Goal: Task Accomplishment & Management: Manage account settings

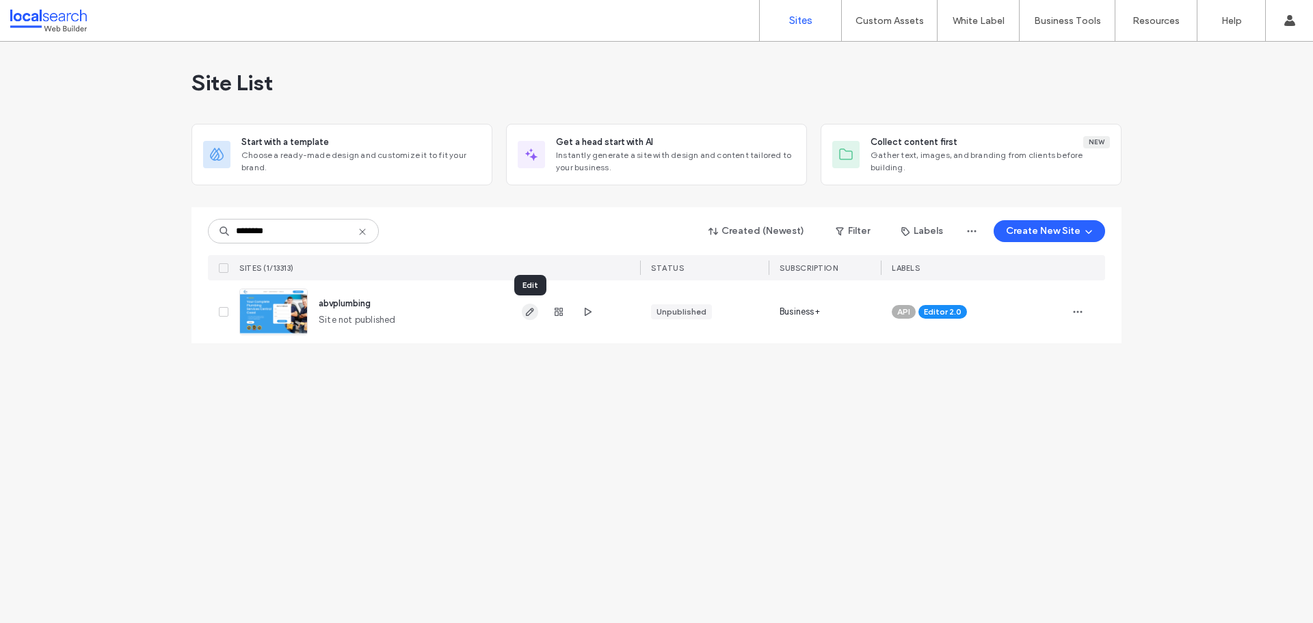
type input "********"
click at [525, 308] on icon "button" at bounding box center [530, 311] width 11 height 11
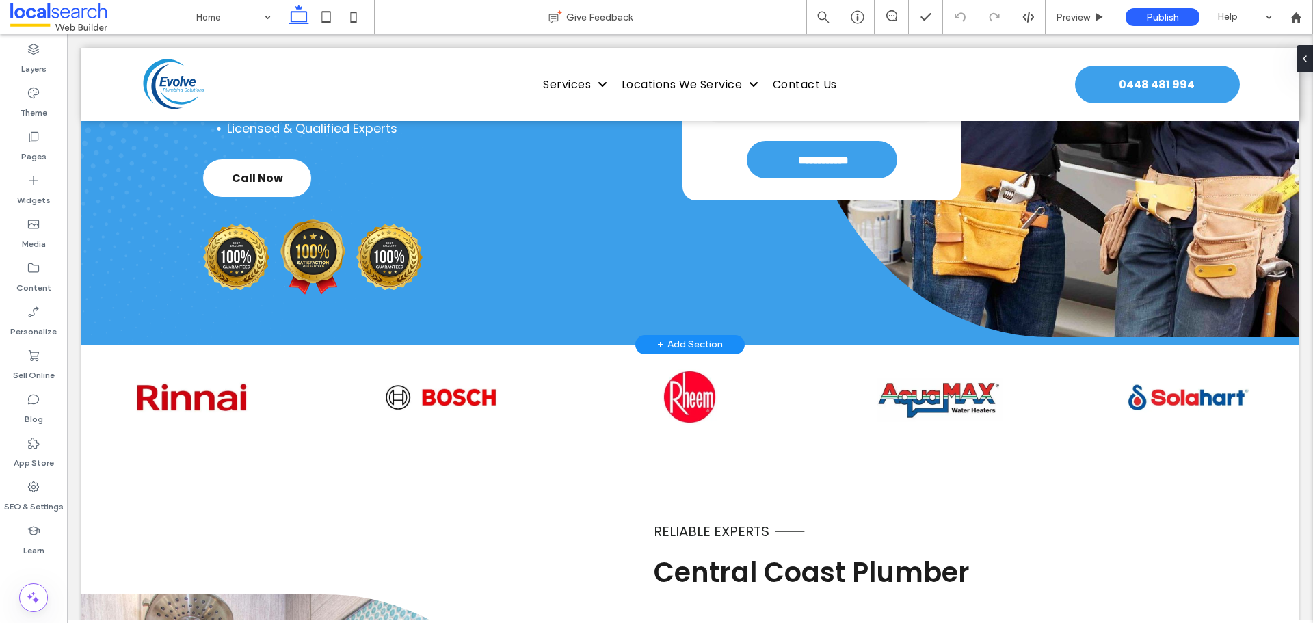
scroll to position [68, 0]
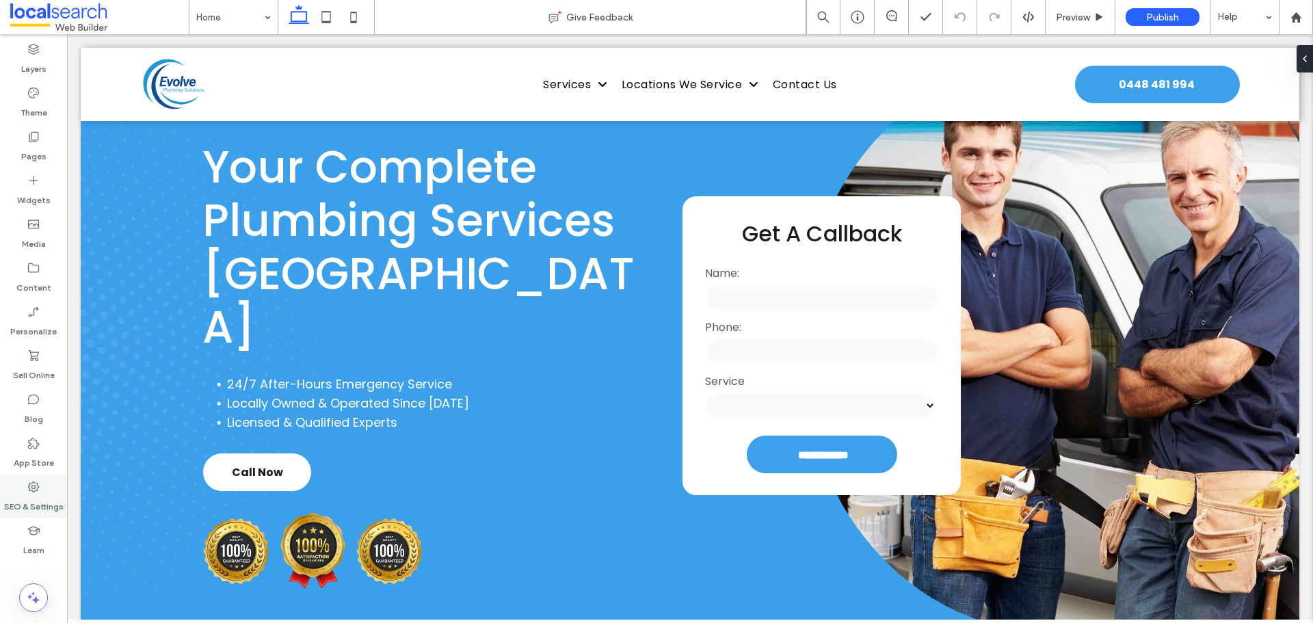
click at [38, 503] on label "SEO & Settings" at bounding box center [33, 503] width 59 height 19
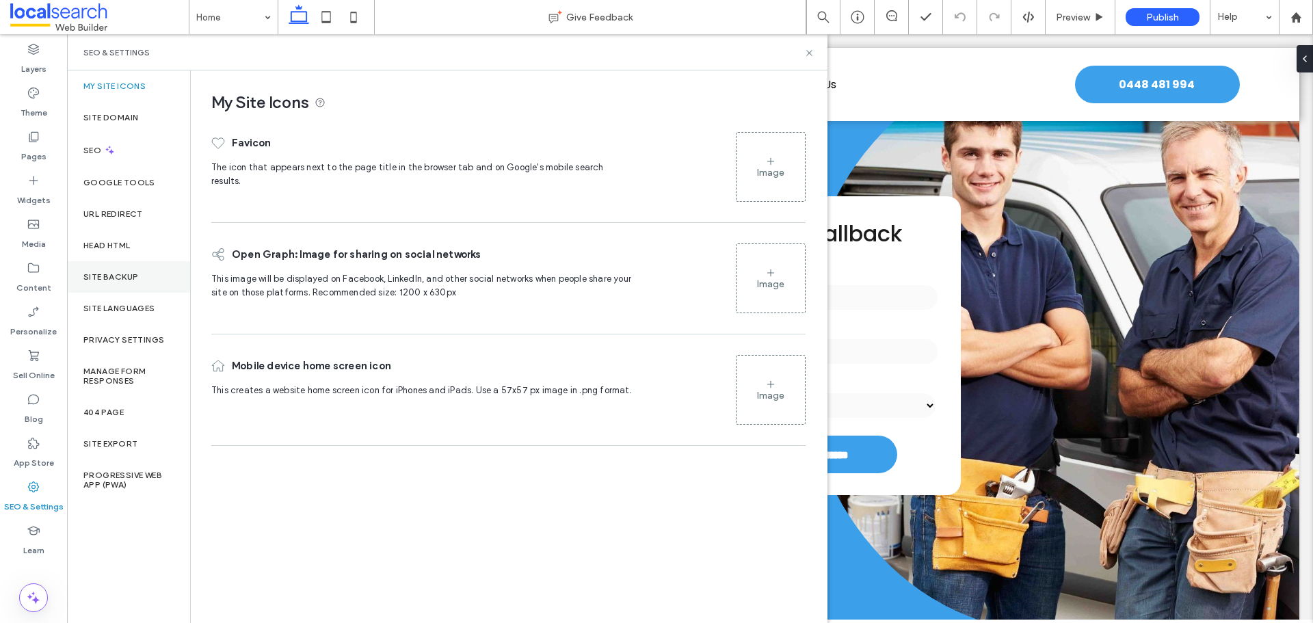
click at [121, 271] on div "Site Backup" at bounding box center [128, 276] width 123 height 31
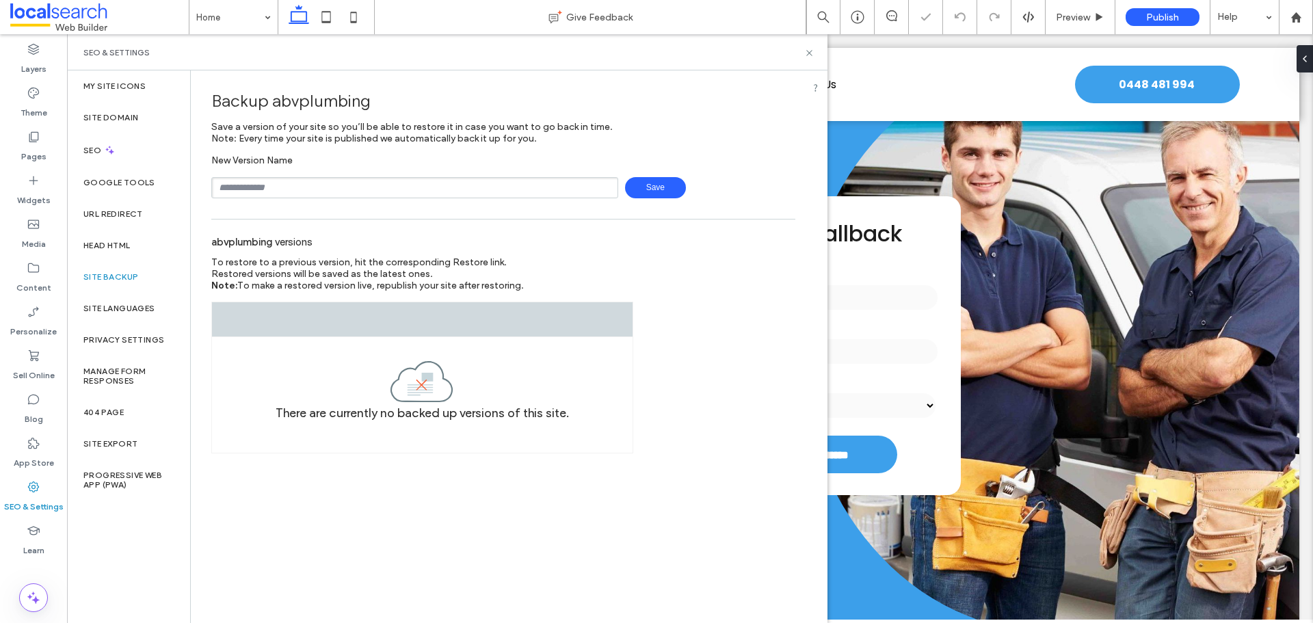
click at [342, 185] on input "text" at bounding box center [414, 187] width 407 height 21
type input "**********"
click at [640, 187] on span "Save" at bounding box center [655, 187] width 61 height 21
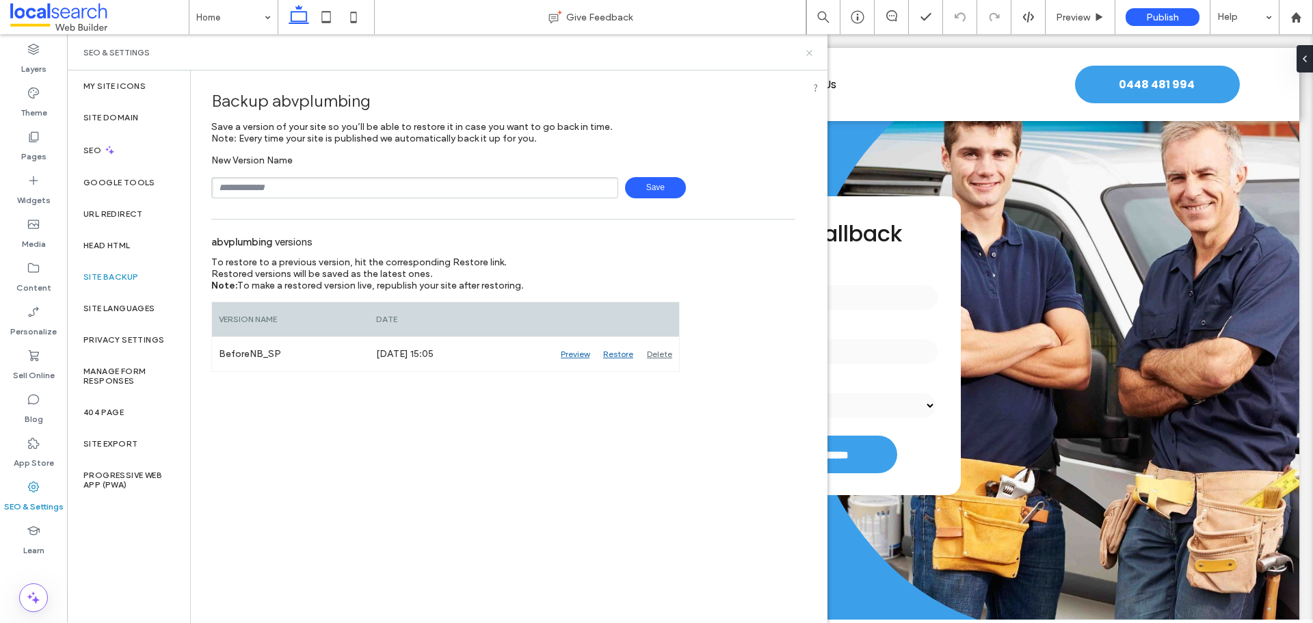
click at [806, 52] on icon at bounding box center [809, 53] width 10 height 10
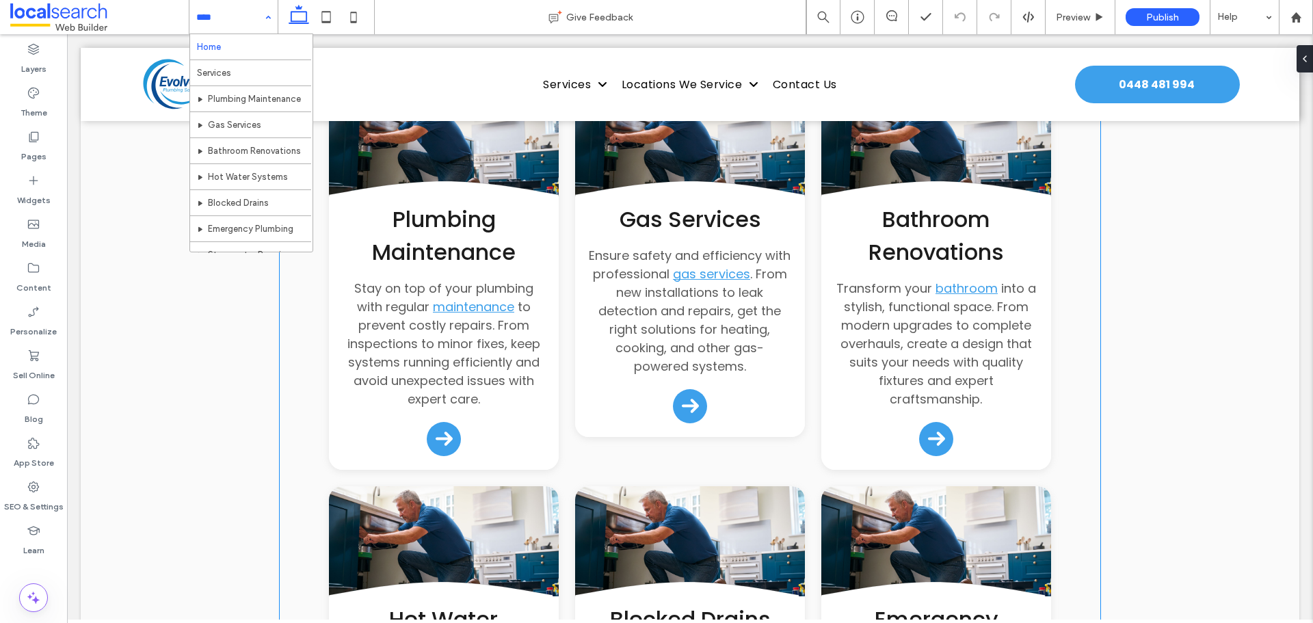
scroll to position [1983, 0]
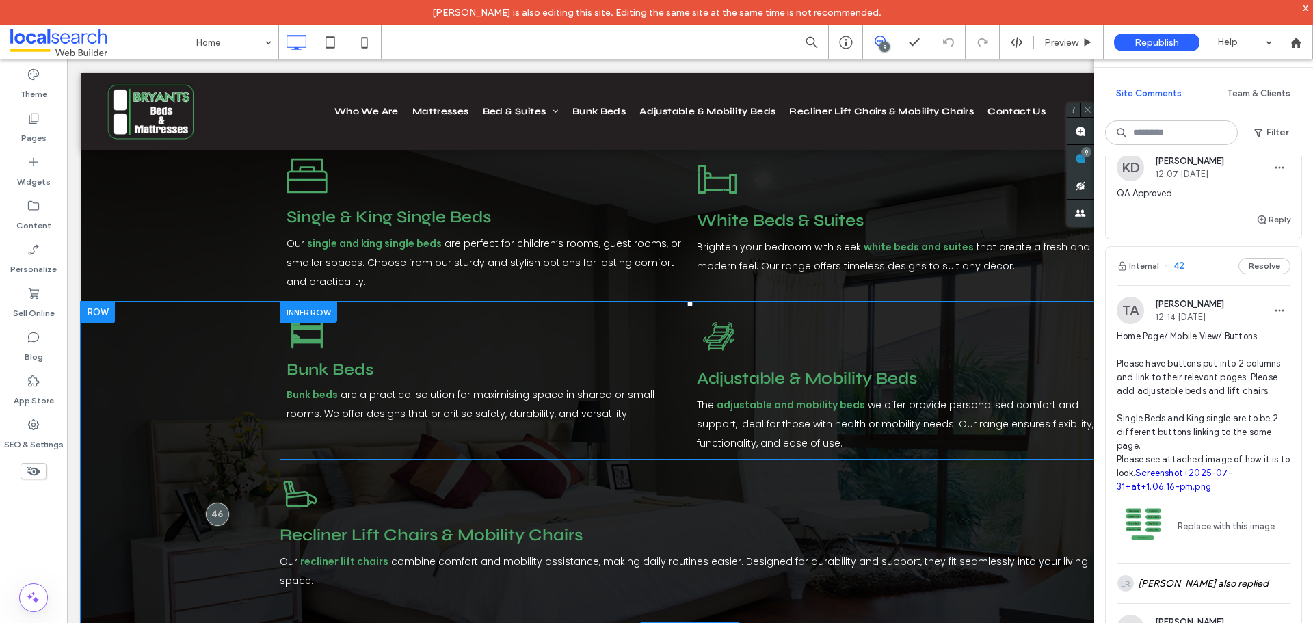
scroll to position [1094, 0]
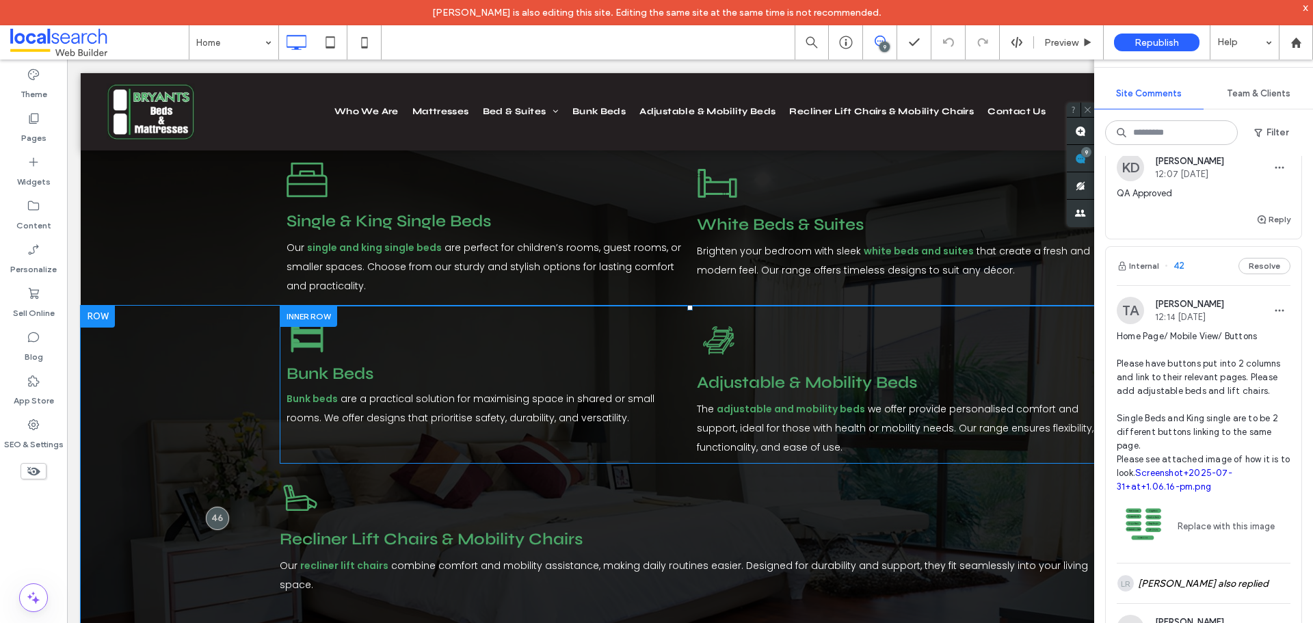
click at [732, 313] on div "Adjustable And Mobility Beds Icon Adjustable & Mobility Beds The adjustable and…" at bounding box center [898, 388] width 403 height 151
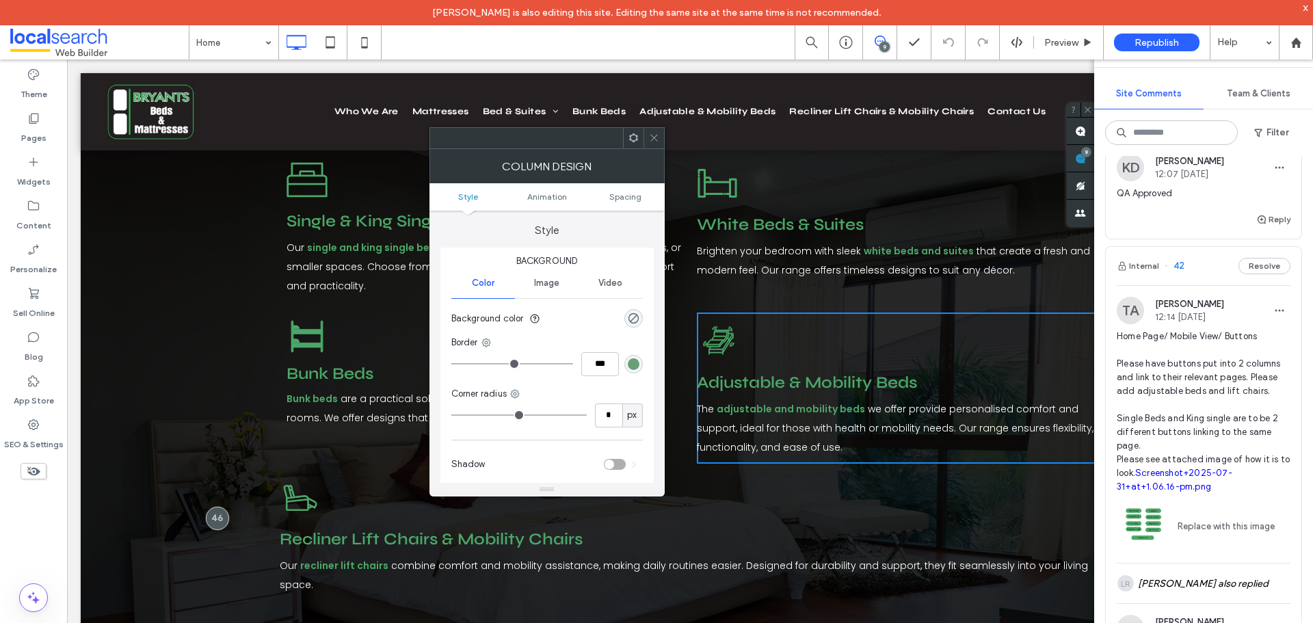
click at [652, 134] on icon at bounding box center [654, 138] width 10 height 10
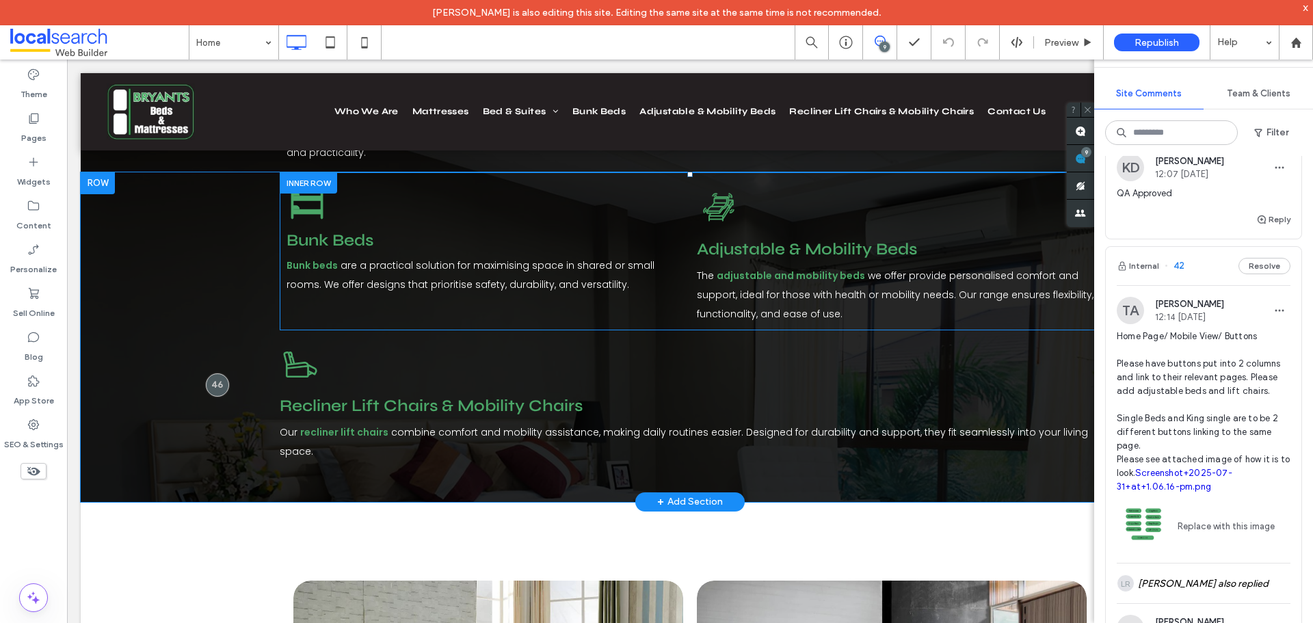
scroll to position [1231, 0]
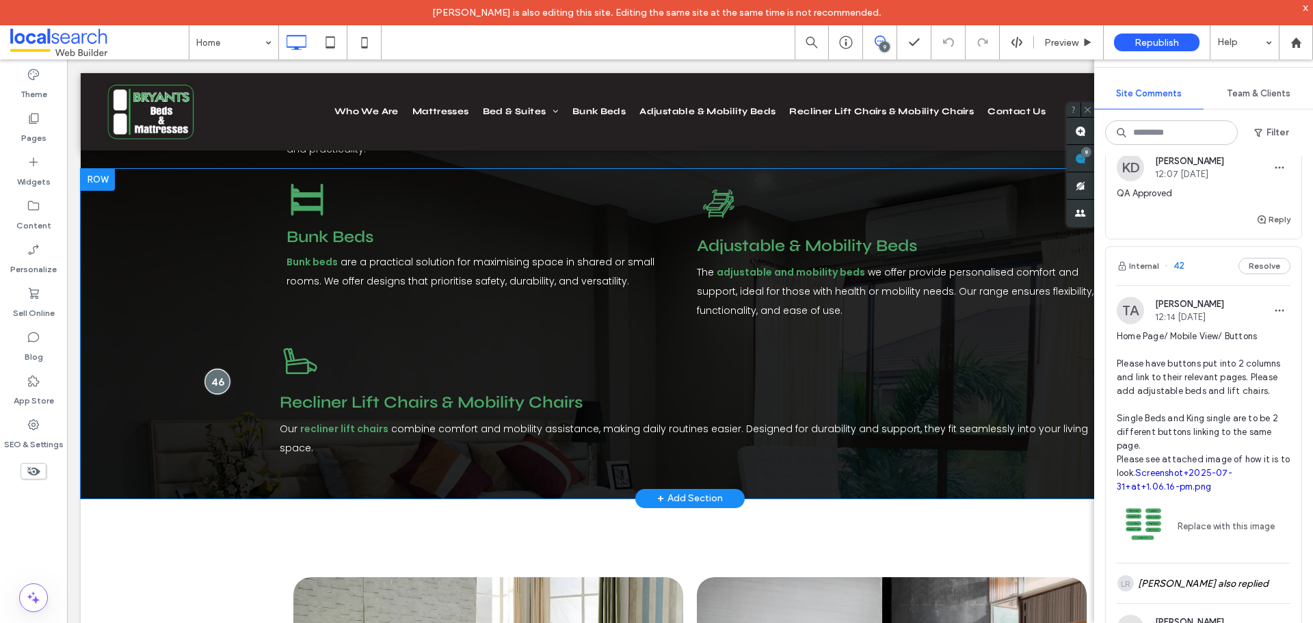
click at [216, 369] on div at bounding box center [216, 381] width 25 height 25
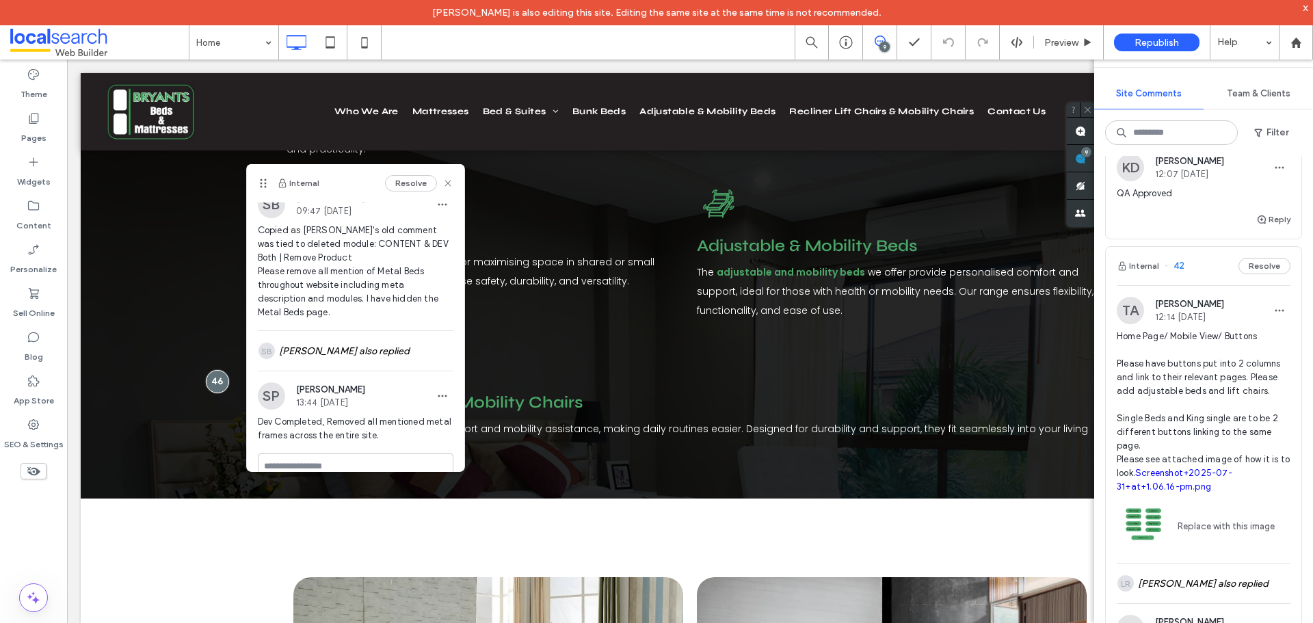
scroll to position [0, 0]
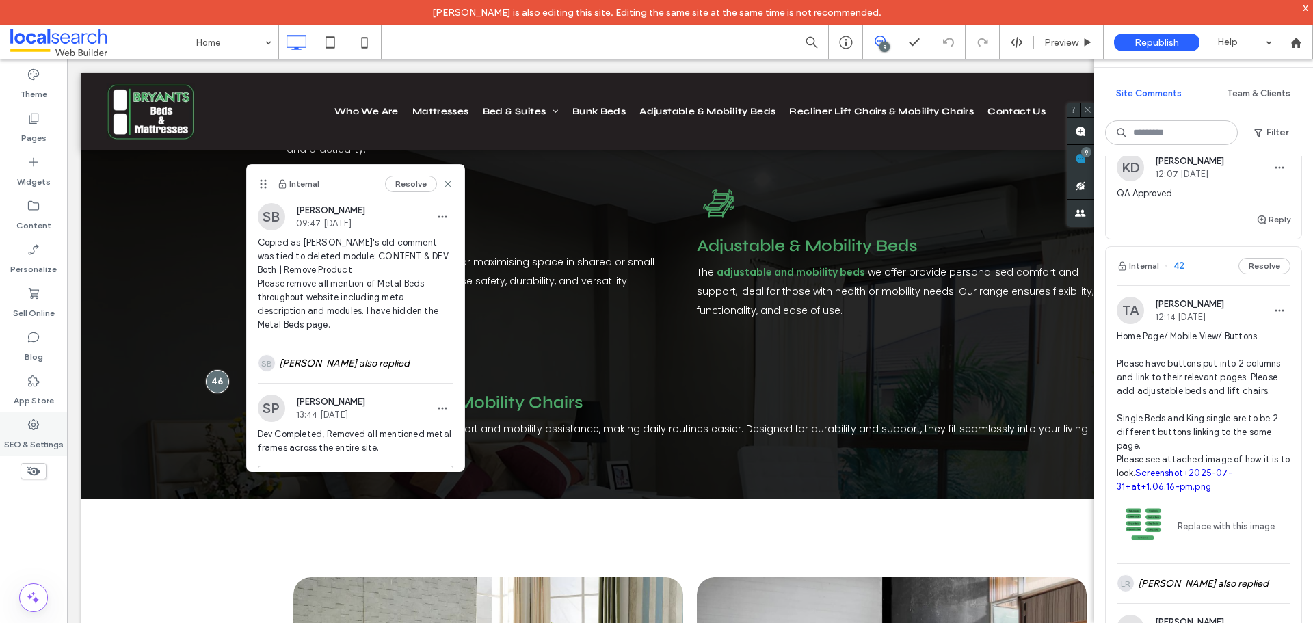
click at [36, 432] on label "SEO & Settings" at bounding box center [33, 441] width 59 height 19
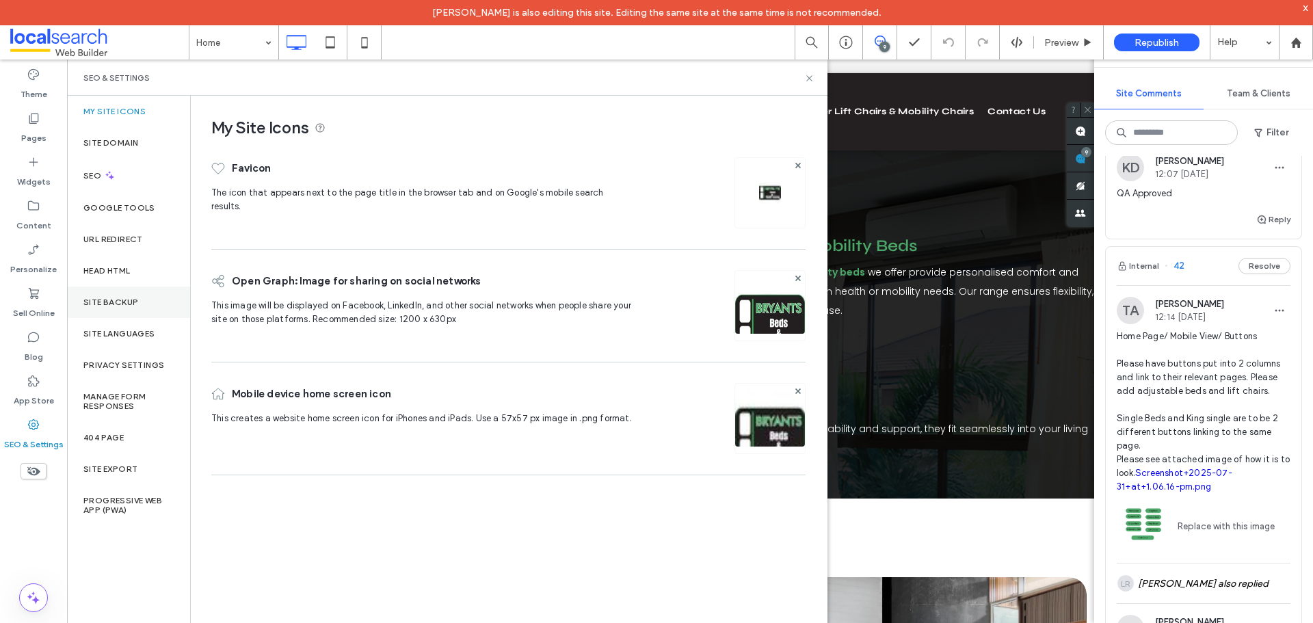
click at [132, 302] on label "Site Backup" at bounding box center [110, 302] width 55 height 10
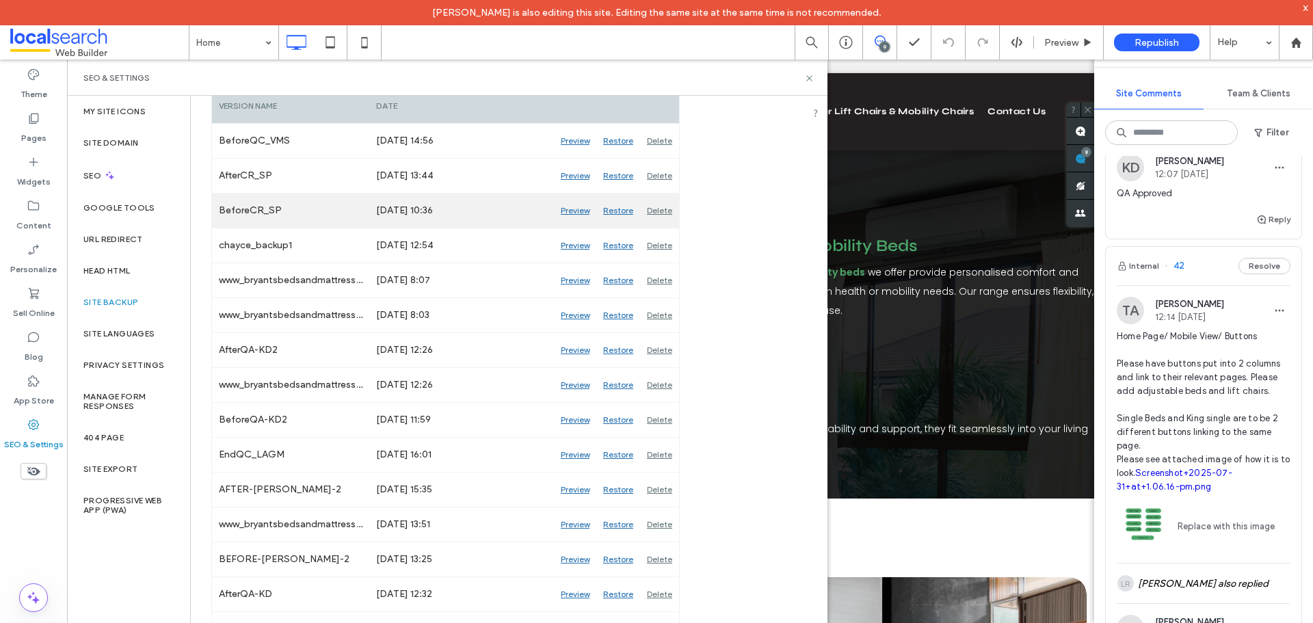
scroll to position [205, 0]
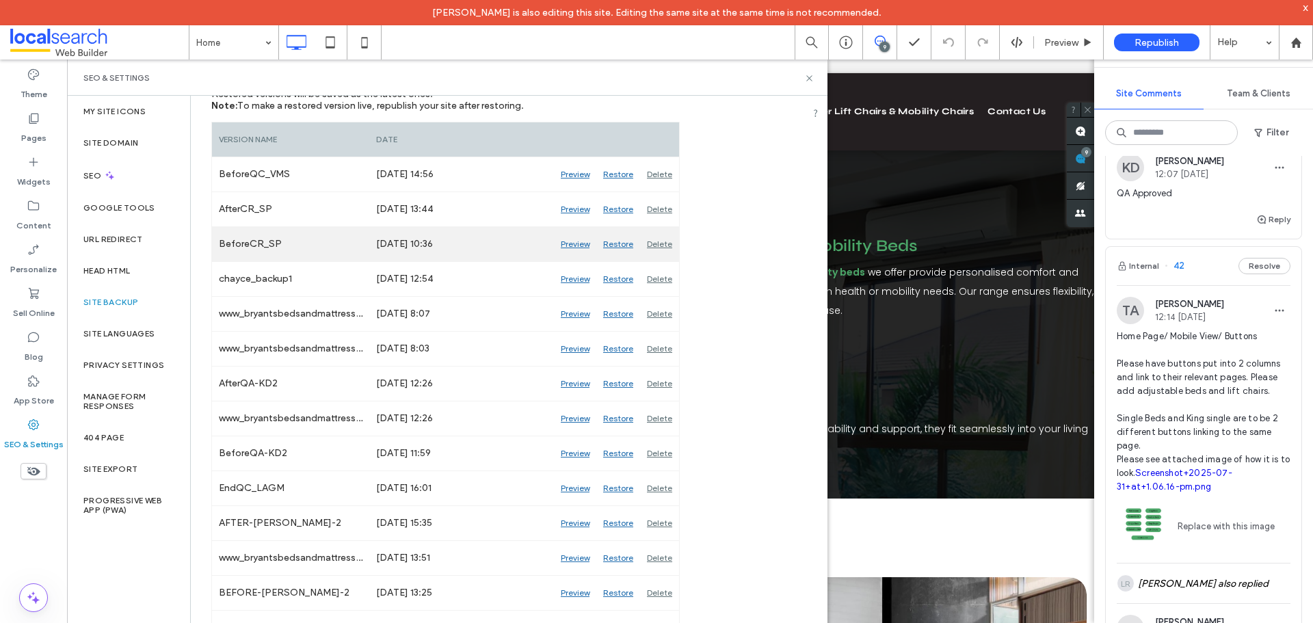
click at [574, 243] on div "Preview" at bounding box center [575, 244] width 42 height 34
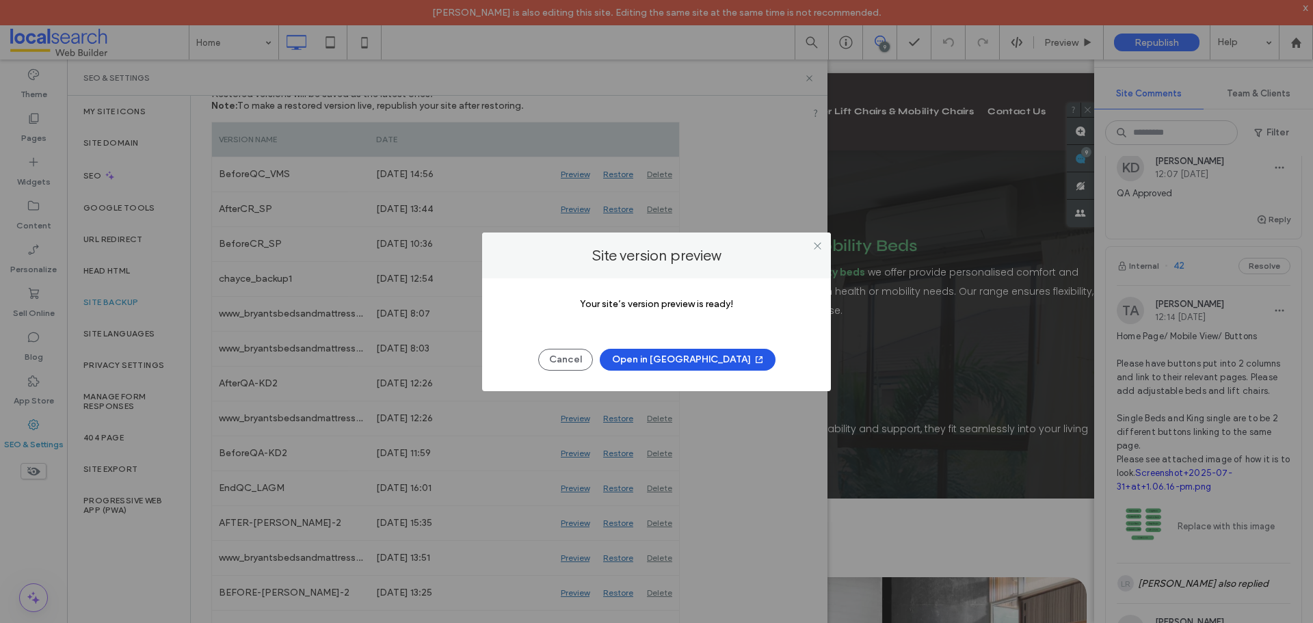
click at [705, 360] on button "Open in New Tab" at bounding box center [688, 360] width 176 height 22
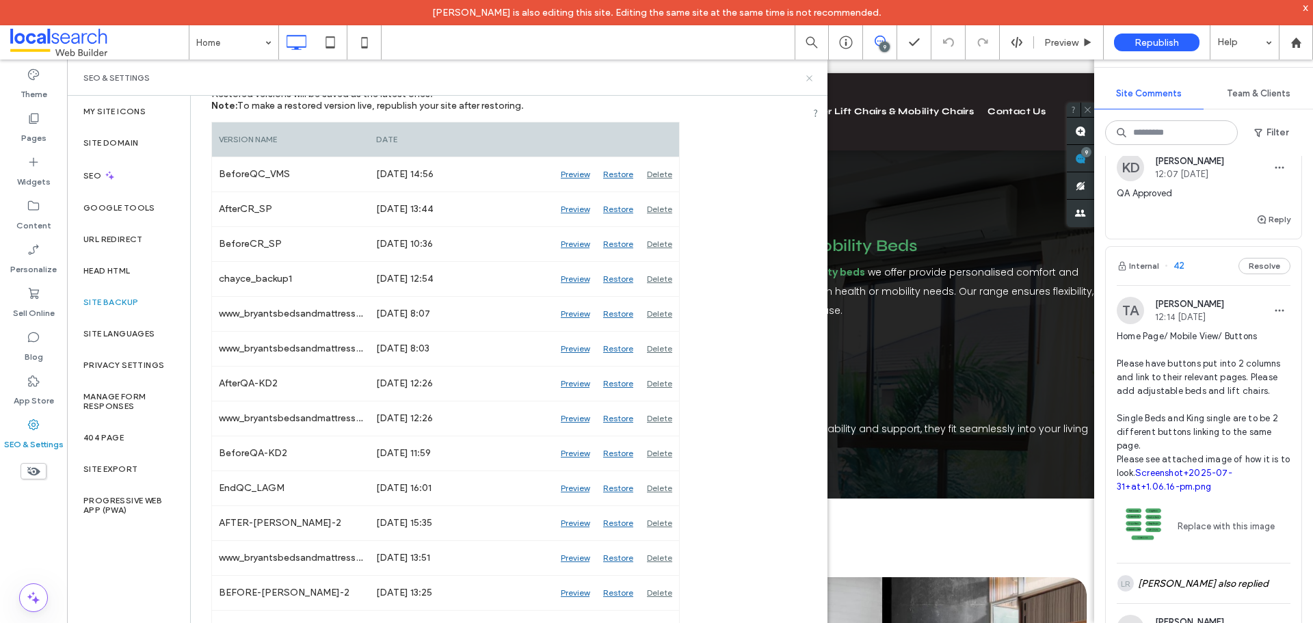
click at [810, 79] on icon at bounding box center [809, 78] width 10 height 10
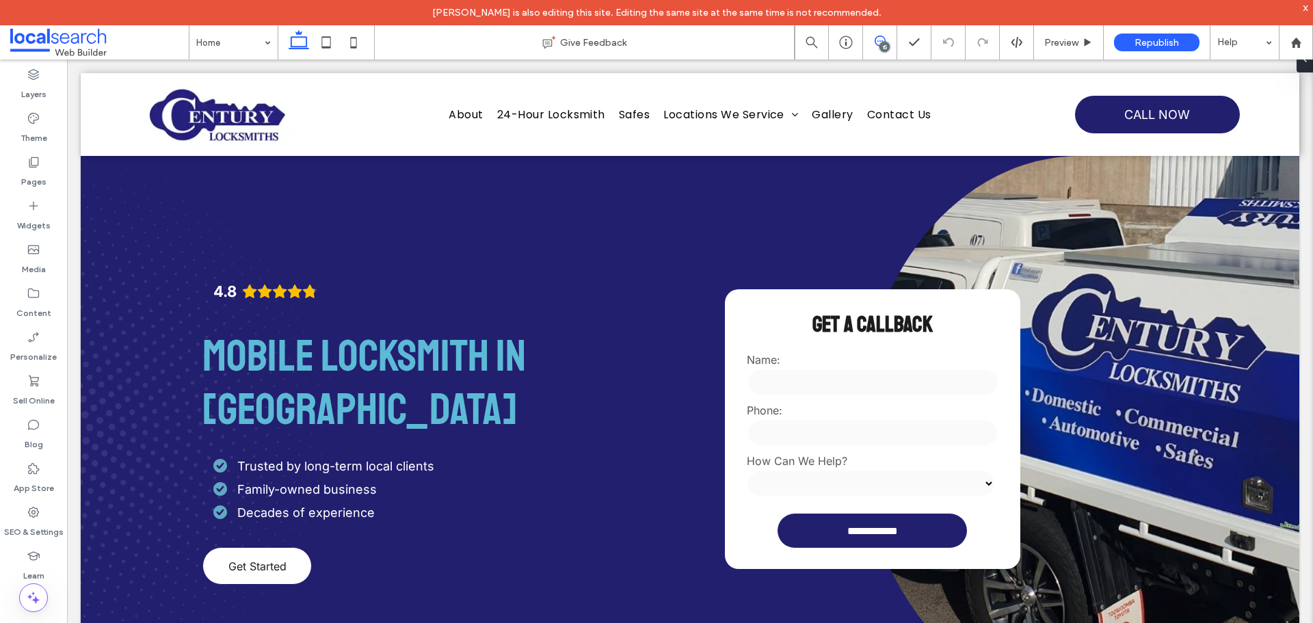
click at [880, 42] on icon at bounding box center [880, 41] width 11 height 11
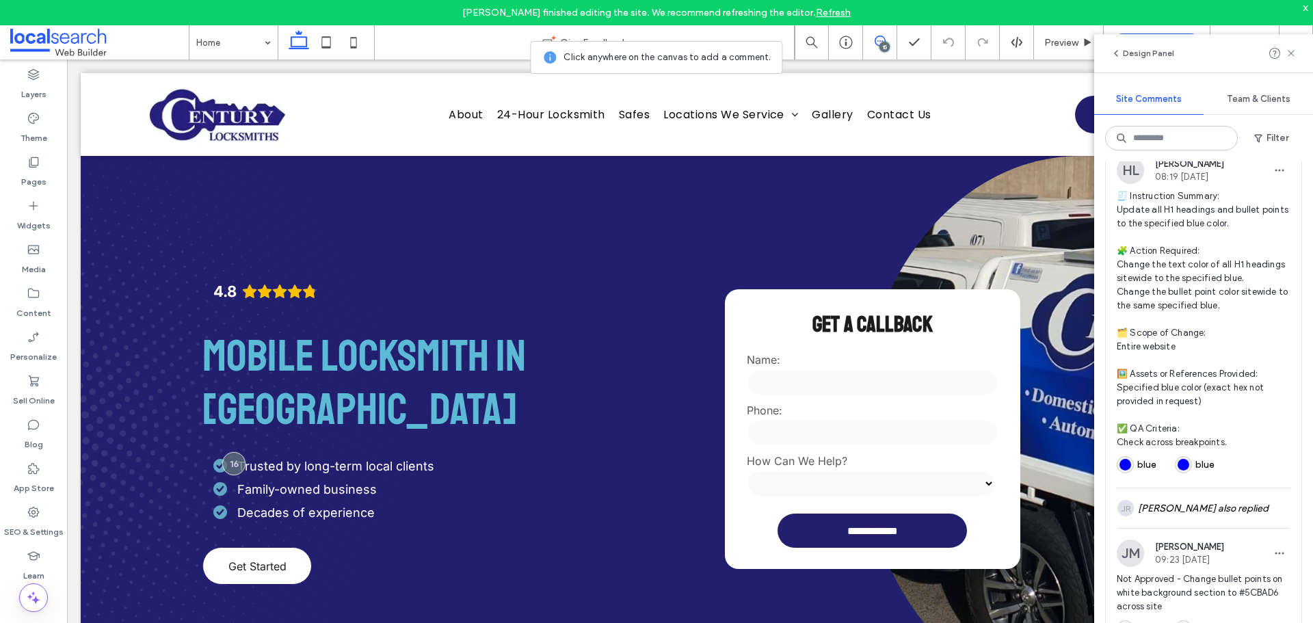
scroll to position [3966, 0]
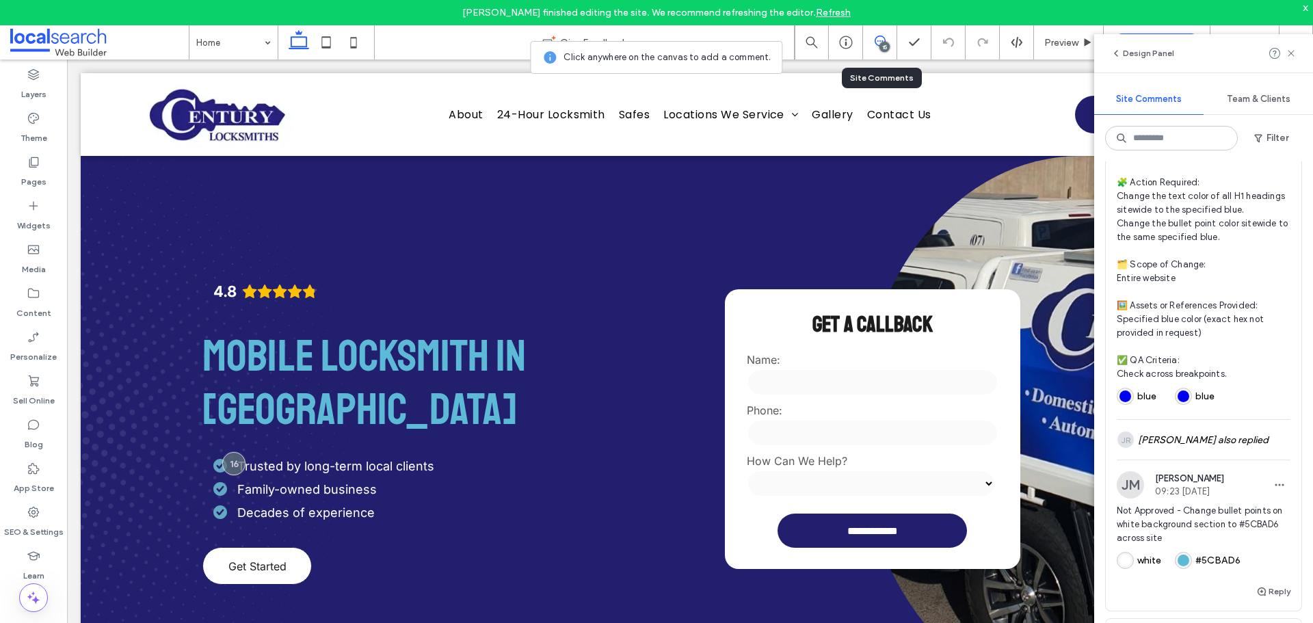
click at [877, 49] on div "15" at bounding box center [880, 43] width 34 height 14
click at [879, 47] on div "15" at bounding box center [884, 47] width 10 height 10
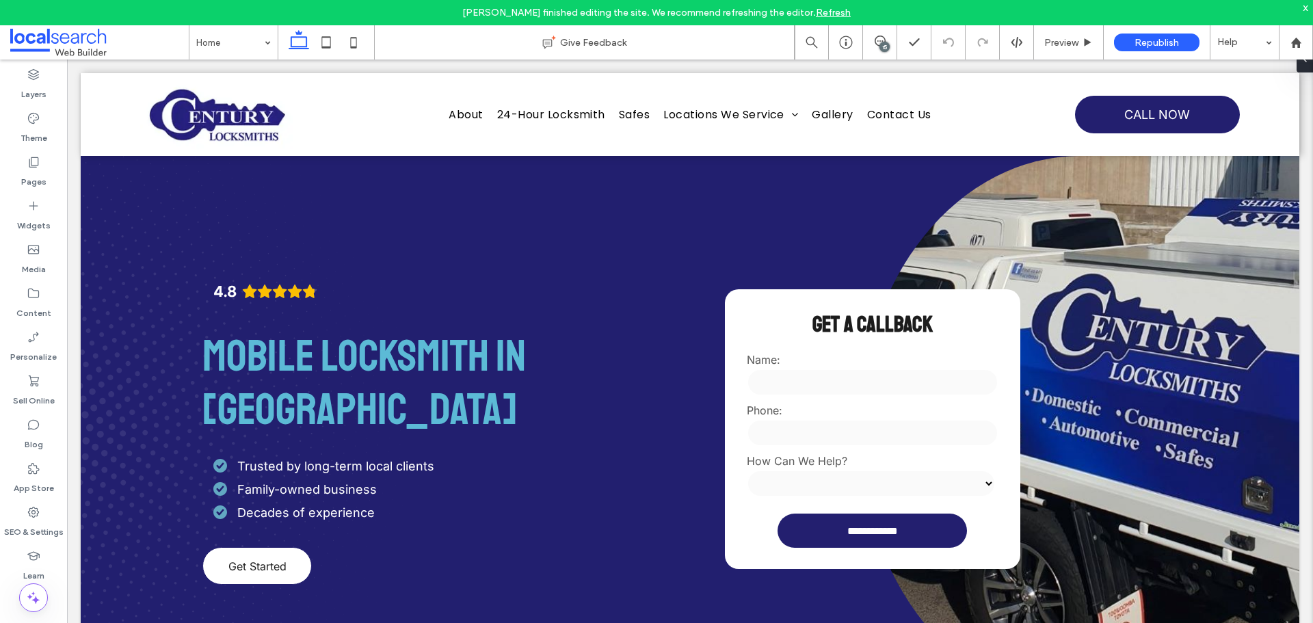
click at [880, 44] on div "15" at bounding box center [884, 47] width 10 height 10
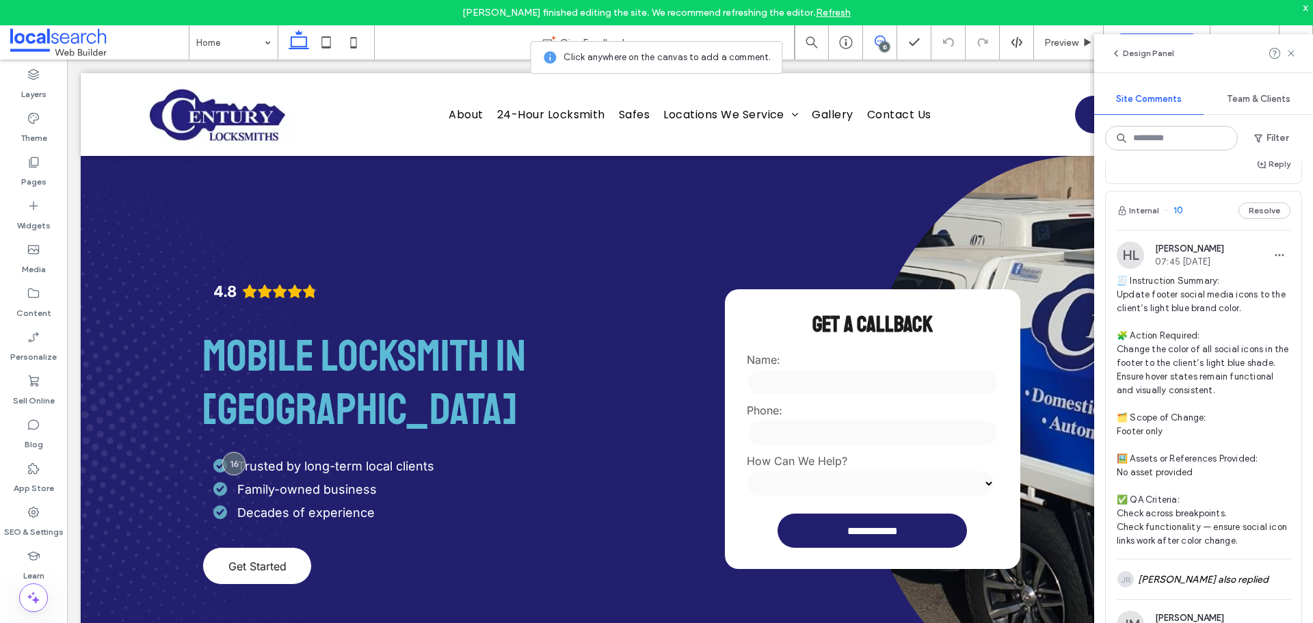
scroll to position [7112, 0]
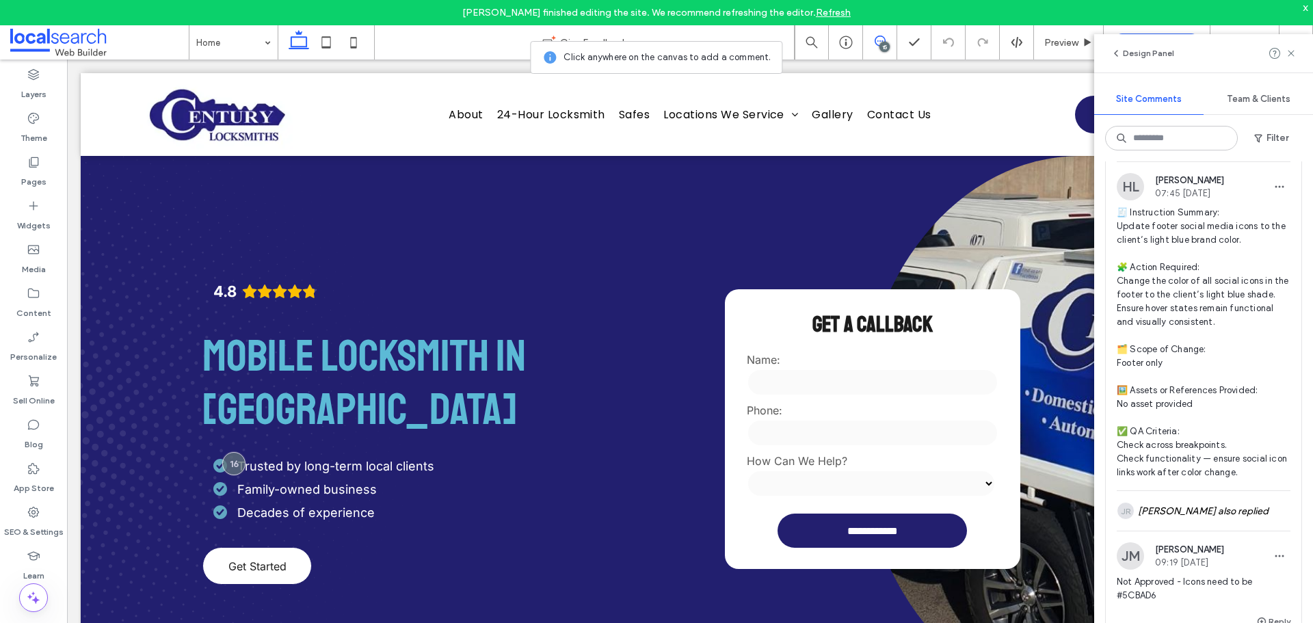
click at [1180, 149] on span "10" at bounding box center [1174, 142] width 18 height 14
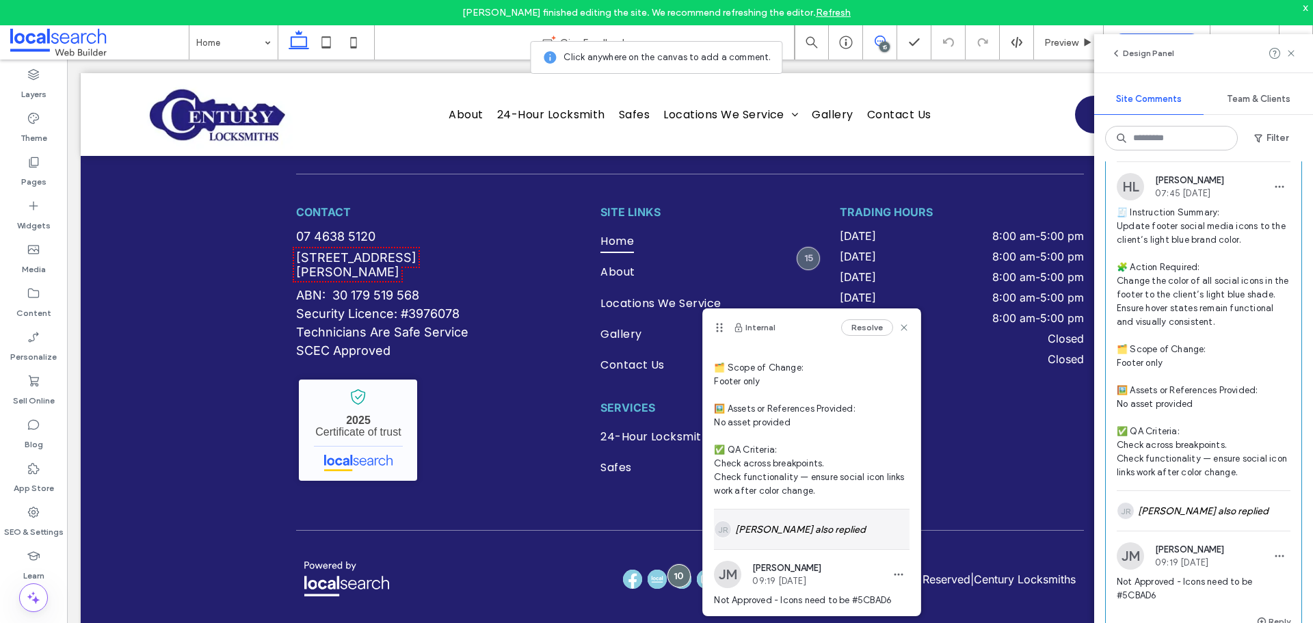
scroll to position [199, 0]
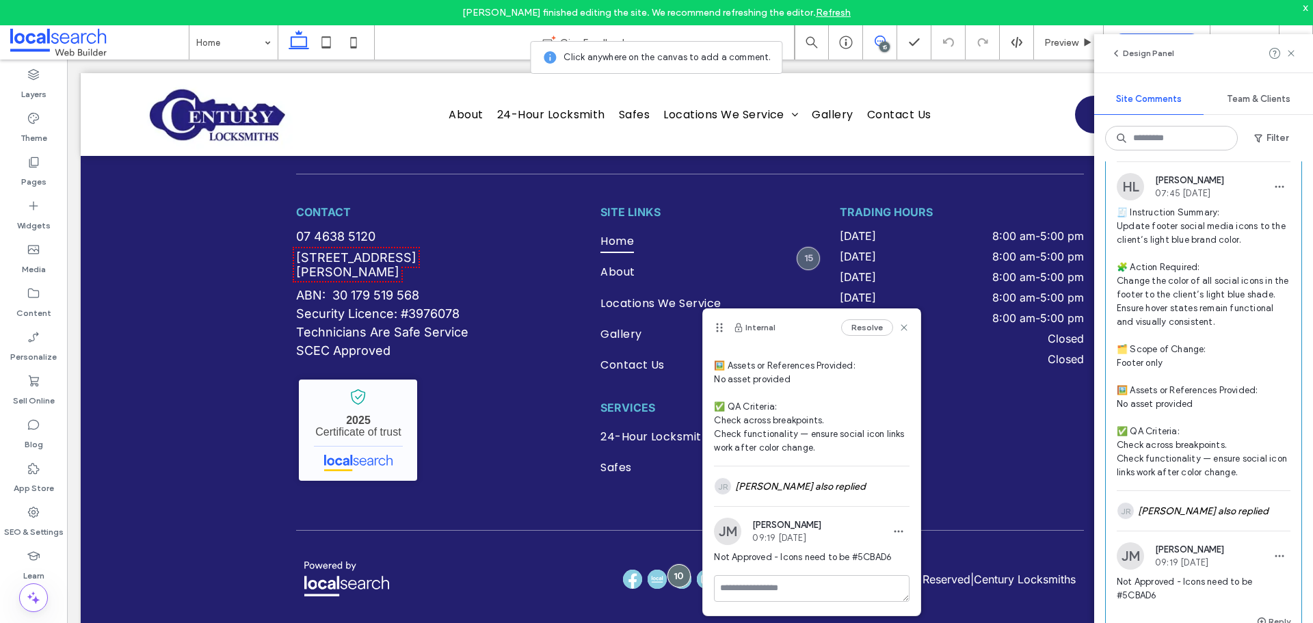
click at [864, 554] on span "Not Approved - Icons need to be #5CBAD6" at bounding box center [812, 558] width 196 height 14
copy span "5CBAD6"
drag, startPoint x: 853, startPoint y: 559, endPoint x: 893, endPoint y: 556, distance: 40.4
click at [893, 556] on span "Not Approved - Icons need to be #5CBAD6" at bounding box center [812, 558] width 196 height 14
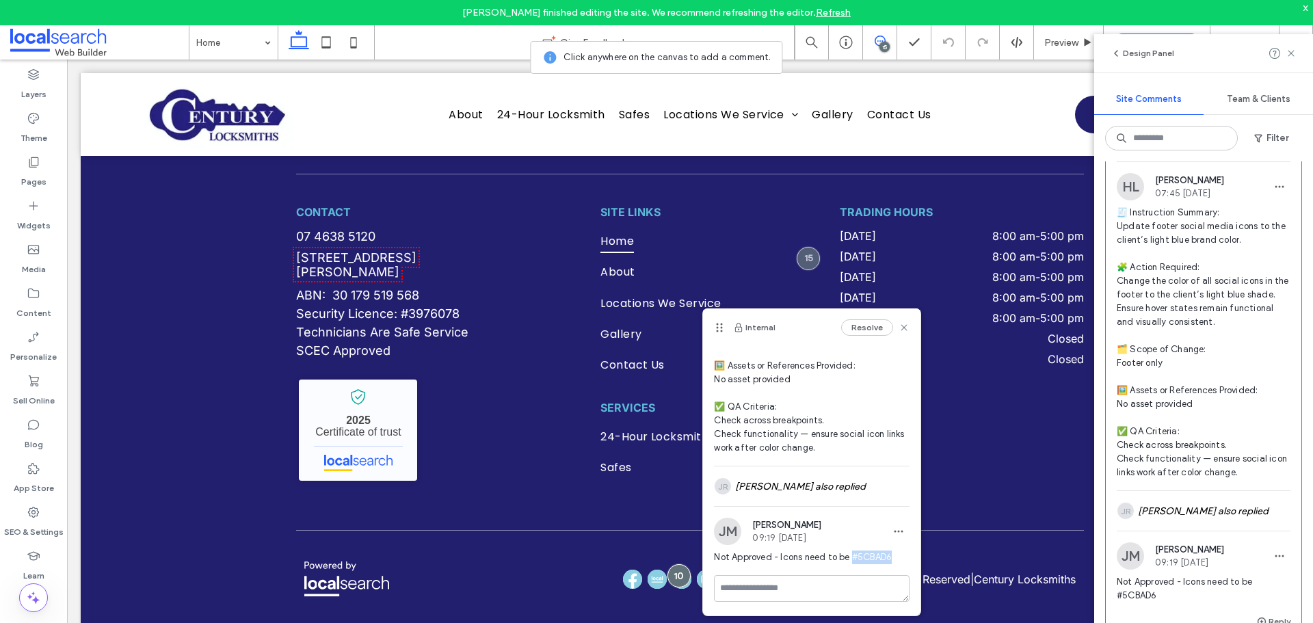
copy span "#5CBAD6"
click at [827, 480] on div "JR Josef Rocela also replied" at bounding box center [812, 486] width 196 height 40
click at [808, 472] on icon at bounding box center [812, 474] width 14 height 14
click at [23, 516] on div "SEO & Settings" at bounding box center [33, 522] width 67 height 44
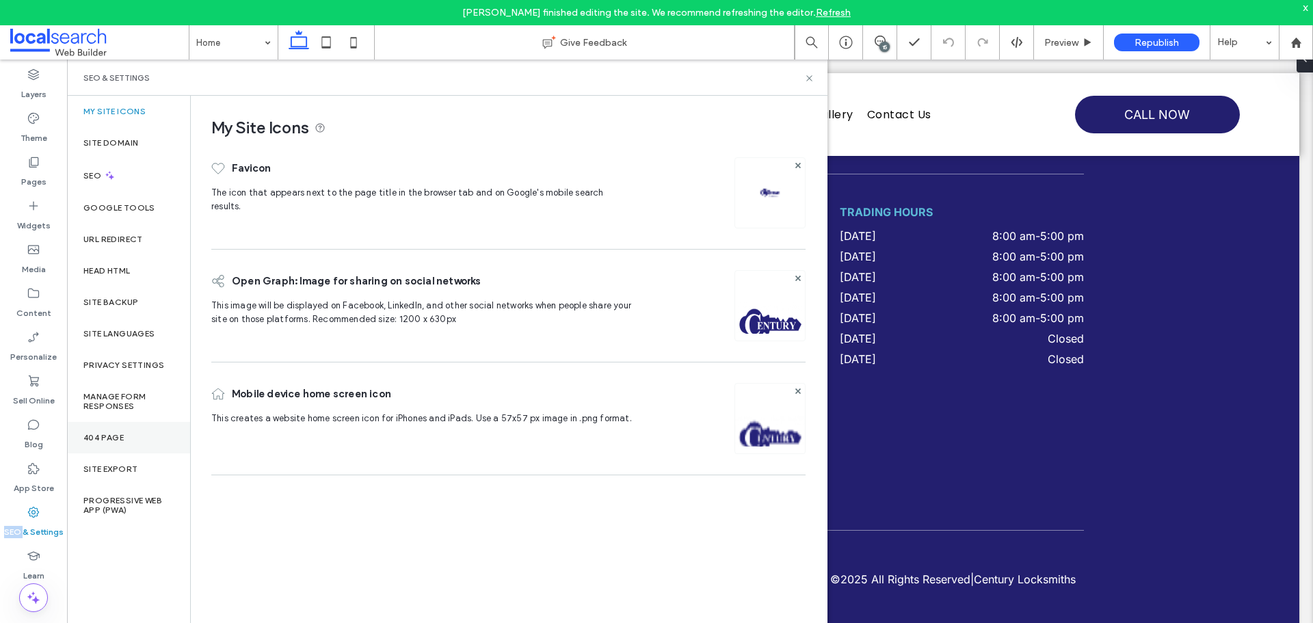
scroll to position [0, 0]
click at [115, 304] on label "Site Backup" at bounding box center [110, 302] width 55 height 10
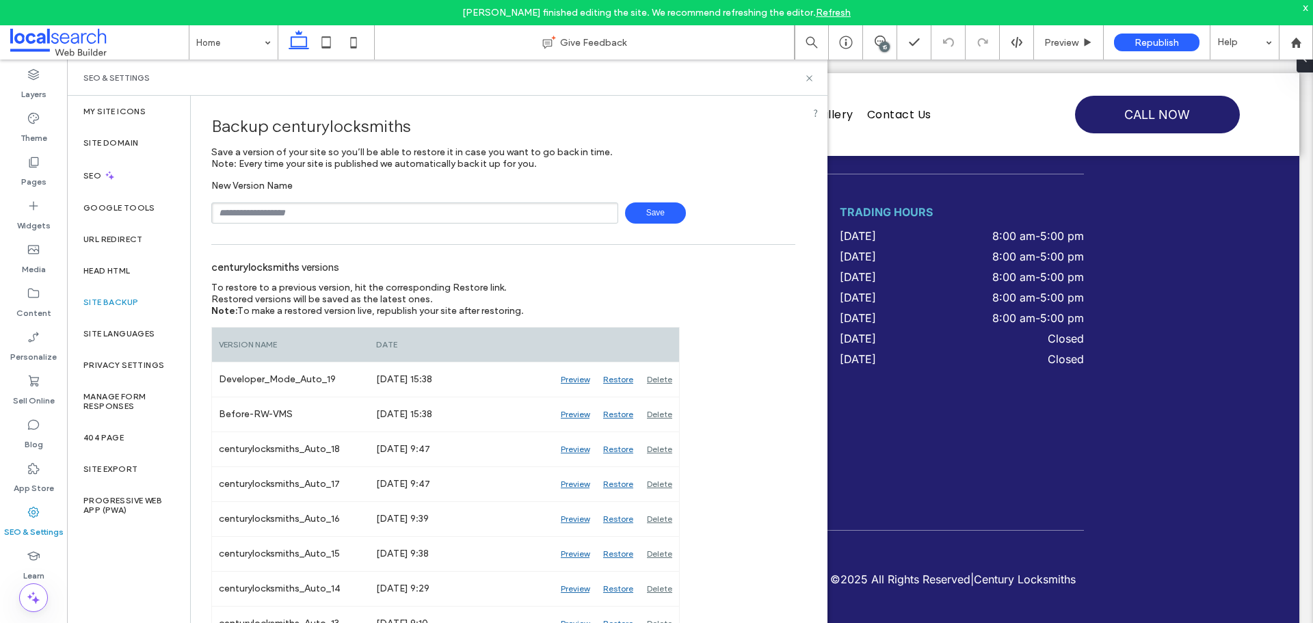
click at [807, 83] on div "SEO & Settings" at bounding box center [447, 77] width 760 height 36
click at [807, 77] on icon at bounding box center [809, 78] width 10 height 10
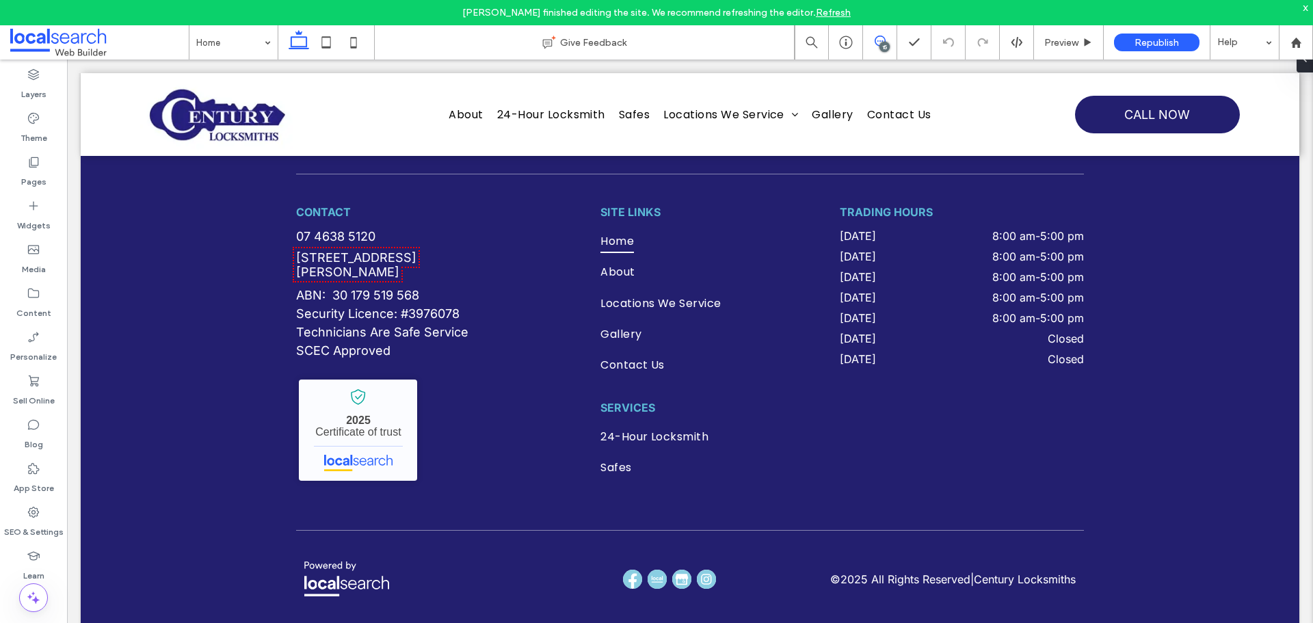
click at [885, 41] on use at bounding box center [880, 41] width 11 height 11
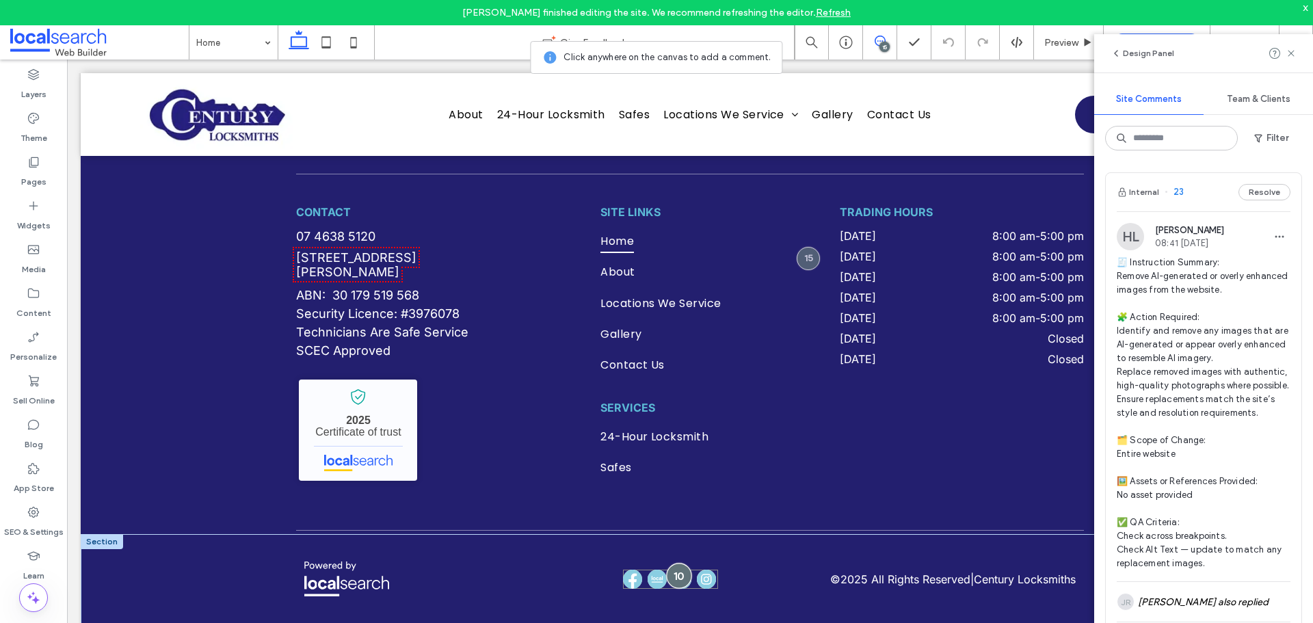
click at [675, 568] on div at bounding box center [678, 575] width 25 height 25
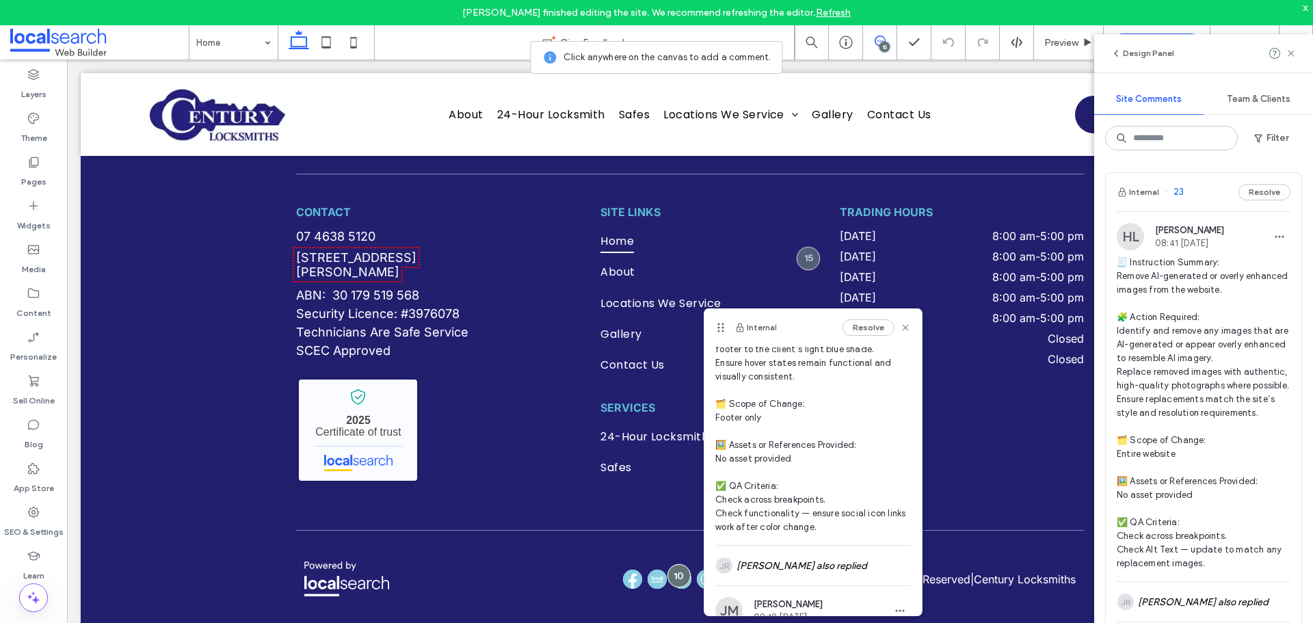
scroll to position [199, 0]
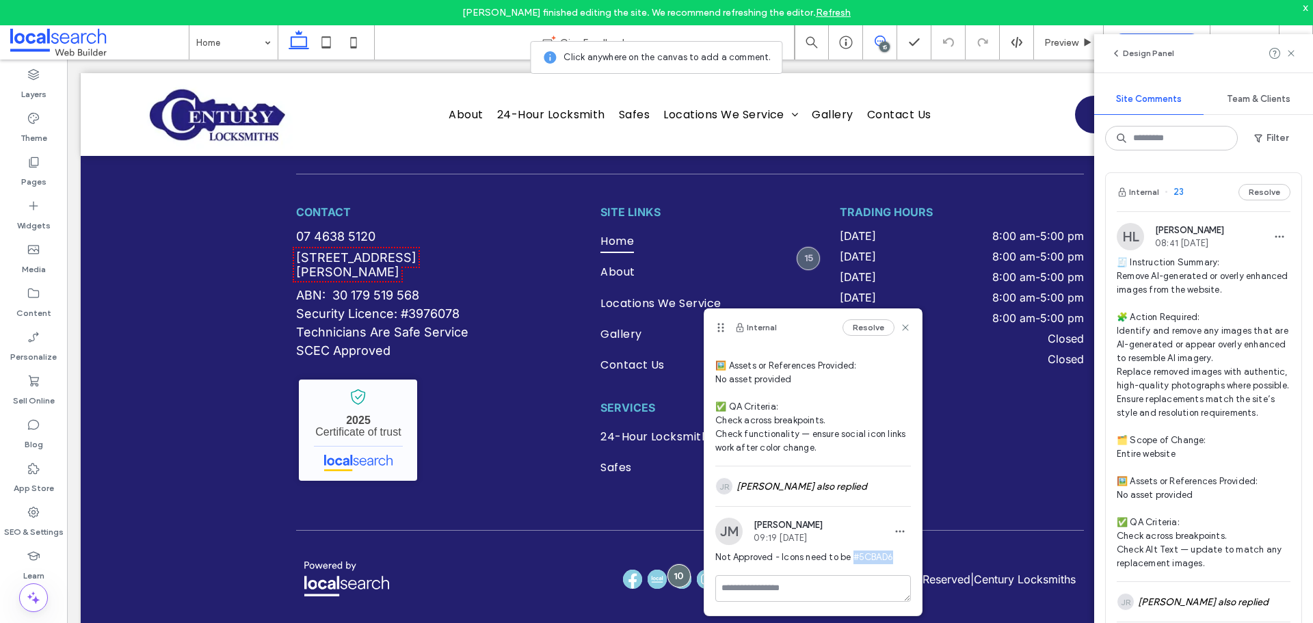
drag, startPoint x: 853, startPoint y: 558, endPoint x: 892, endPoint y: 558, distance: 39.0
click at [892, 558] on span "Not Approved - Icons need to be #5CBAD6" at bounding box center [813, 558] width 196 height 14
copy span "#5CBAD6"
click at [900, 328] on icon at bounding box center [905, 327] width 11 height 11
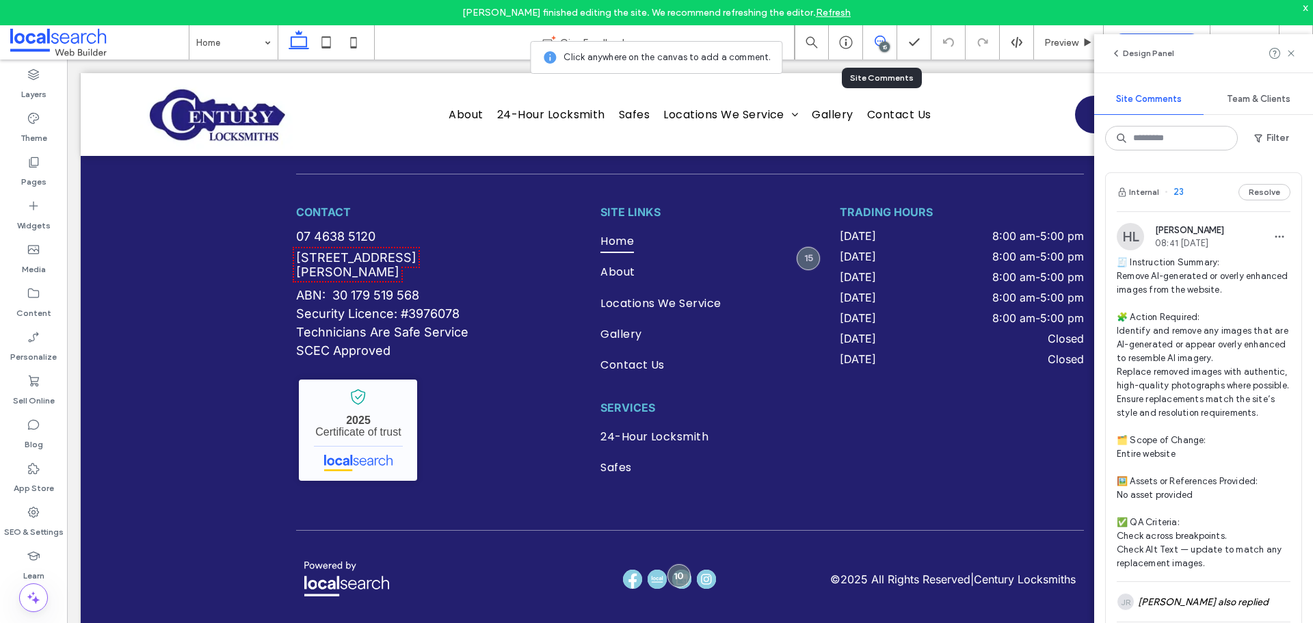
click at [878, 41] on use at bounding box center [880, 41] width 11 height 11
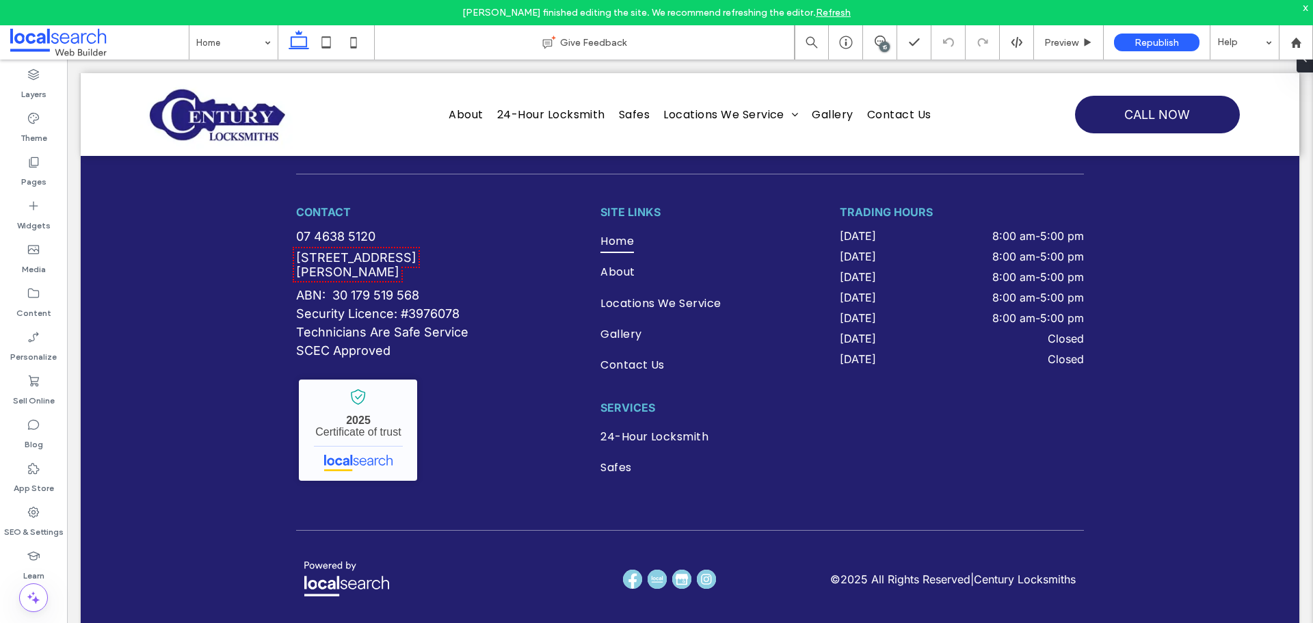
click at [884, 49] on div "15" at bounding box center [884, 47] width 10 height 10
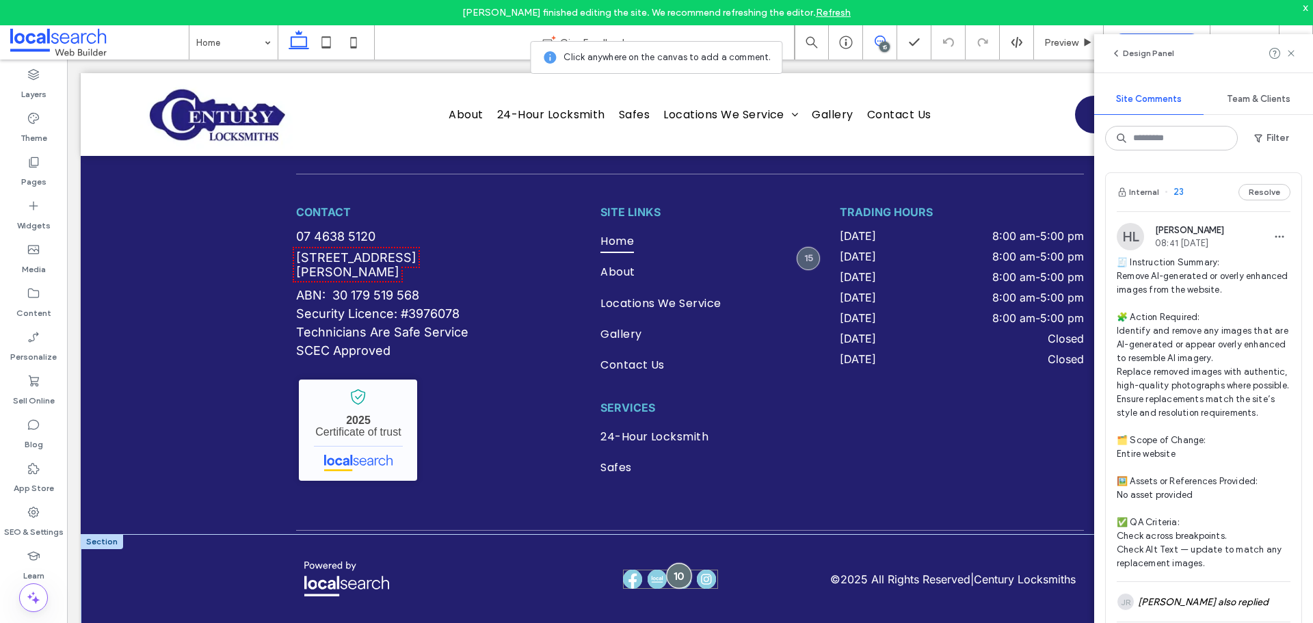
click at [680, 567] on div at bounding box center [678, 575] width 25 height 25
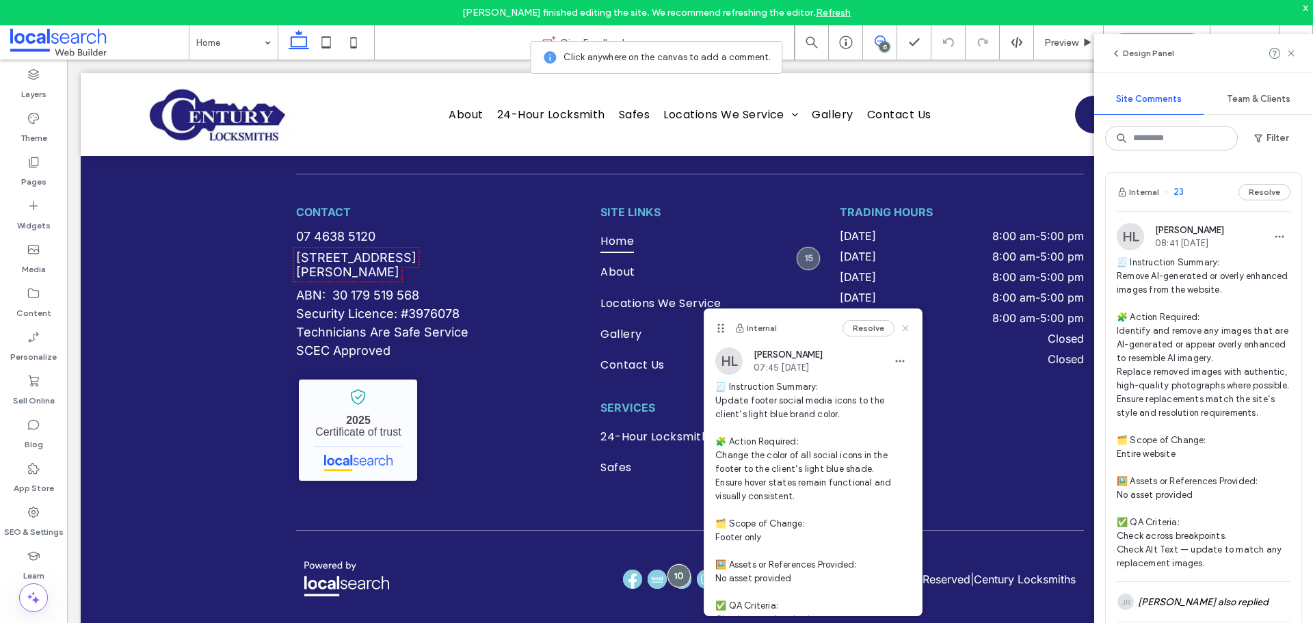
click at [900, 329] on icon at bounding box center [905, 328] width 11 height 11
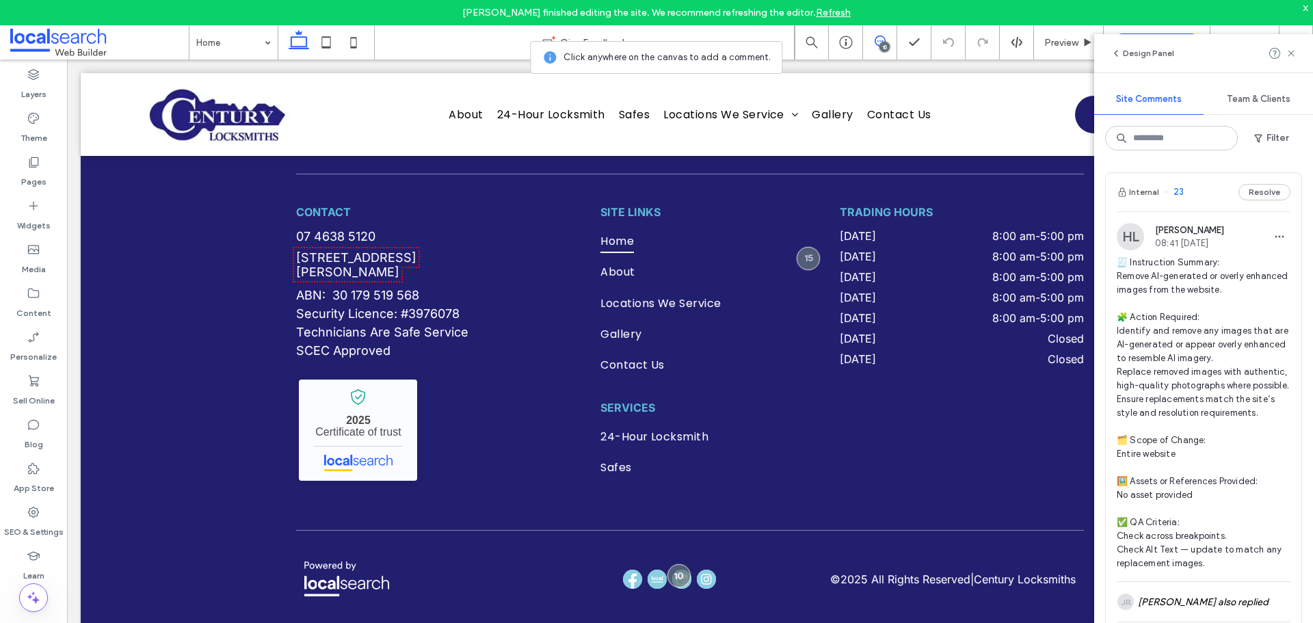
click at [886, 42] on div "15" at bounding box center [884, 47] width 10 height 10
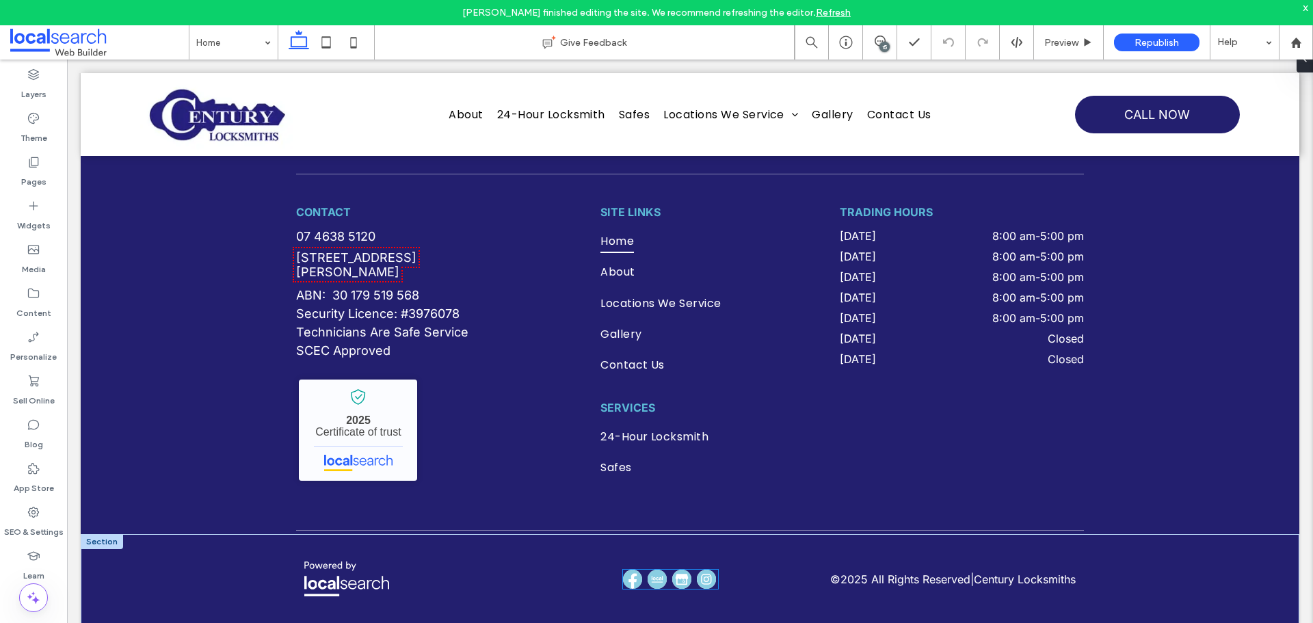
click at [628, 571] on img at bounding box center [632, 579] width 19 height 19
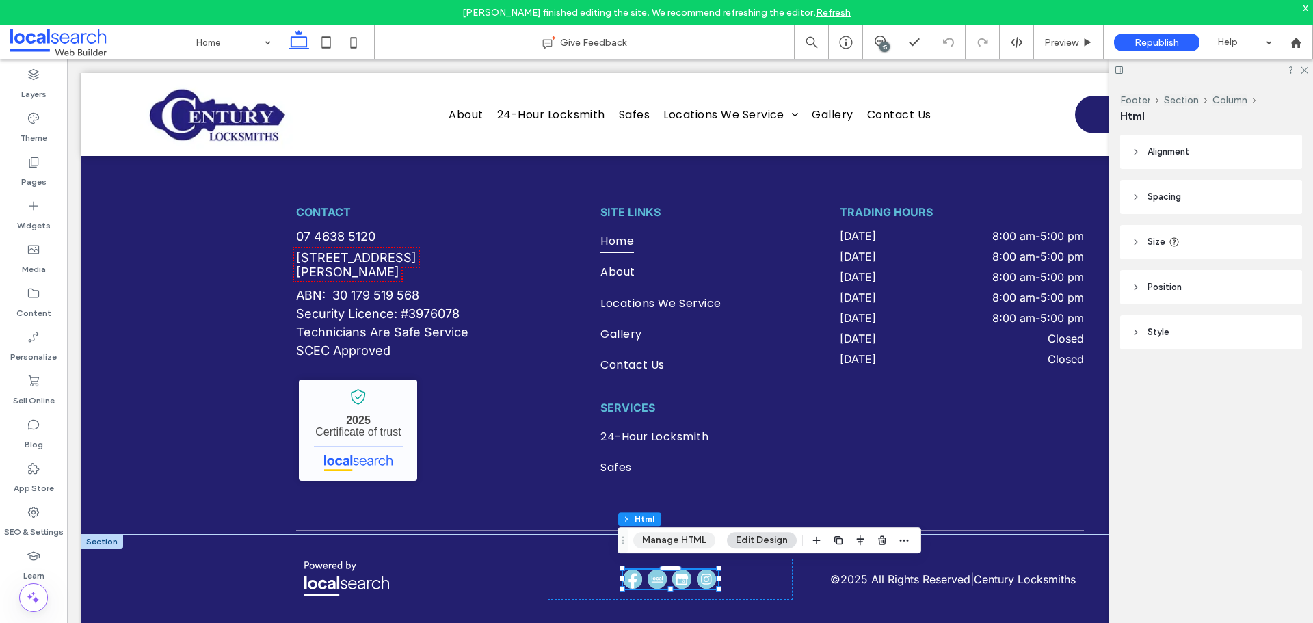
click at [668, 541] on button "Manage HTML" at bounding box center [674, 540] width 82 height 16
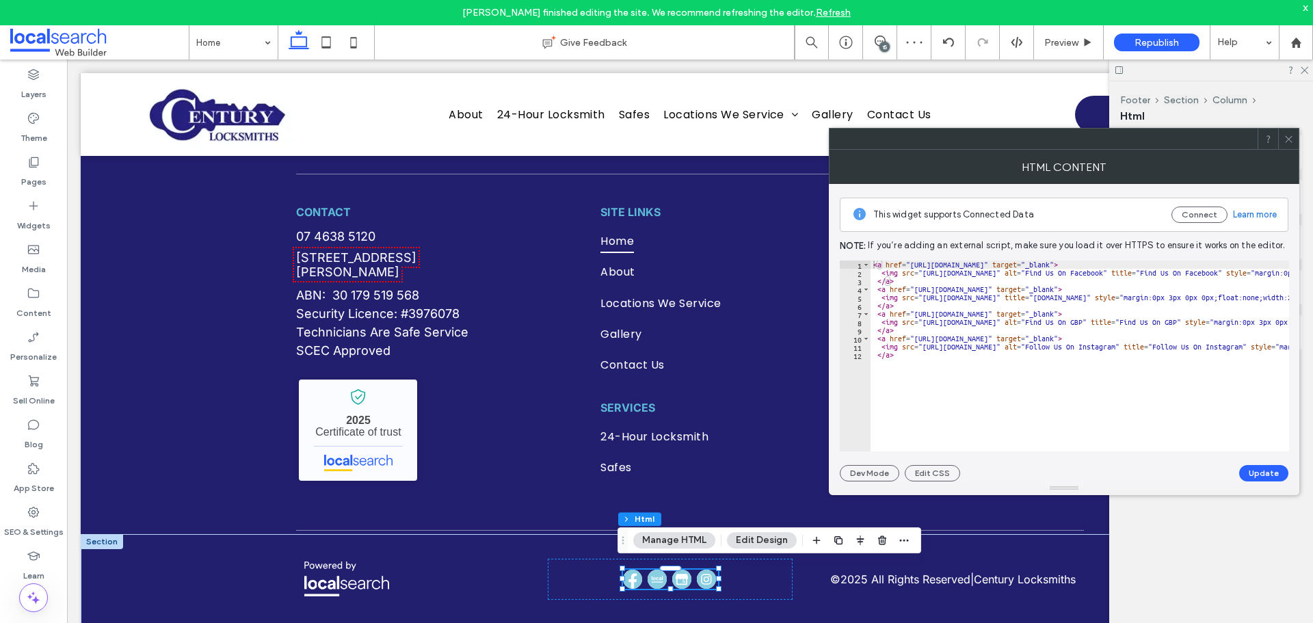
type textarea "**********"
drag, startPoint x: 923, startPoint y: 275, endPoint x: 1158, endPoint y: 274, distance: 234.6
click at [1158, 274] on div "< a href = "https://www.facebook.com/centurylocksmiths" target = "_blank" > < i…" at bounding box center [1292, 359] width 843 height 197
click at [882, 38] on icon at bounding box center [880, 41] width 11 height 11
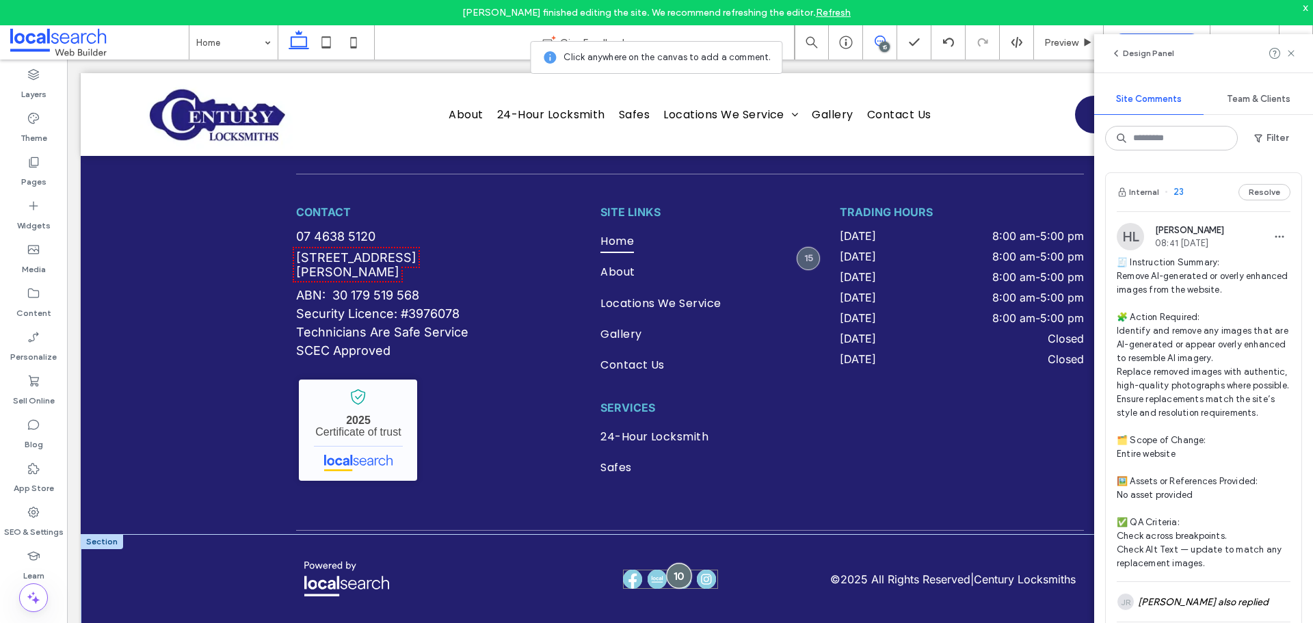
click at [678, 566] on div at bounding box center [678, 575] width 25 height 25
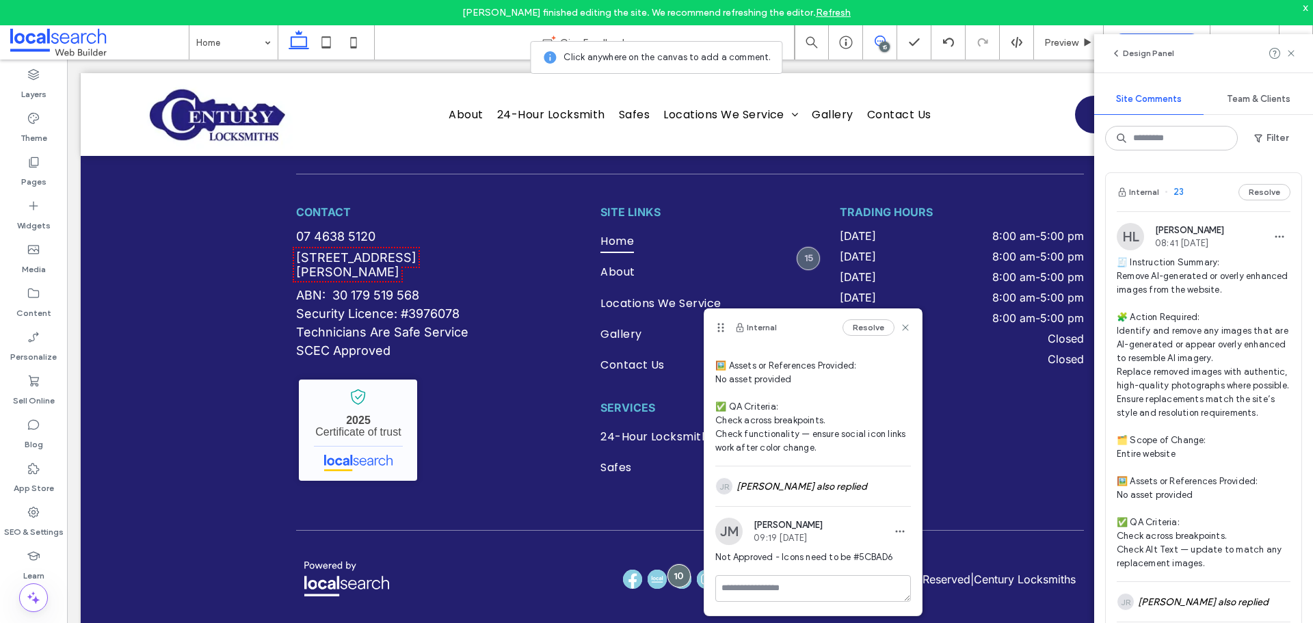
click at [872, 555] on span "Not Approved - Icons need to be #5CBAD6" at bounding box center [813, 558] width 196 height 14
copy span "5CBAD6"
click at [41, 302] on label "Content" at bounding box center [33, 309] width 35 height 19
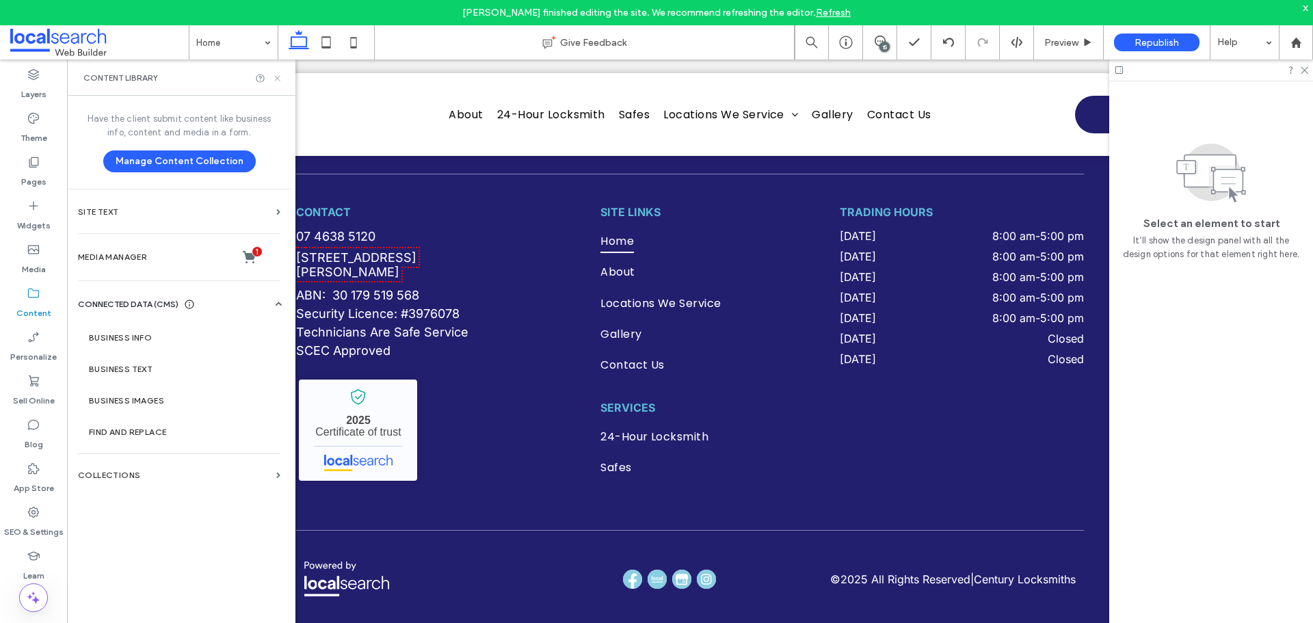
drag, startPoint x: 276, startPoint y: 77, endPoint x: 209, endPoint y: 17, distance: 90.1
click at [276, 77] on icon at bounding box center [277, 78] width 10 height 10
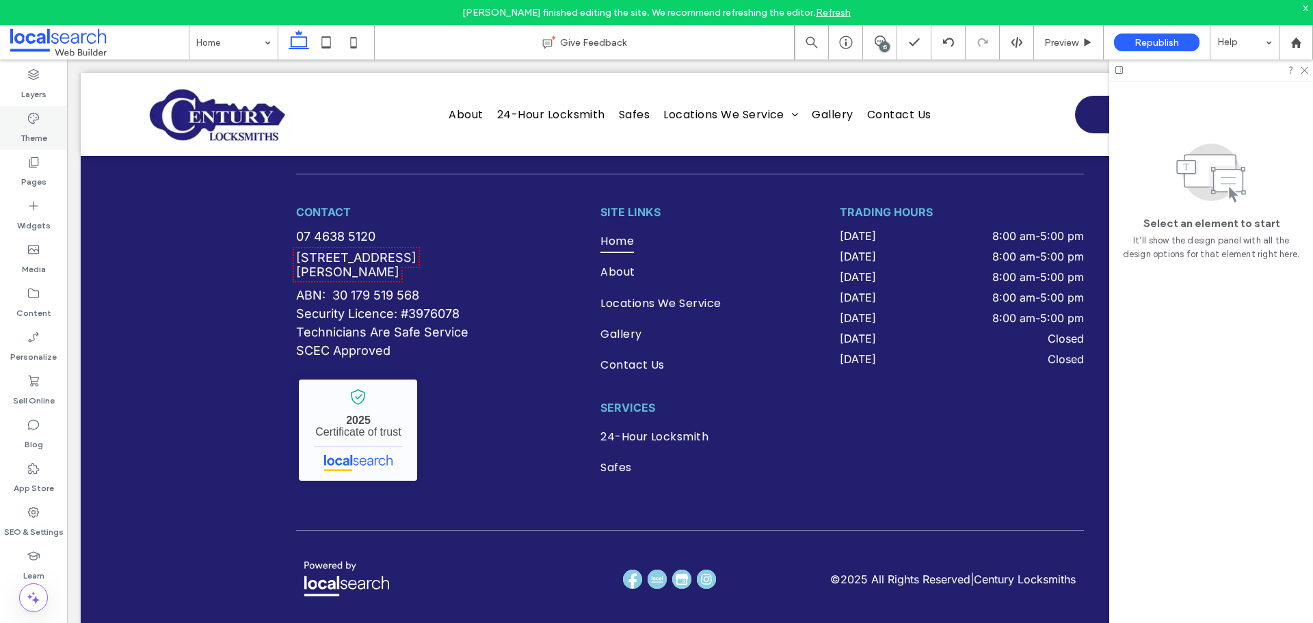
click at [38, 133] on label "Theme" at bounding box center [34, 134] width 27 height 19
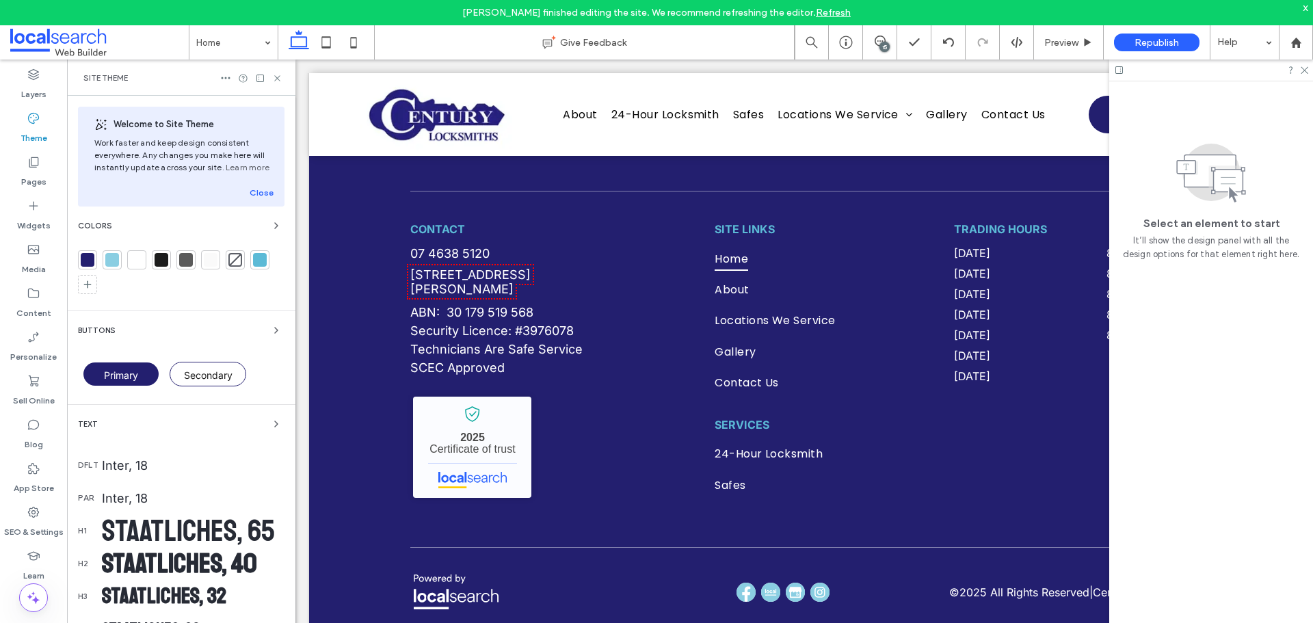
scroll to position [4118, 0]
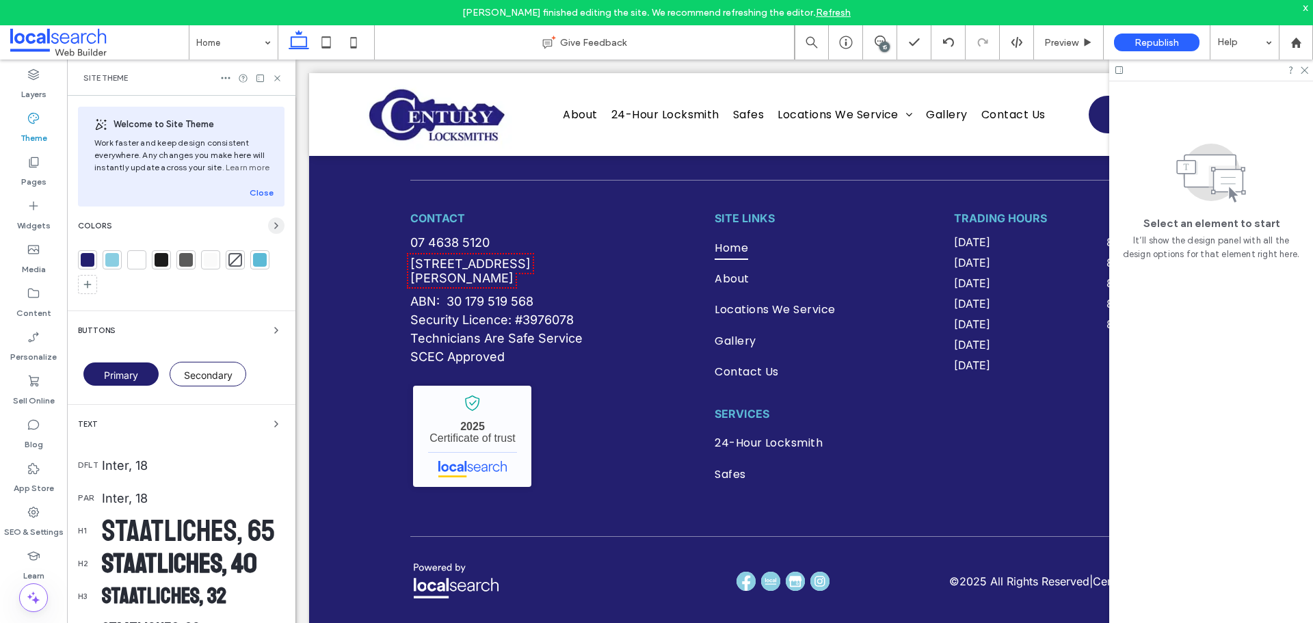
click at [271, 223] on icon "button" at bounding box center [276, 225] width 11 height 11
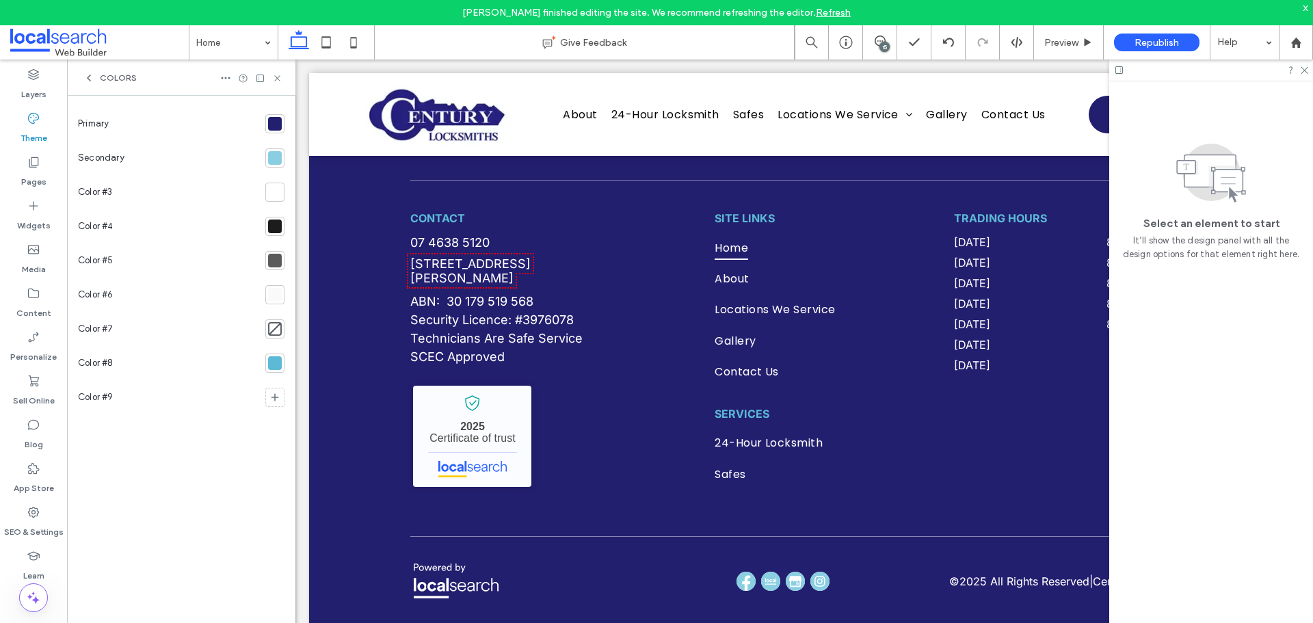
click at [271, 152] on div at bounding box center [275, 158] width 14 height 14
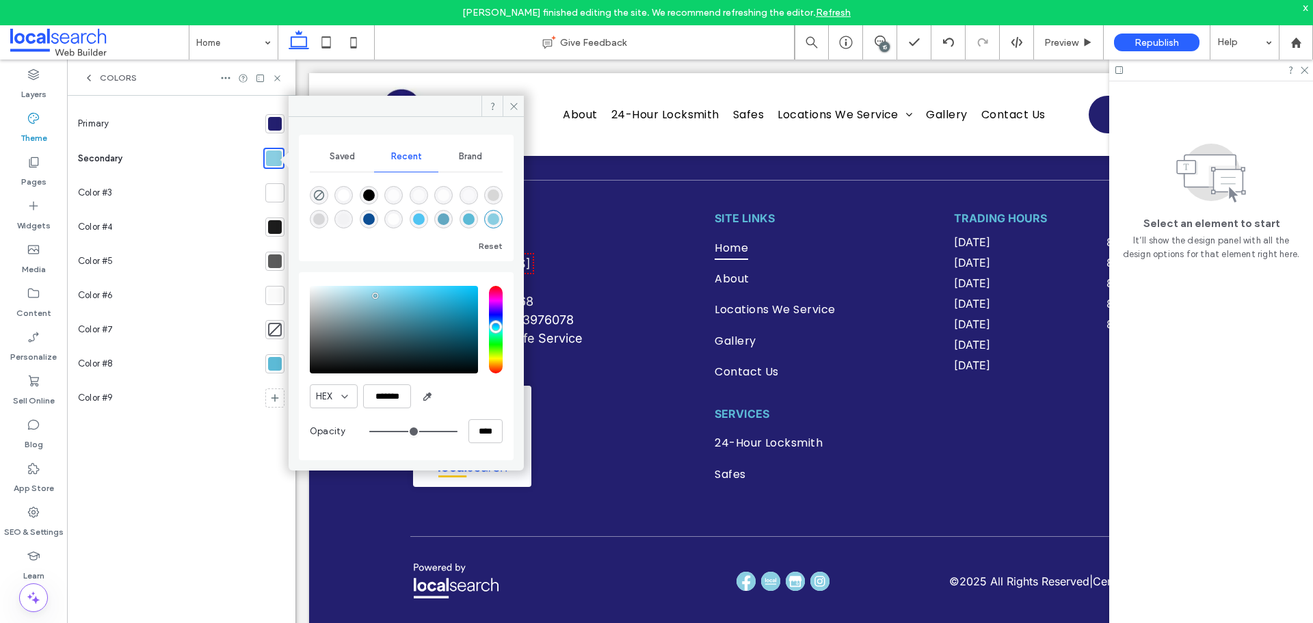
click at [275, 370] on div at bounding box center [275, 364] width 14 height 14
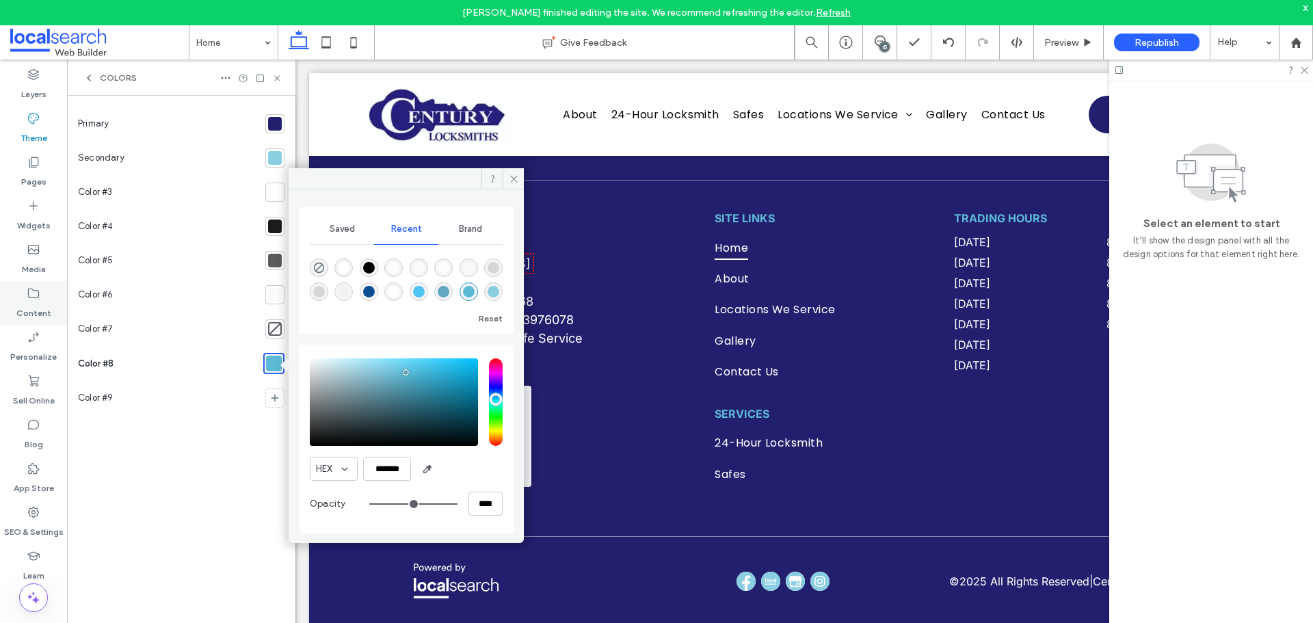
click at [38, 292] on icon at bounding box center [34, 294] width 14 height 14
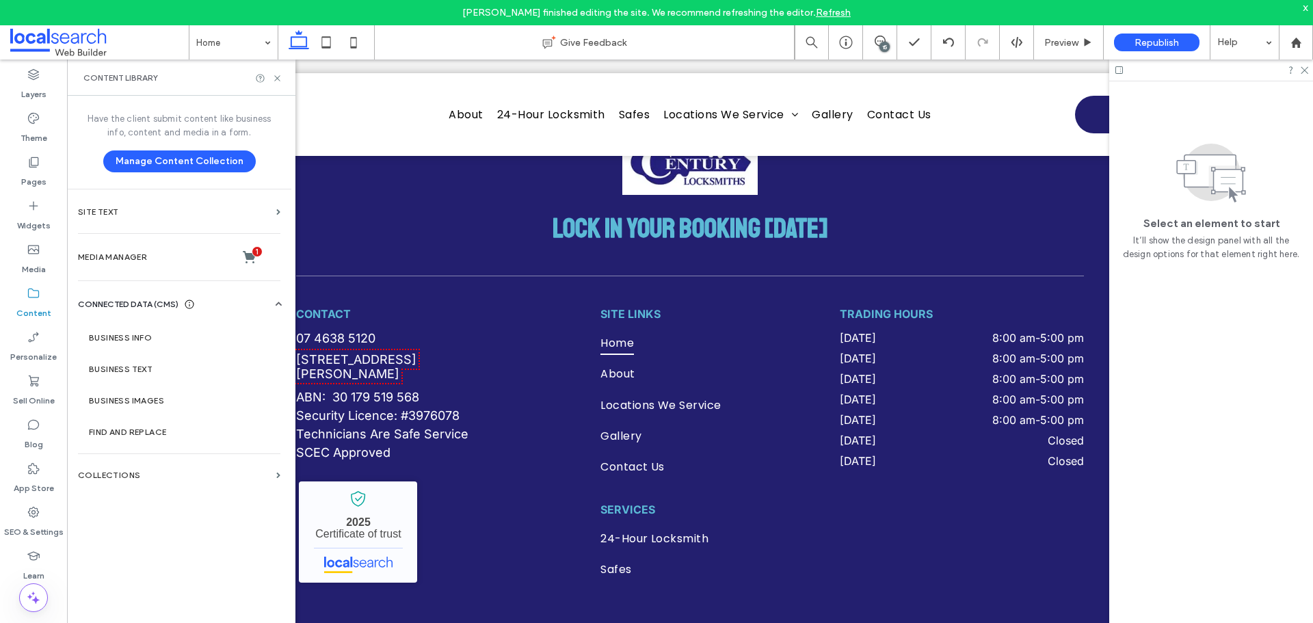
scroll to position [4220, 0]
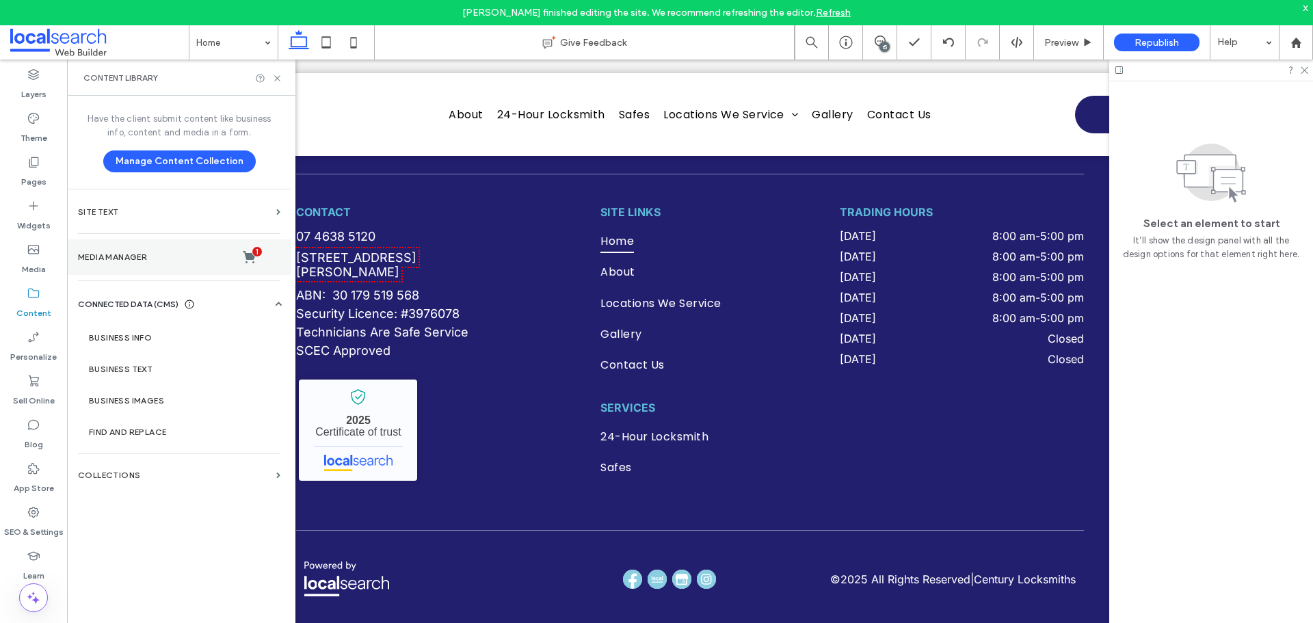
click at [132, 255] on label "Media Manager 1" at bounding box center [179, 257] width 202 height 14
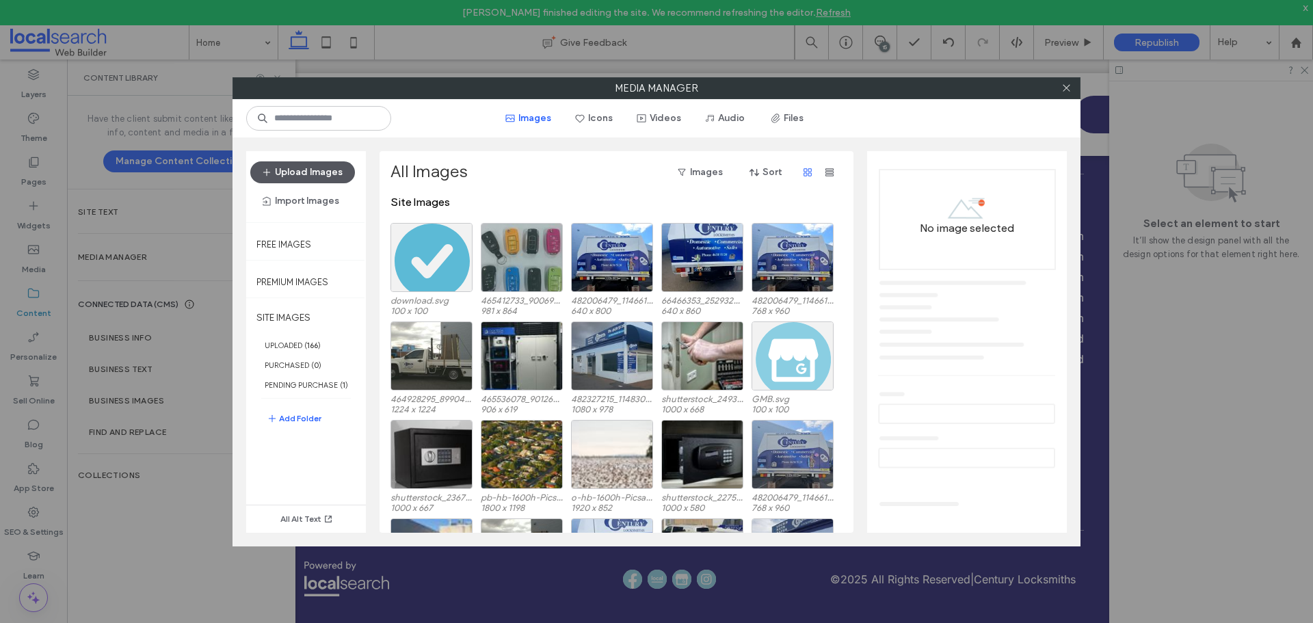
click at [325, 173] on button "Upload Images" at bounding box center [302, 172] width 105 height 22
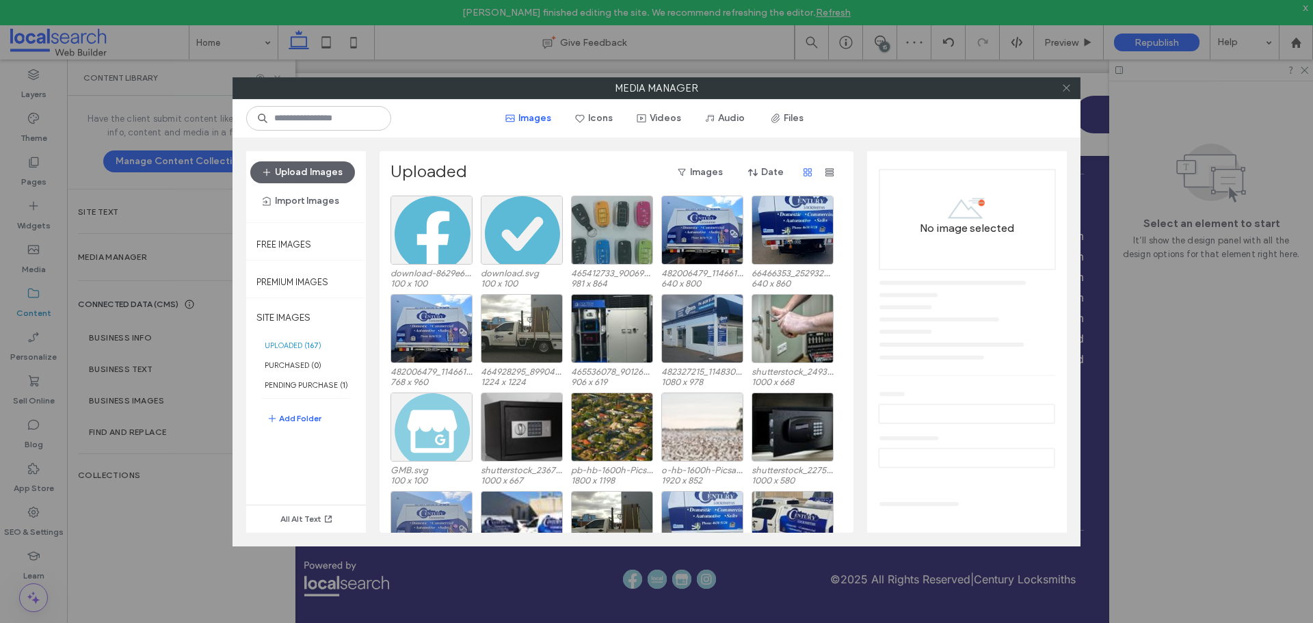
click at [1065, 88] on use at bounding box center [1066, 88] width 7 height 7
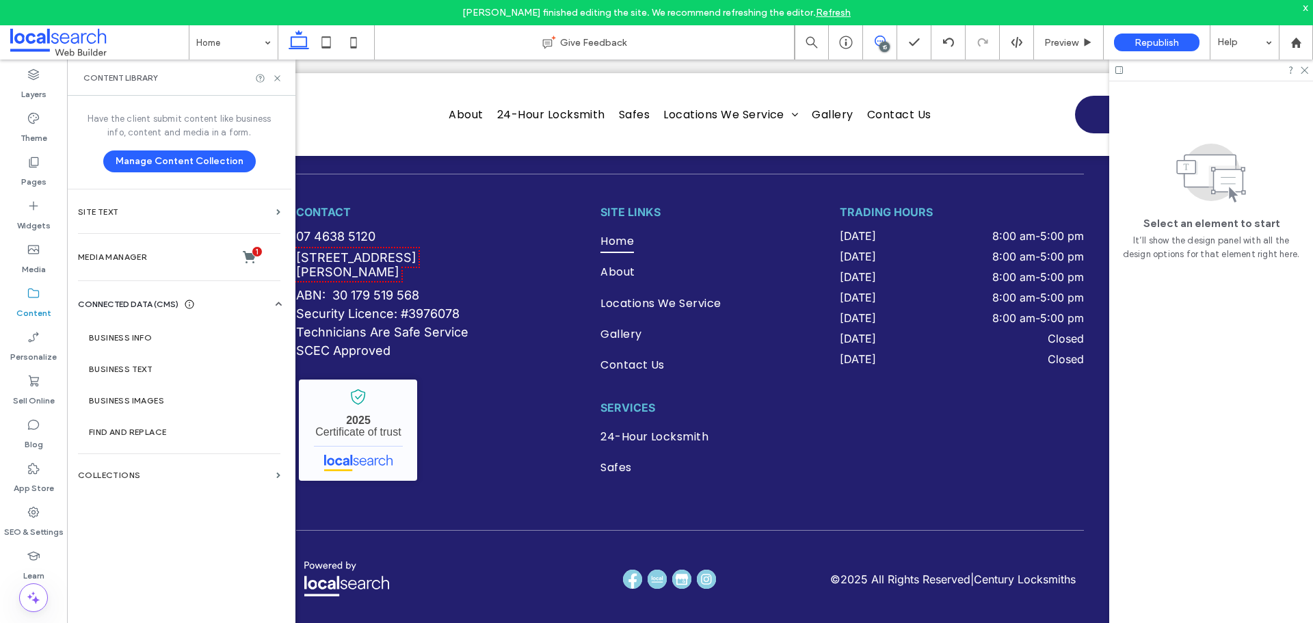
click at [876, 40] on icon at bounding box center [880, 41] width 11 height 11
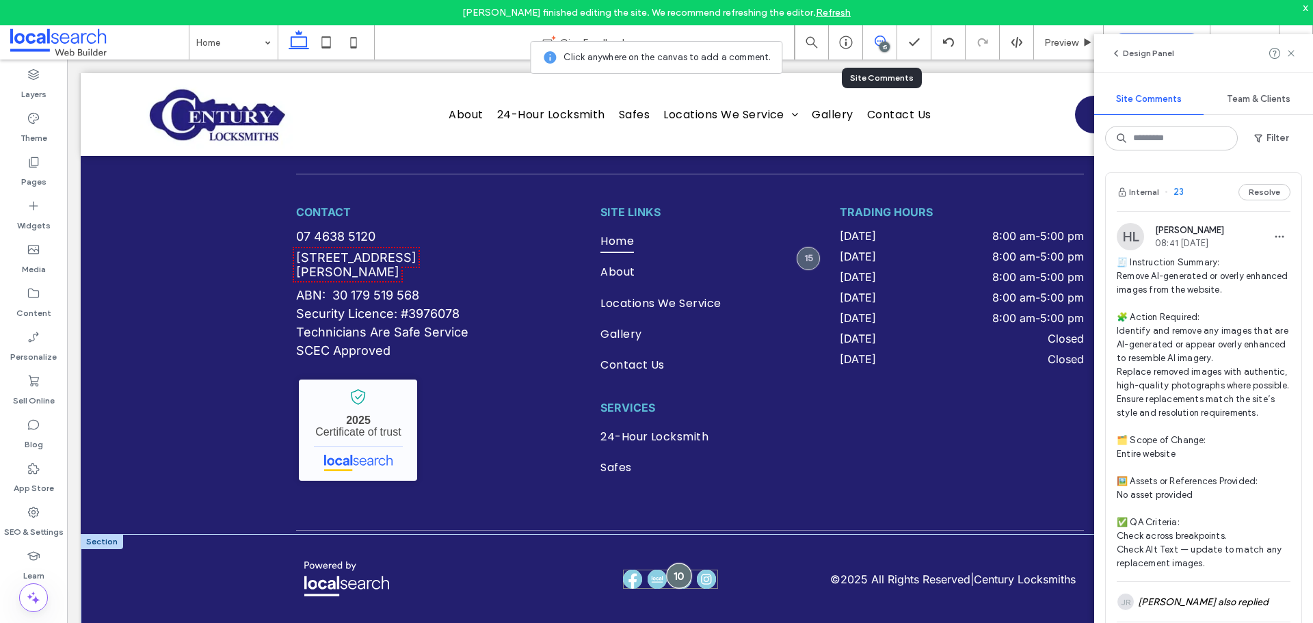
click at [676, 572] on div at bounding box center [678, 575] width 25 height 25
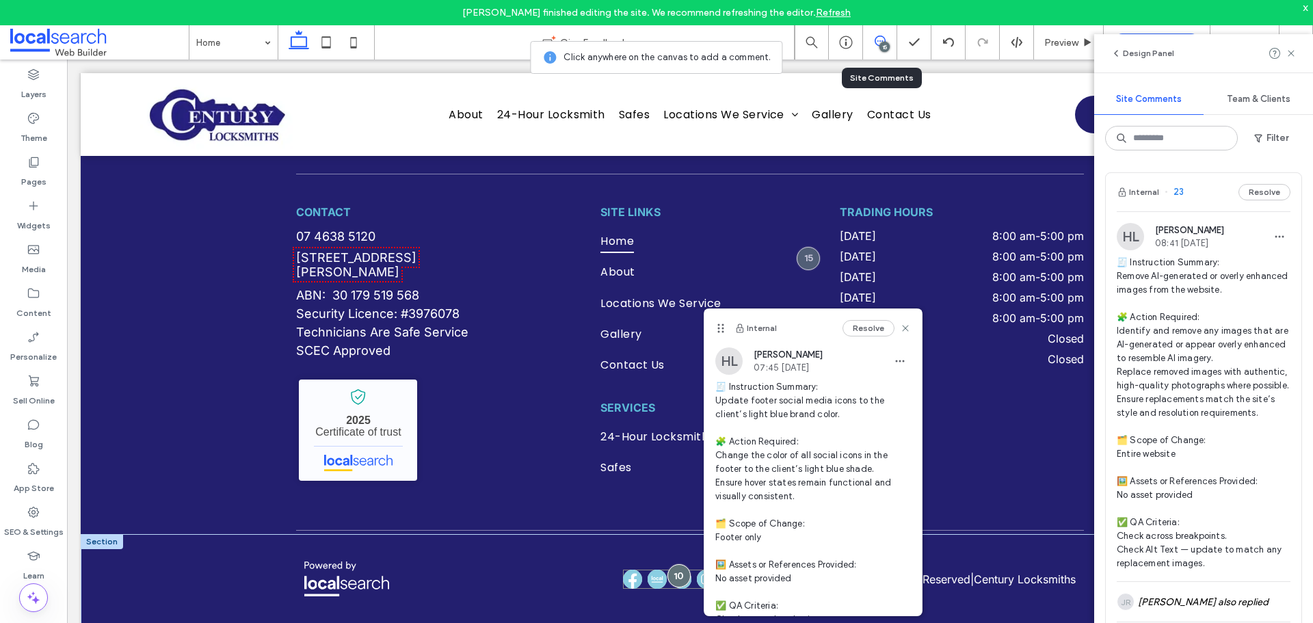
click at [635, 571] on img at bounding box center [632, 579] width 19 height 19
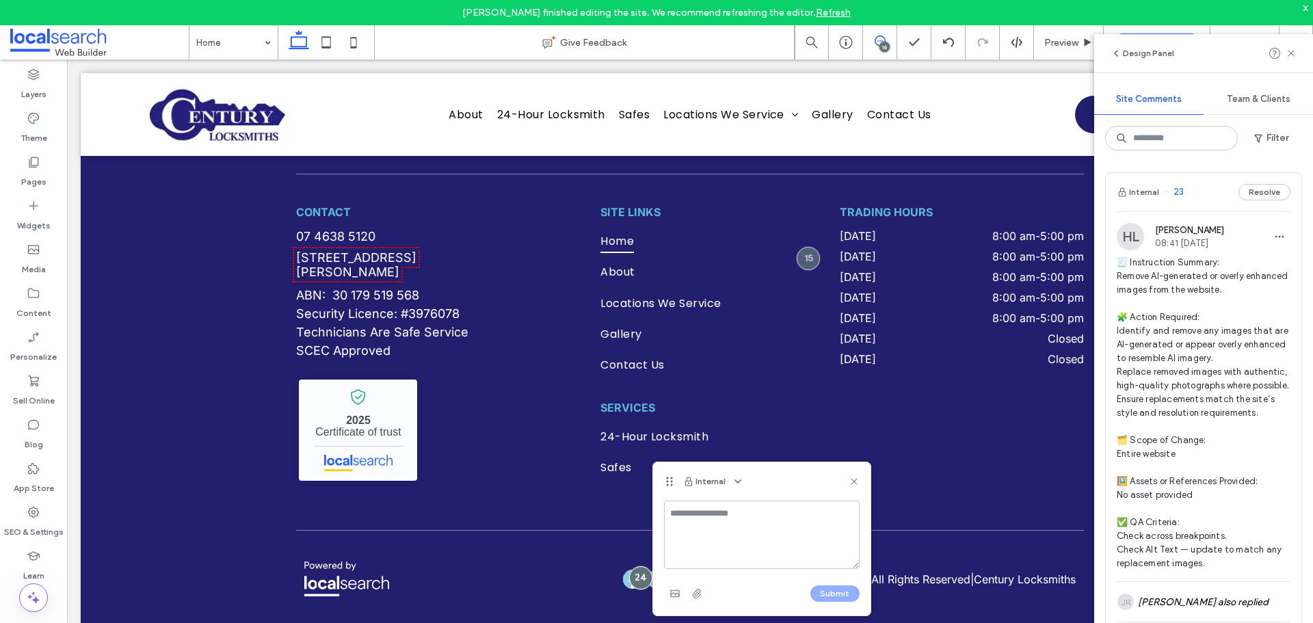
click at [875, 41] on use at bounding box center [880, 41] width 11 height 11
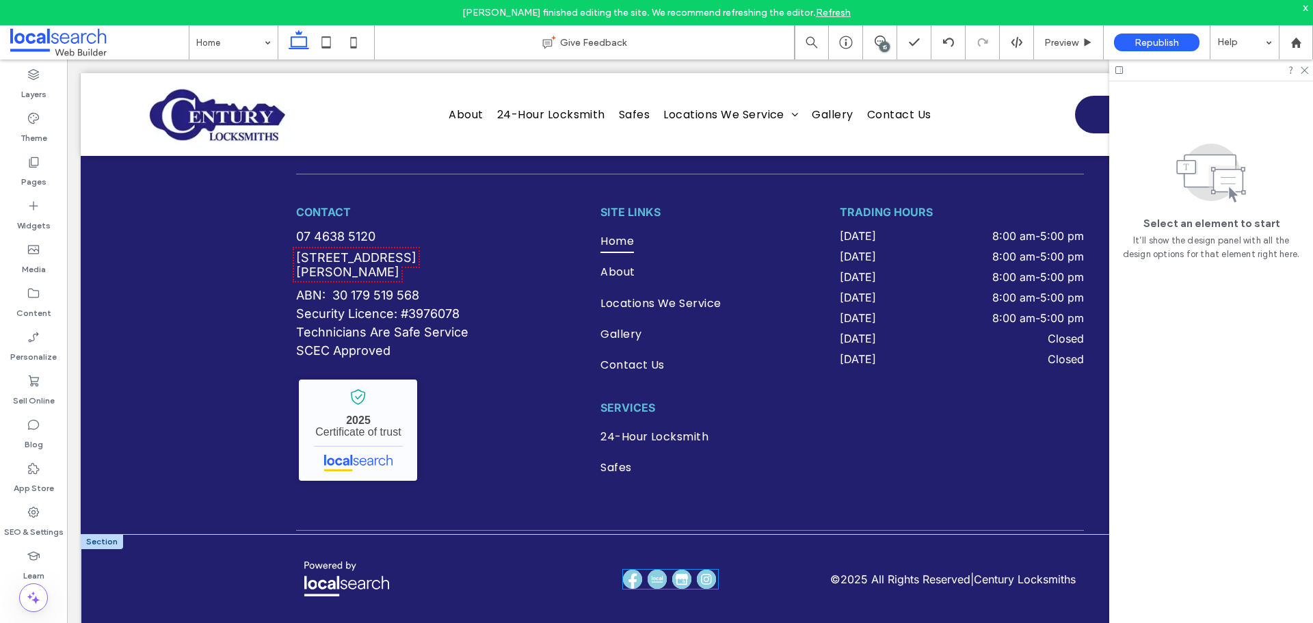
click at [648, 571] on img at bounding box center [657, 579] width 19 height 19
click at [645, 571] on div at bounding box center [670, 579] width 95 height 19
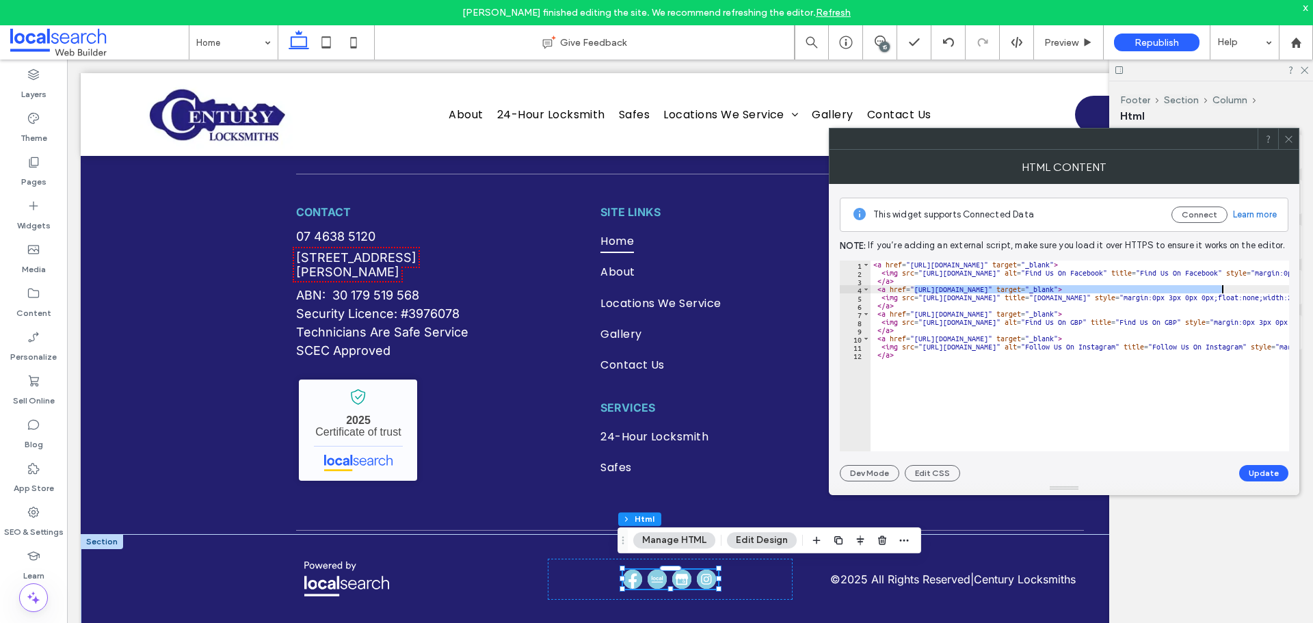
drag, startPoint x: 914, startPoint y: 291, endPoint x: 1220, endPoint y: 287, distance: 305.7
click at [1220, 287] on div "< a href = "https://www.facebook.com/centurylocksmiths" target = "_blank" > < i…" at bounding box center [1292, 359] width 843 height 197
drag, startPoint x: 924, startPoint y: 300, endPoint x: 1192, endPoint y: 300, distance: 268.1
click at [1192, 300] on div "< a href = "https://www.facebook.com/centurylocksmiths" target = "_blank" > < i…" at bounding box center [1292, 359] width 843 height 197
drag, startPoint x: 923, startPoint y: 323, endPoint x: 1160, endPoint y: 323, distance: 236.6
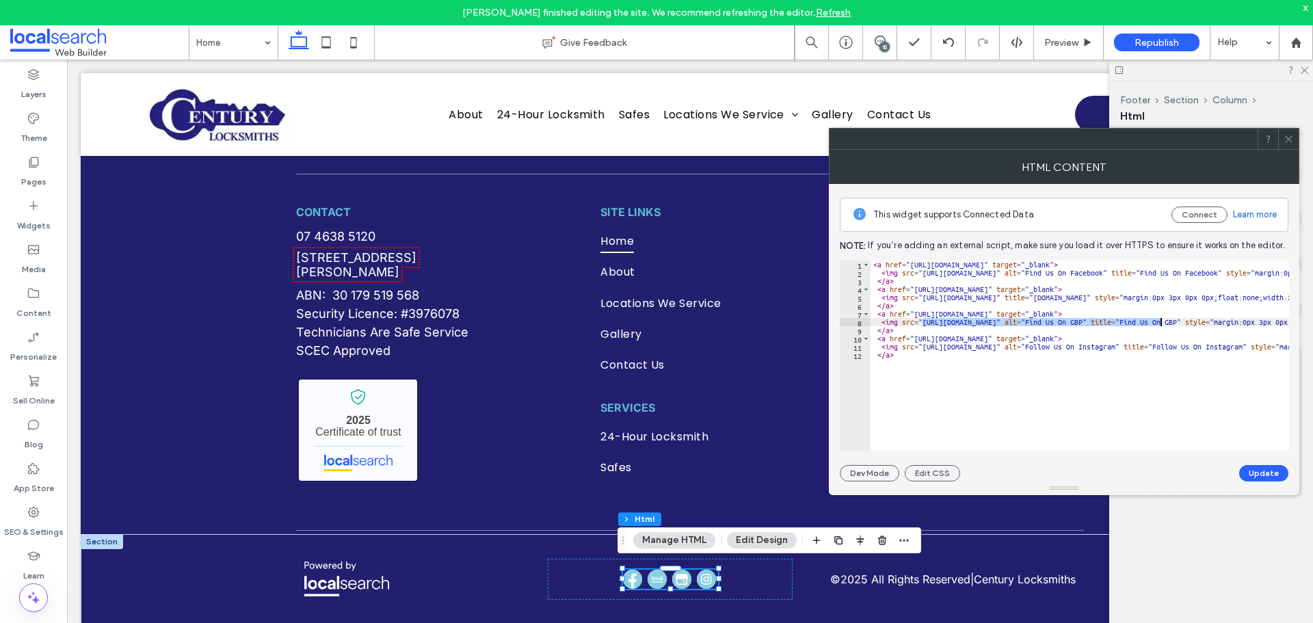
click at [1160, 323] on div "< a href = "https://www.facebook.com/centurylocksmiths" target = "_blank" > < i…" at bounding box center [1292, 359] width 843 height 197
drag, startPoint x: 924, startPoint y: 349, endPoint x: 1184, endPoint y: 347, distance: 259.9
click at [1184, 347] on div "< a href = "https://www.facebook.com/centurylocksmiths" target = "_blank" > < i…" at bounding box center [1292, 359] width 843 height 197
type textarea "**********"
click at [881, 40] on icon at bounding box center [880, 41] width 11 height 11
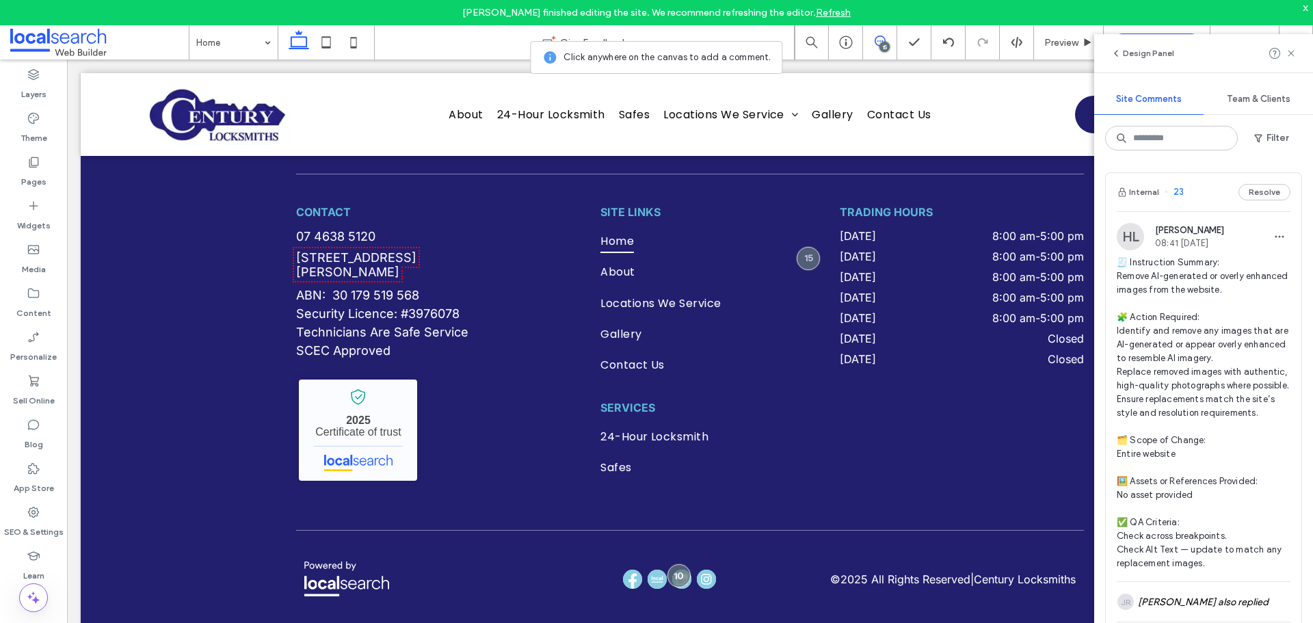
click at [881, 40] on icon at bounding box center [880, 41] width 11 height 11
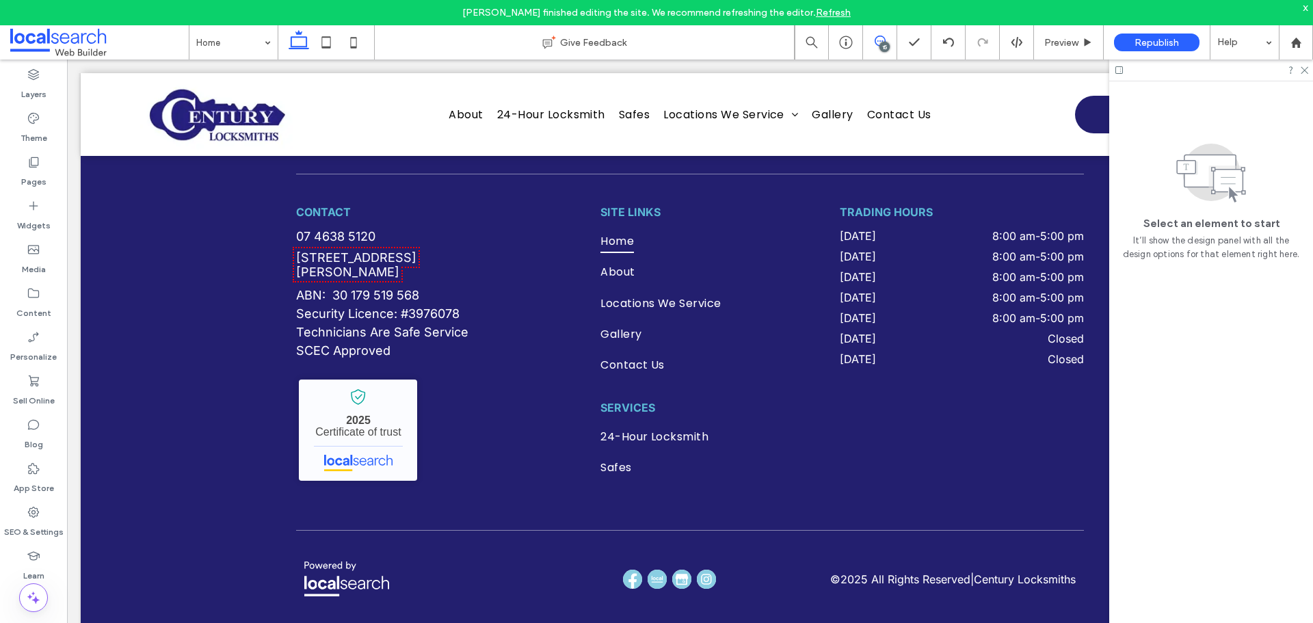
click at [881, 40] on icon at bounding box center [880, 41] width 11 height 11
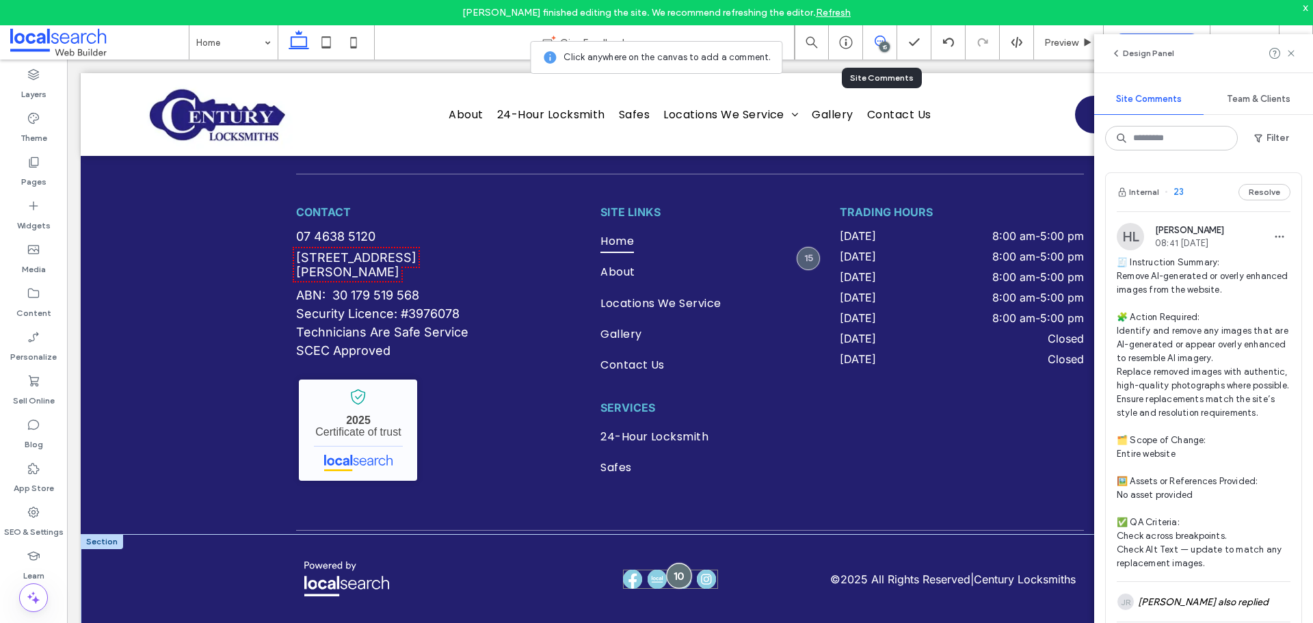
click at [675, 566] on div at bounding box center [678, 575] width 25 height 25
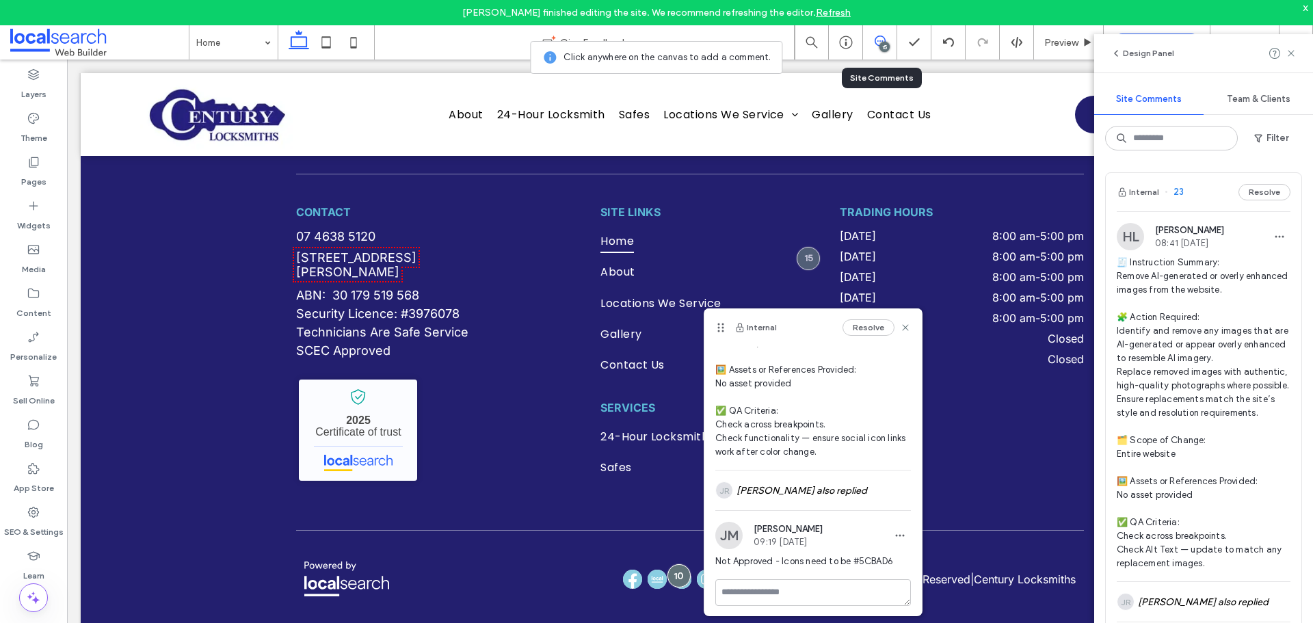
scroll to position [199, 0]
click at [879, 559] on span "Not Approved - Icons need to be #5CBAD6" at bounding box center [813, 558] width 196 height 14
copy span "5CBAD6"
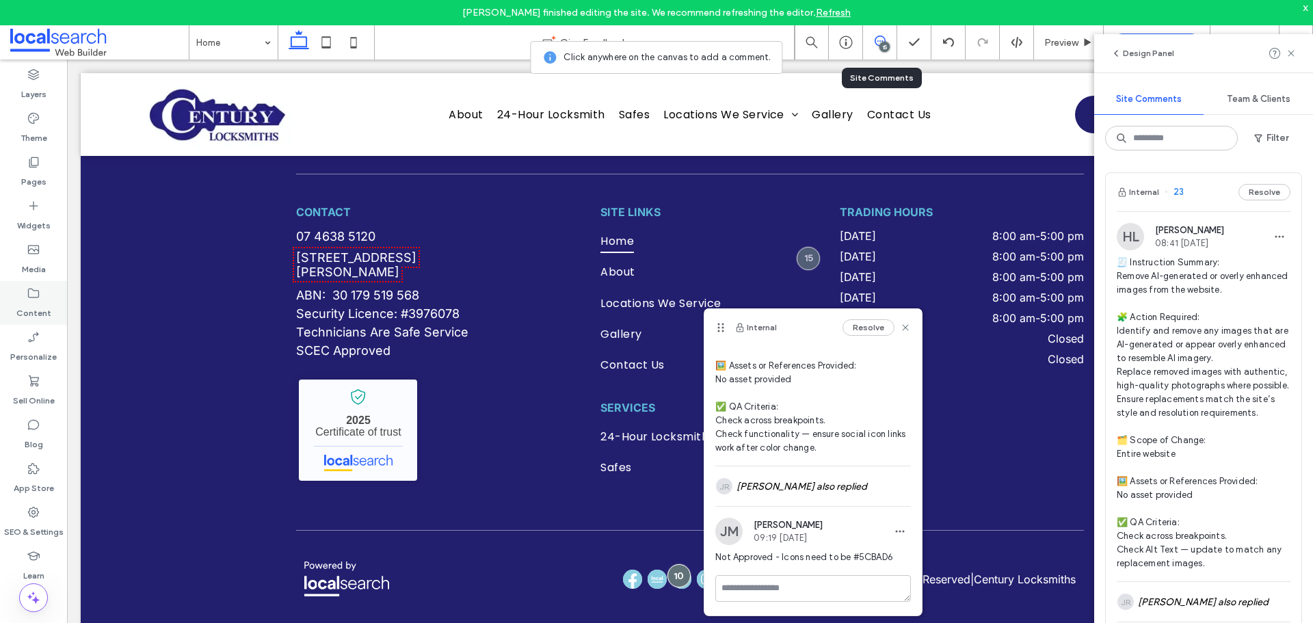
click at [49, 308] on label "Content" at bounding box center [33, 309] width 35 height 19
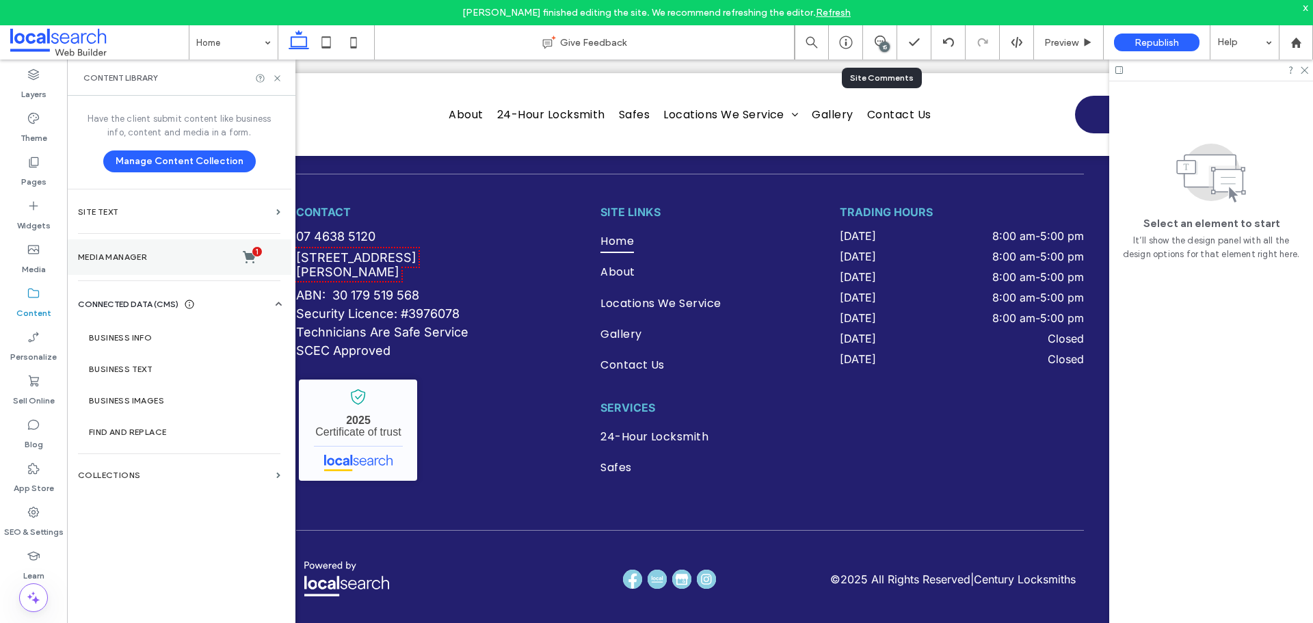
click at [148, 265] on section "Media Manager 1" at bounding box center [179, 257] width 224 height 36
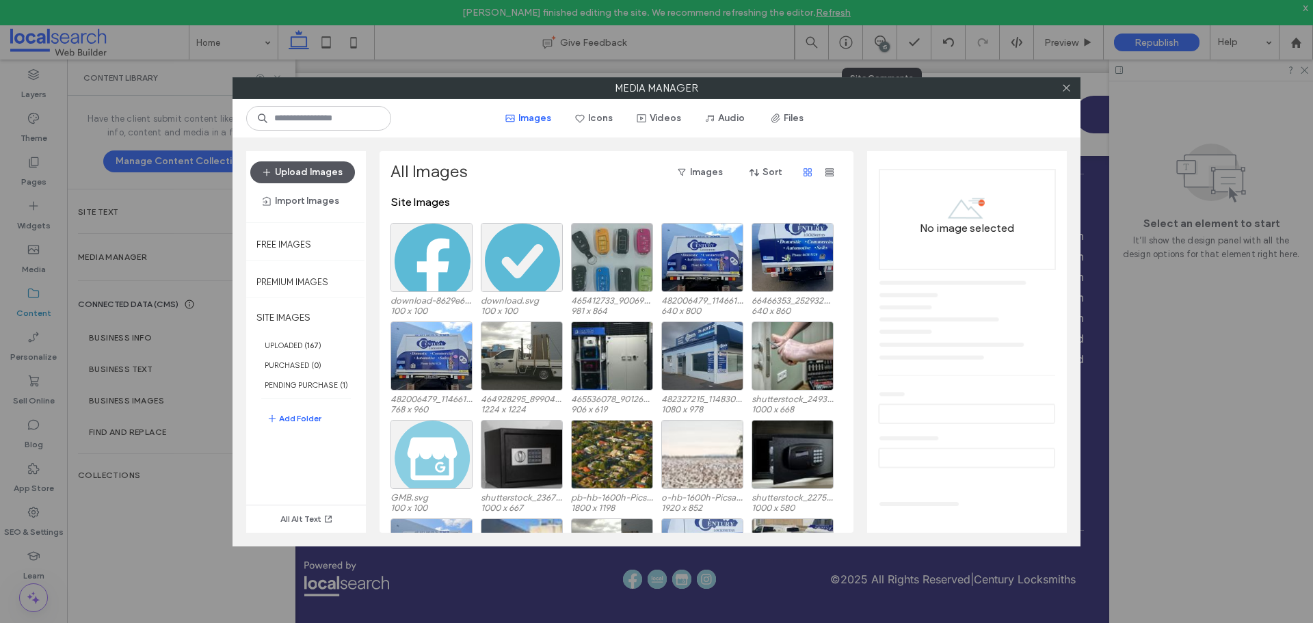
click at [304, 176] on button "Upload Images" at bounding box center [302, 172] width 105 height 22
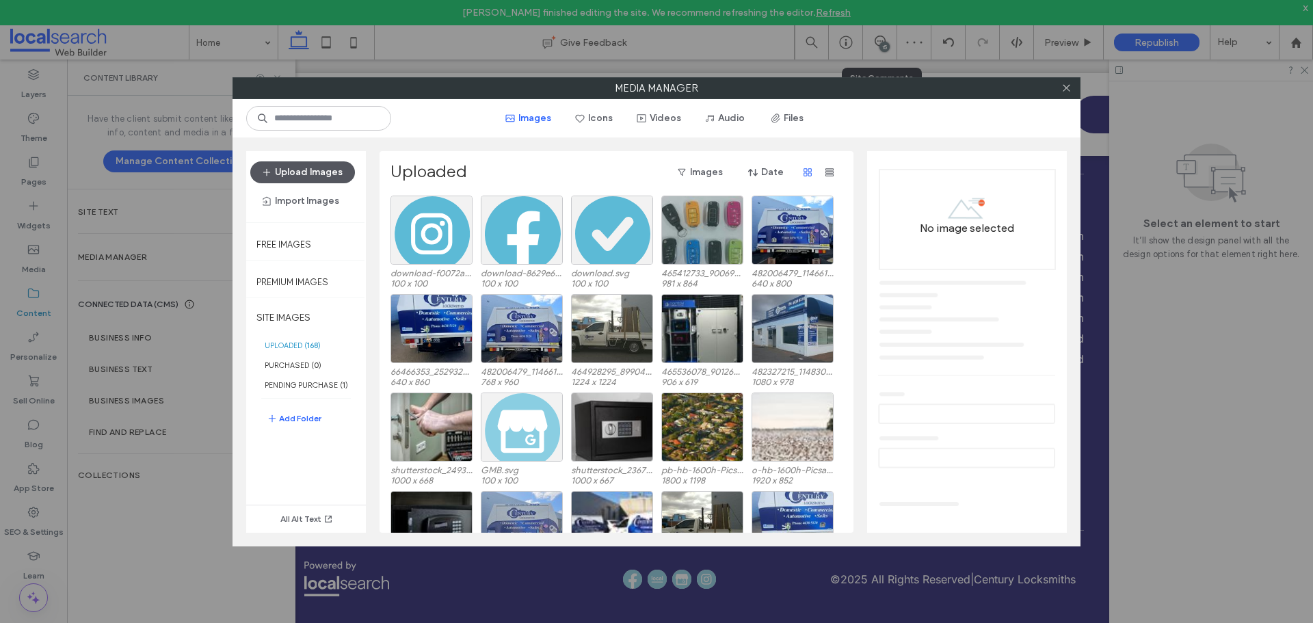
click at [322, 172] on button "Upload Images" at bounding box center [302, 172] width 105 height 22
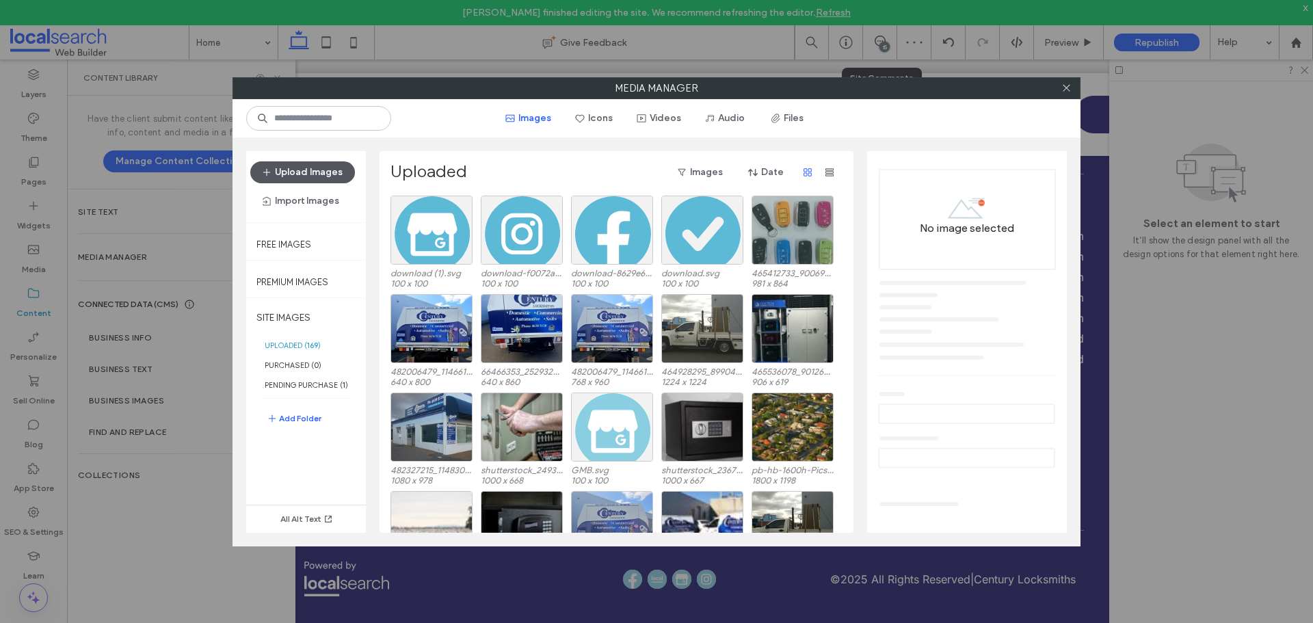
click at [295, 165] on button "Upload Images" at bounding box center [302, 172] width 105 height 22
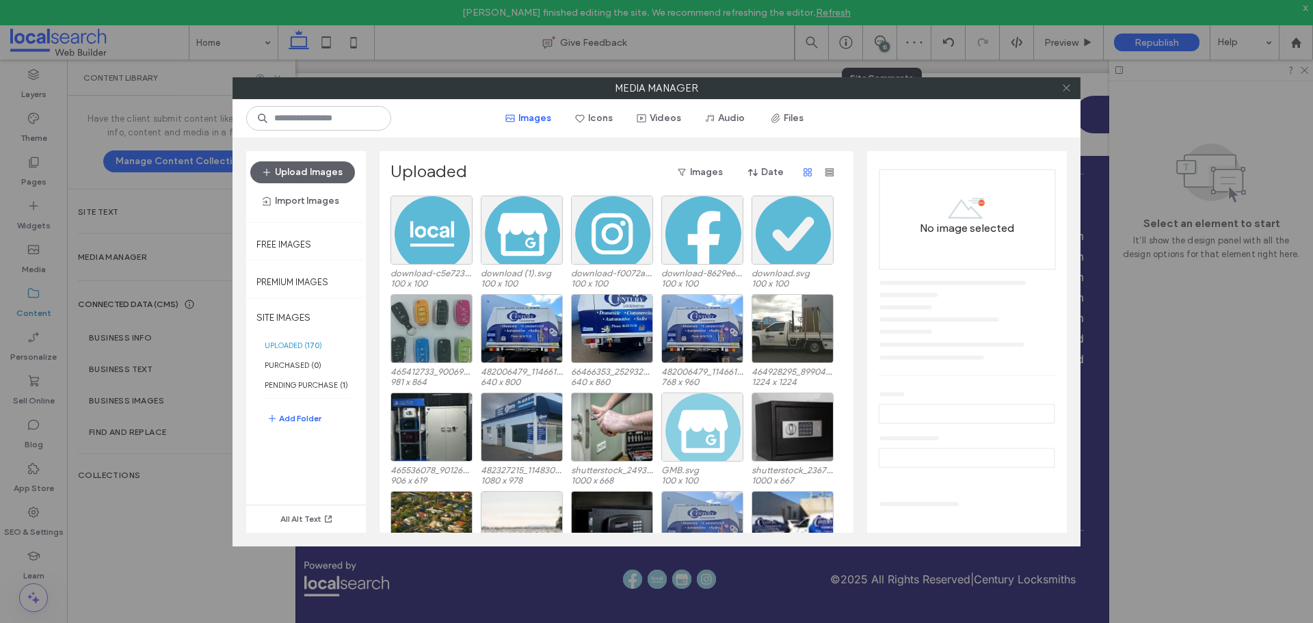
click at [1069, 88] on icon at bounding box center [1066, 88] width 10 height 10
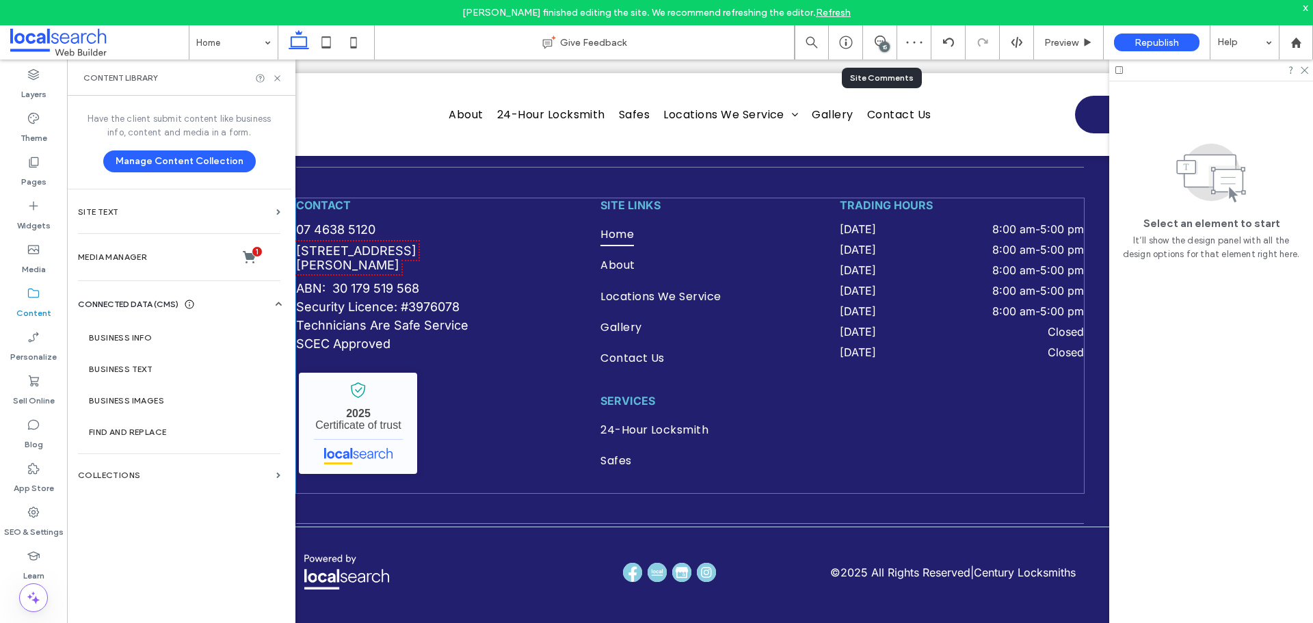
scroll to position [4230, 0]
click at [129, 252] on label "Media Manager 1" at bounding box center [179, 257] width 202 height 14
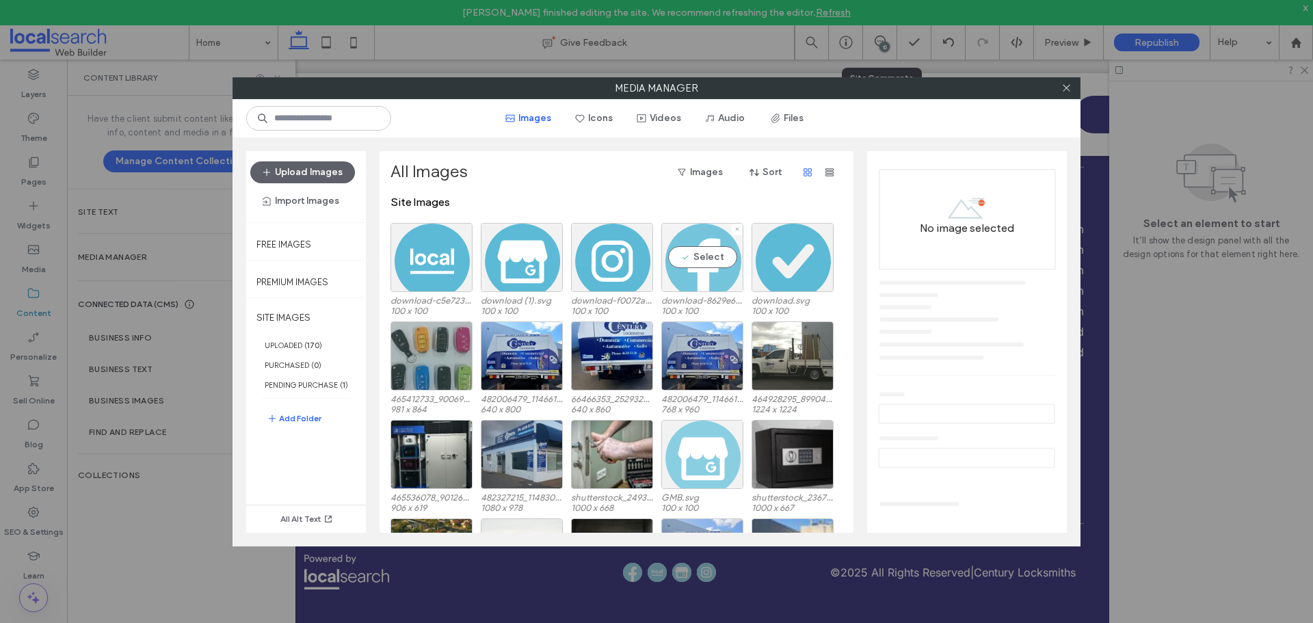
click at [711, 258] on div "Select" at bounding box center [702, 257] width 82 height 69
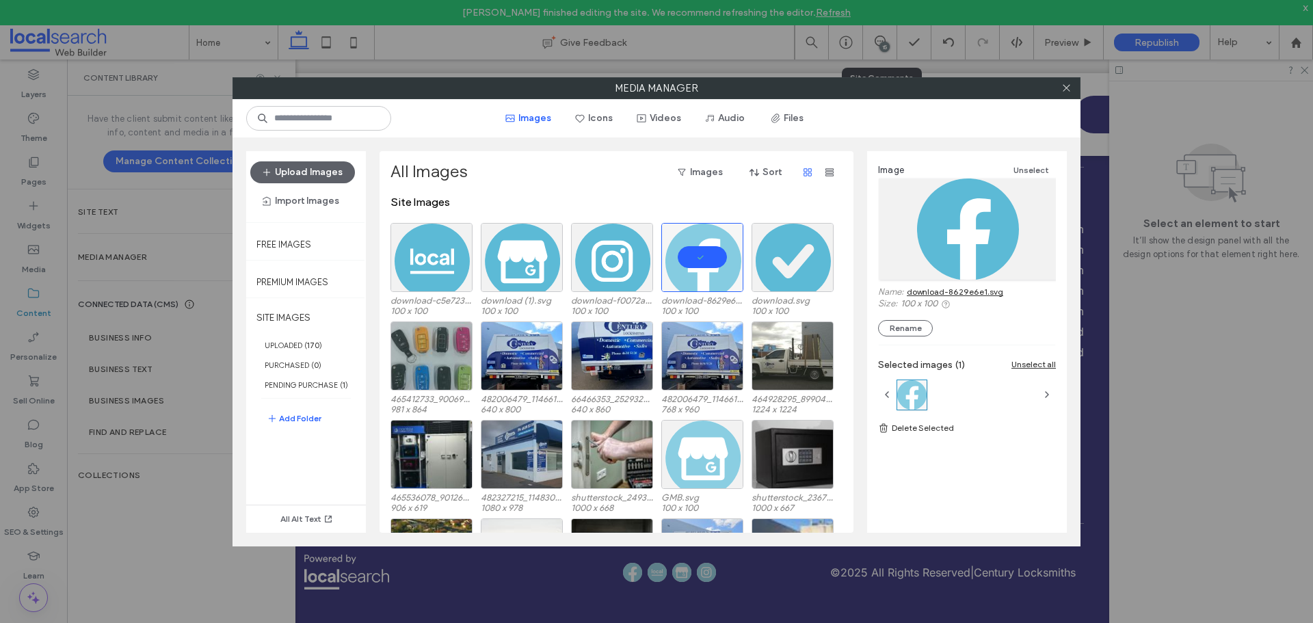
click at [933, 291] on link "download-8629e6e1.svg" at bounding box center [955, 292] width 96 height 10
click at [439, 261] on div "Select" at bounding box center [431, 257] width 82 height 69
click at [940, 289] on link "download-c5e723ef.svg" at bounding box center [954, 292] width 94 height 10
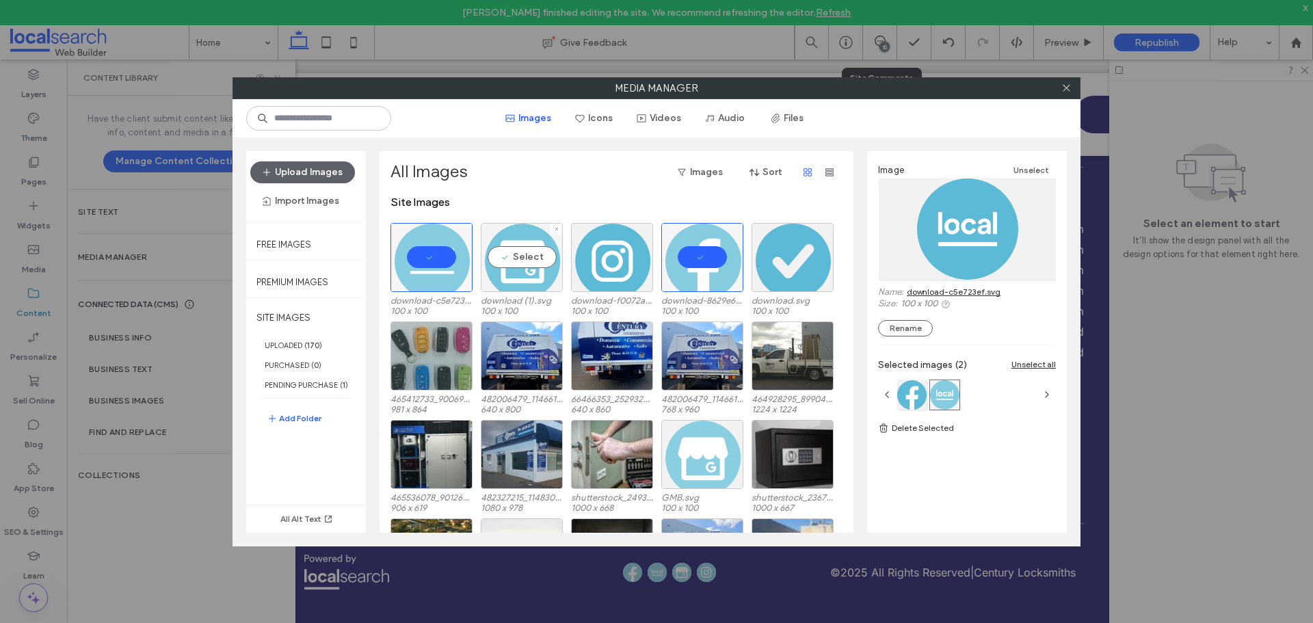
click at [528, 256] on div "Select" at bounding box center [522, 257] width 82 height 69
click at [921, 291] on link "download (1).svg" at bounding box center [939, 292] width 64 height 10
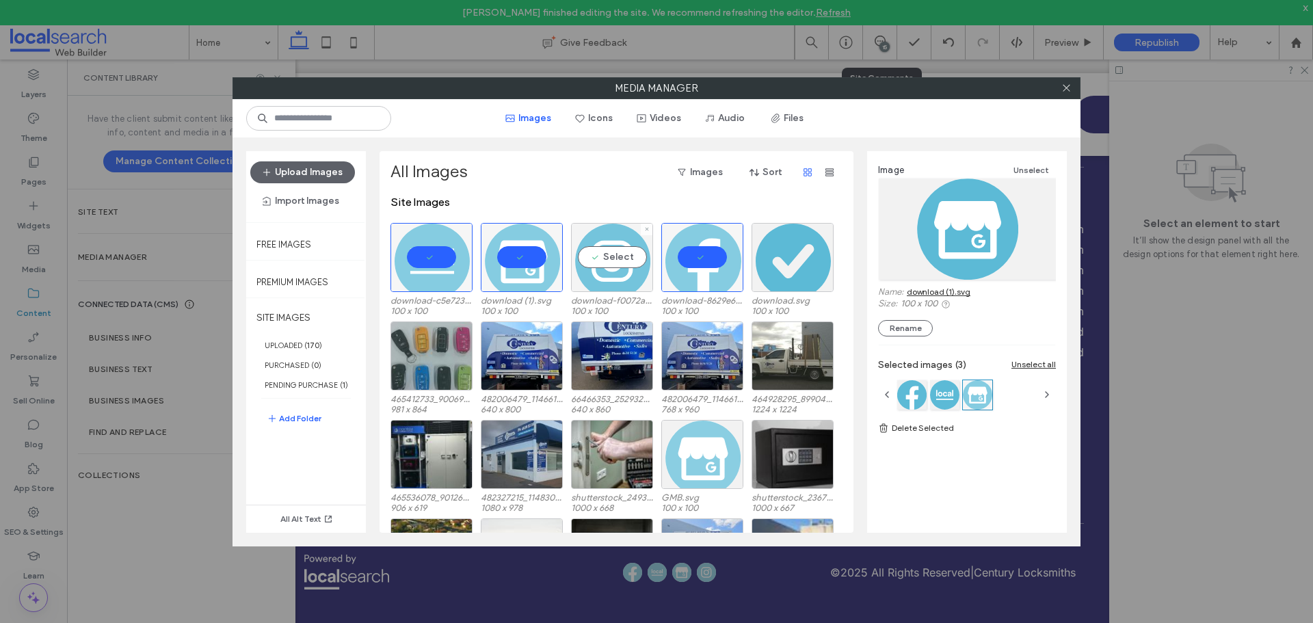
click at [624, 263] on div "Select" at bounding box center [612, 257] width 82 height 69
click at [955, 291] on link "download-f0072af6.svg" at bounding box center [954, 292] width 94 height 10
click at [1065, 84] on icon at bounding box center [1066, 88] width 10 height 10
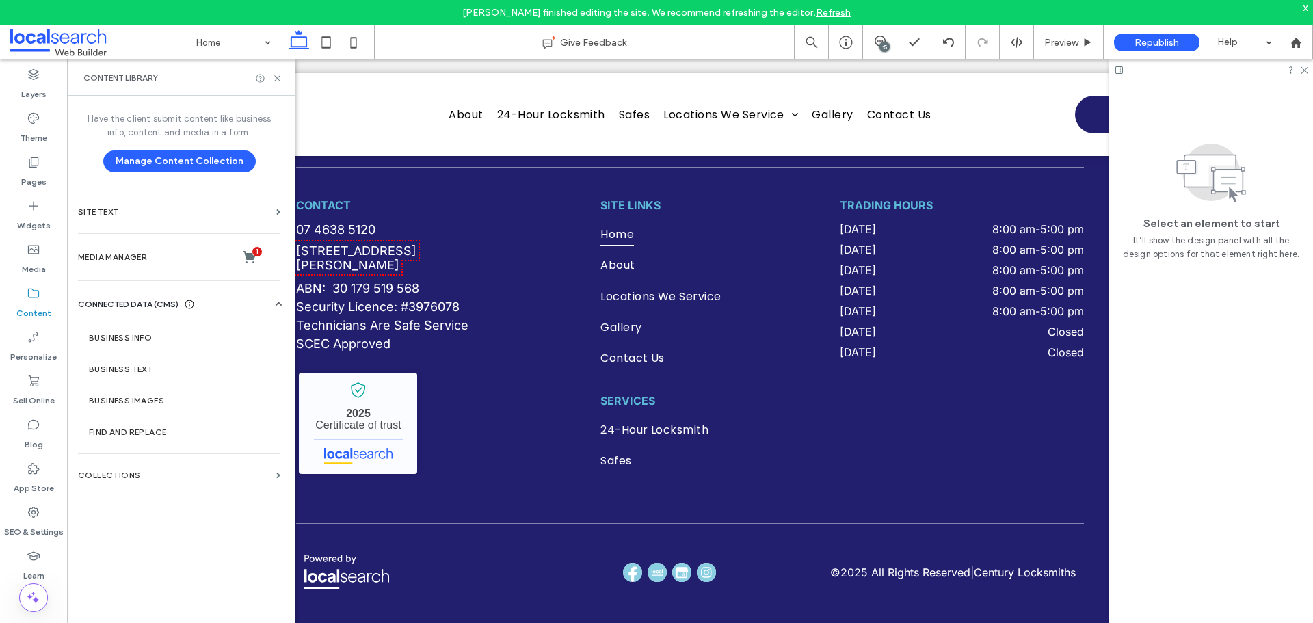
click at [881, 44] on div "15" at bounding box center [884, 47] width 10 height 10
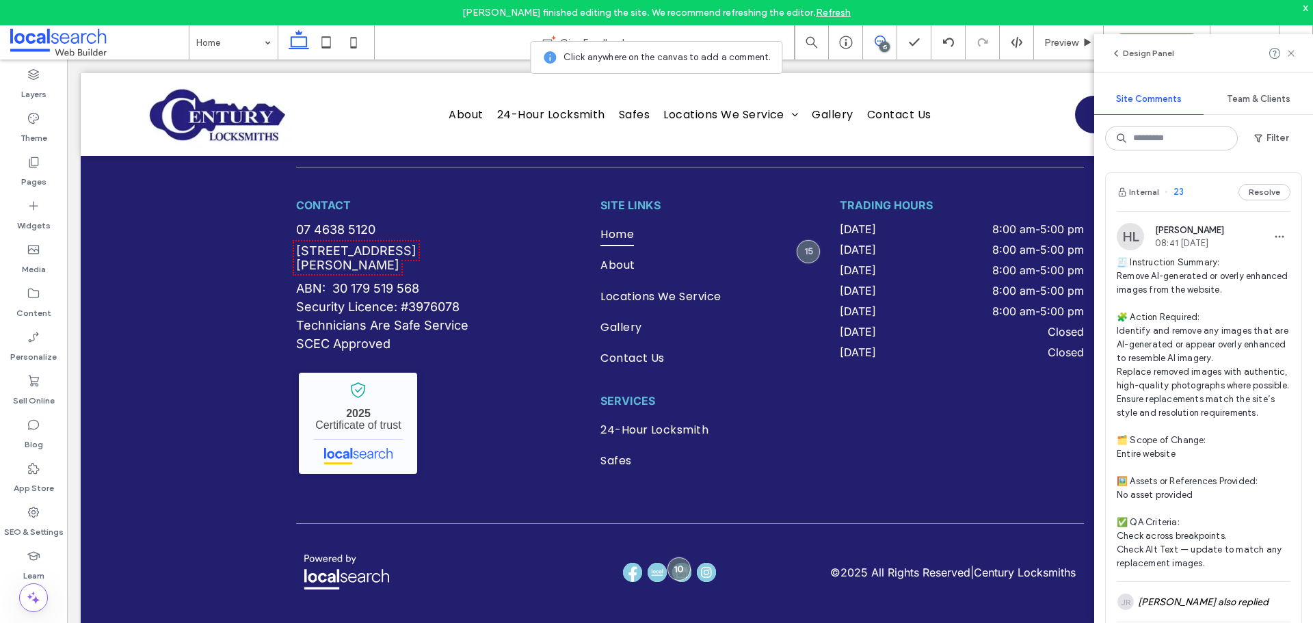
click at [883, 38] on icon at bounding box center [880, 41] width 11 height 11
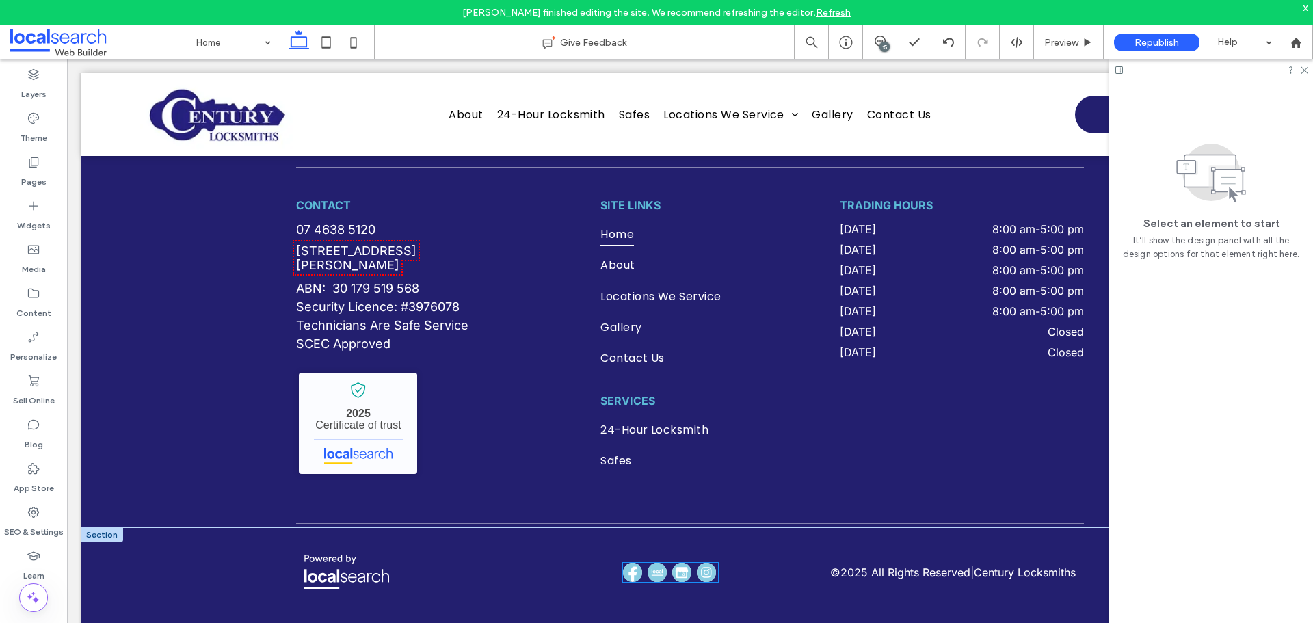
click at [682, 563] on img at bounding box center [681, 572] width 19 height 19
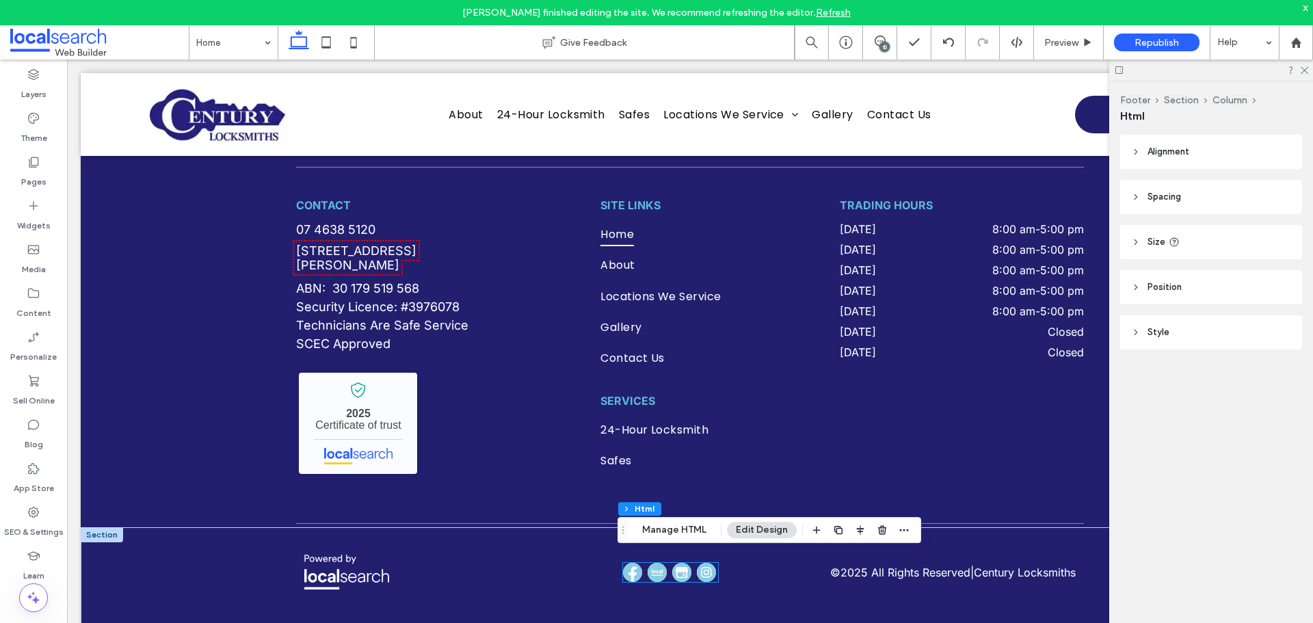
click at [682, 563] on div at bounding box center [670, 572] width 95 height 19
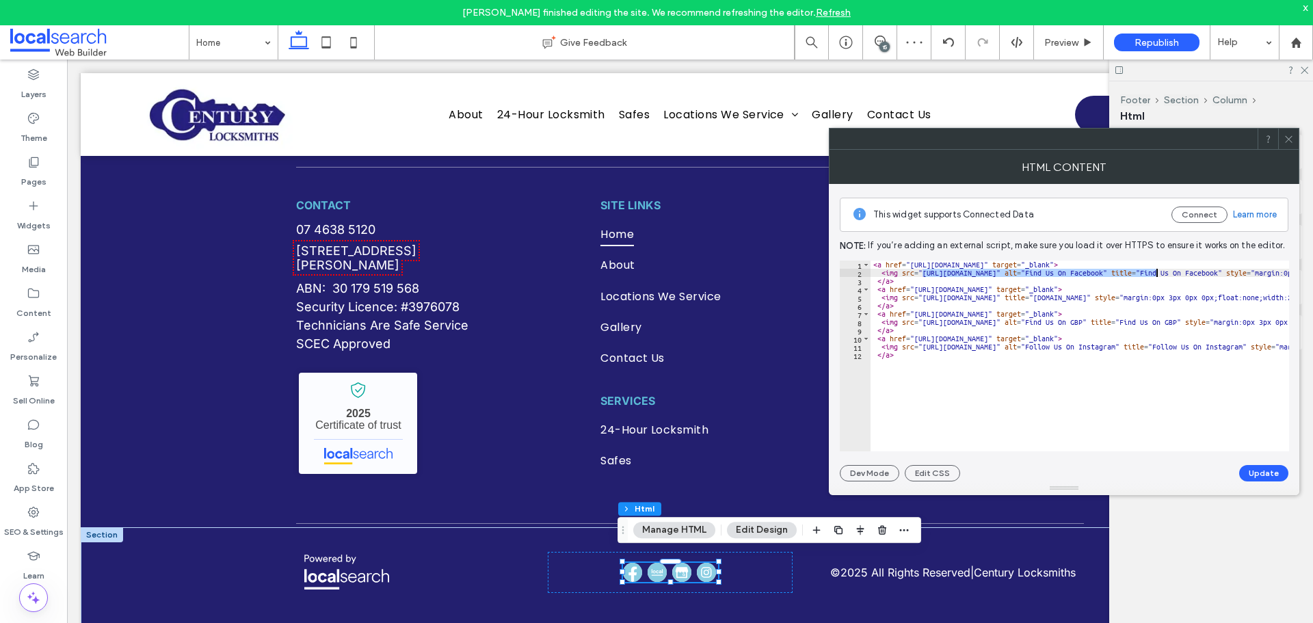
drag, startPoint x: 923, startPoint y: 275, endPoint x: 1156, endPoint y: 274, distance: 233.2
click at [1156, 274] on div "< a href = "https://www.facebook.com/centurylocksmiths" target = "_blank" > < i…" at bounding box center [1292, 359] width 843 height 197
paste textarea "**********"
click at [1266, 466] on button "Update" at bounding box center [1263, 473] width 49 height 16
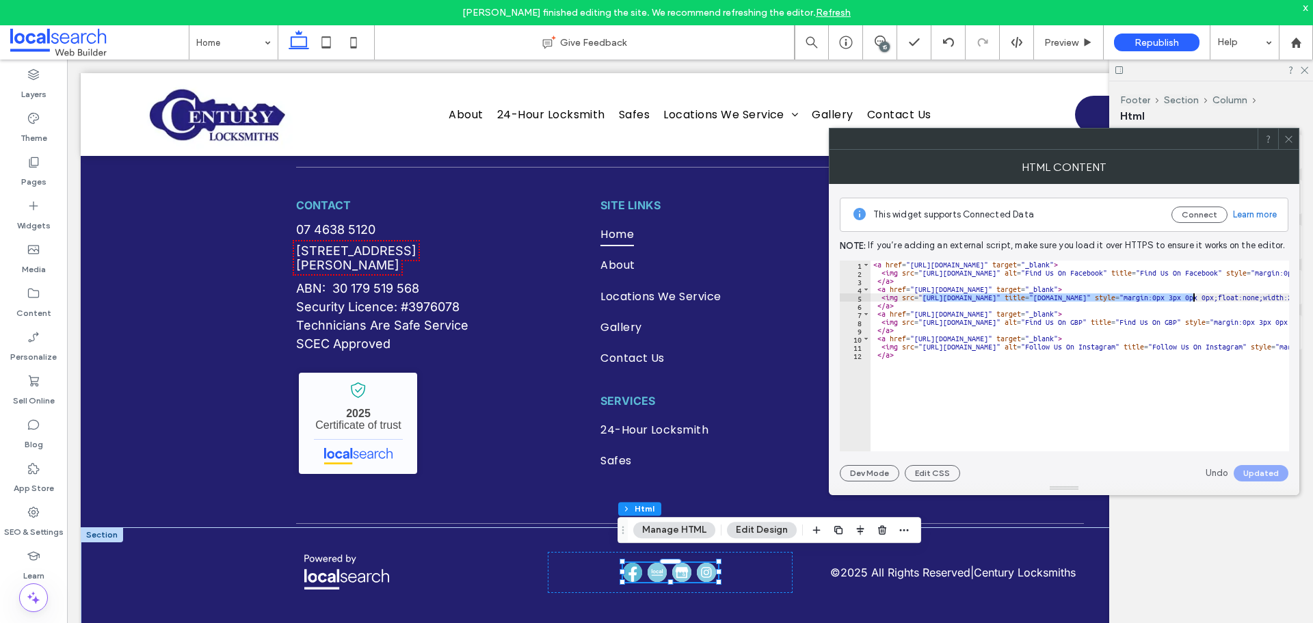
drag, startPoint x: 923, startPoint y: 300, endPoint x: 1195, endPoint y: 299, distance: 271.5
click at [1195, 299] on div "< a href = "https://www.facebook.com/centurylocksmiths" target = "_blank" > < i…" at bounding box center [1296, 359] width 851 height 197
paste textarea "******"
click at [1254, 469] on button "Update" at bounding box center [1263, 473] width 49 height 16
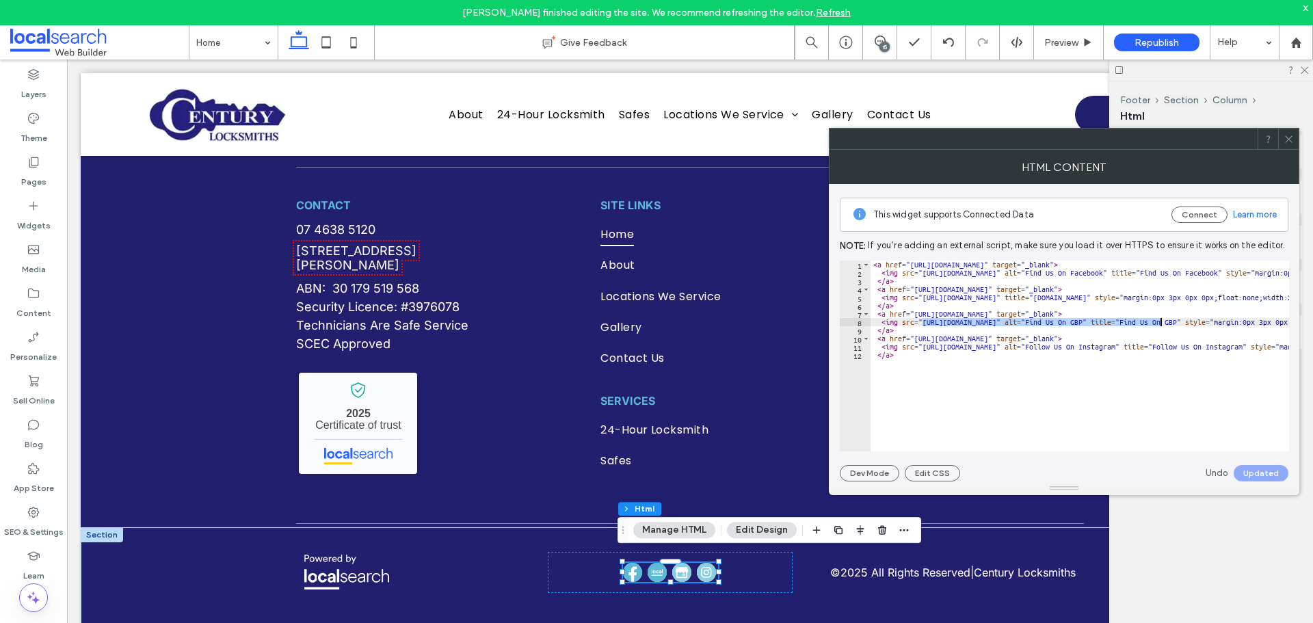
drag, startPoint x: 922, startPoint y: 322, endPoint x: 1160, endPoint y: 322, distance: 238.0
click at [1160, 322] on div "< a href = "https://www.facebook.com/centurylocksmiths" target = "_blank" > < i…" at bounding box center [1296, 359] width 851 height 197
paste textarea "**********"
click at [1267, 472] on button "Update" at bounding box center [1263, 473] width 49 height 16
drag, startPoint x: 930, startPoint y: 349, endPoint x: 1183, endPoint y: 349, distance: 253.0
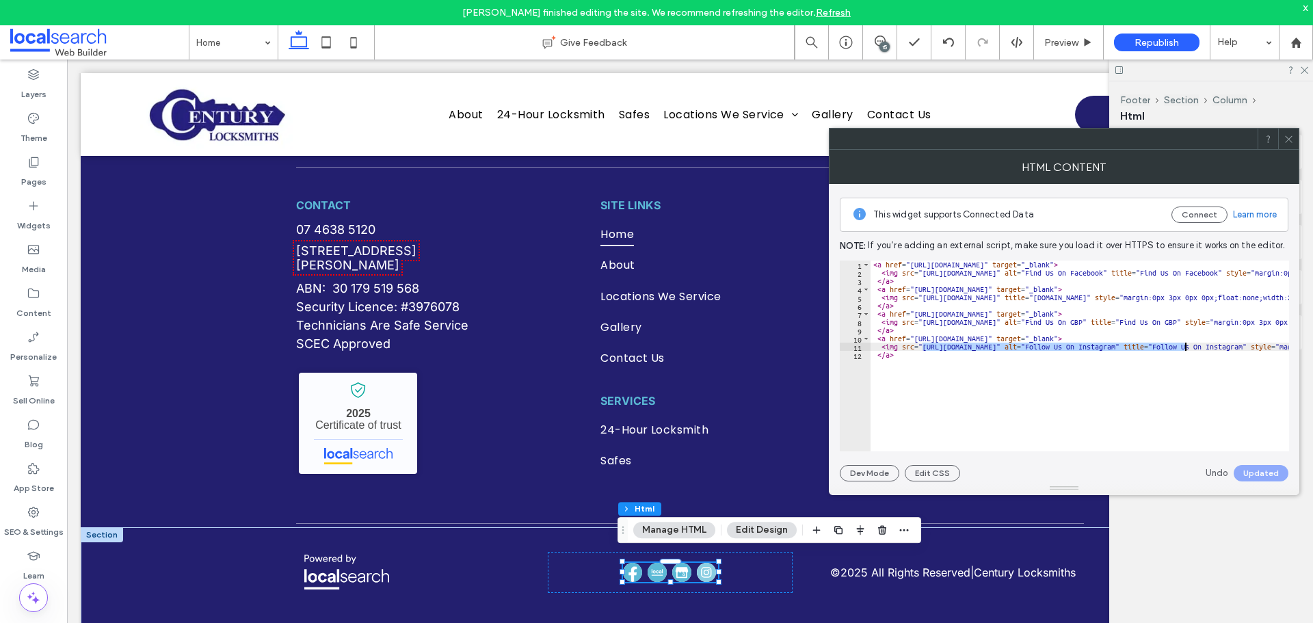
click at [1183, 349] on div "< a href = "https://www.facebook.com/centurylocksmiths" target = "_blank" > < i…" at bounding box center [1296, 359] width 851 height 197
paste textarea "********"
type textarea "**********"
click at [1262, 470] on button "Update" at bounding box center [1263, 473] width 49 height 16
click at [1290, 142] on icon at bounding box center [1289, 139] width 10 height 10
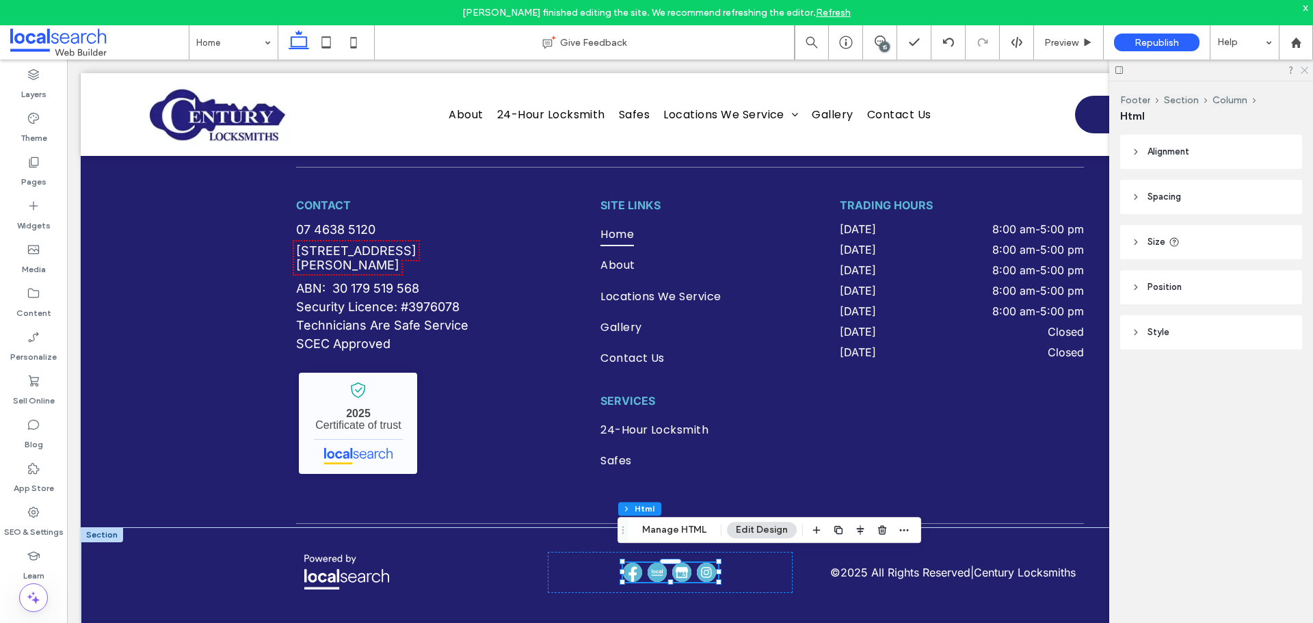
click at [1303, 72] on icon at bounding box center [1303, 69] width 9 height 9
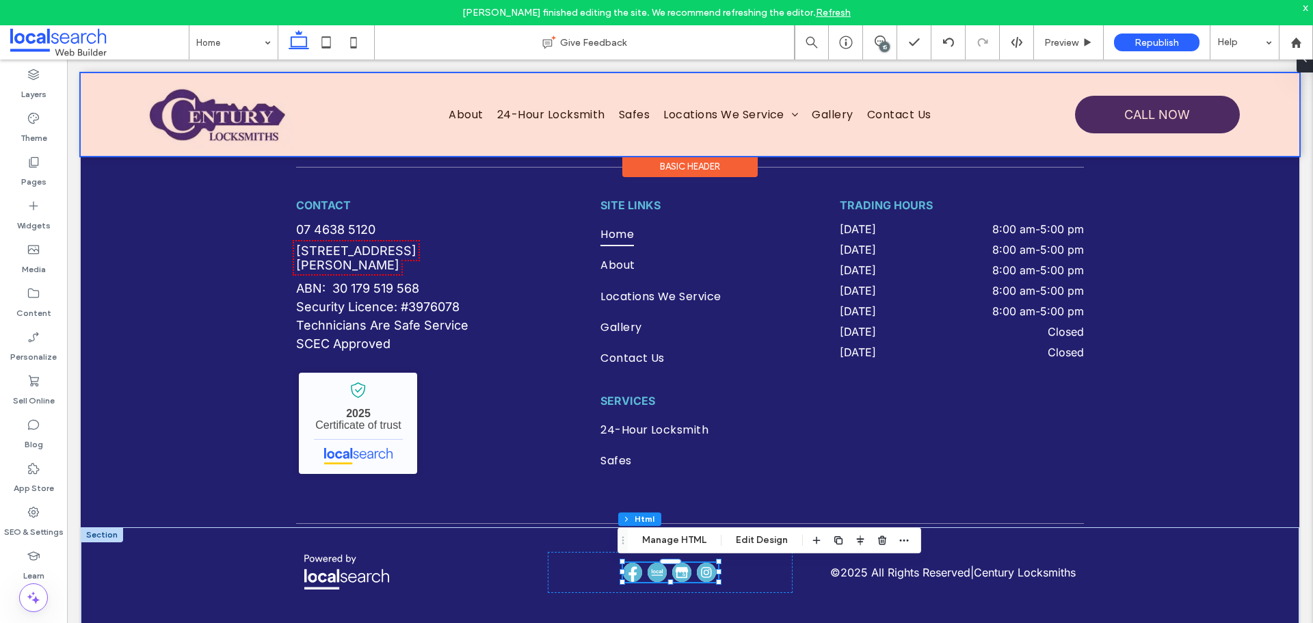
scroll to position [4220, 0]
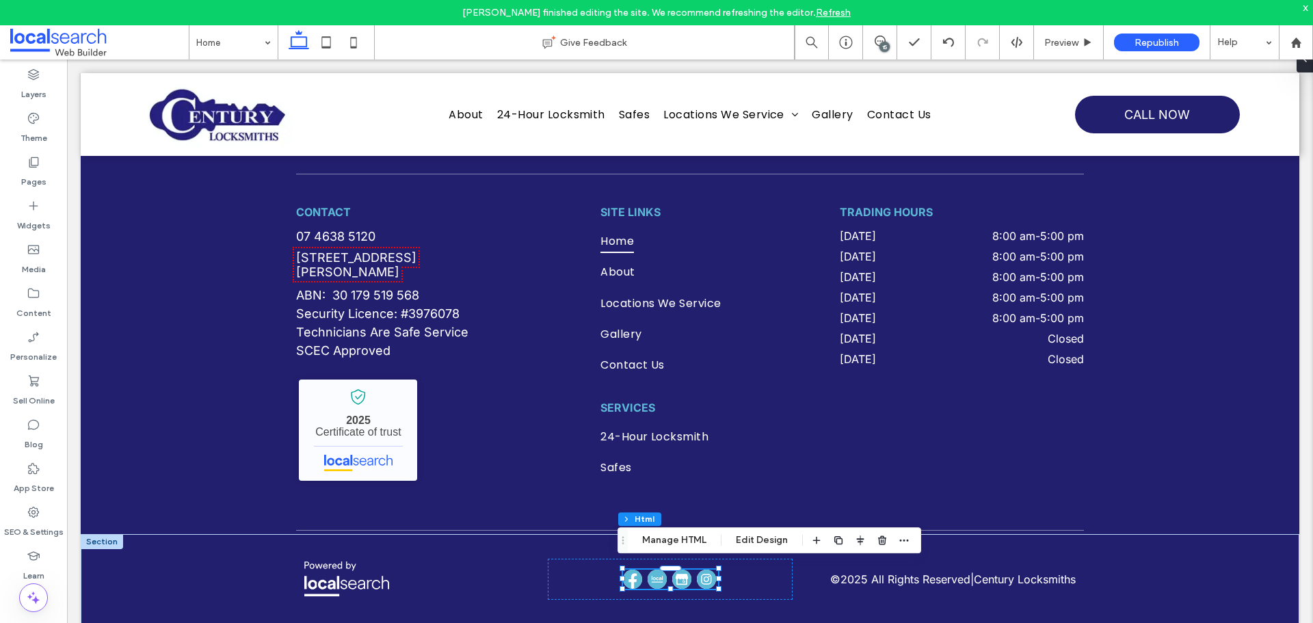
click at [879, 47] on div "15" at bounding box center [884, 47] width 10 height 10
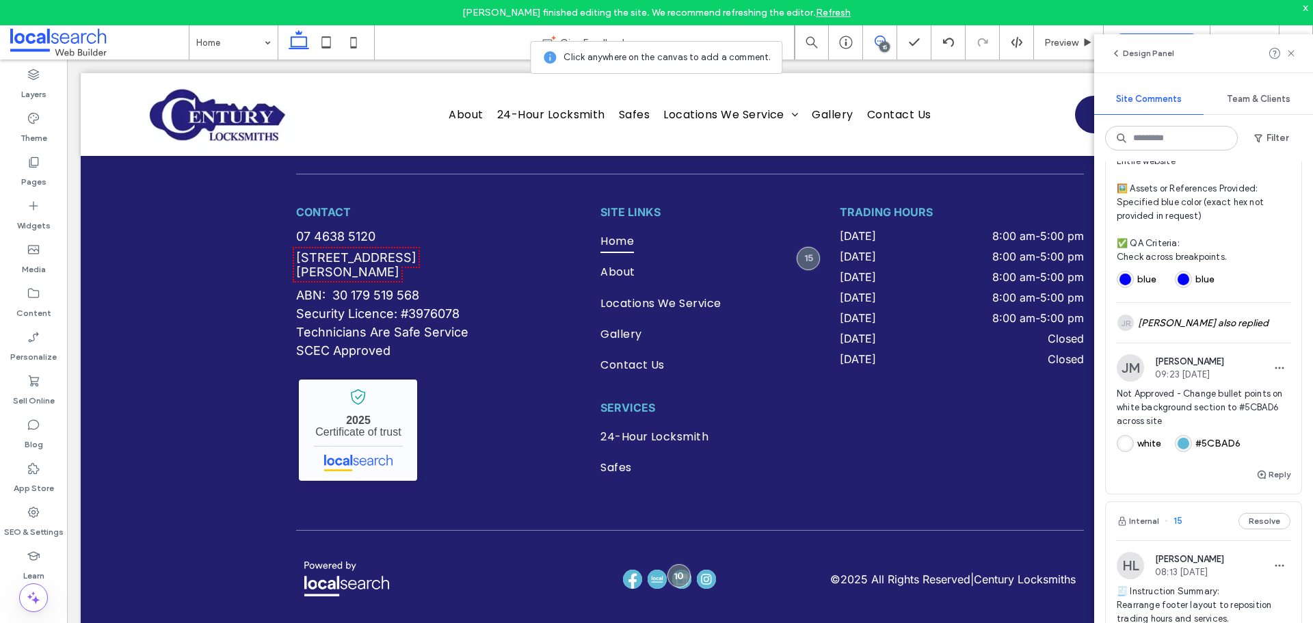
scroll to position [4103, 0]
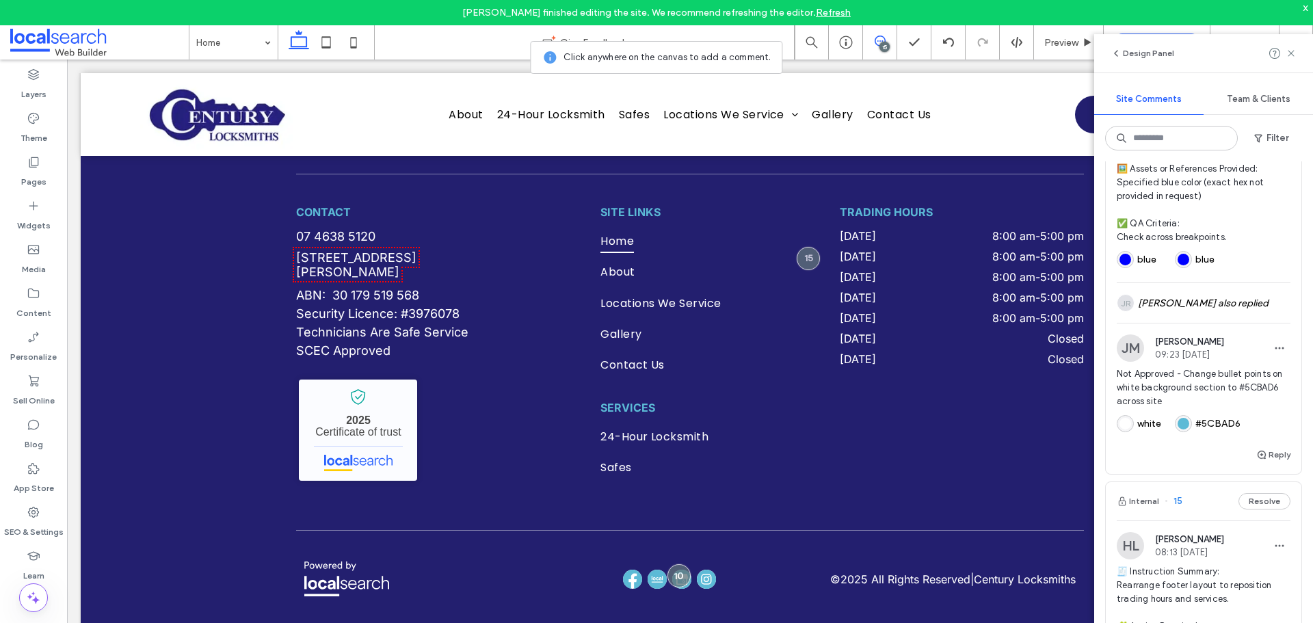
click at [1243, 362] on div "JM Jane Mcneill 09:23 Aug 15 2025" at bounding box center [1204, 347] width 174 height 27
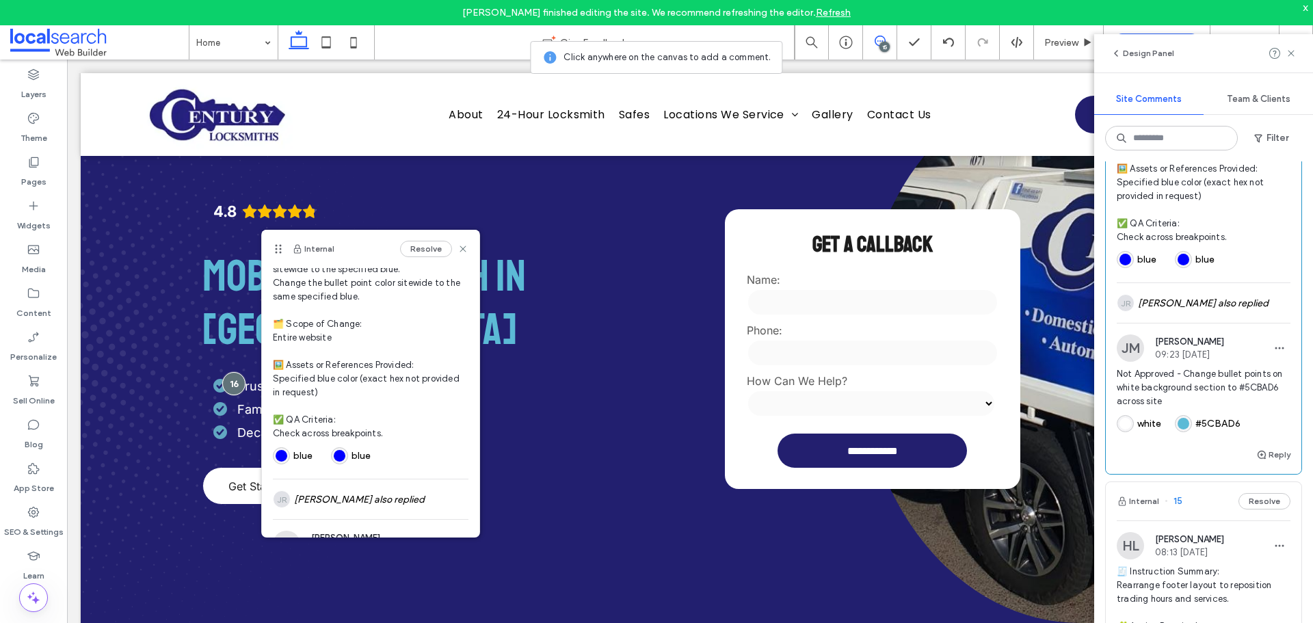
scroll to position [267, 0]
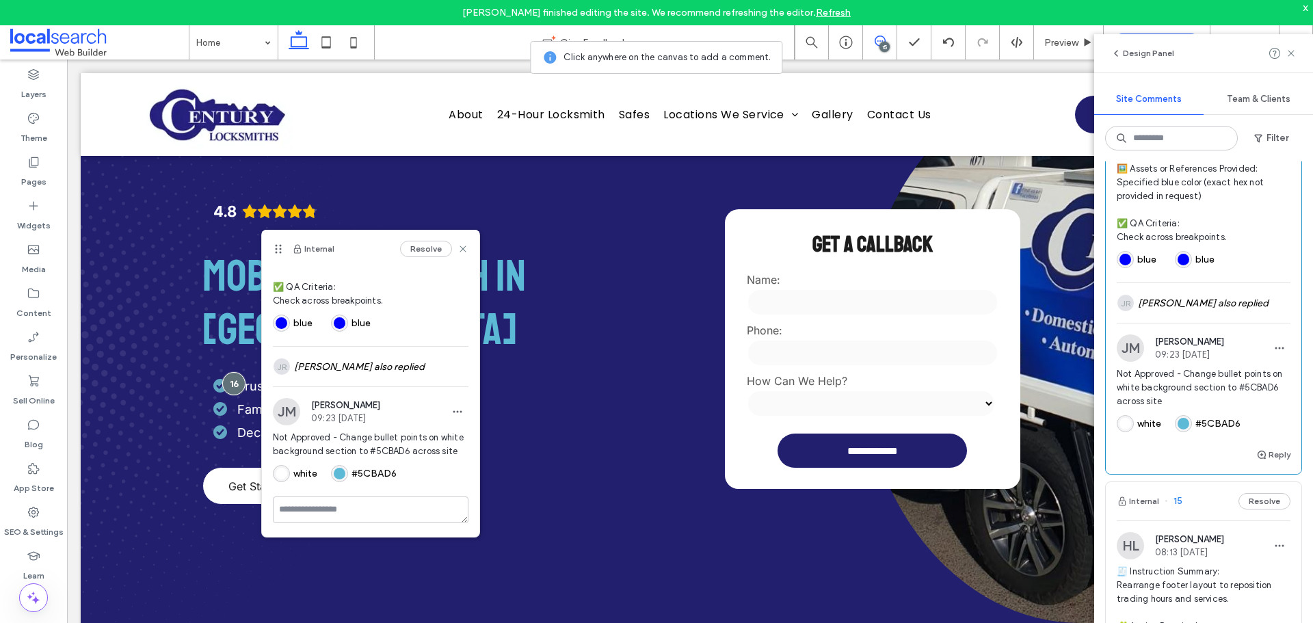
click at [412, 438] on span "Not Approved - Change bullet points on white background section to #5CBAD6 acro…" at bounding box center [371, 444] width 196 height 27
copy span "5CBAD6"
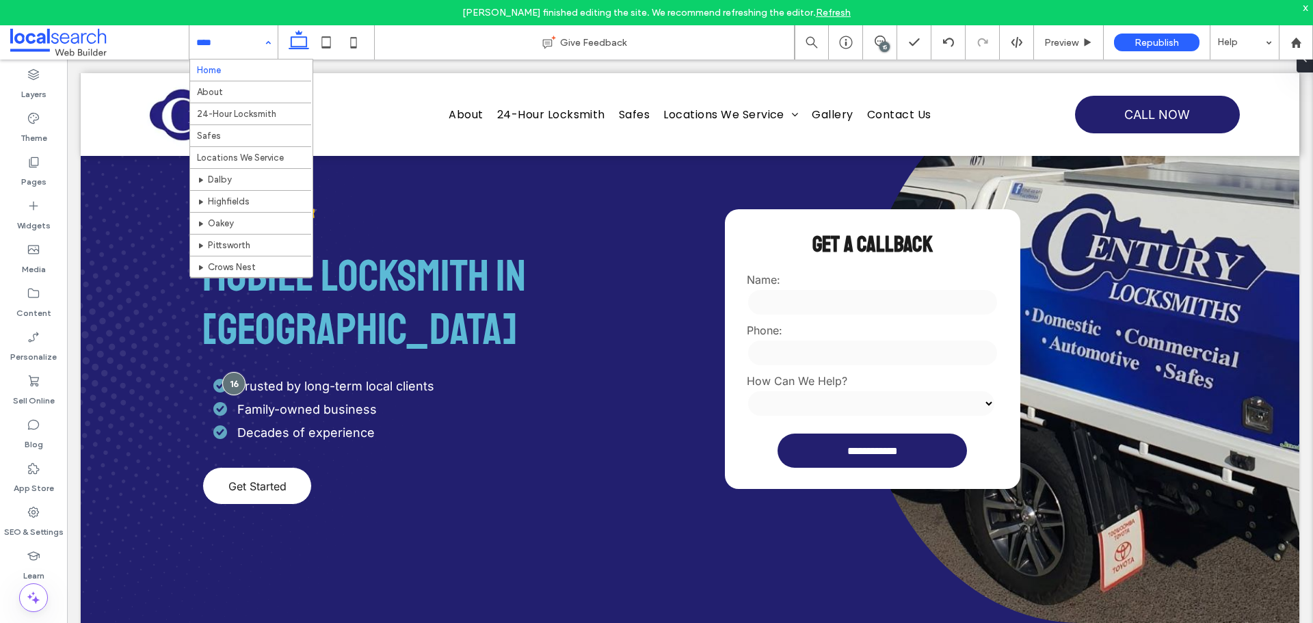
scroll to position [0, 0]
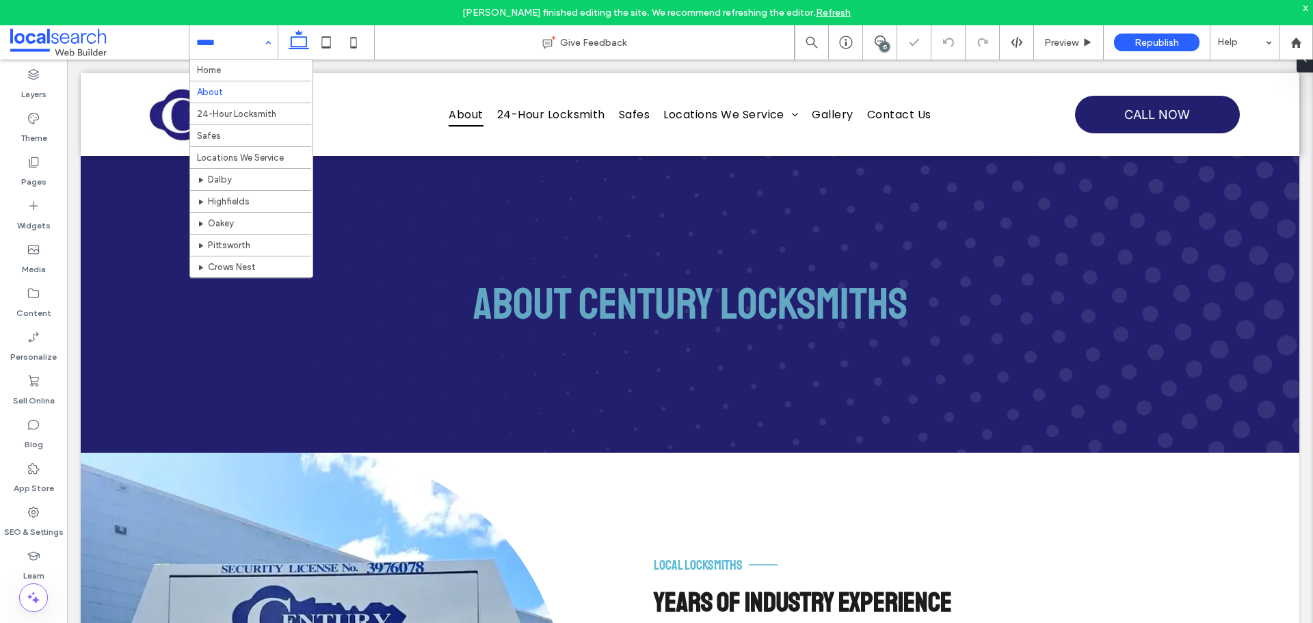
click at [250, 42] on input at bounding box center [230, 42] width 68 height 34
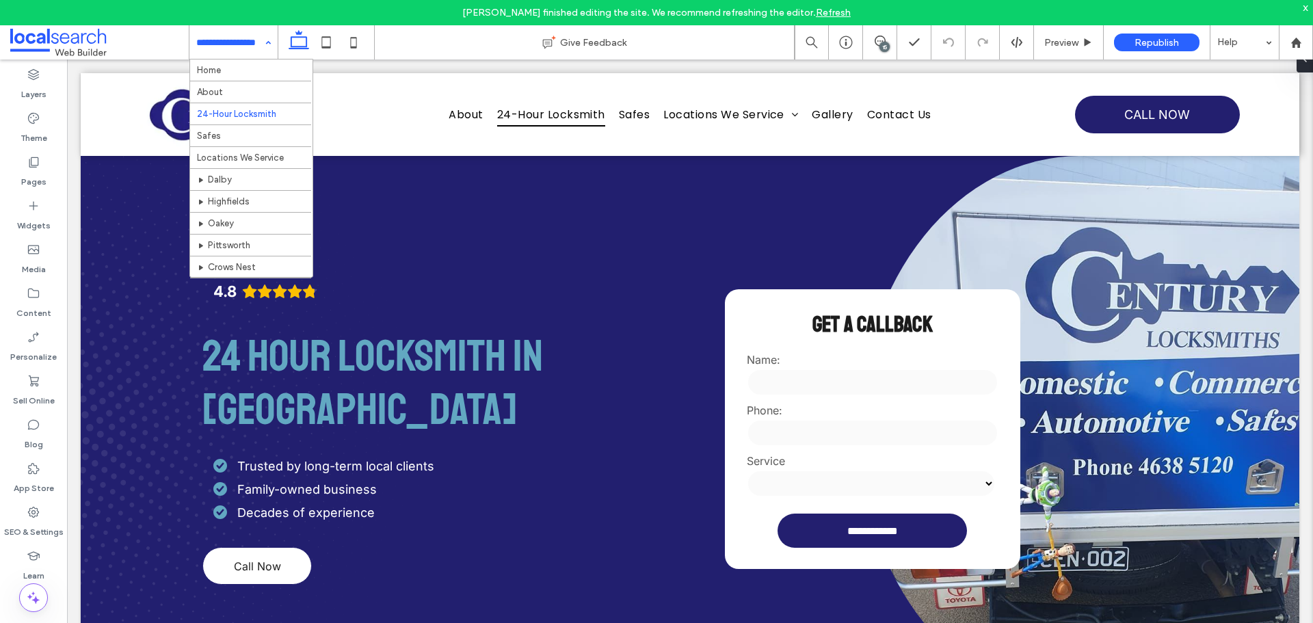
click at [235, 44] on input at bounding box center [230, 42] width 68 height 34
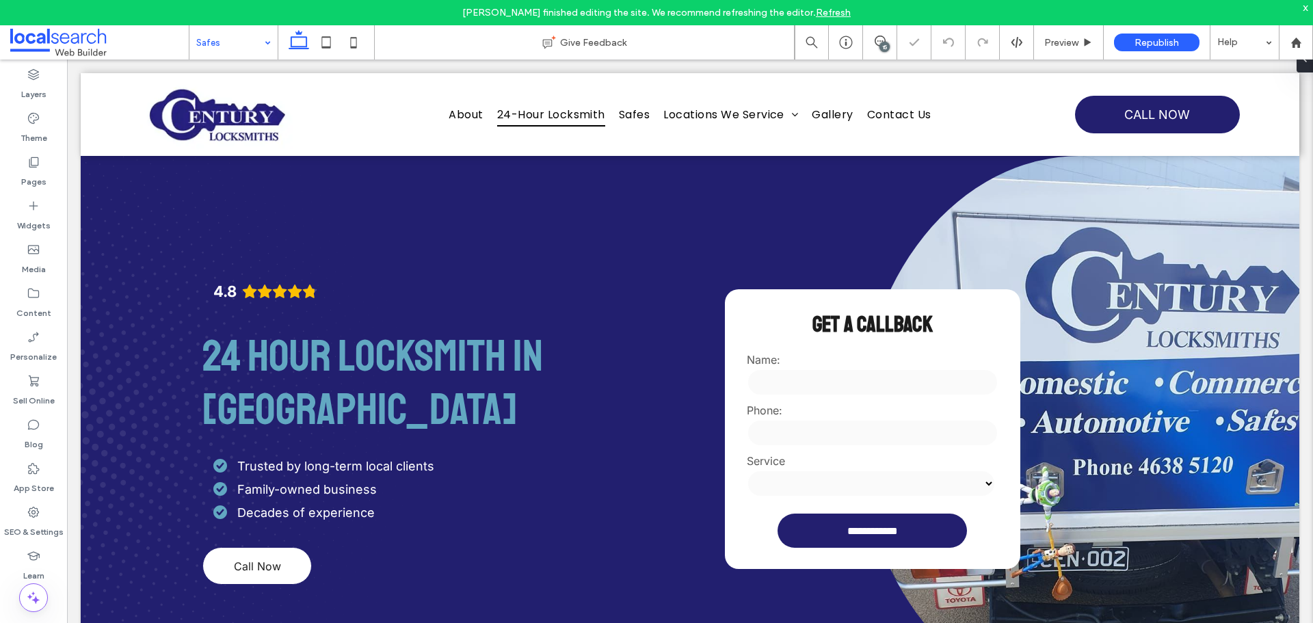
click at [260, 40] on div "Safes" at bounding box center [233, 42] width 88 height 34
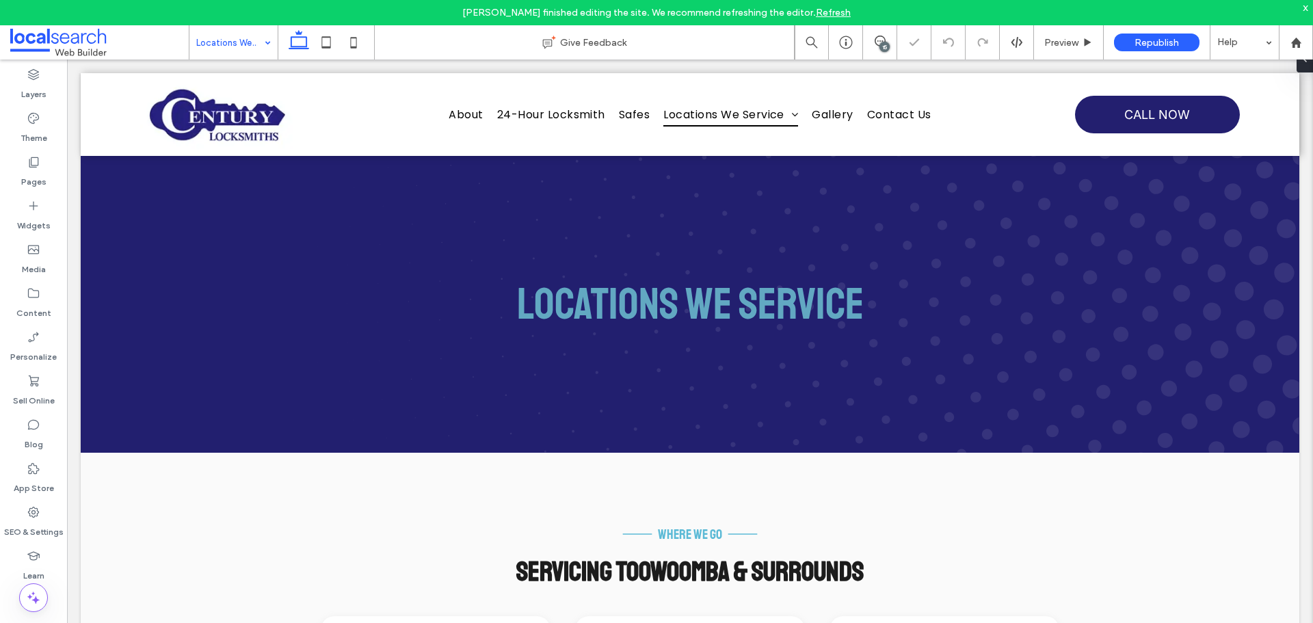
click at [229, 52] on input at bounding box center [230, 42] width 68 height 34
click at [884, 34] on div "15" at bounding box center [880, 42] width 34 height 34
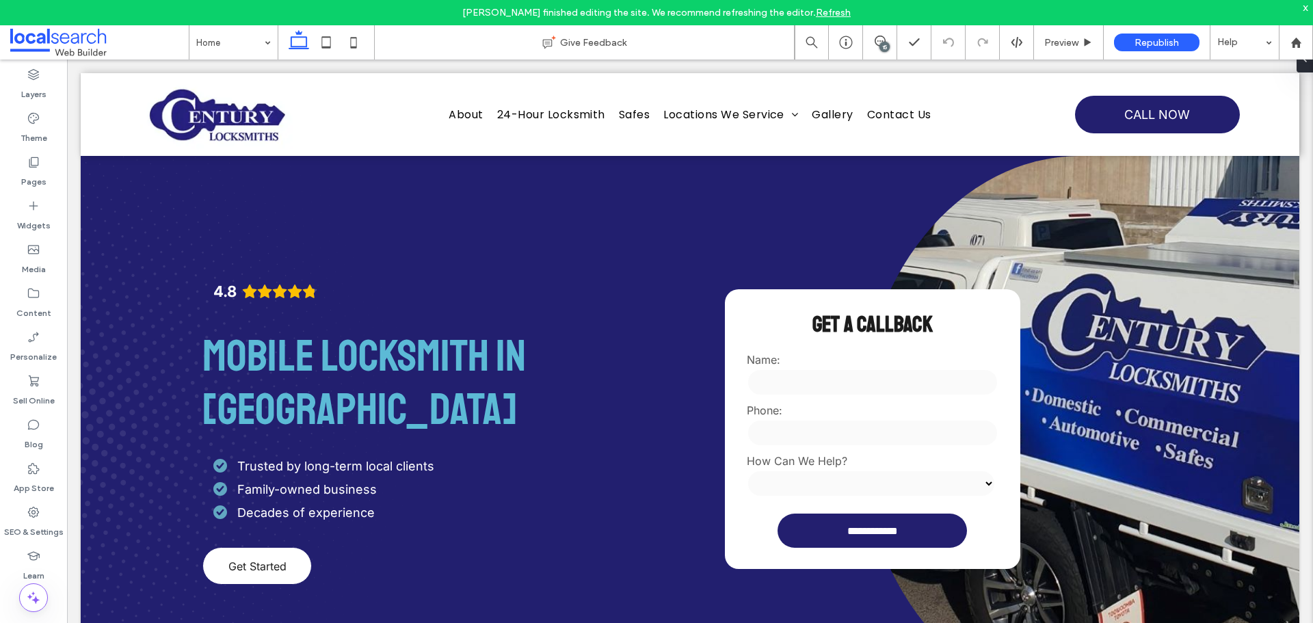
click at [880, 48] on div "15" at bounding box center [884, 47] width 10 height 10
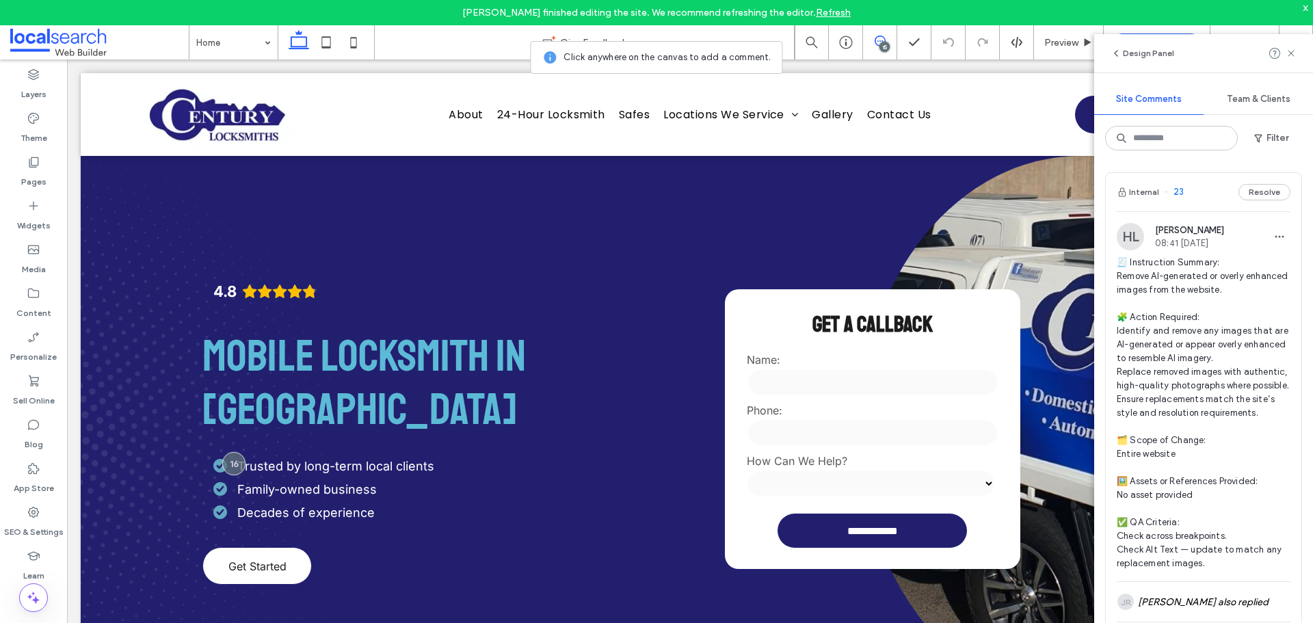
click at [878, 38] on icon at bounding box center [880, 41] width 11 height 11
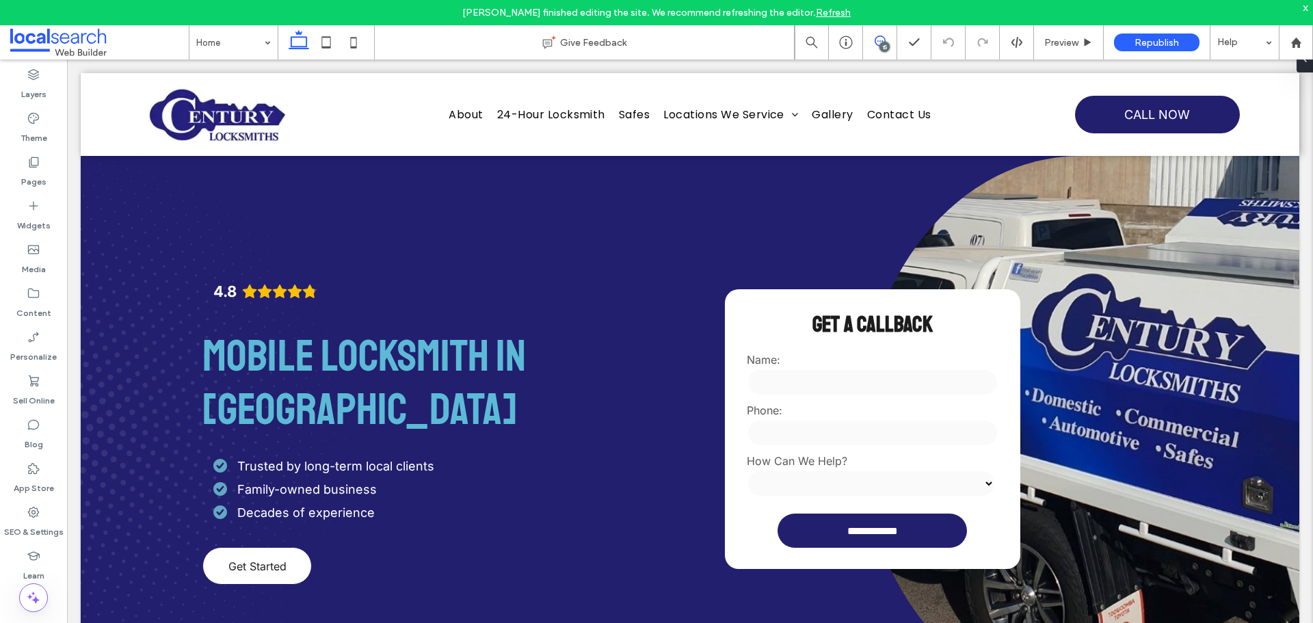
click at [881, 39] on icon at bounding box center [880, 41] width 11 height 11
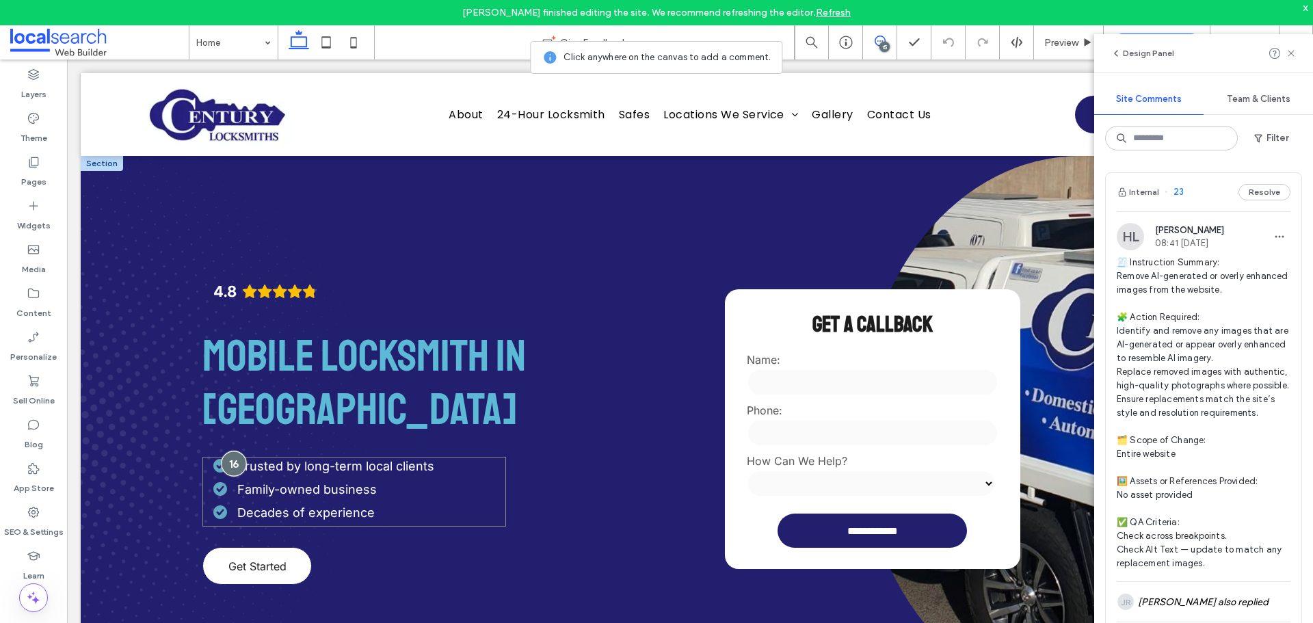
click at [233, 465] on div at bounding box center [233, 463] width 25 height 25
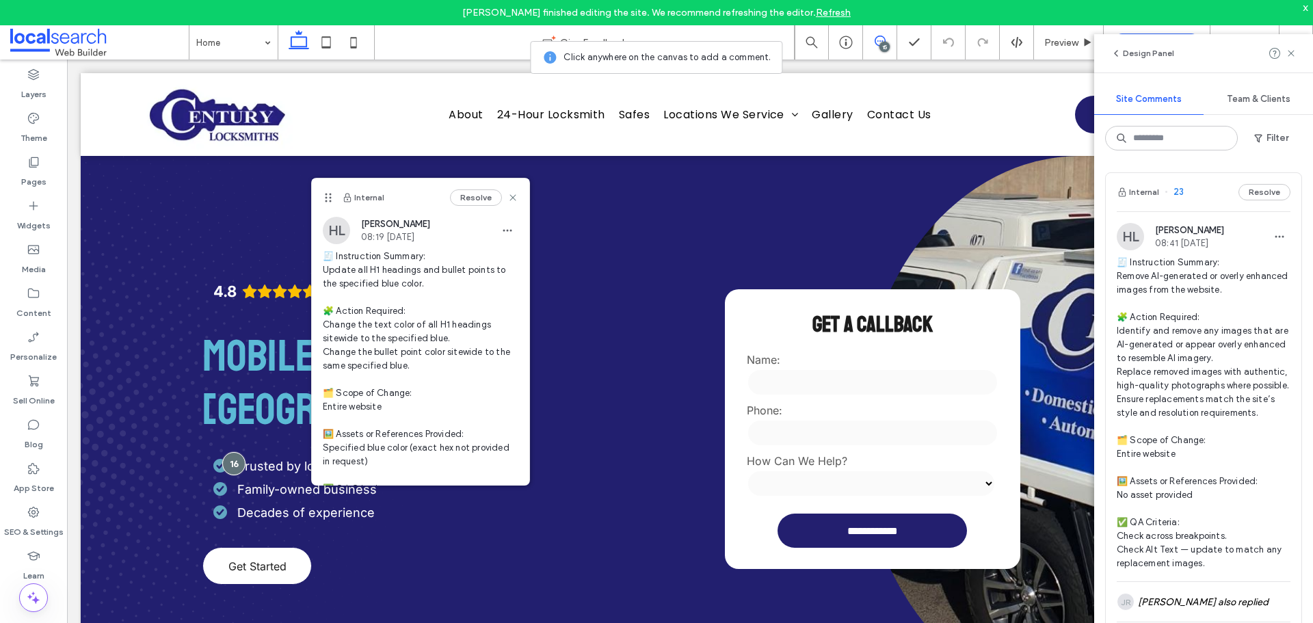
drag, startPoint x: 278, startPoint y: 328, endPoint x: 328, endPoint y: 183, distance: 152.5
click at [328, 194] on use at bounding box center [328, 198] width 6 height 9
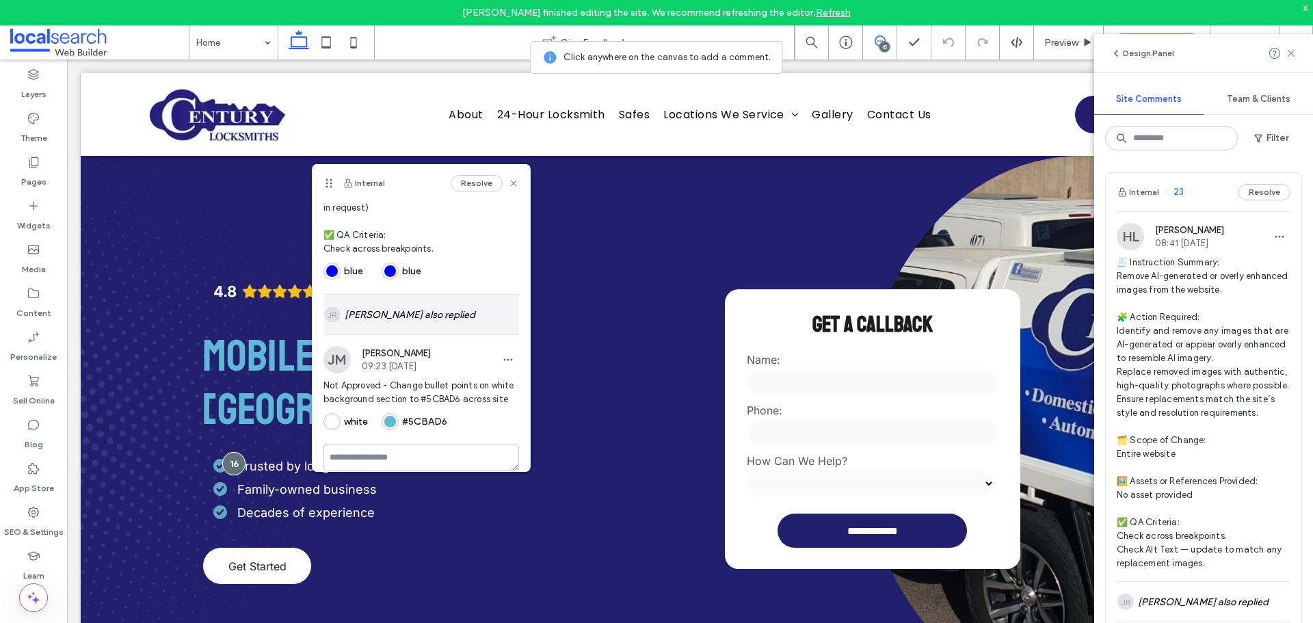
scroll to position [267, 0]
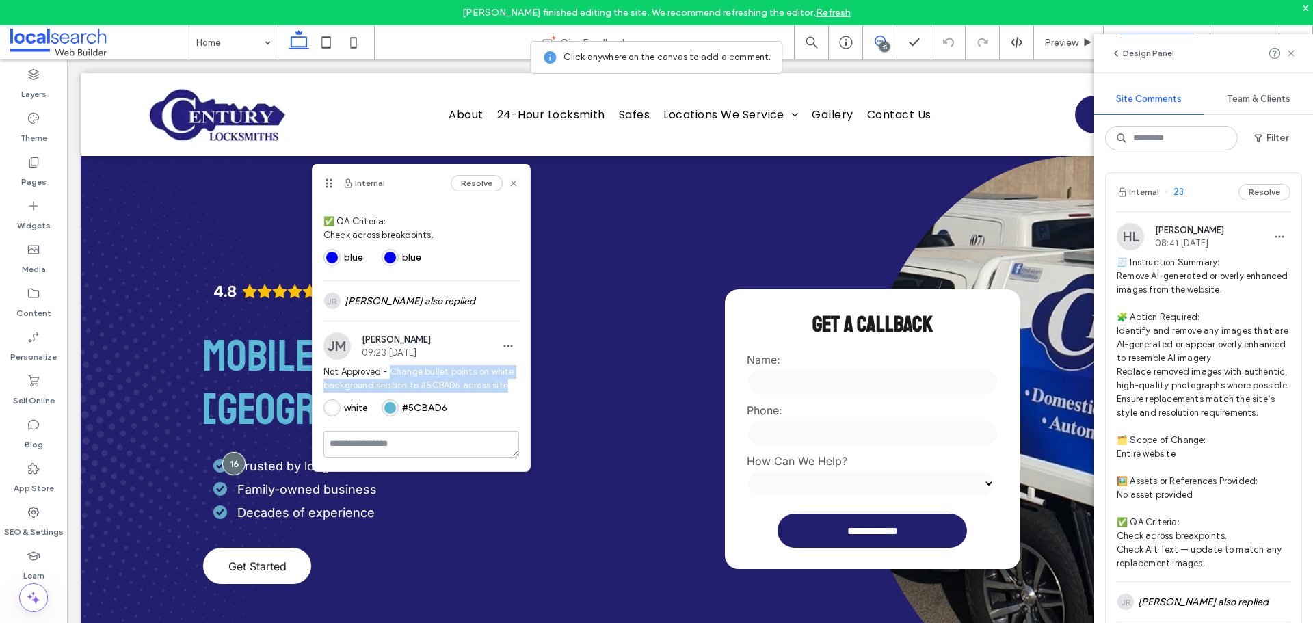
drag, startPoint x: 403, startPoint y: 383, endPoint x: 391, endPoint y: 362, distance: 23.9
click at [391, 365] on span "Not Approved - Change bullet points on white background section to #5CBAD6 acro…" at bounding box center [421, 378] width 196 height 27
copy span "Change bullet points on white background section to #5CBAD6 across site"
drag, startPoint x: 505, startPoint y: 186, endPoint x: 438, endPoint y: 126, distance: 90.1
click at [508, 186] on icon at bounding box center [513, 183] width 11 height 11
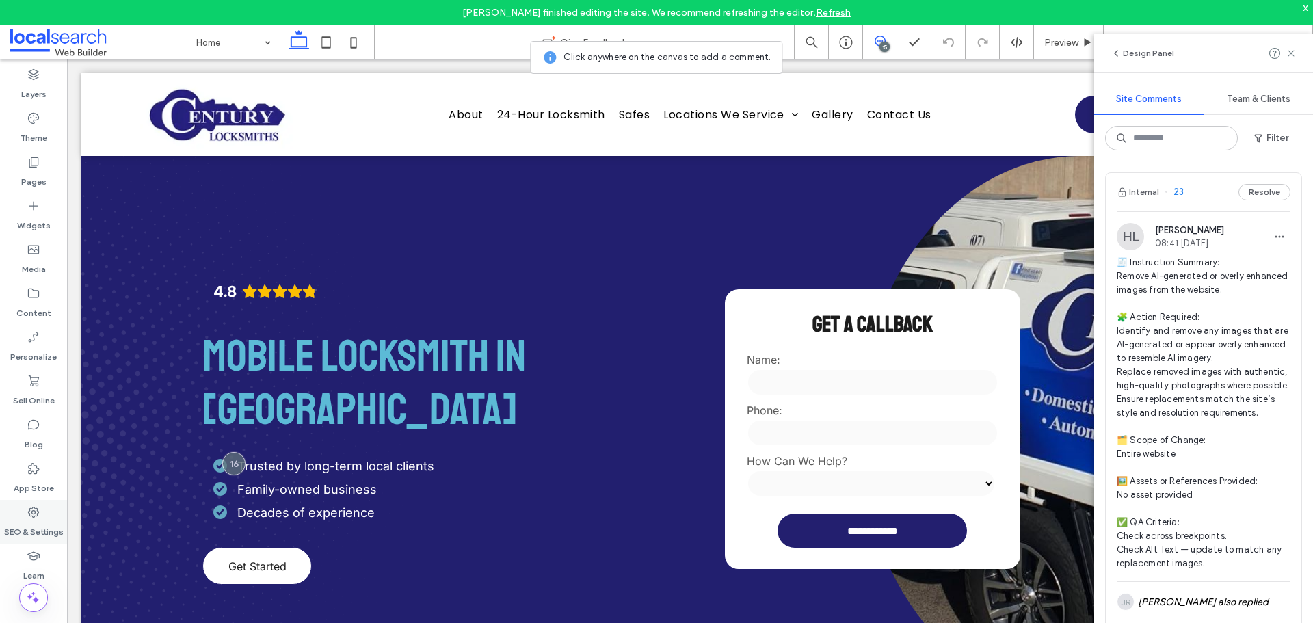
click at [42, 522] on label "SEO & Settings" at bounding box center [33, 528] width 59 height 19
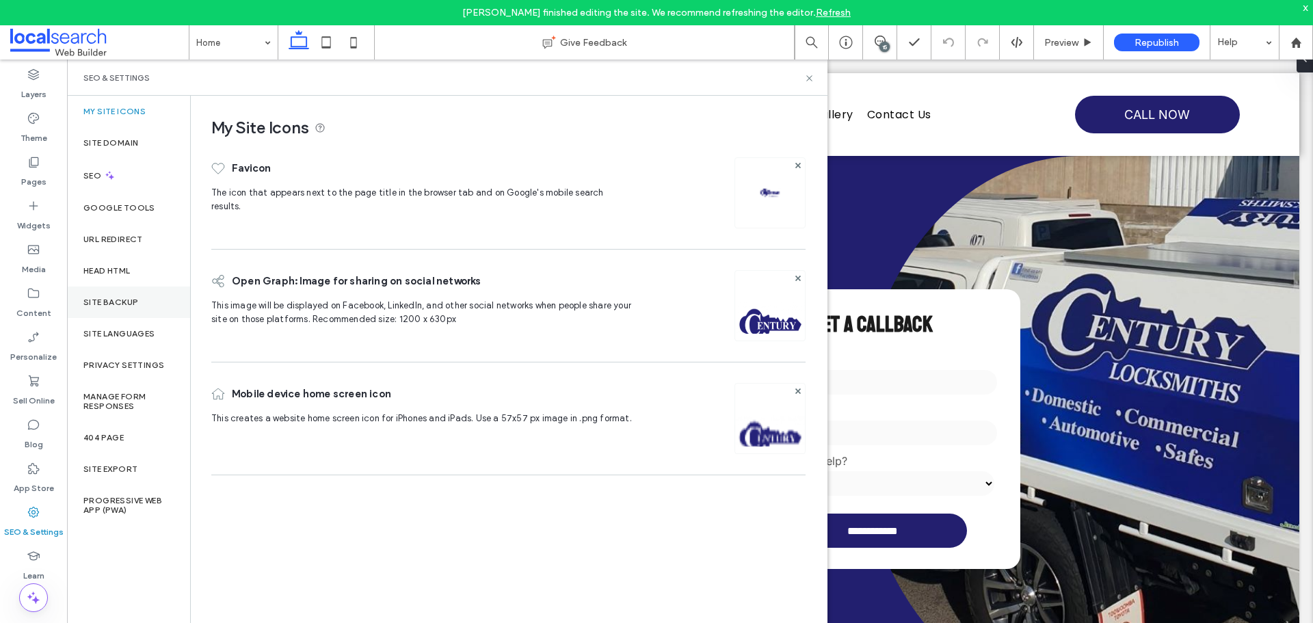
click at [116, 291] on div "Site Backup" at bounding box center [128, 302] width 123 height 31
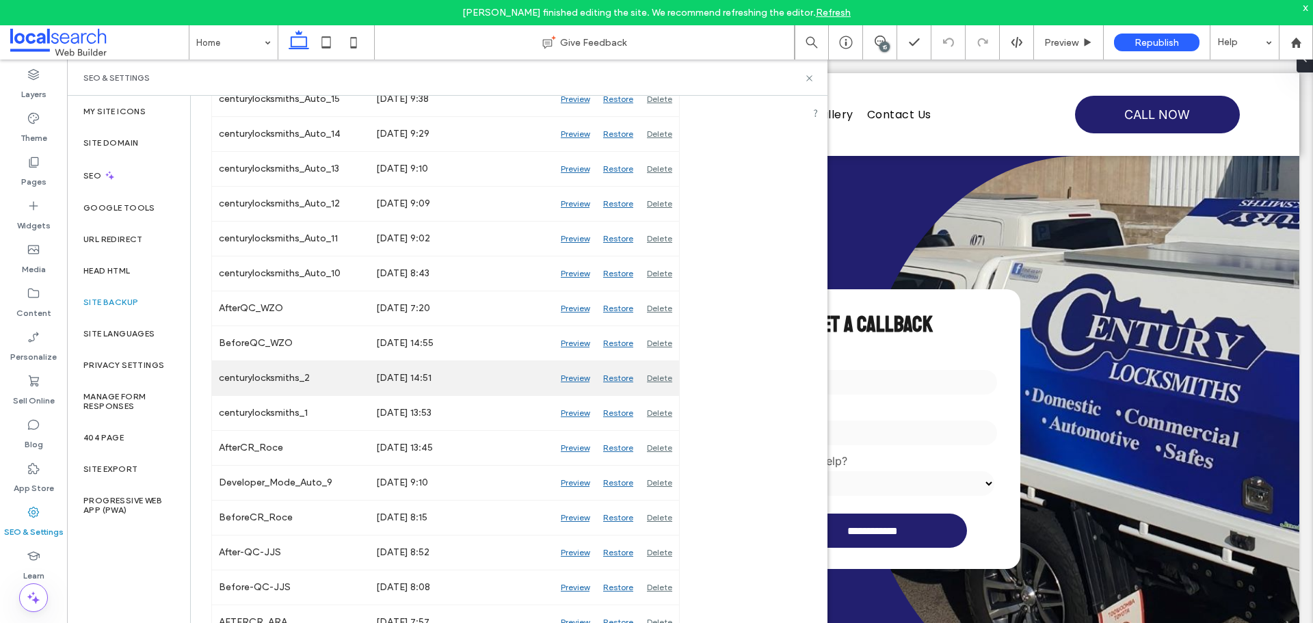
scroll to position [479, 0]
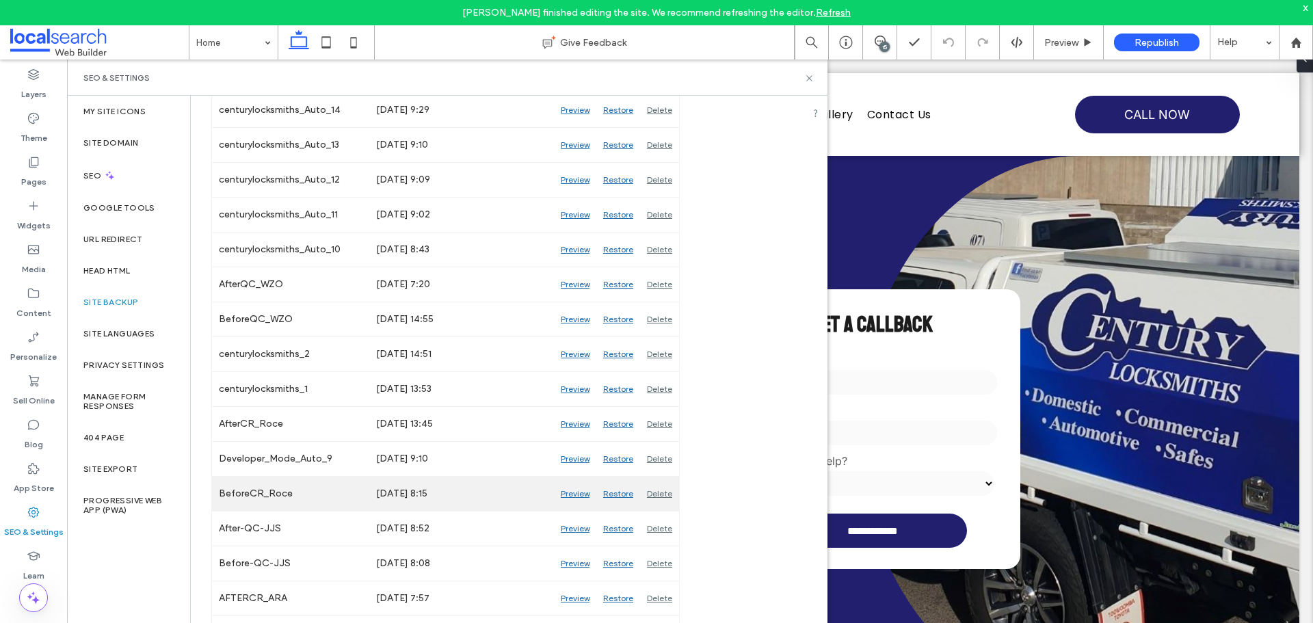
click at [567, 494] on div "Preview" at bounding box center [575, 494] width 42 height 34
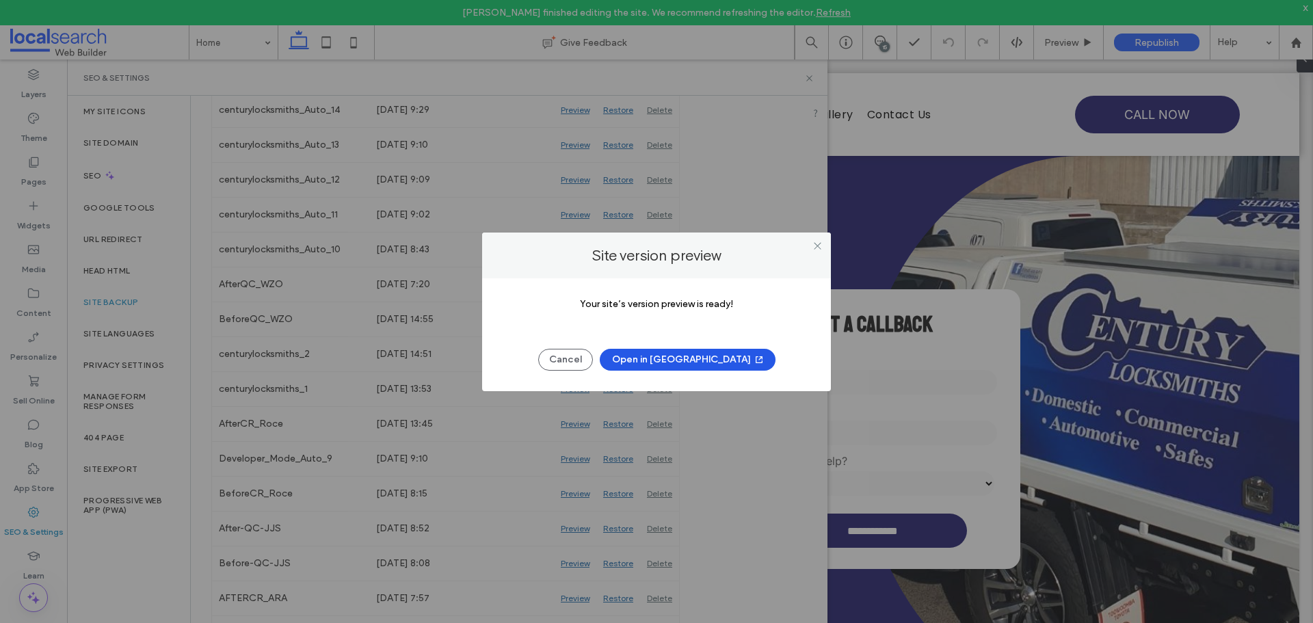
click at [679, 361] on button "Open in New Tab" at bounding box center [688, 360] width 176 height 22
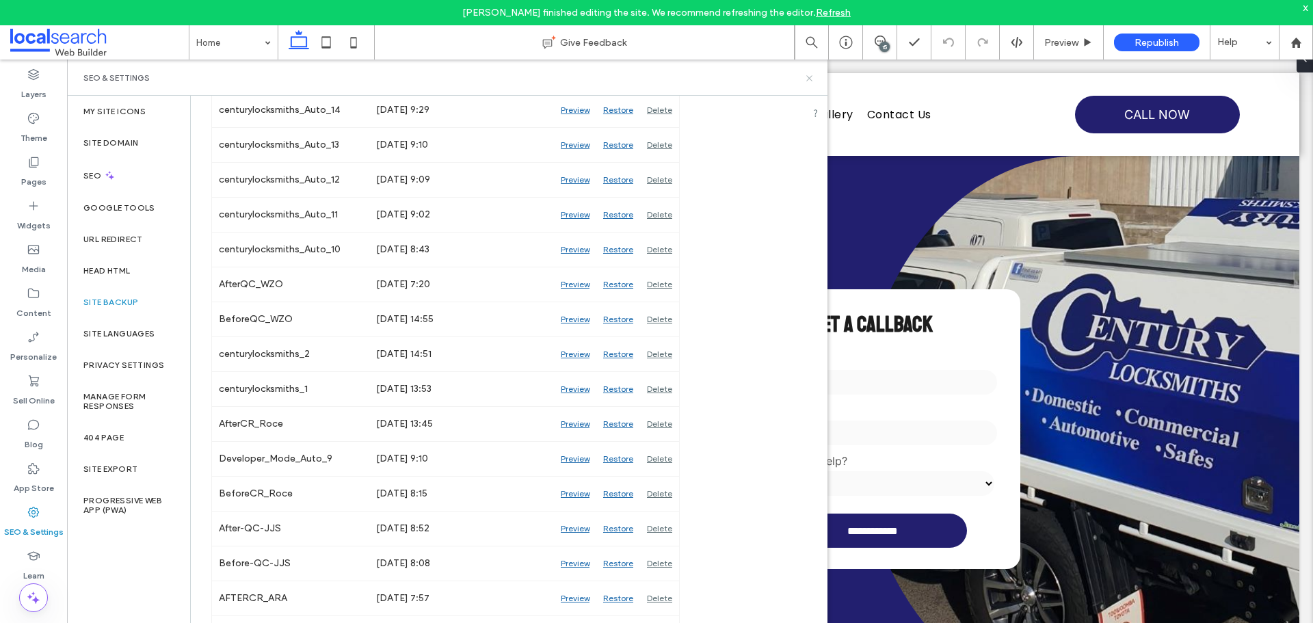
drag, startPoint x: 808, startPoint y: 80, endPoint x: 741, endPoint y: 20, distance: 90.1
click at [808, 80] on icon at bounding box center [809, 78] width 10 height 10
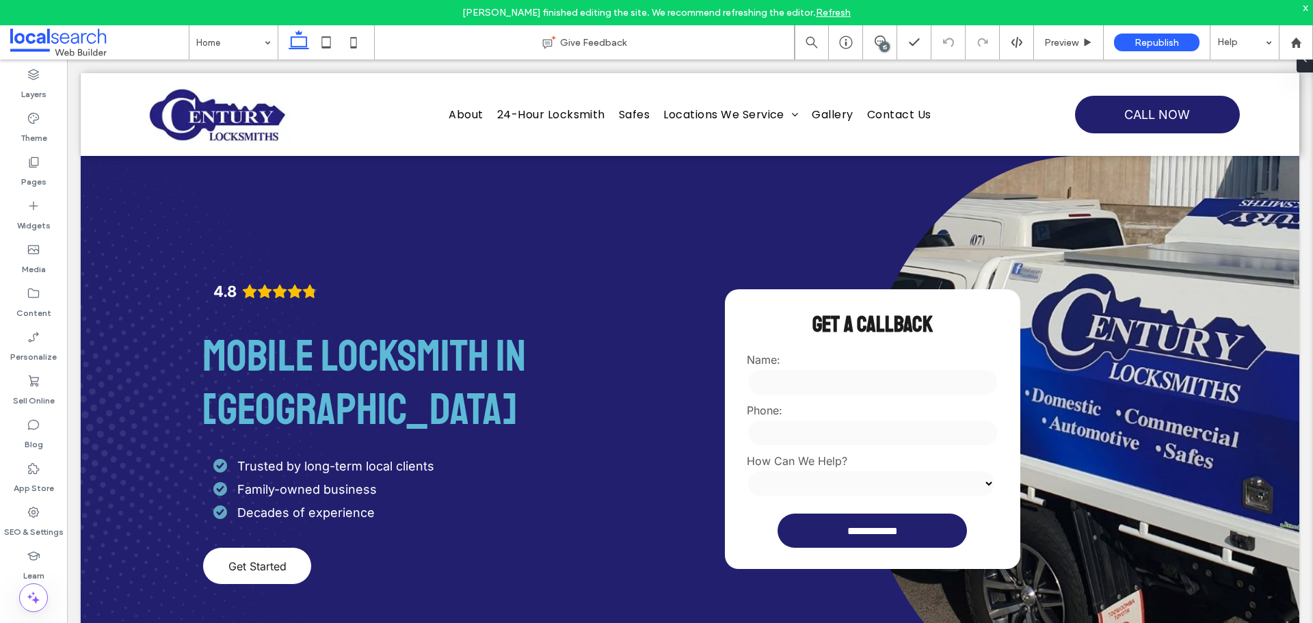
drag, startPoint x: 884, startPoint y: 44, endPoint x: 562, endPoint y: 182, distance: 350.5
click at [884, 44] on div "15" at bounding box center [884, 47] width 10 height 10
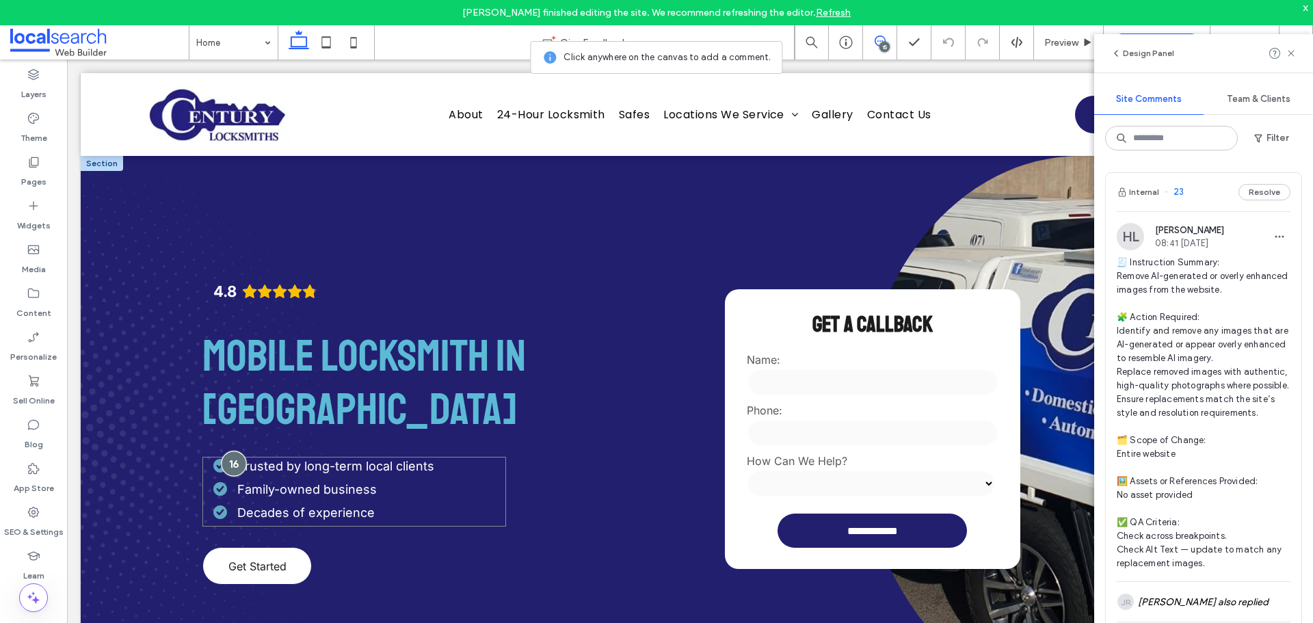
click at [237, 462] on div at bounding box center [233, 463] width 25 height 25
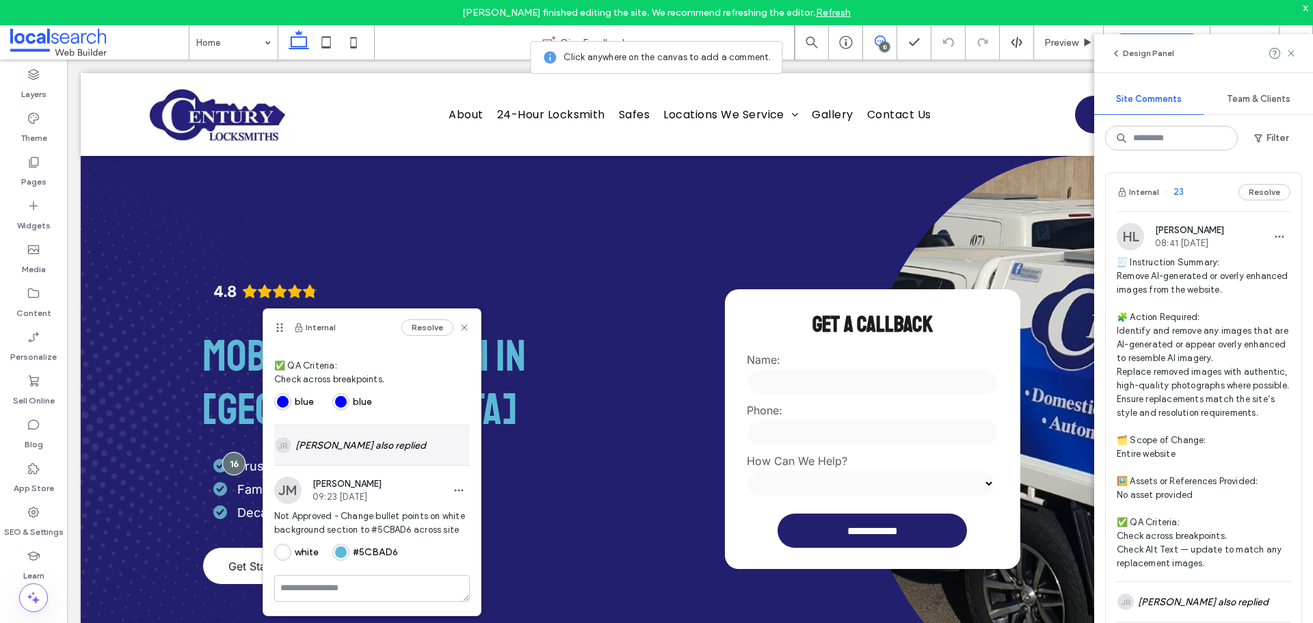
scroll to position [267, 0]
click at [1053, 49] on div "Preview" at bounding box center [1069, 42] width 70 height 34
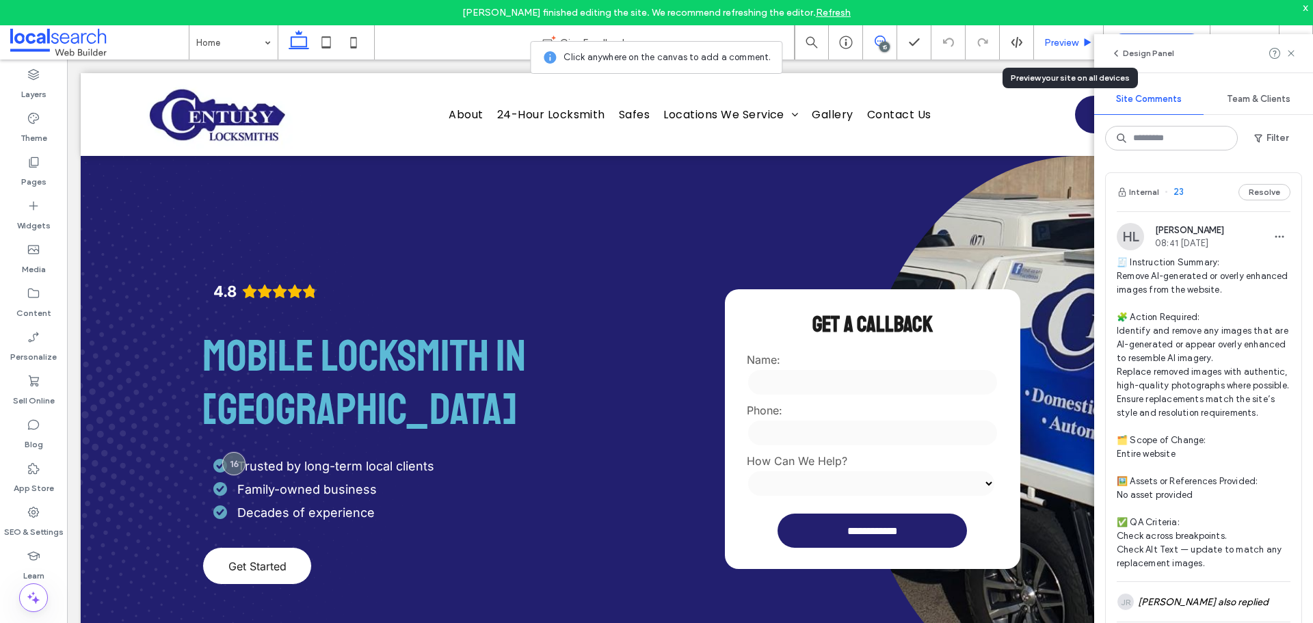
click at [1050, 44] on span "Preview" at bounding box center [1061, 43] width 34 height 12
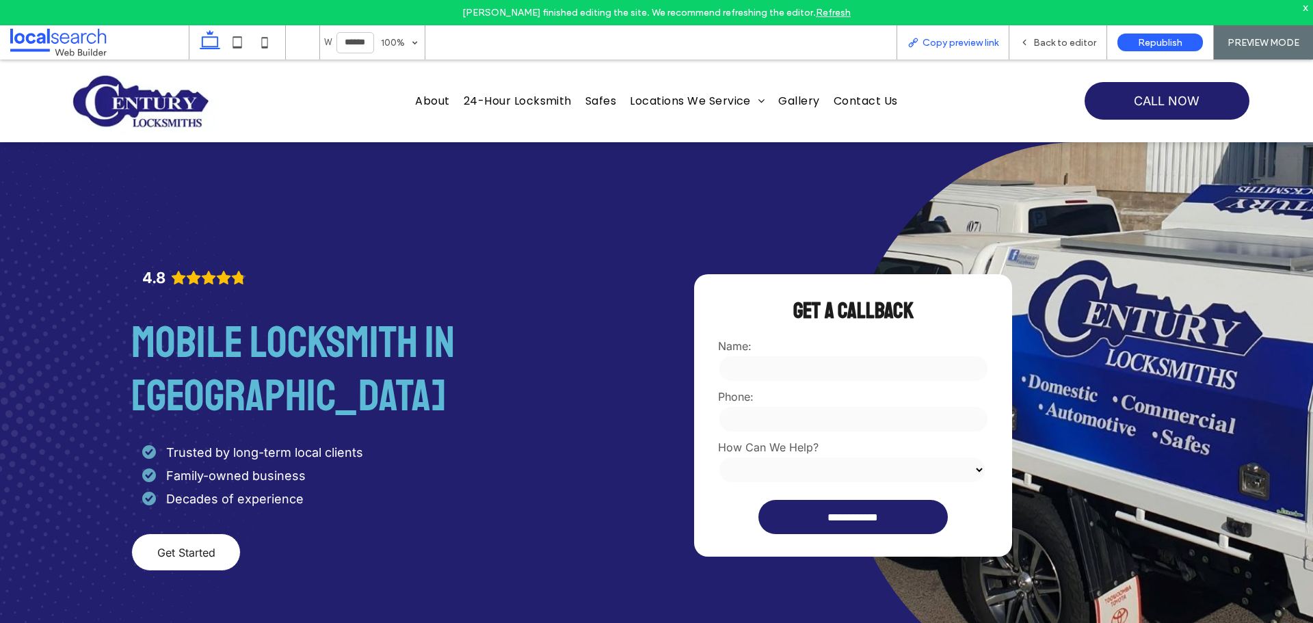
click at [940, 42] on span "Copy preview link" at bounding box center [961, 43] width 76 height 12
click at [1048, 40] on span "Back to editor" at bounding box center [1064, 43] width 63 height 12
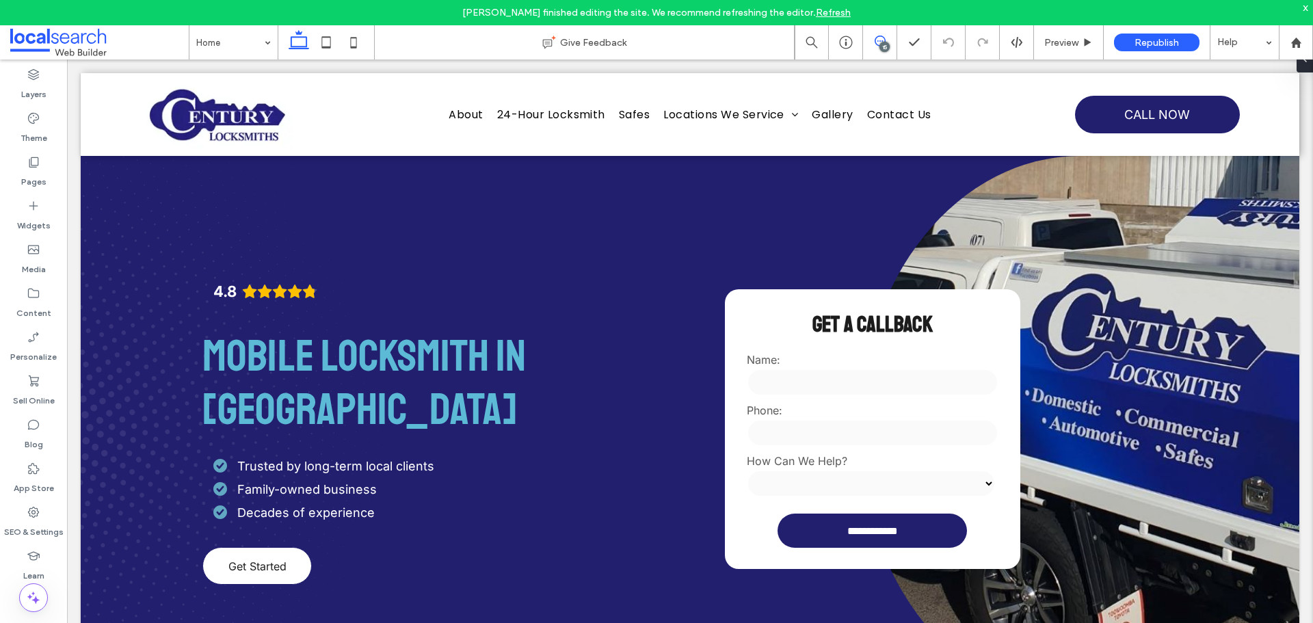
click at [876, 40] on icon at bounding box center [880, 41] width 11 height 11
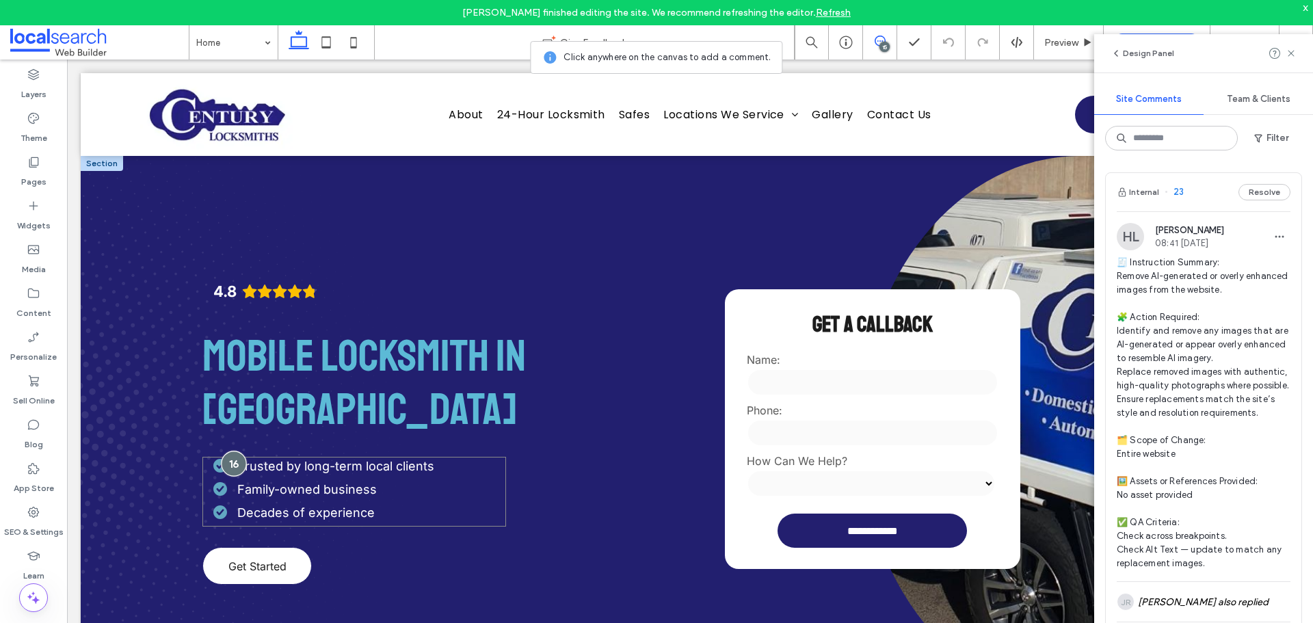
click at [230, 462] on div at bounding box center [233, 463] width 25 height 25
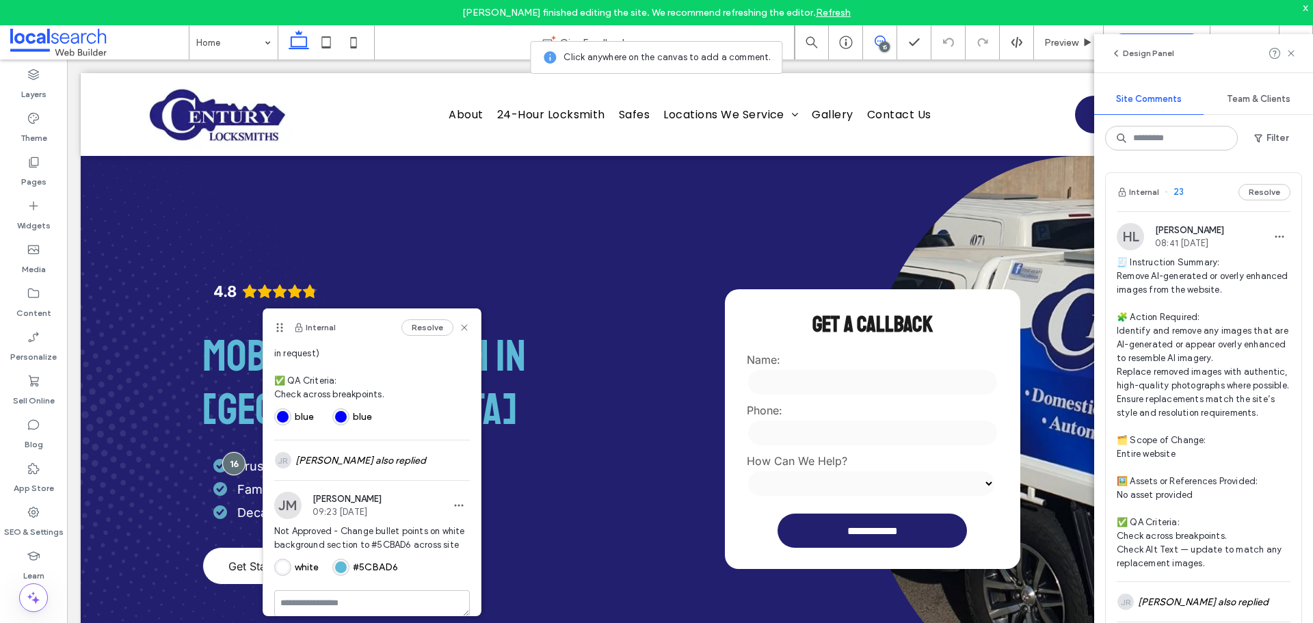
scroll to position [267, 0]
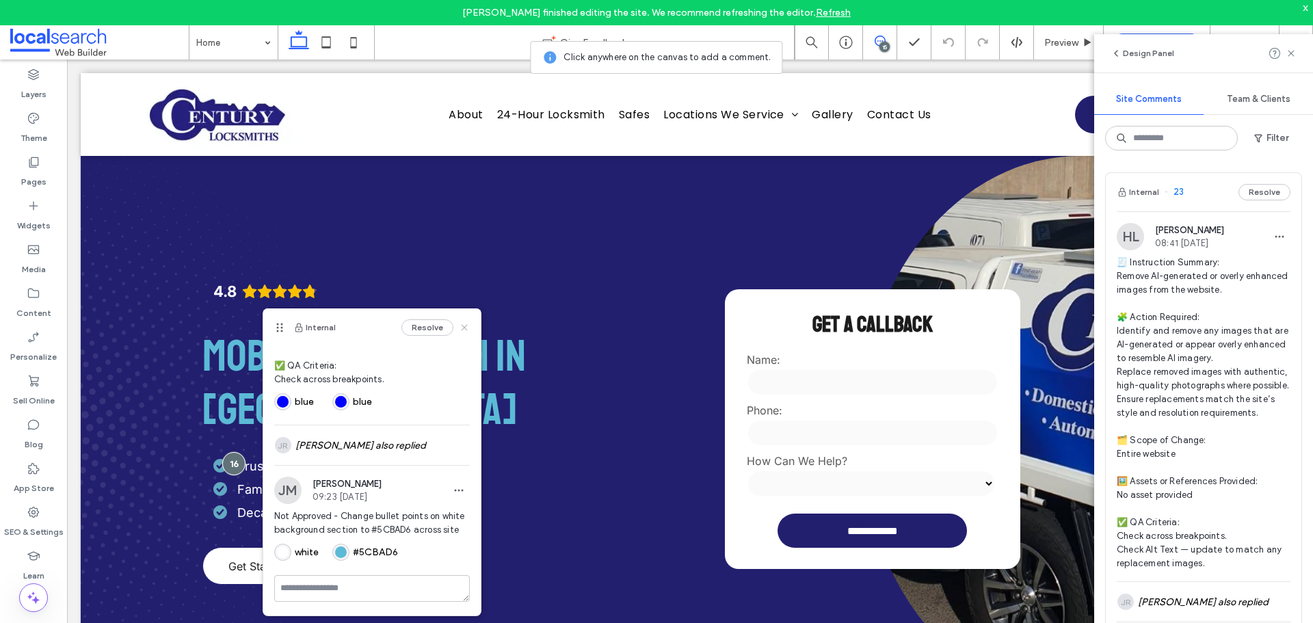
click at [459, 327] on icon at bounding box center [464, 327] width 11 height 11
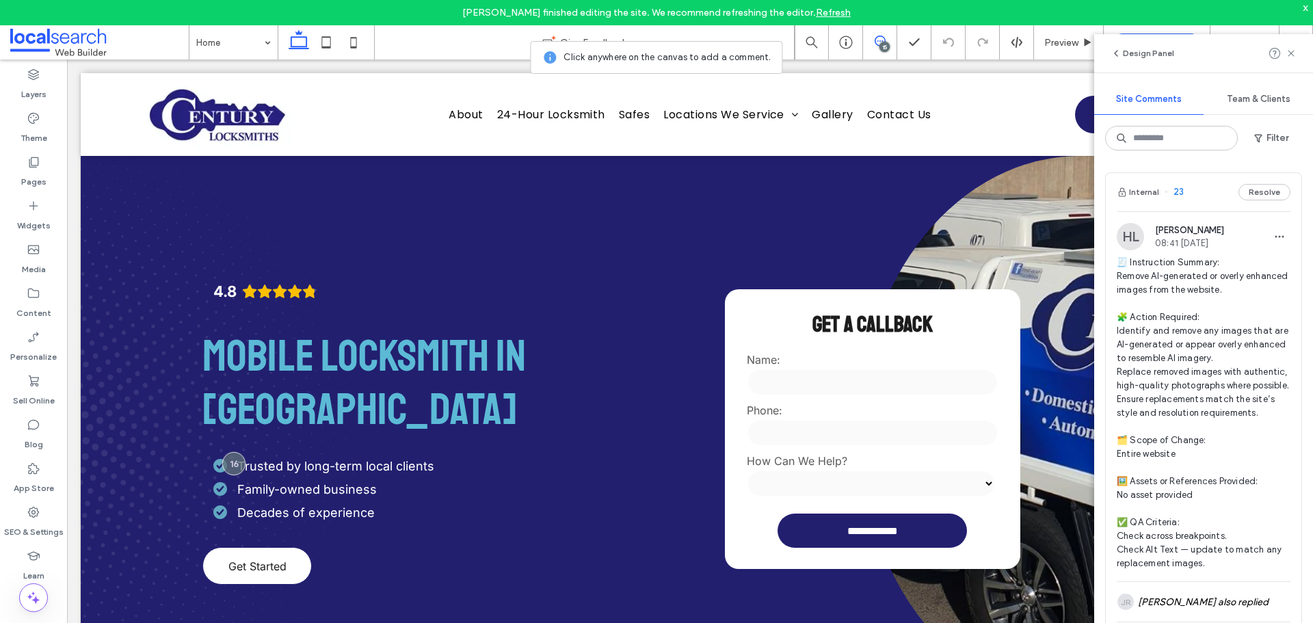
click at [883, 48] on div "15" at bounding box center [884, 47] width 10 height 10
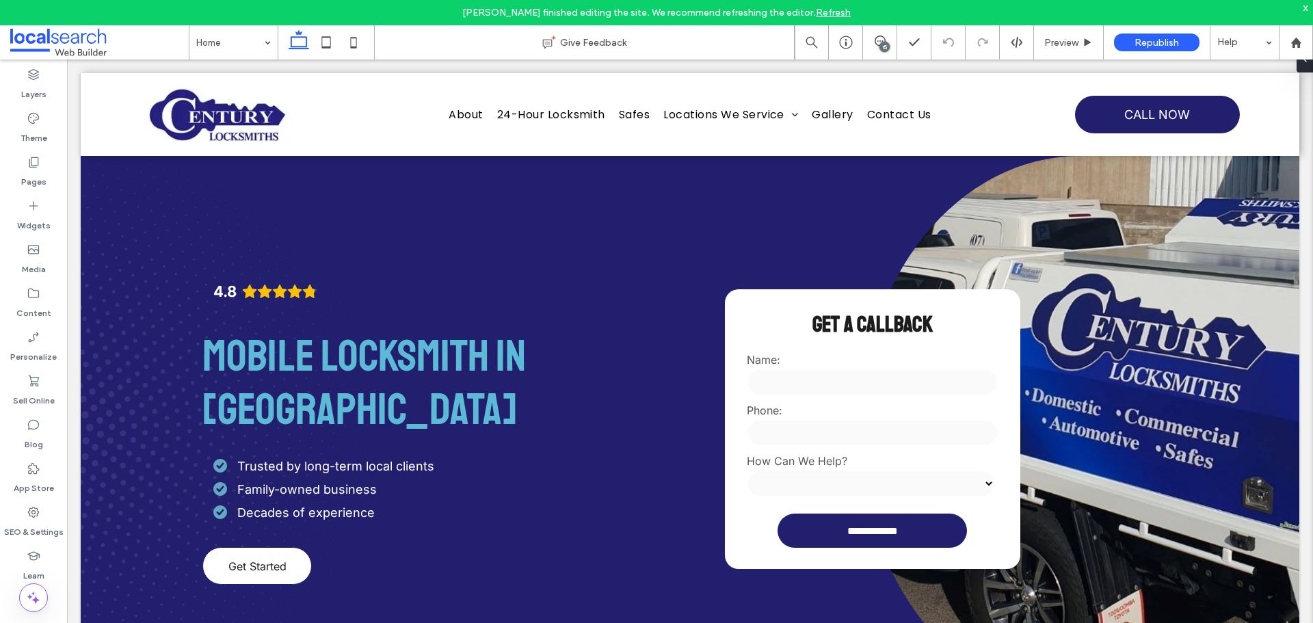
click at [883, 48] on div "15" at bounding box center [884, 47] width 10 height 10
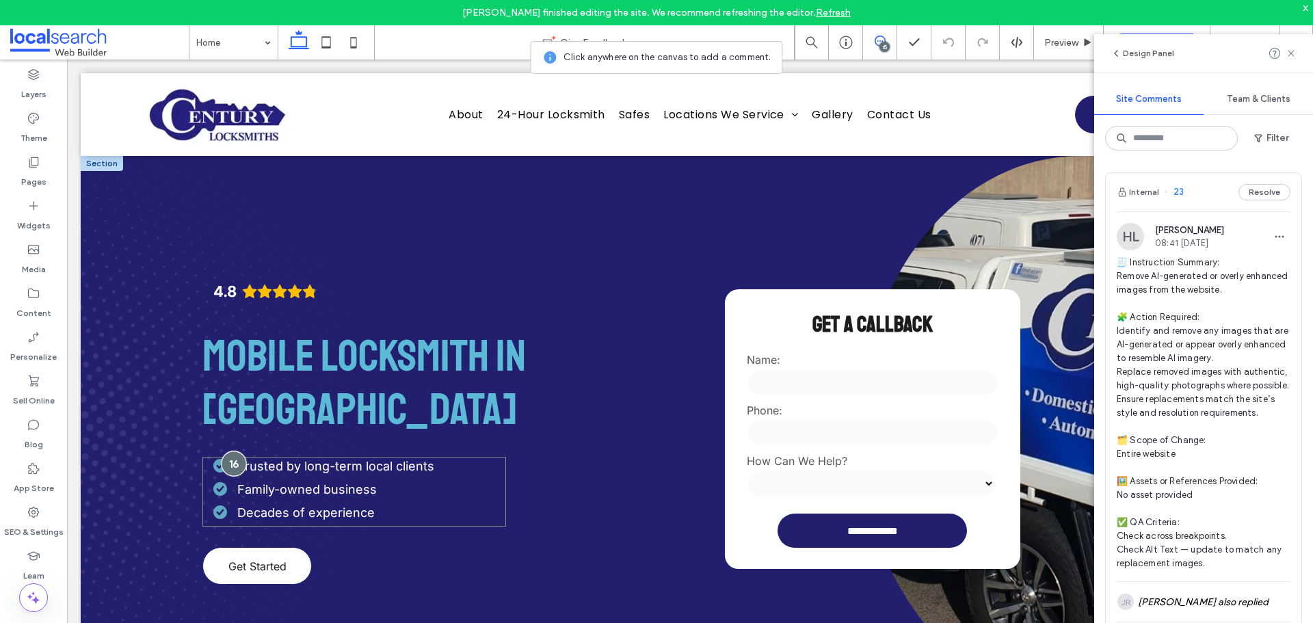
click at [228, 460] on div at bounding box center [233, 463] width 25 height 25
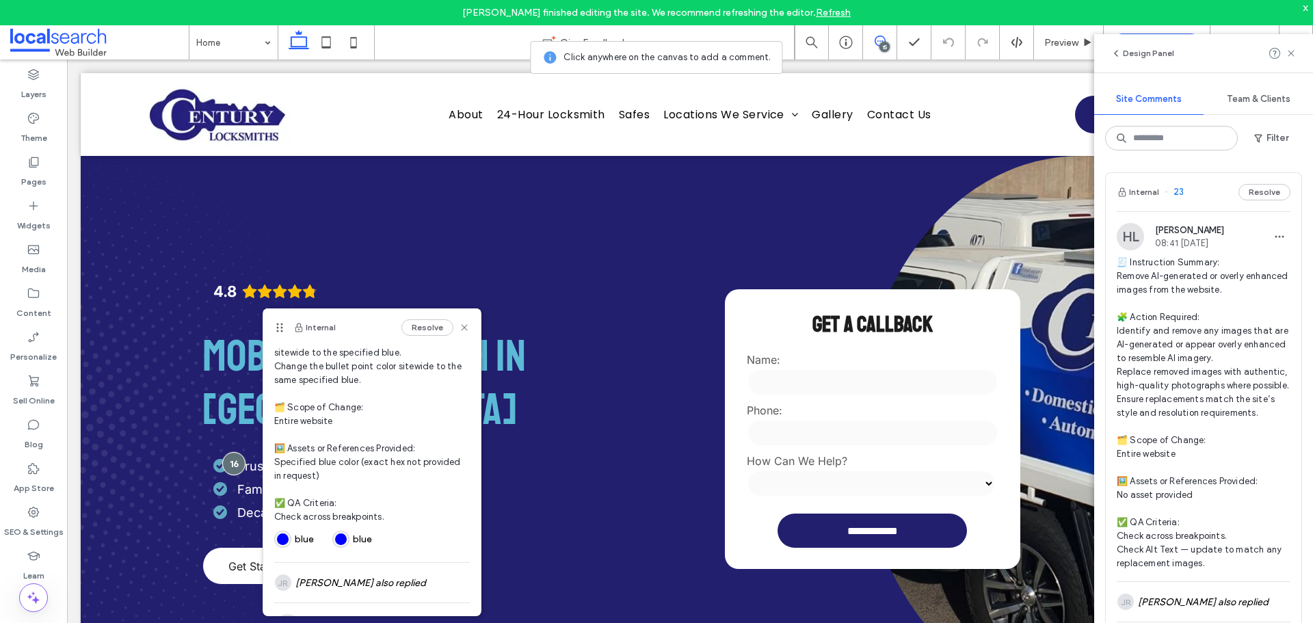
scroll to position [137, 0]
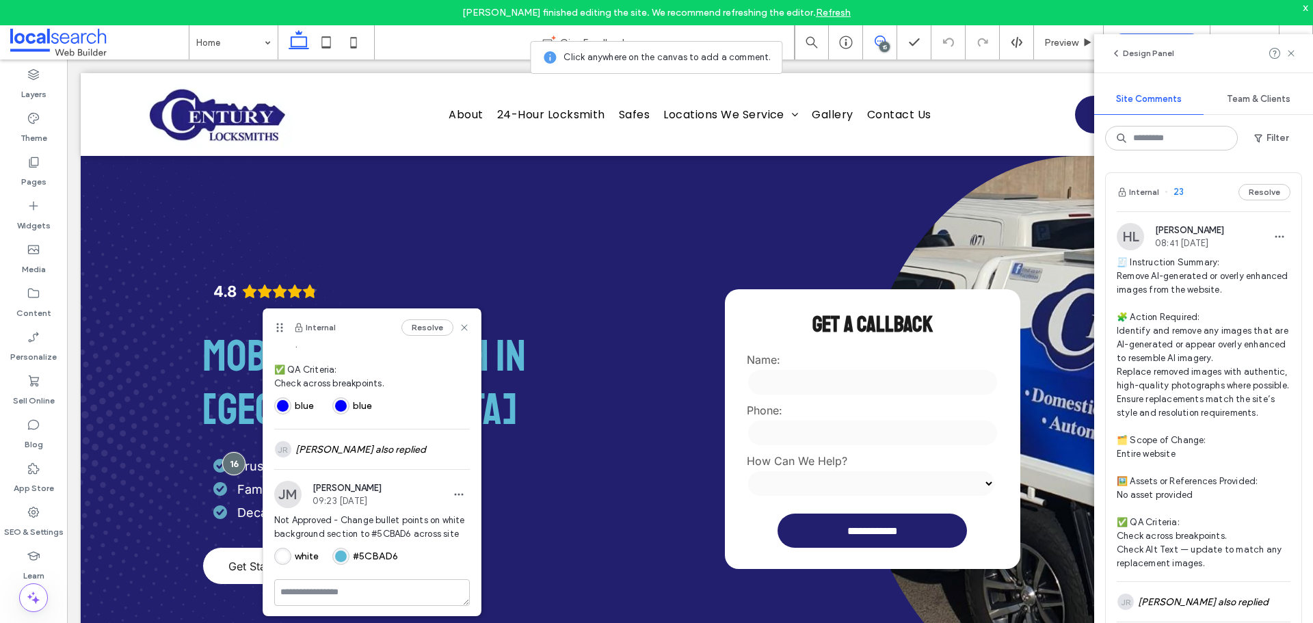
scroll to position [267, 0]
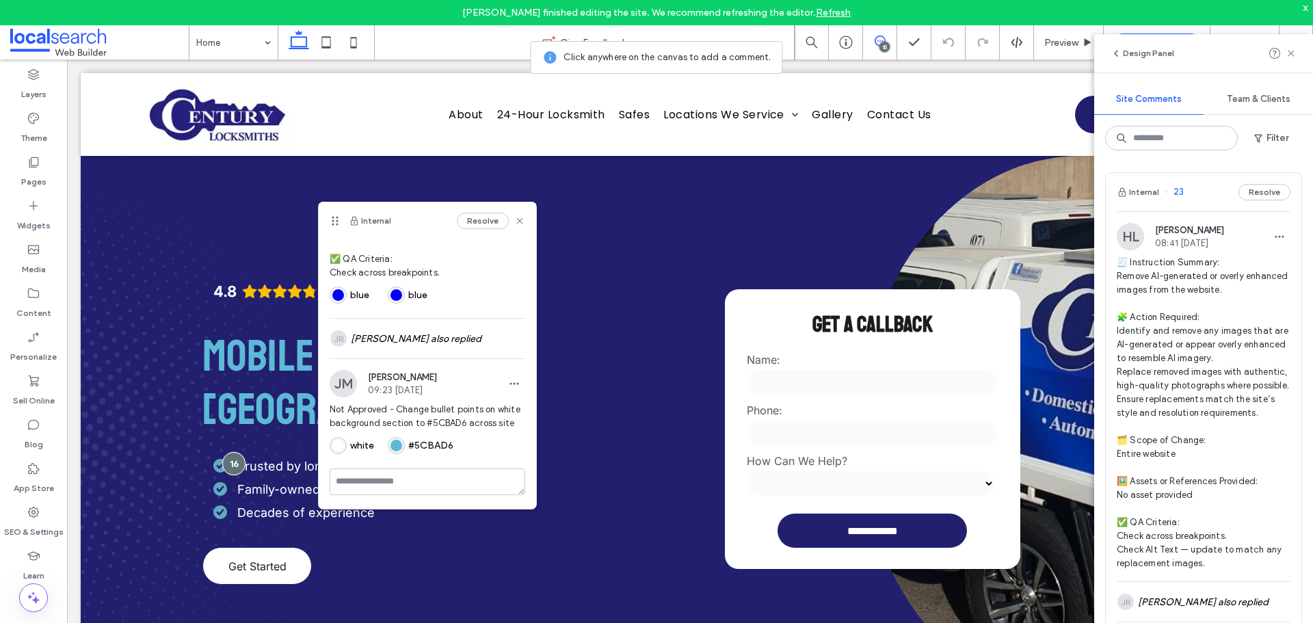
drag, startPoint x: 282, startPoint y: 328, endPoint x: 352, endPoint y: 179, distance: 164.9
click at [338, 217] on use at bounding box center [335, 221] width 6 height 9
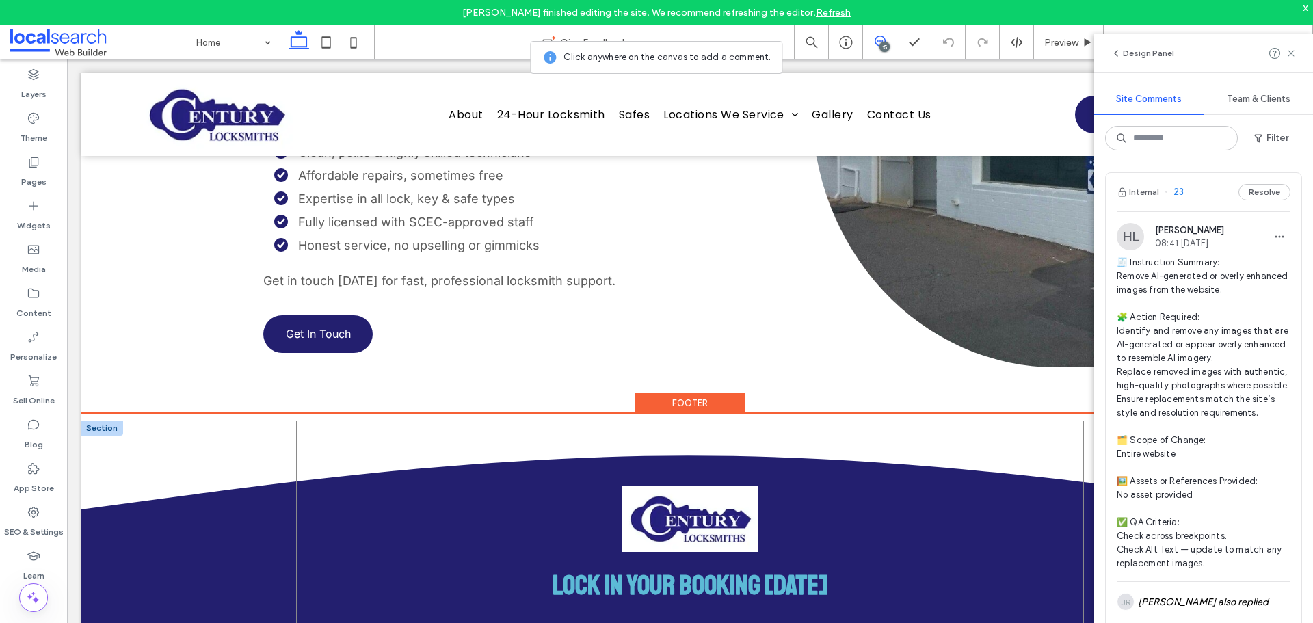
scroll to position [3419, 0]
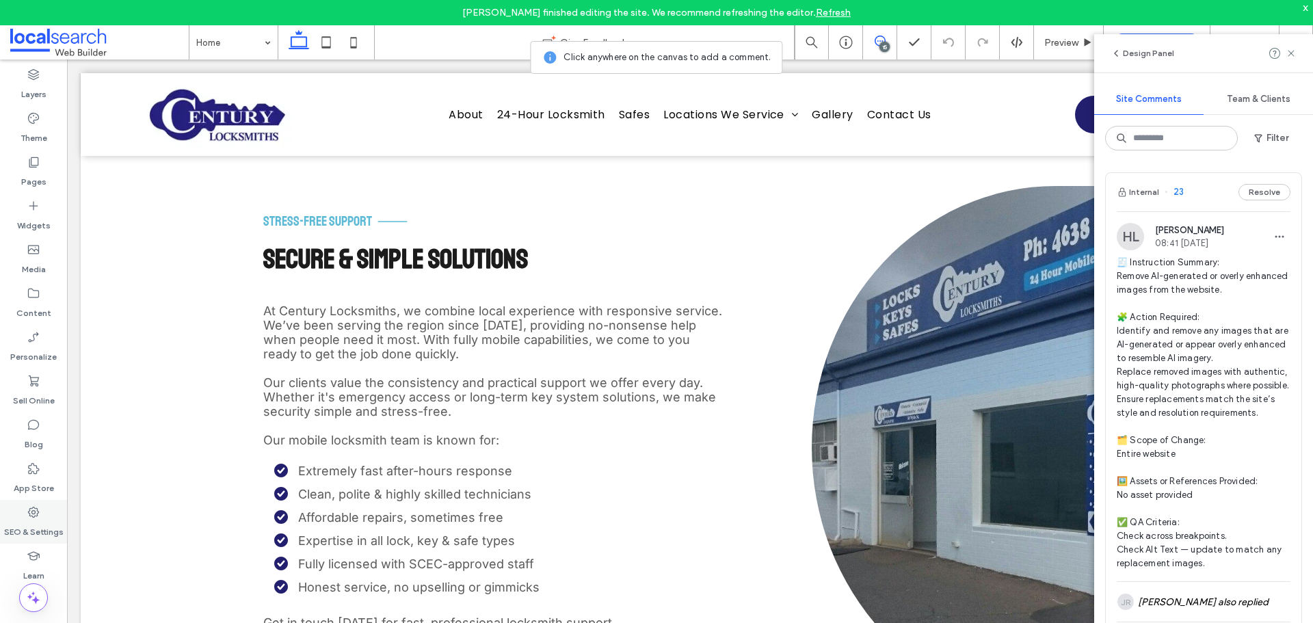
drag, startPoint x: 55, startPoint y: 517, endPoint x: 61, endPoint y: 510, distance: 8.8
click at [55, 517] on div "SEO & Settings" at bounding box center [33, 522] width 67 height 44
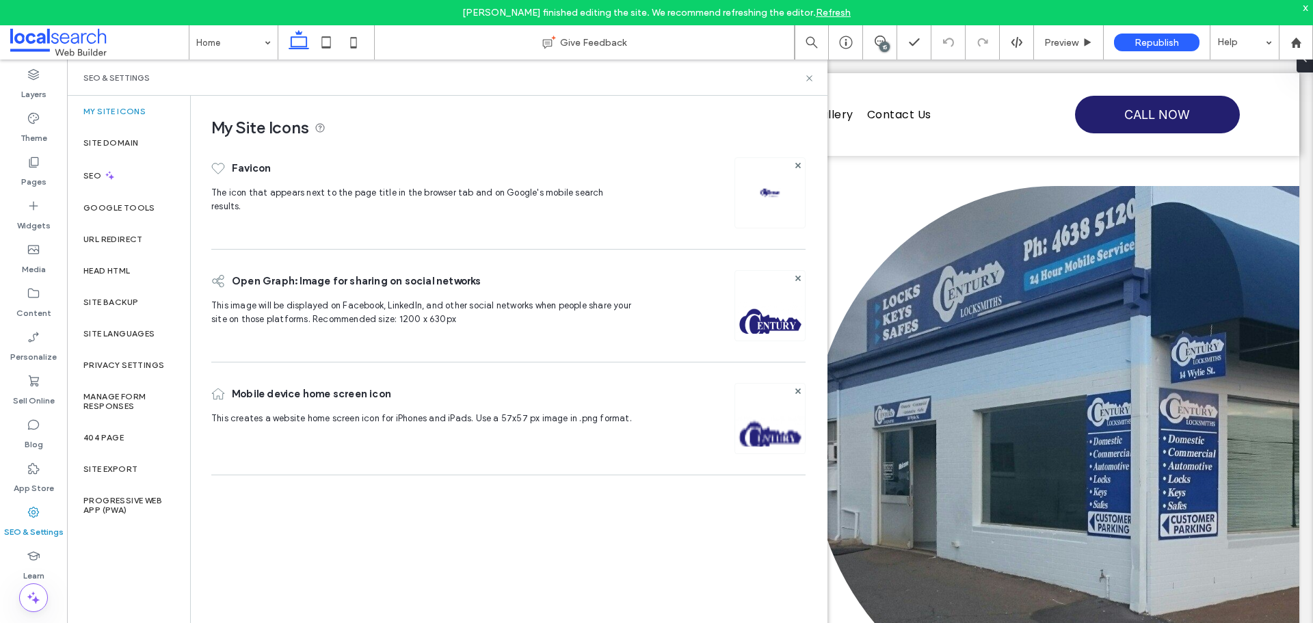
click at [332, 510] on div "My Site Icons Favicon The icon that appears next to the page title in the brows…" at bounding box center [508, 371] width 635 height 551
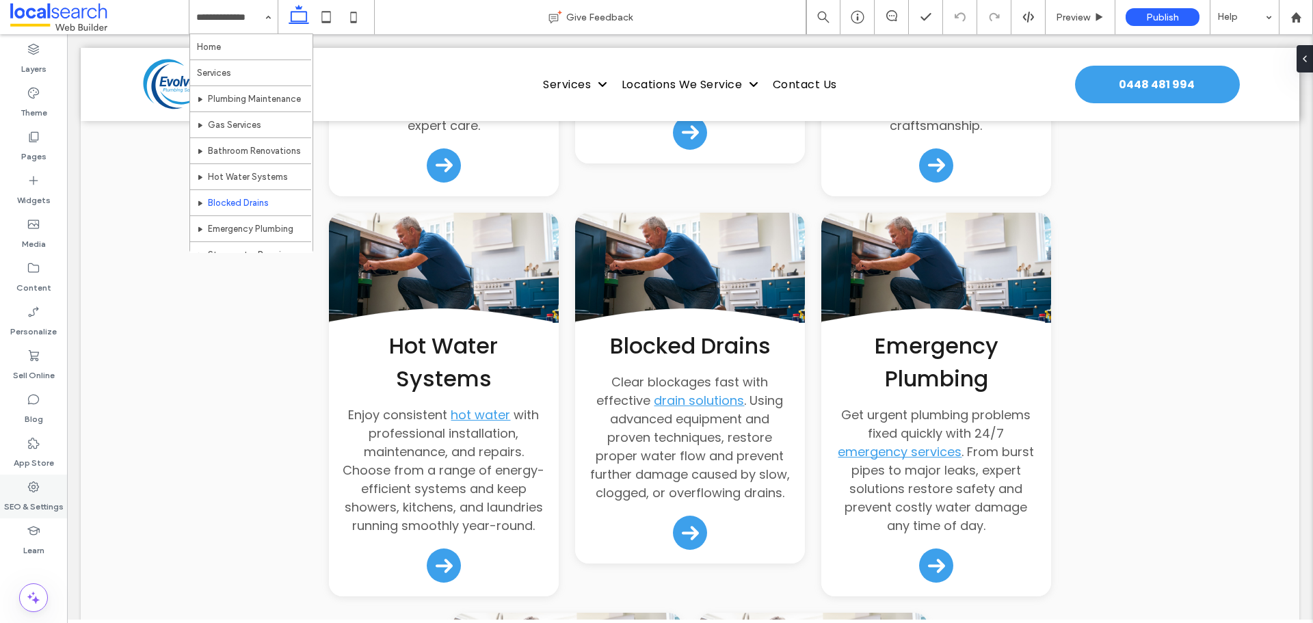
click at [29, 491] on icon at bounding box center [34, 487] width 14 height 14
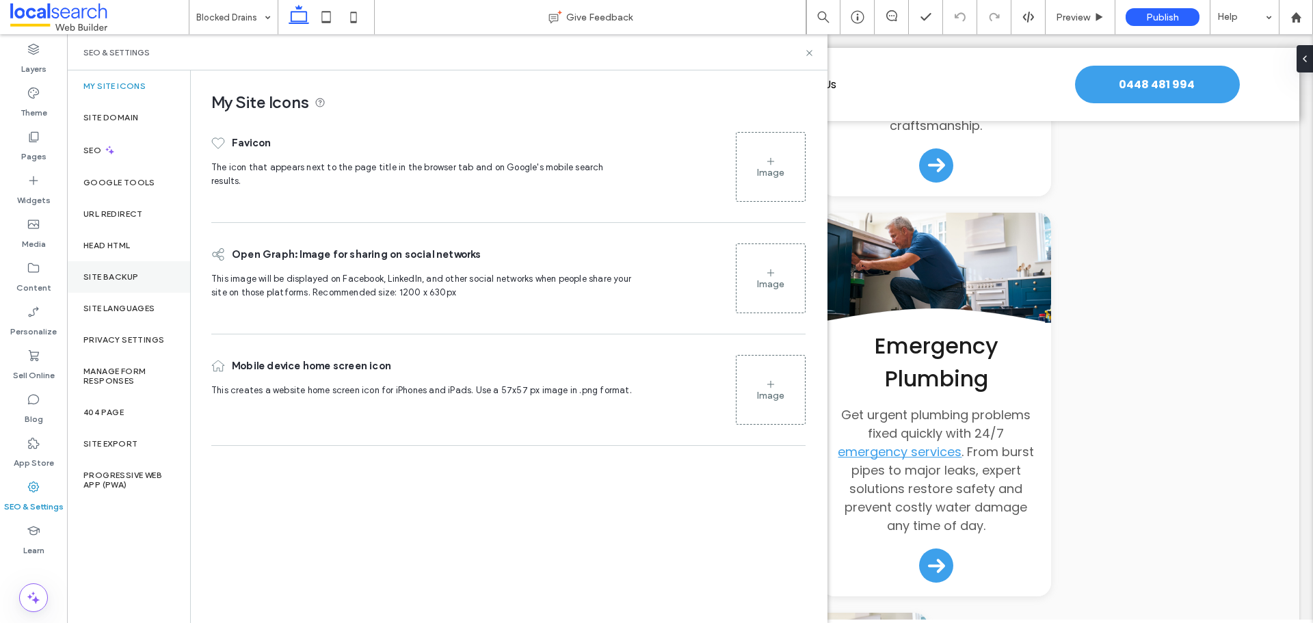
click at [124, 274] on label "Site Backup" at bounding box center [110, 277] width 55 height 10
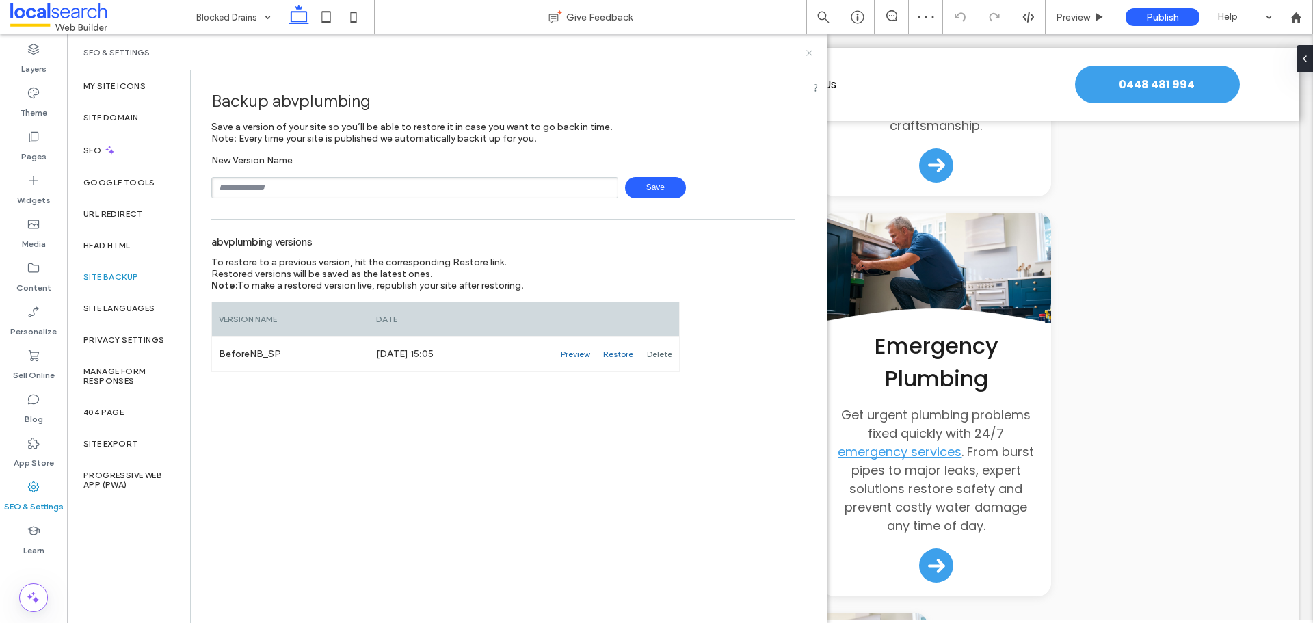
click at [811, 52] on icon at bounding box center [809, 53] width 10 height 10
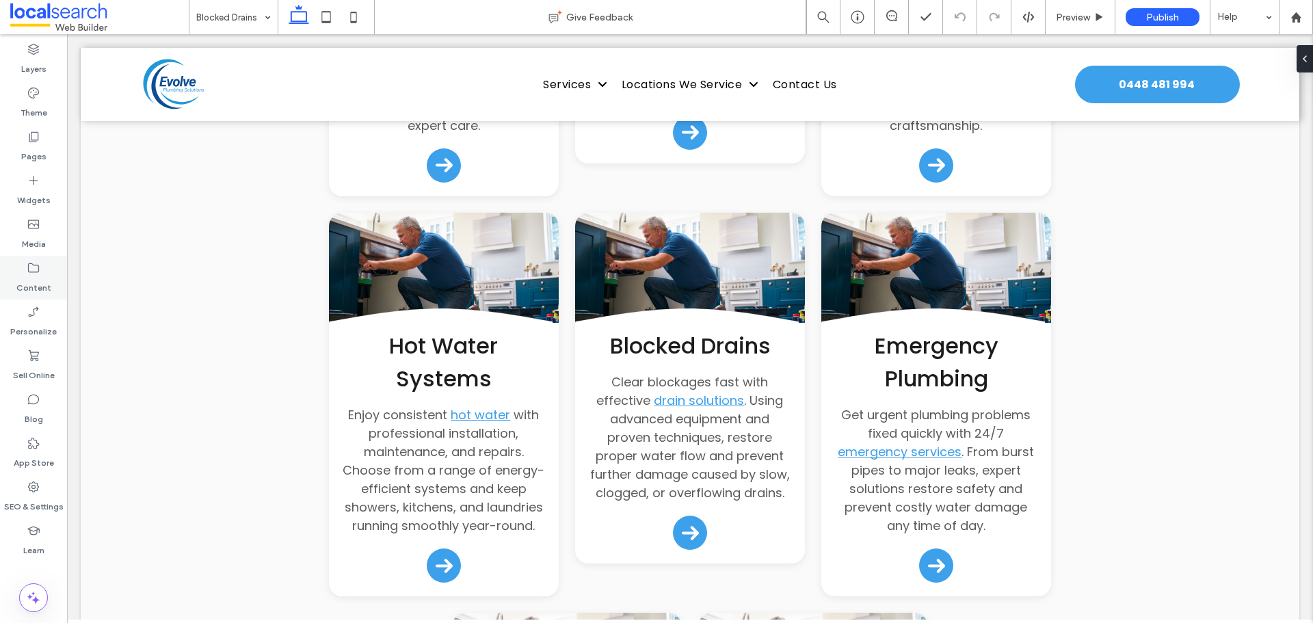
click at [40, 279] on label "Content" at bounding box center [33, 284] width 35 height 19
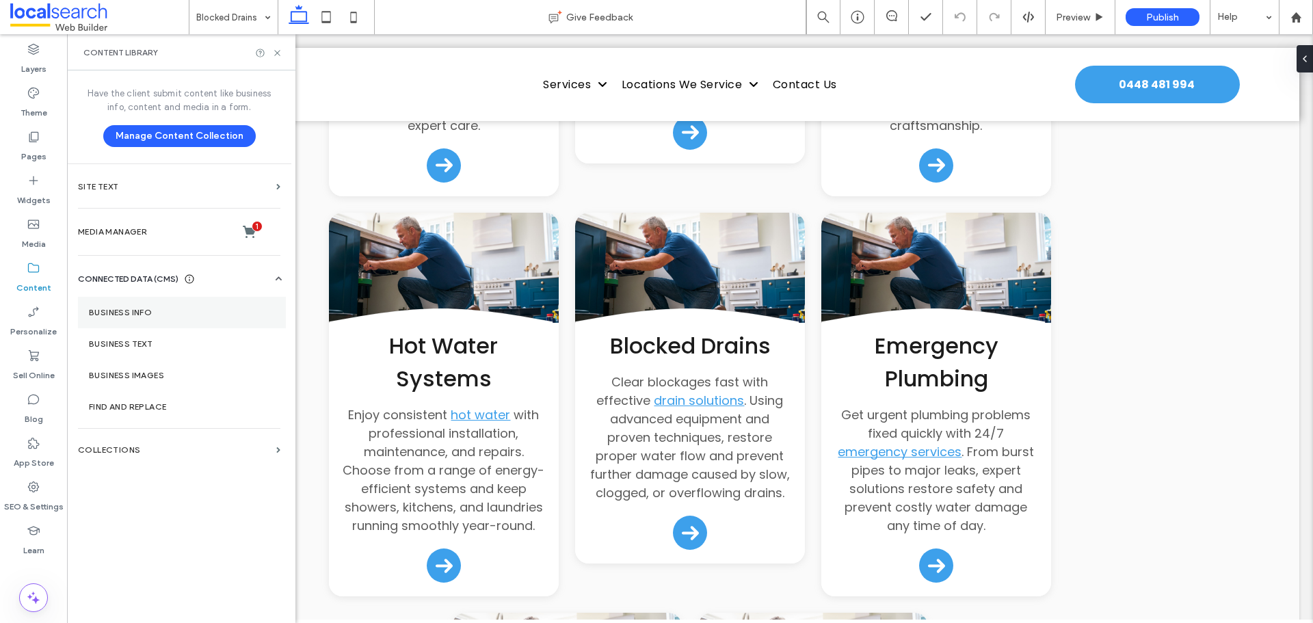
click at [117, 310] on label "Business Info" at bounding box center [182, 313] width 186 height 10
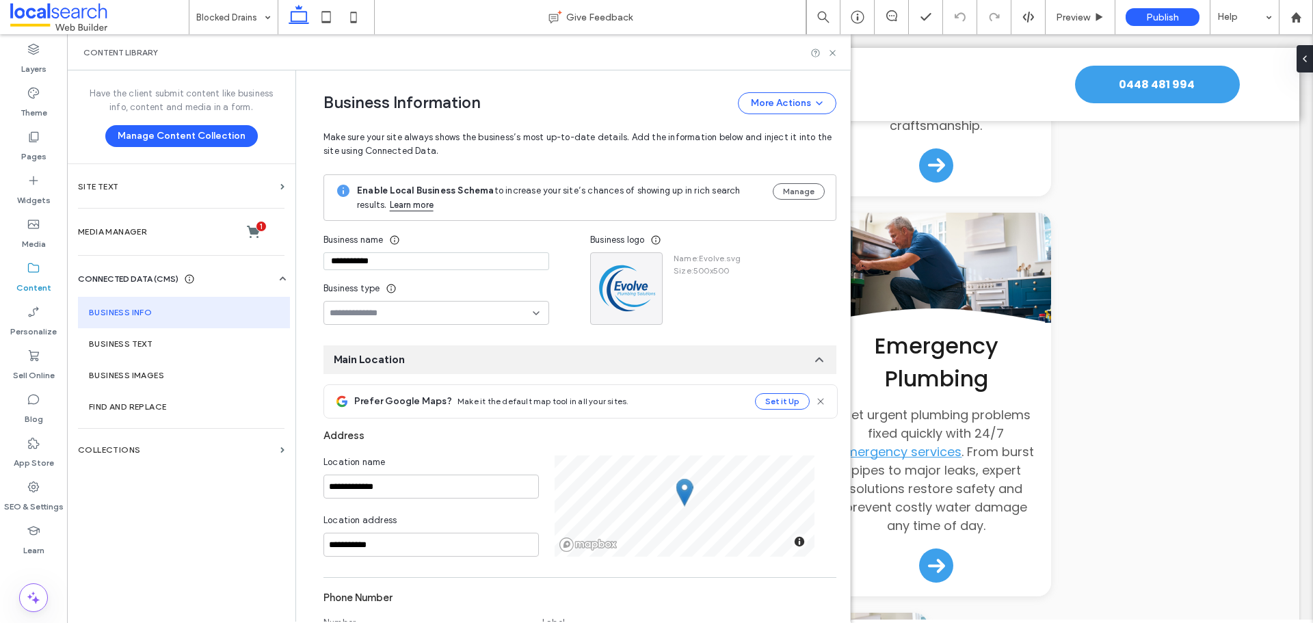
drag, startPoint x: 414, startPoint y: 266, endPoint x: 235, endPoint y: 256, distance: 178.8
click at [235, 256] on div "**********" at bounding box center [459, 345] width 784 height 551
paste input "*"
click at [339, 263] on input "**********" at bounding box center [436, 261] width 226 height 18
type input "**********"
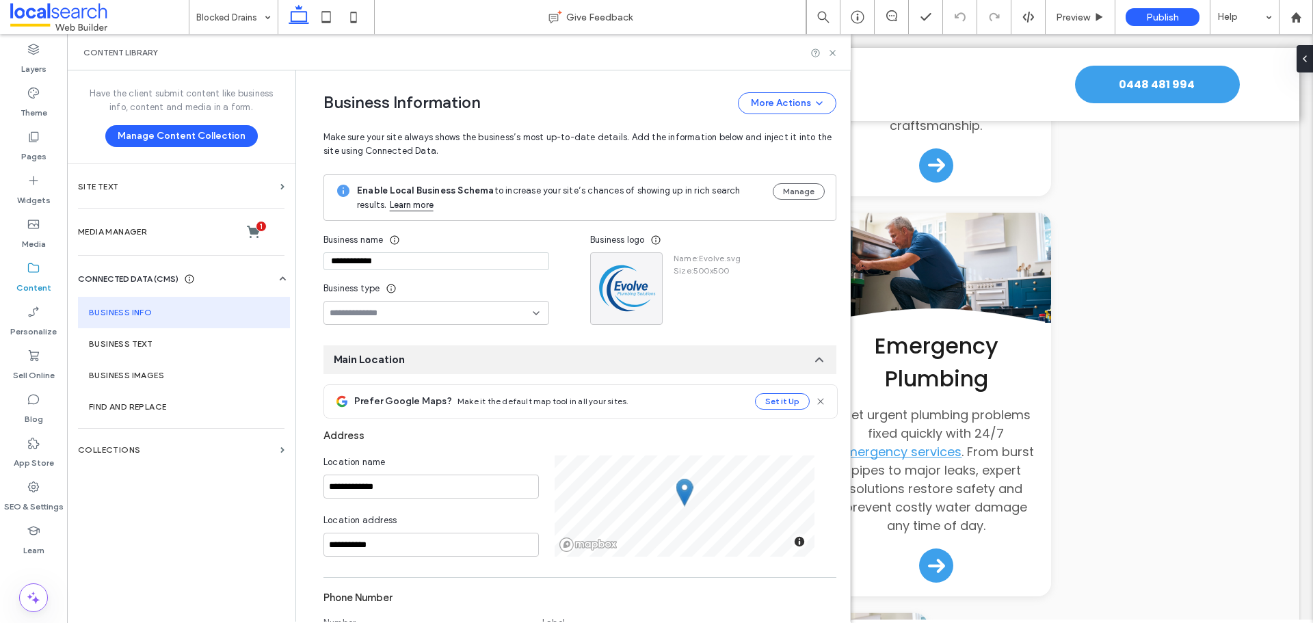
click at [451, 238] on div "Business name" at bounding box center [436, 240] width 226 height 25
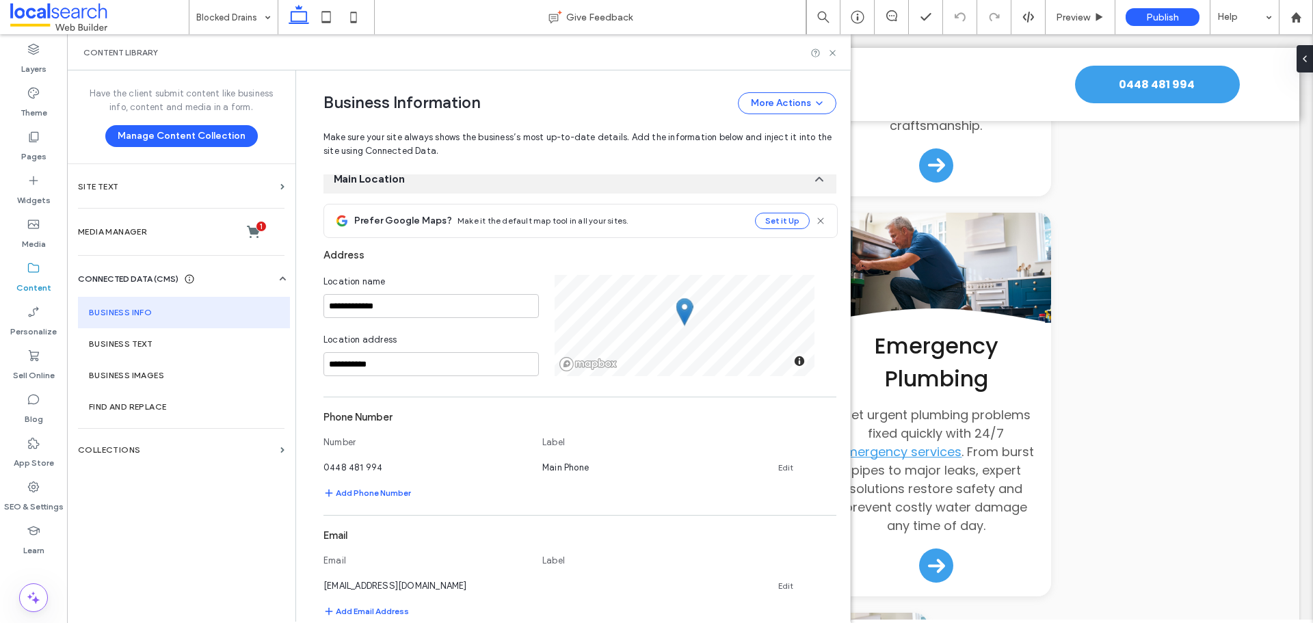
scroll to position [205, 0]
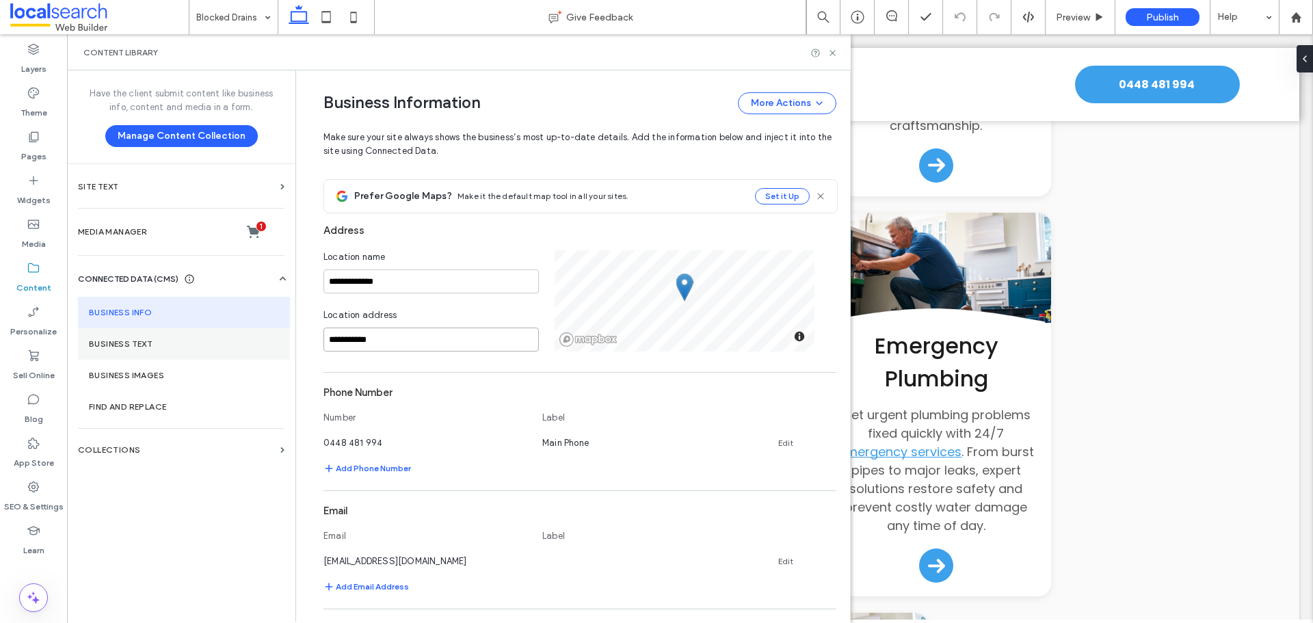
drag, startPoint x: 404, startPoint y: 340, endPoint x: 241, endPoint y: 331, distance: 163.0
click at [241, 331] on div "**********" at bounding box center [459, 345] width 784 height 551
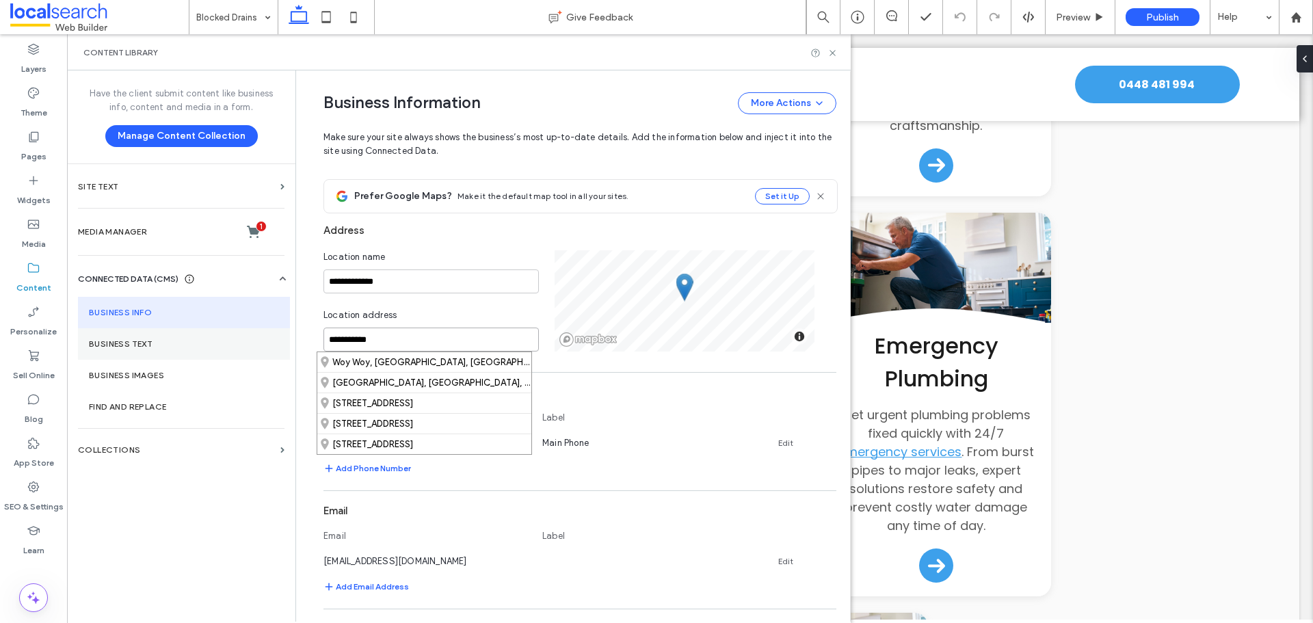
paste input "*****"
click at [457, 427] on div "Woy Woy, [GEOGRAPHIC_DATA], [GEOGRAPHIC_DATA]" at bounding box center [424, 423] width 214 height 21
type input "**********"
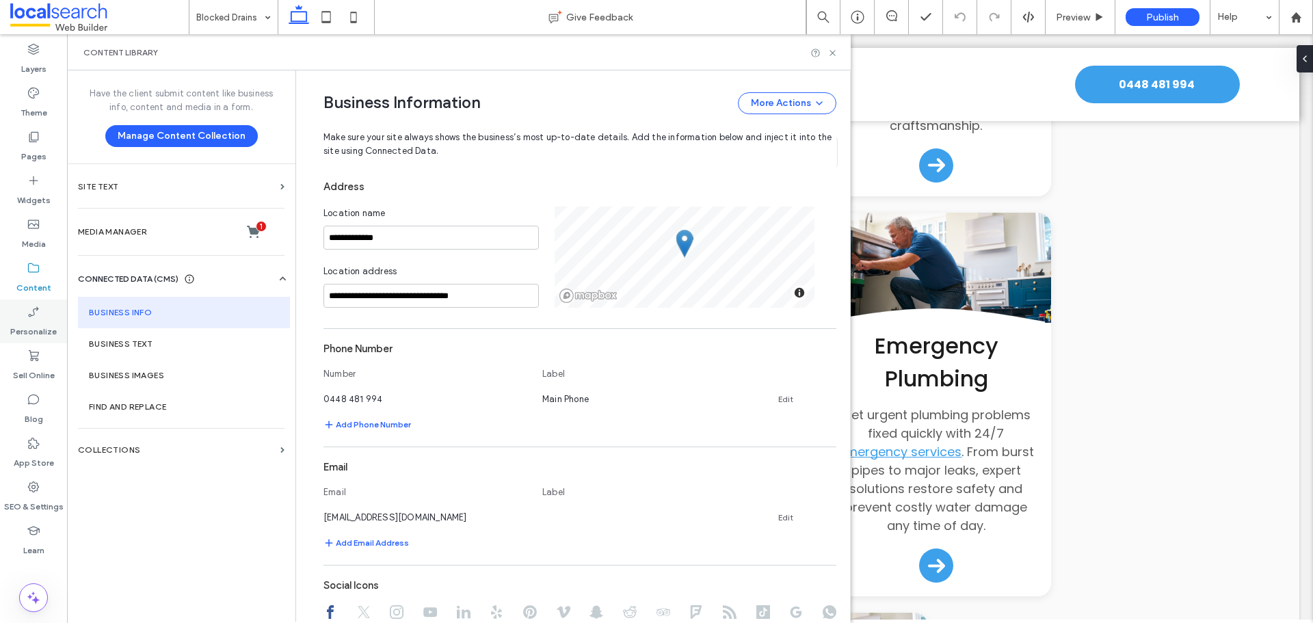
scroll to position [274, 0]
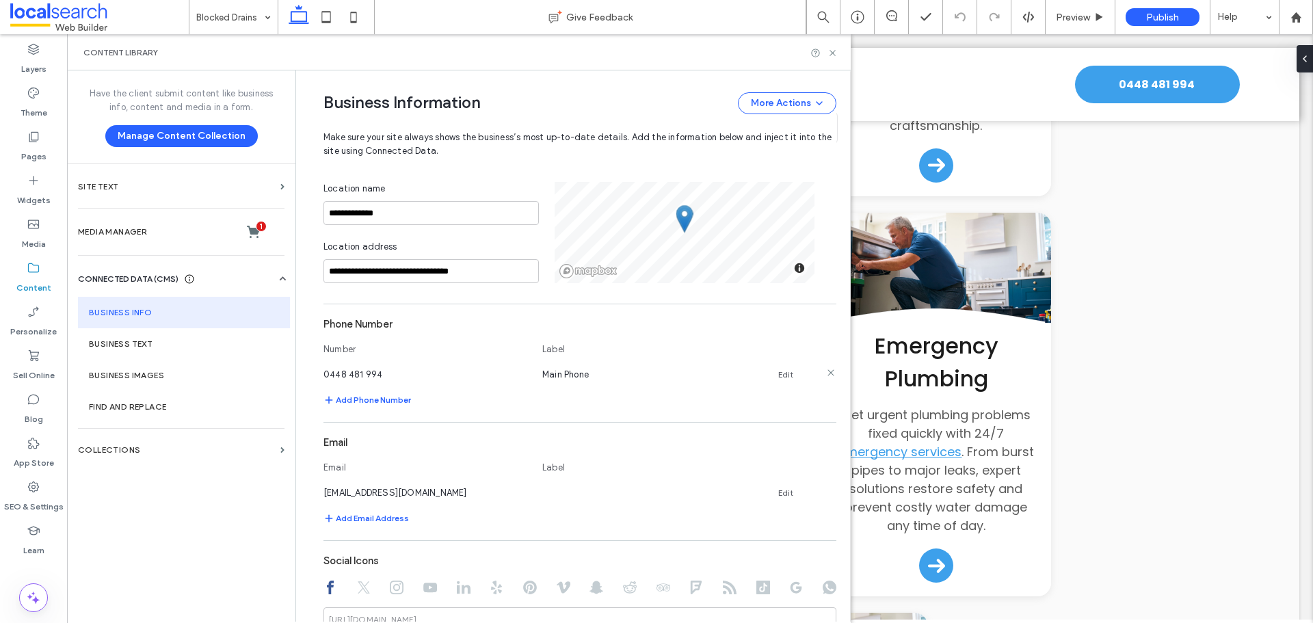
click at [780, 372] on link "Edit" at bounding box center [785, 374] width 15 height 11
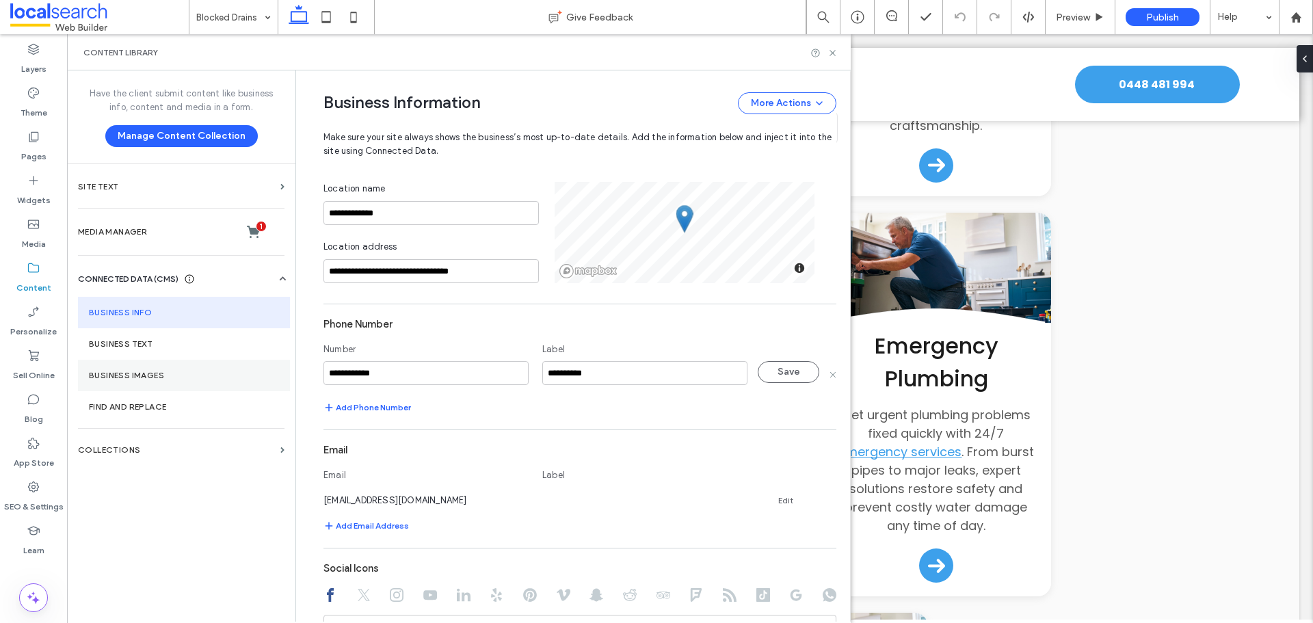
drag, startPoint x: 400, startPoint y: 372, endPoint x: 250, endPoint y: 362, distance: 150.1
click at [250, 362] on div "**********" at bounding box center [459, 345] width 784 height 551
drag, startPoint x: 445, startPoint y: 343, endPoint x: 495, endPoint y: 341, distance: 50.0
click at [447, 343] on div "Number" at bounding box center [425, 352] width 205 height 19
click at [796, 369] on button "Save" at bounding box center [789, 372] width 62 height 22
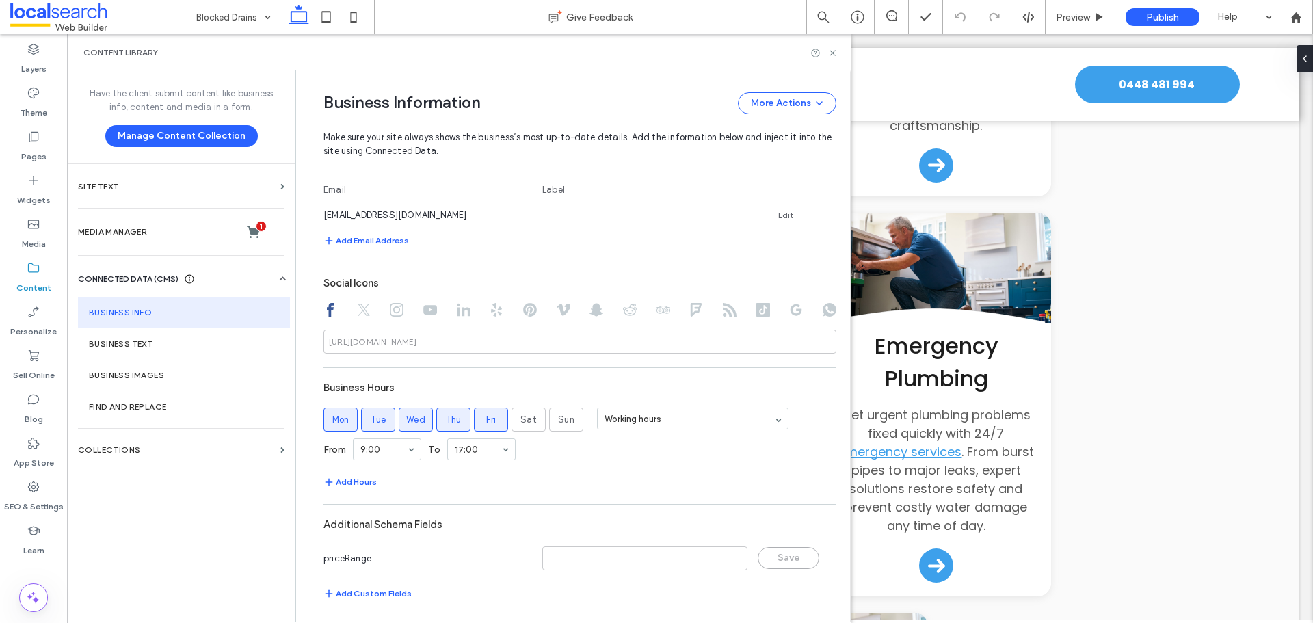
scroll to position [555, 0]
click at [834, 56] on icon at bounding box center [832, 53] width 10 height 10
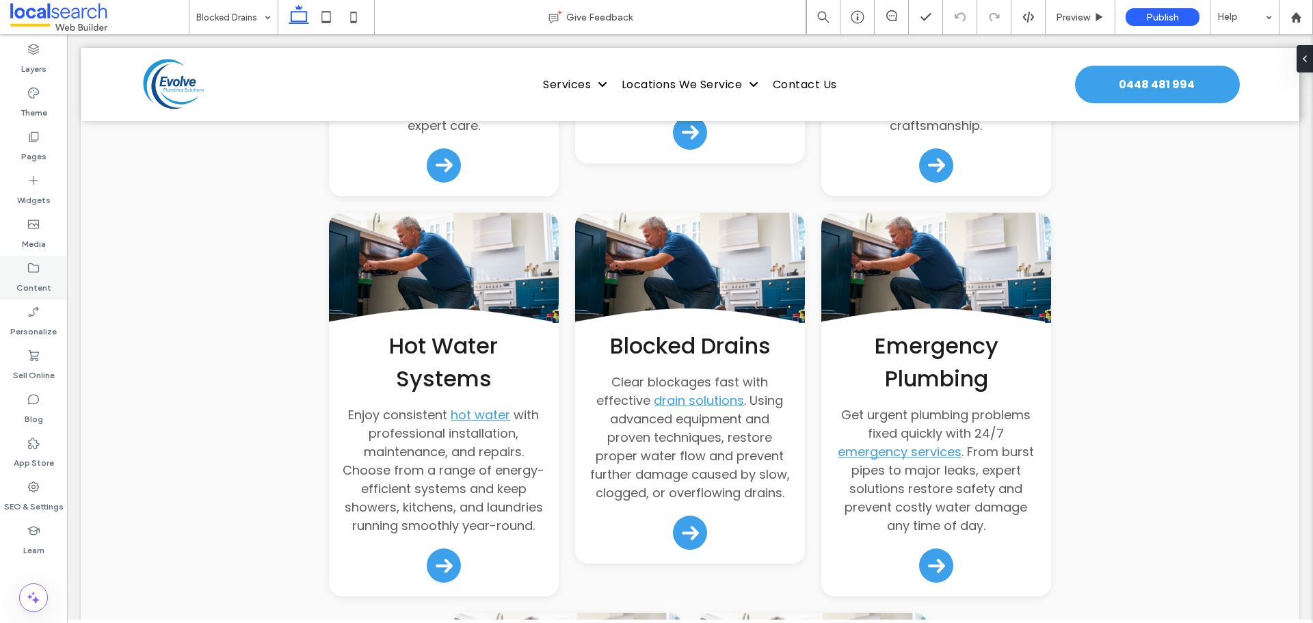
click at [36, 270] on icon at bounding box center [34, 268] width 14 height 14
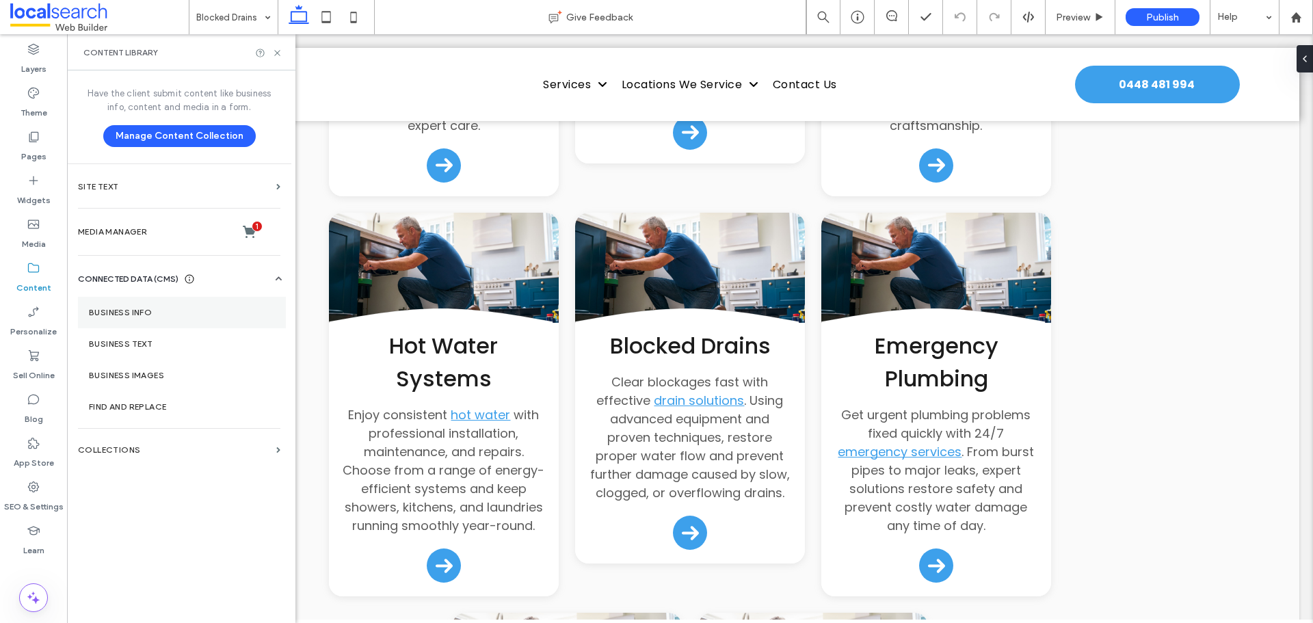
drag, startPoint x: 184, startPoint y: 315, endPoint x: 191, endPoint y: 317, distance: 7.6
click at [186, 315] on label "Business Info" at bounding box center [182, 313] width 186 height 10
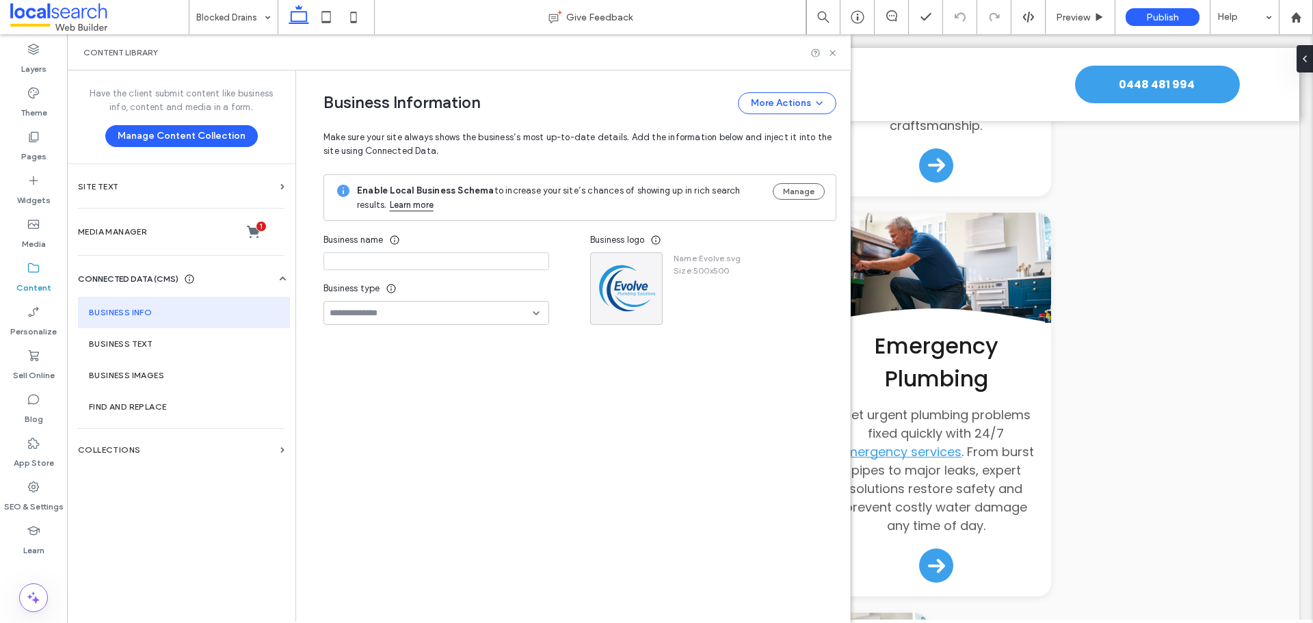
type input "**********"
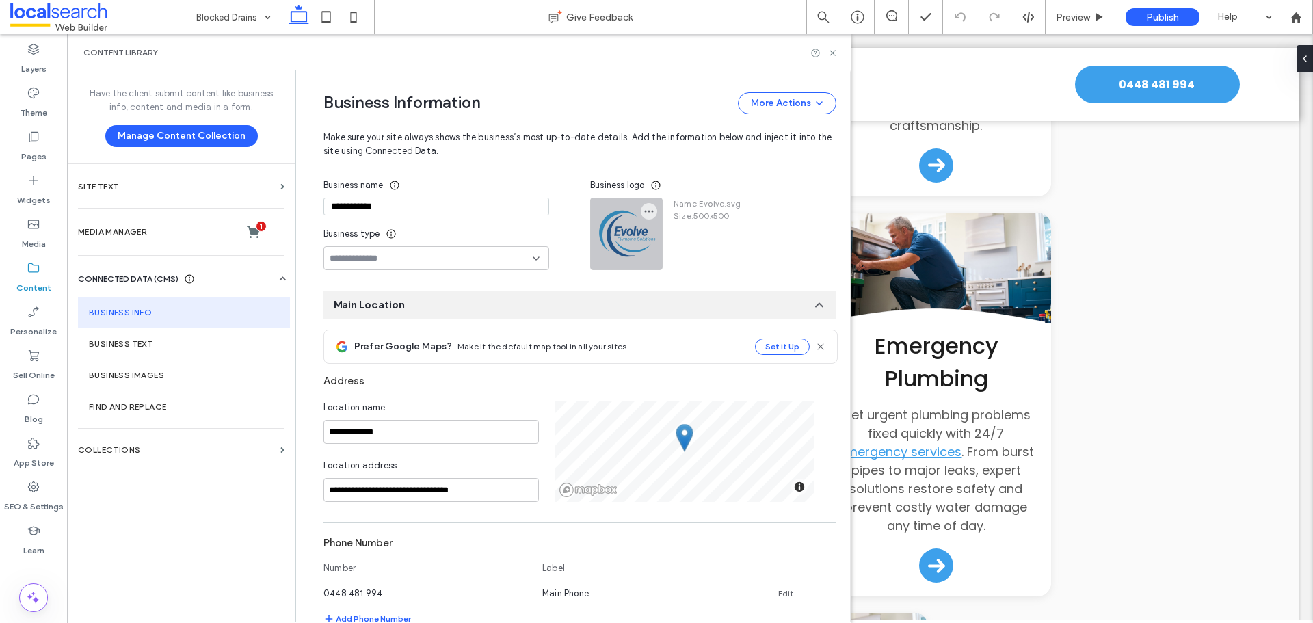
scroll to position [0, 0]
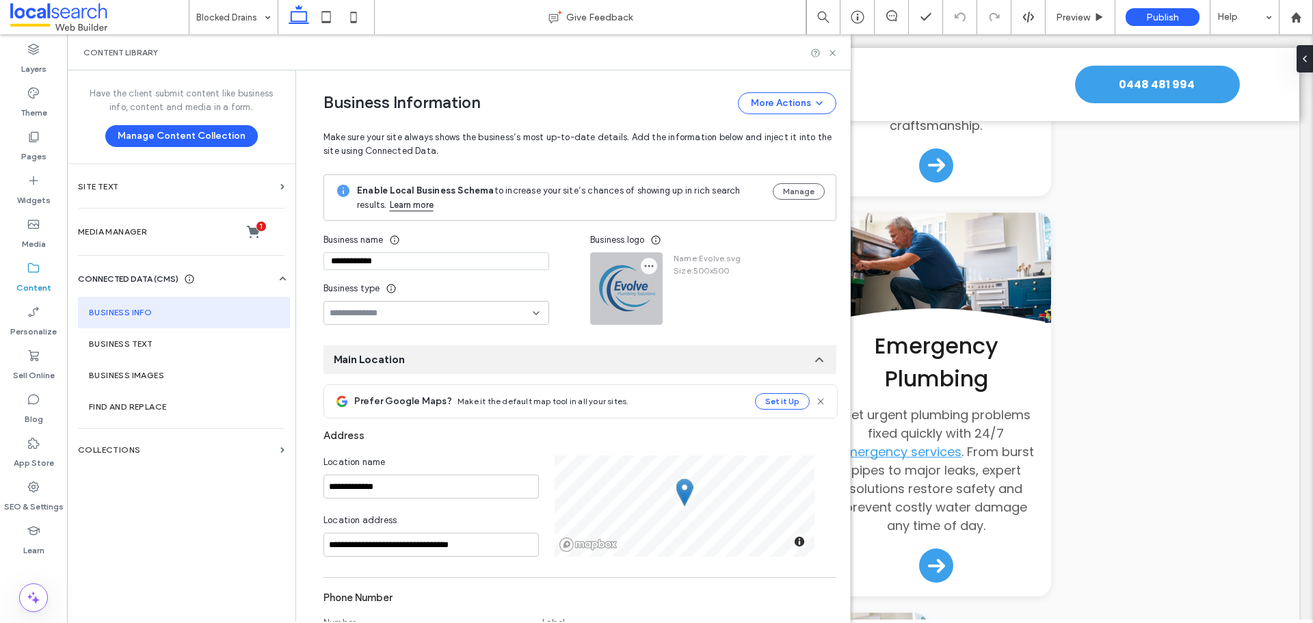
click at [647, 265] on icon "button" at bounding box center [649, 266] width 11 height 11
click at [667, 288] on div "Replace Image" at bounding box center [696, 299] width 122 height 26
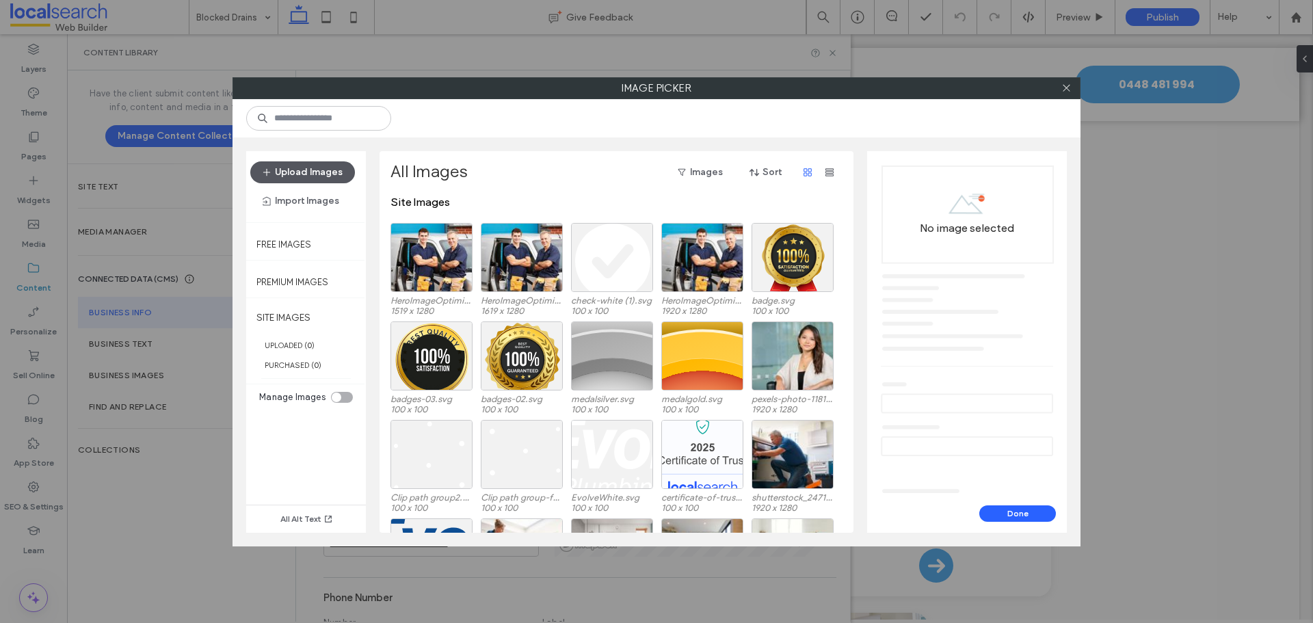
click at [313, 169] on button "Upload Images" at bounding box center [302, 172] width 105 height 22
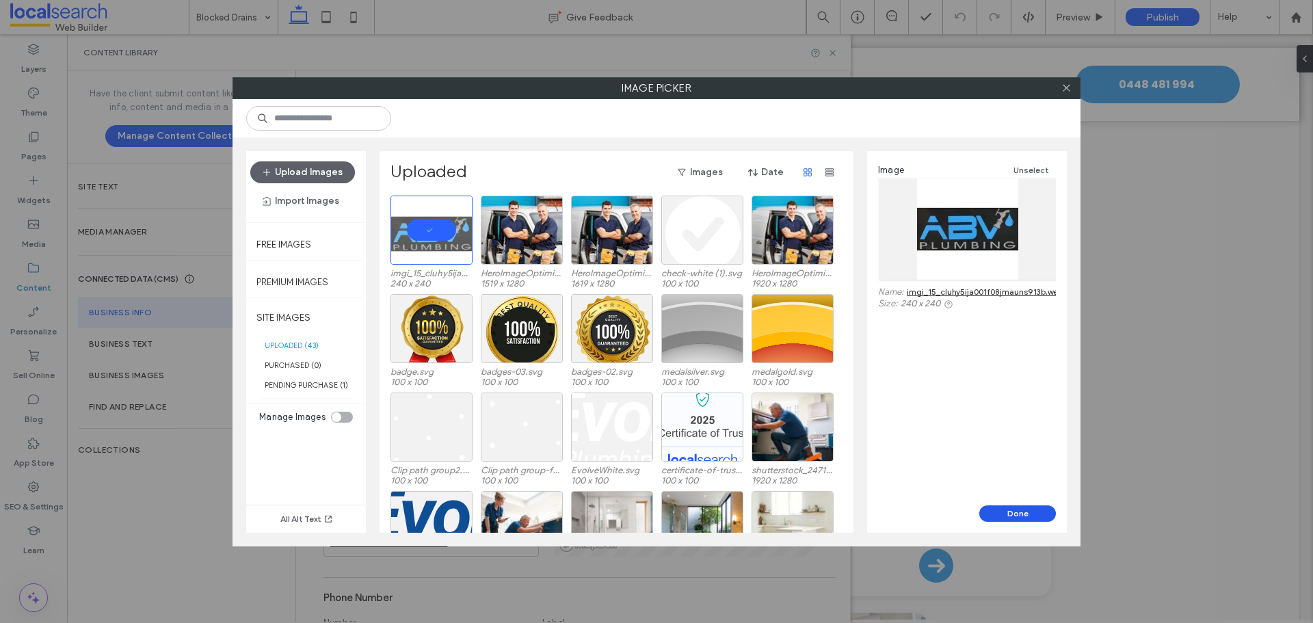
click at [1039, 517] on button "Done" at bounding box center [1017, 513] width 77 height 16
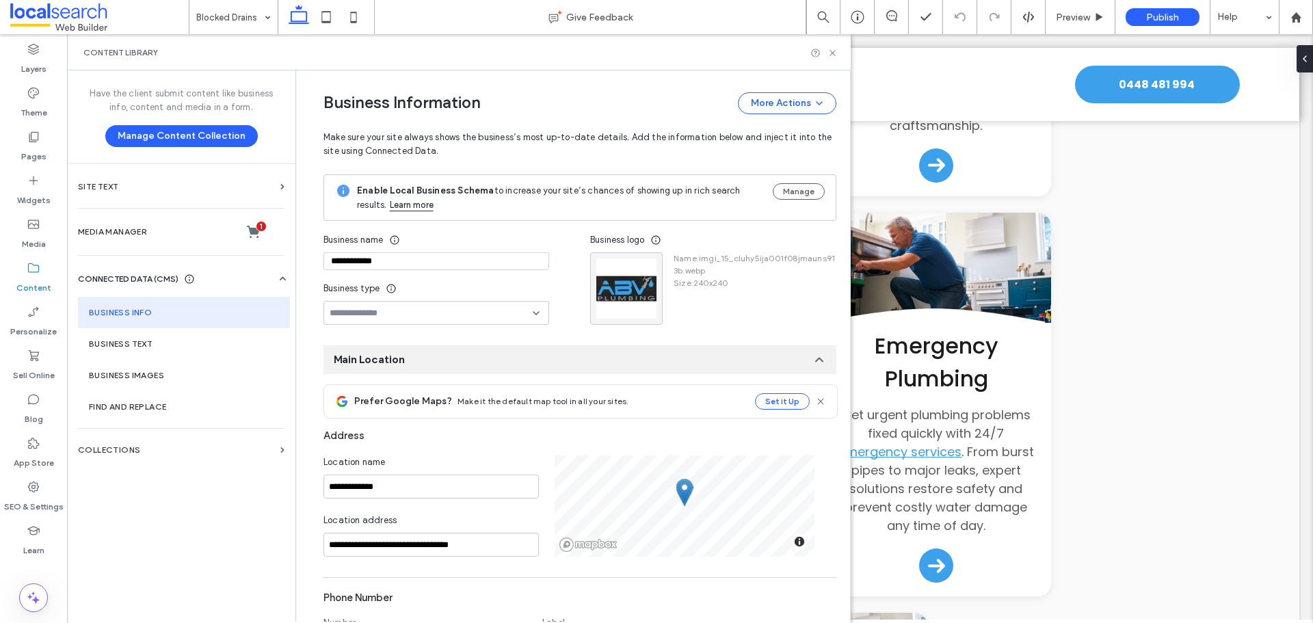
click at [828, 58] on div "Content Library" at bounding box center [459, 52] width 784 height 36
click at [832, 54] on use at bounding box center [832, 52] width 5 height 5
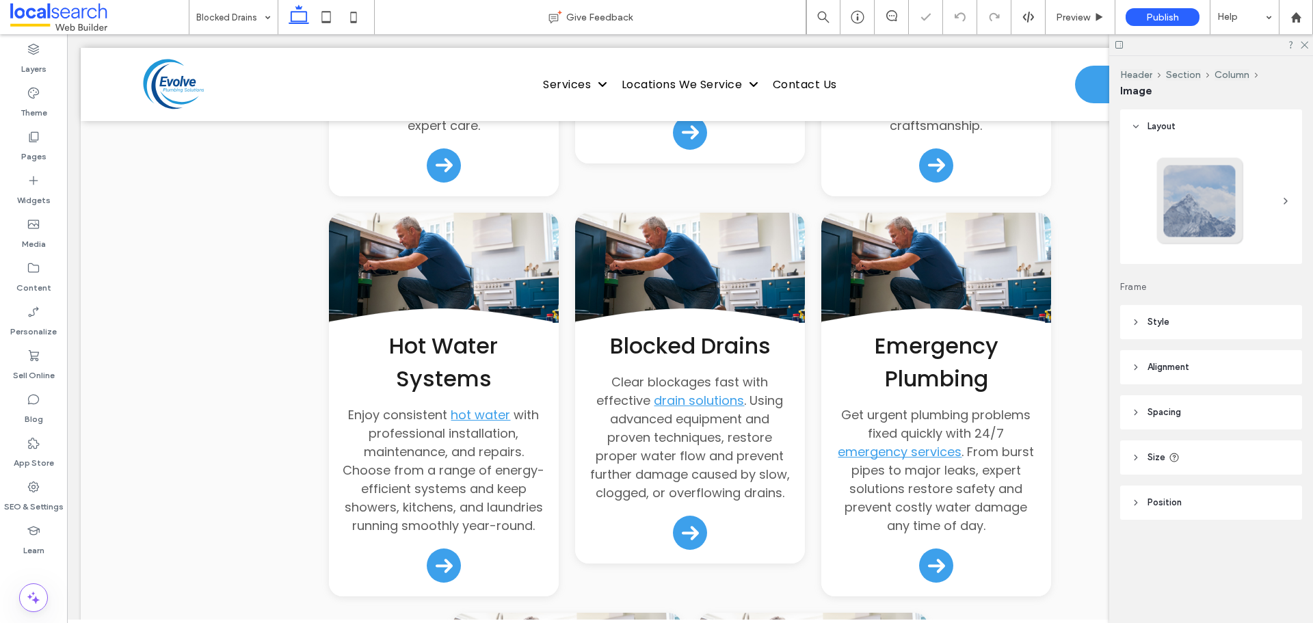
type input "***"
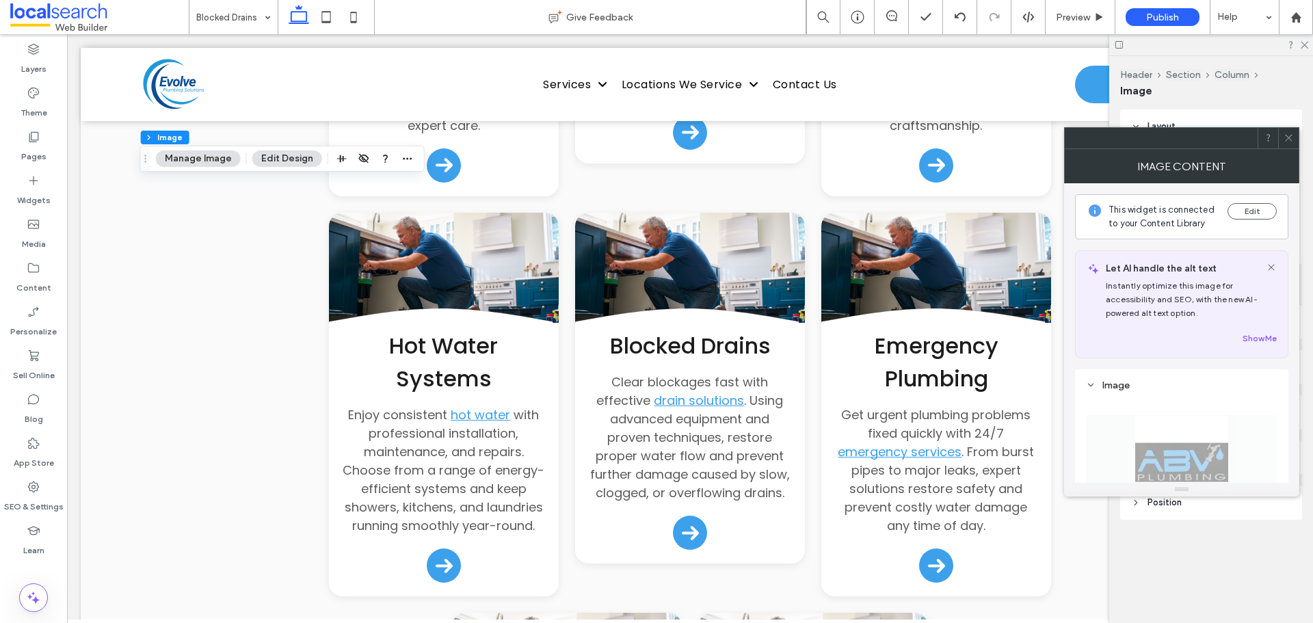
click at [1291, 140] on use at bounding box center [1288, 138] width 7 height 7
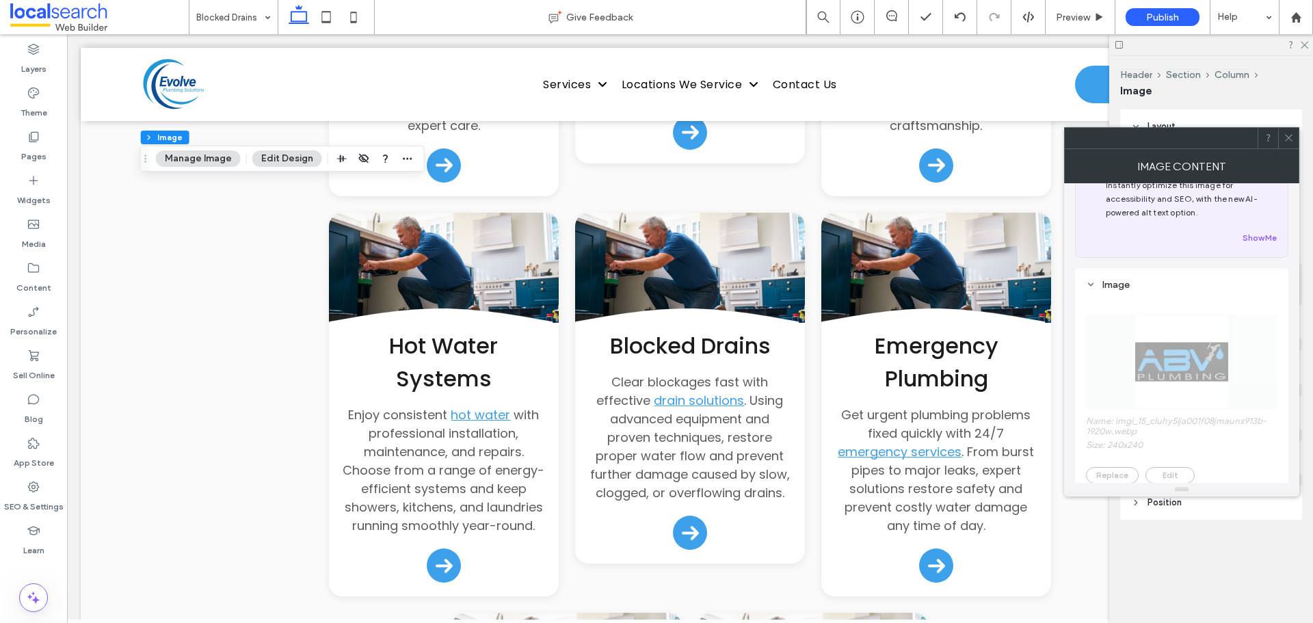
scroll to position [205, 0]
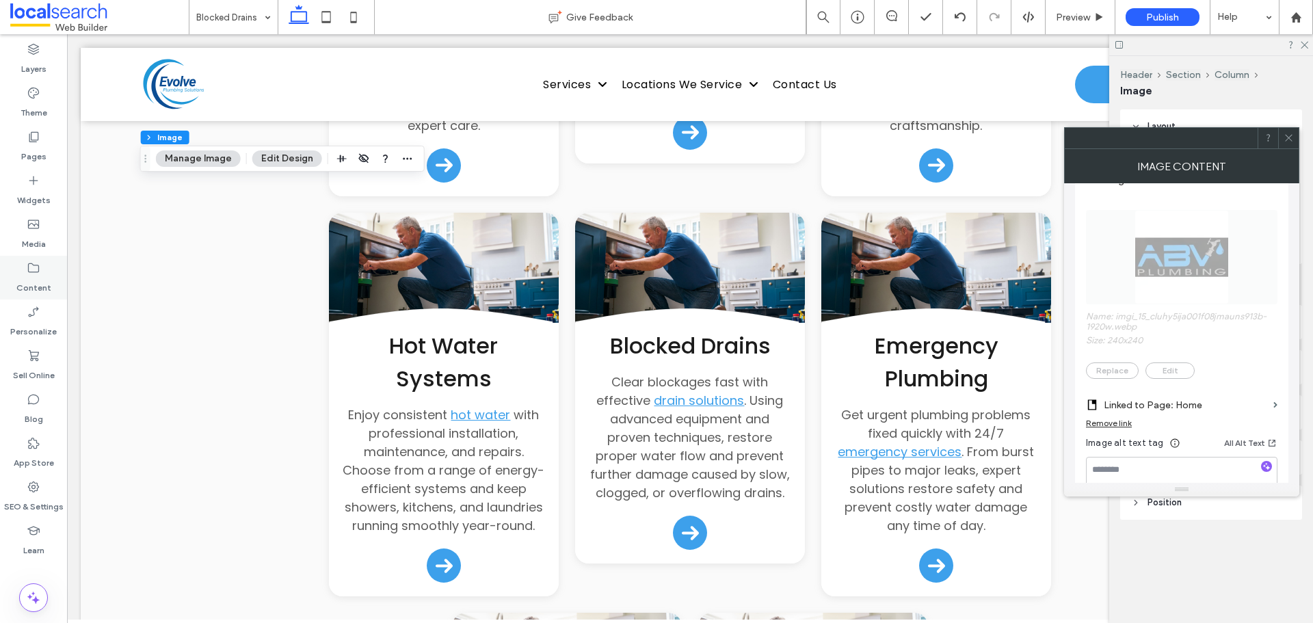
click at [33, 297] on div "Content" at bounding box center [33, 278] width 67 height 44
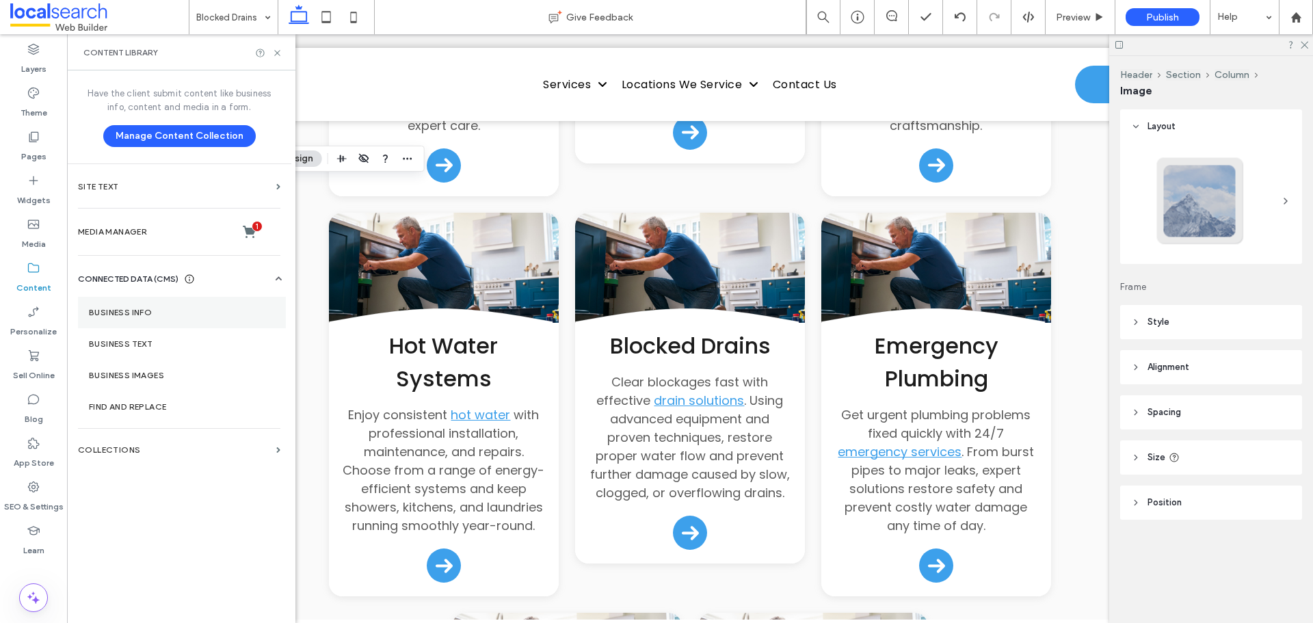
click at [121, 309] on label "Business Info" at bounding box center [182, 313] width 186 height 10
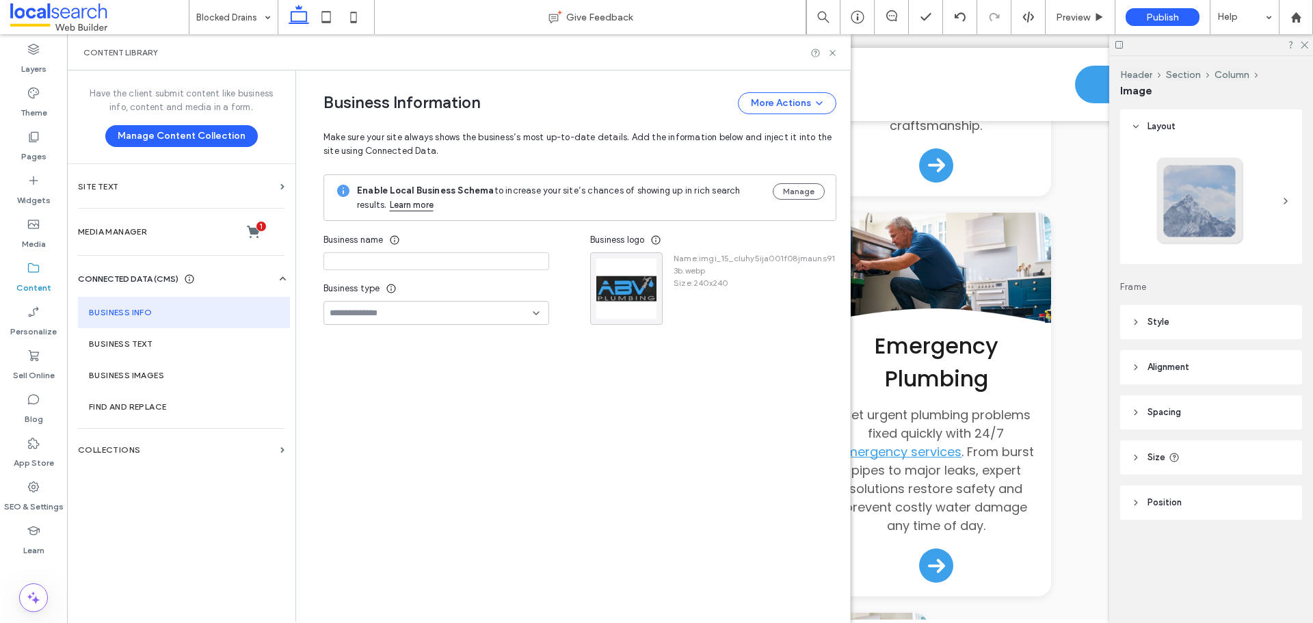
type input "**********"
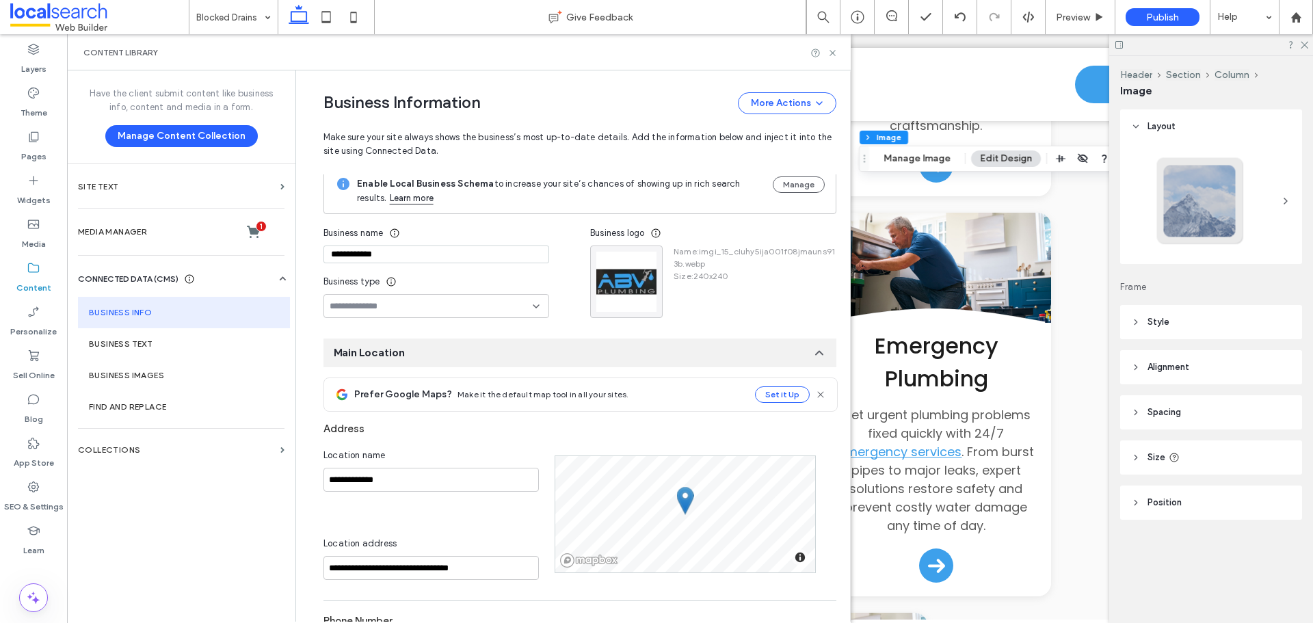
scroll to position [0, 0]
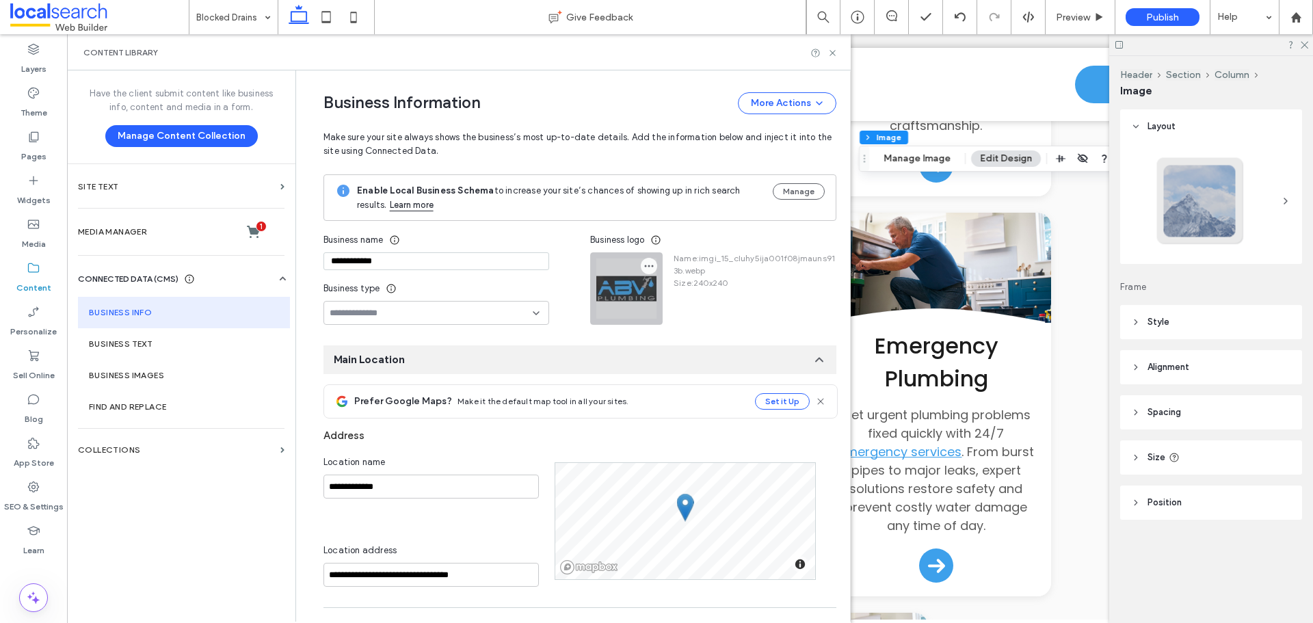
click at [648, 272] on span "button" at bounding box center [649, 266] width 16 height 16
click at [655, 291] on span at bounding box center [654, 298] width 16 height 15
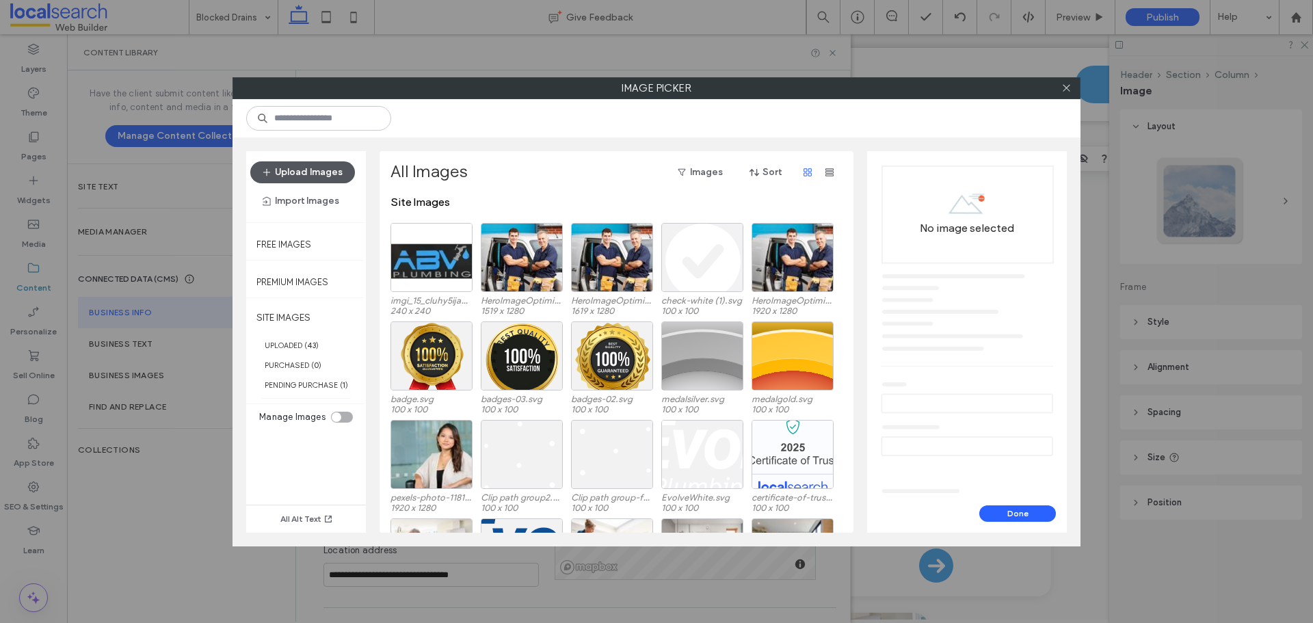
click at [330, 163] on button "Upload Images" at bounding box center [302, 172] width 105 height 22
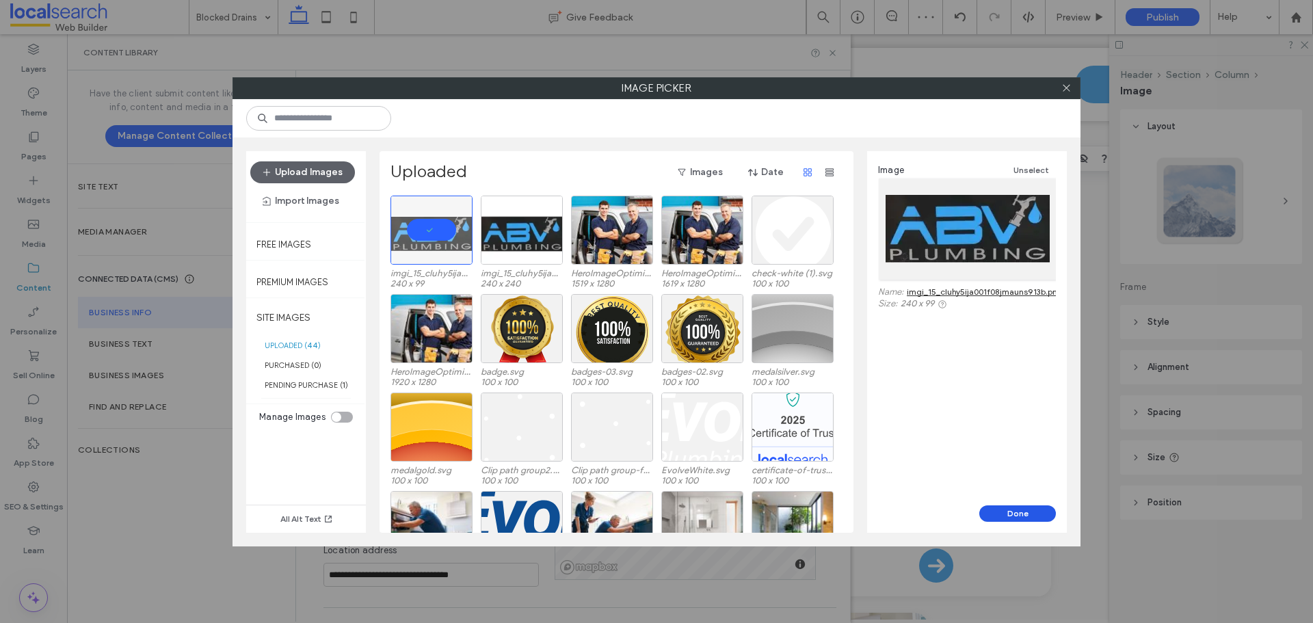
click at [1024, 509] on button "Done" at bounding box center [1017, 513] width 77 height 16
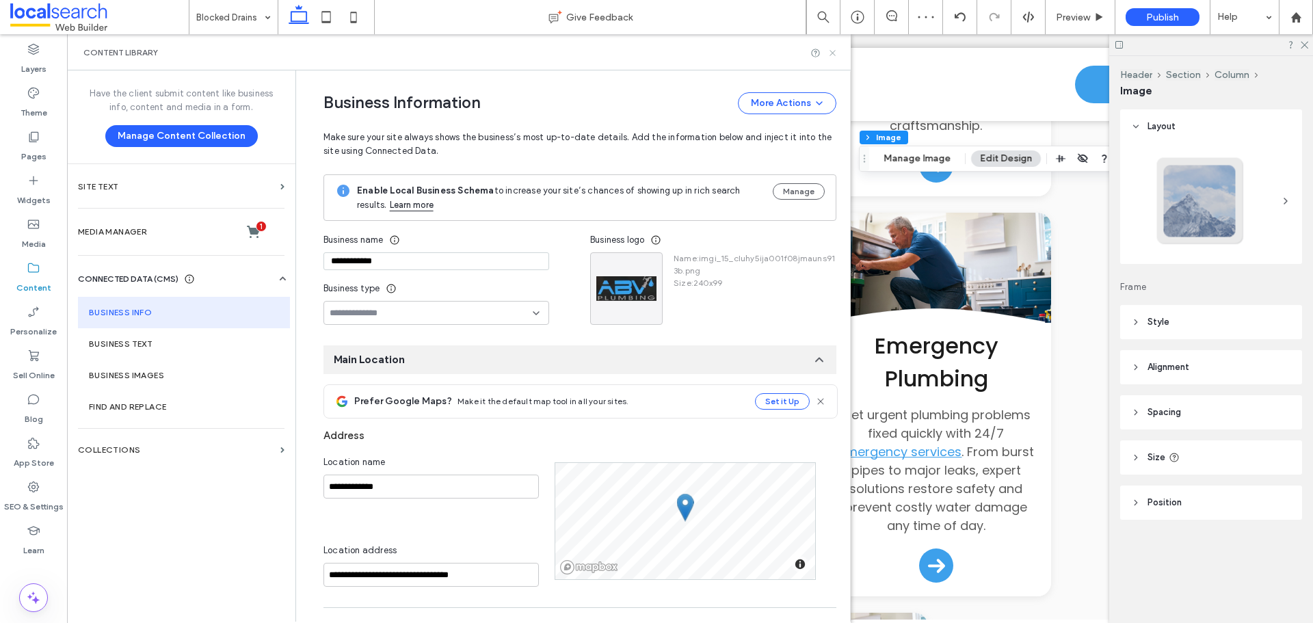
click at [833, 53] on use at bounding box center [832, 52] width 5 height 5
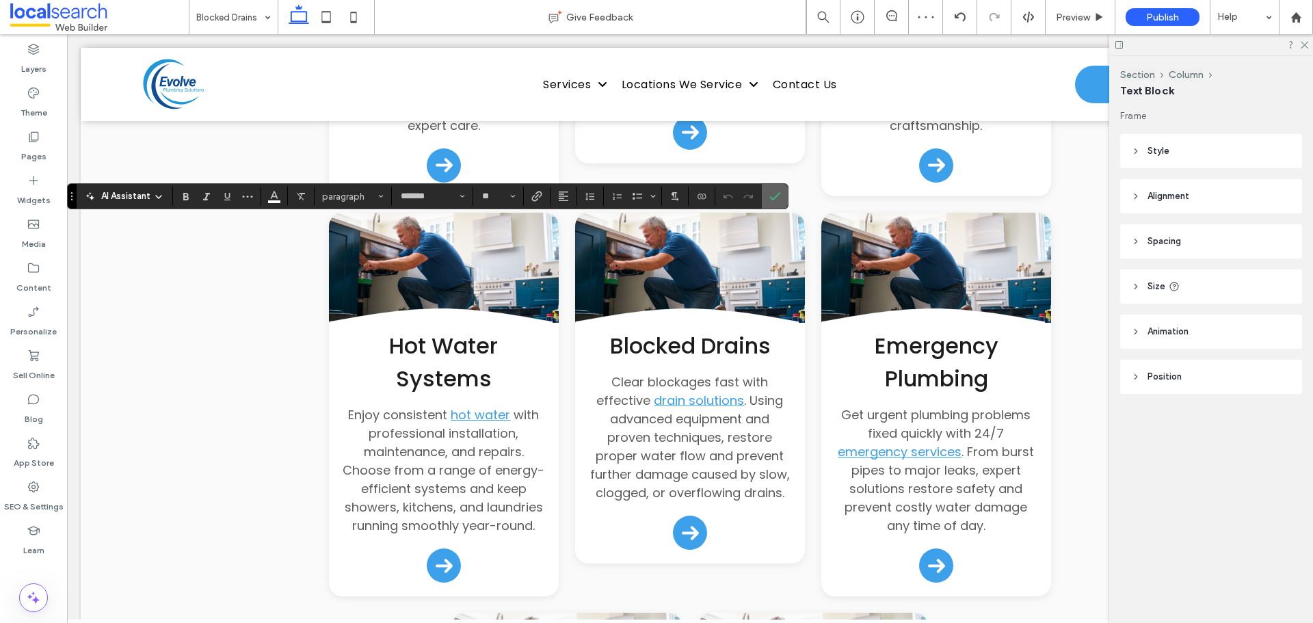
click at [769, 189] on span "Confirm" at bounding box center [772, 196] width 6 height 25
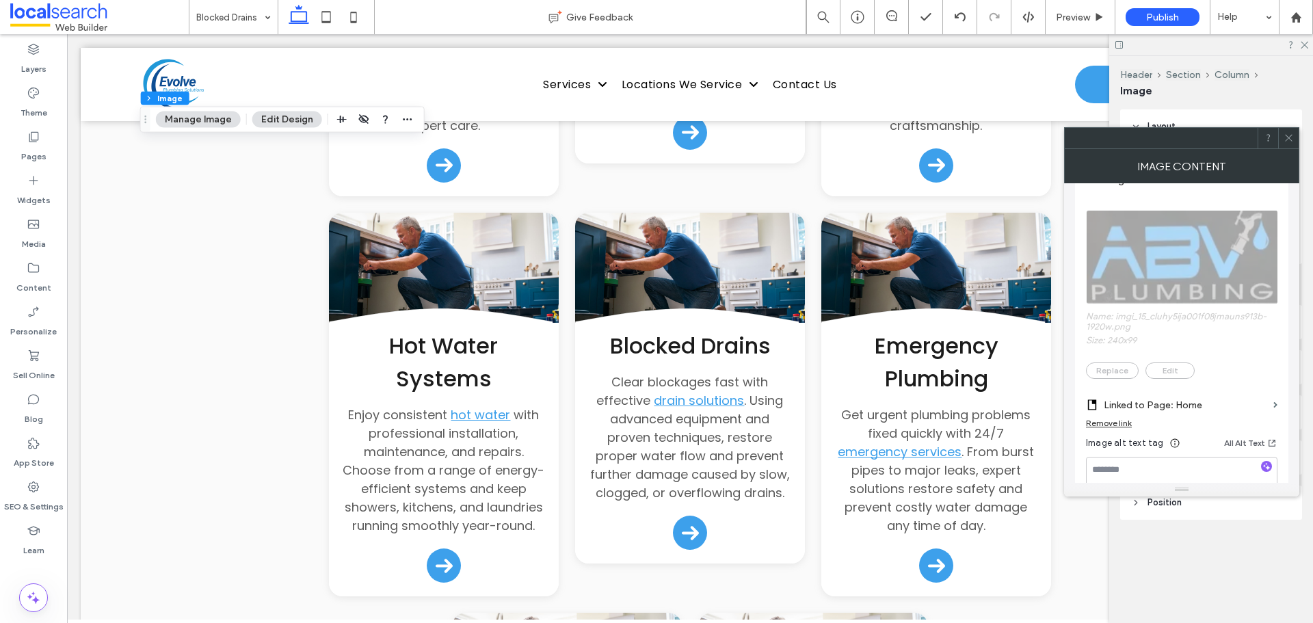
scroll to position [274, 0]
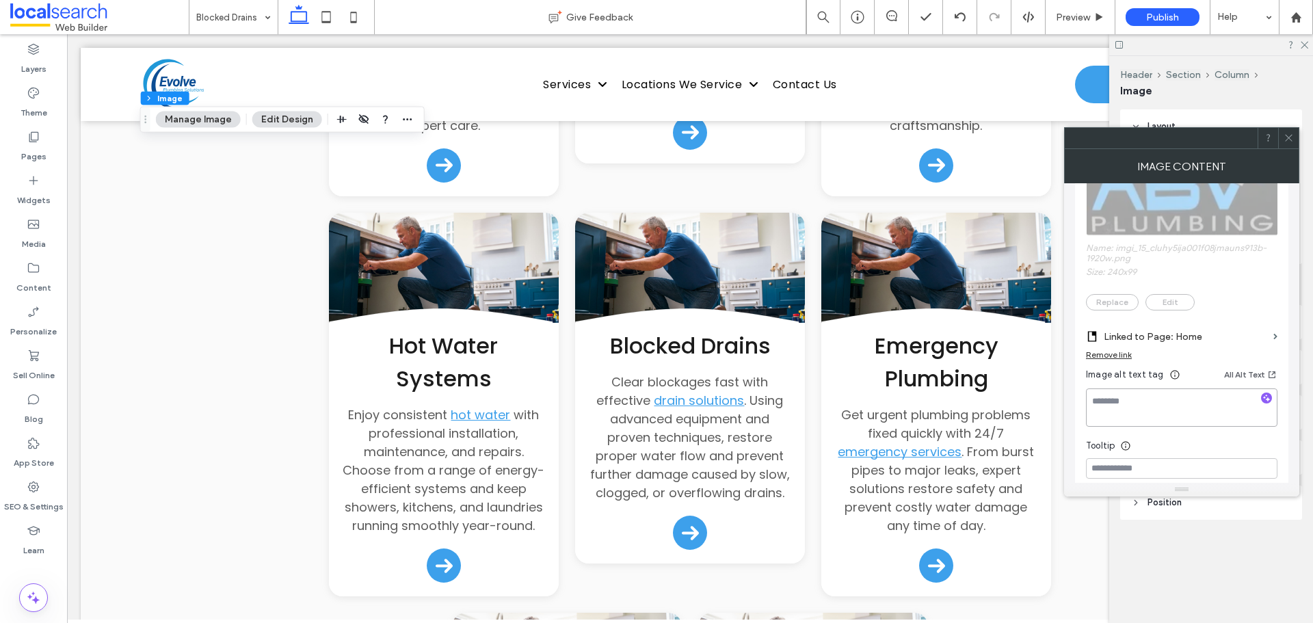
click at [1169, 394] on textarea at bounding box center [1181, 407] width 191 height 38
paste textarea "**********"
type textarea "**********"
click at [1167, 468] on input at bounding box center [1181, 468] width 191 height 21
paste input "**********"
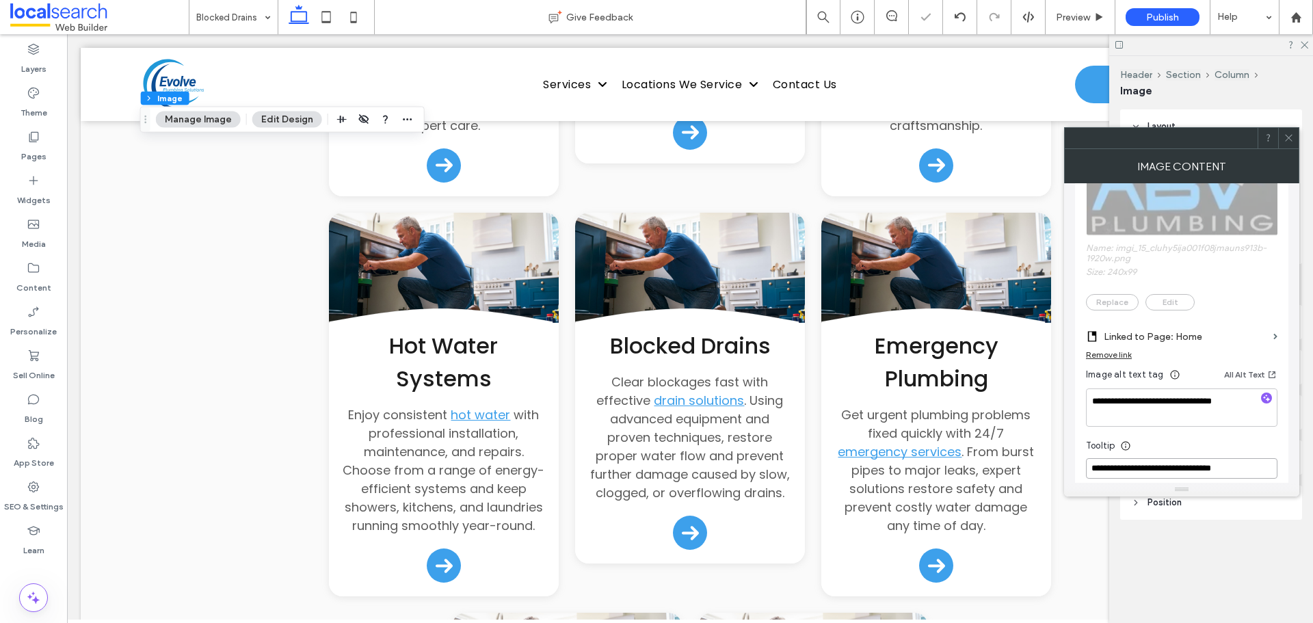
type input "**********"
click at [1288, 140] on icon at bounding box center [1289, 138] width 10 height 10
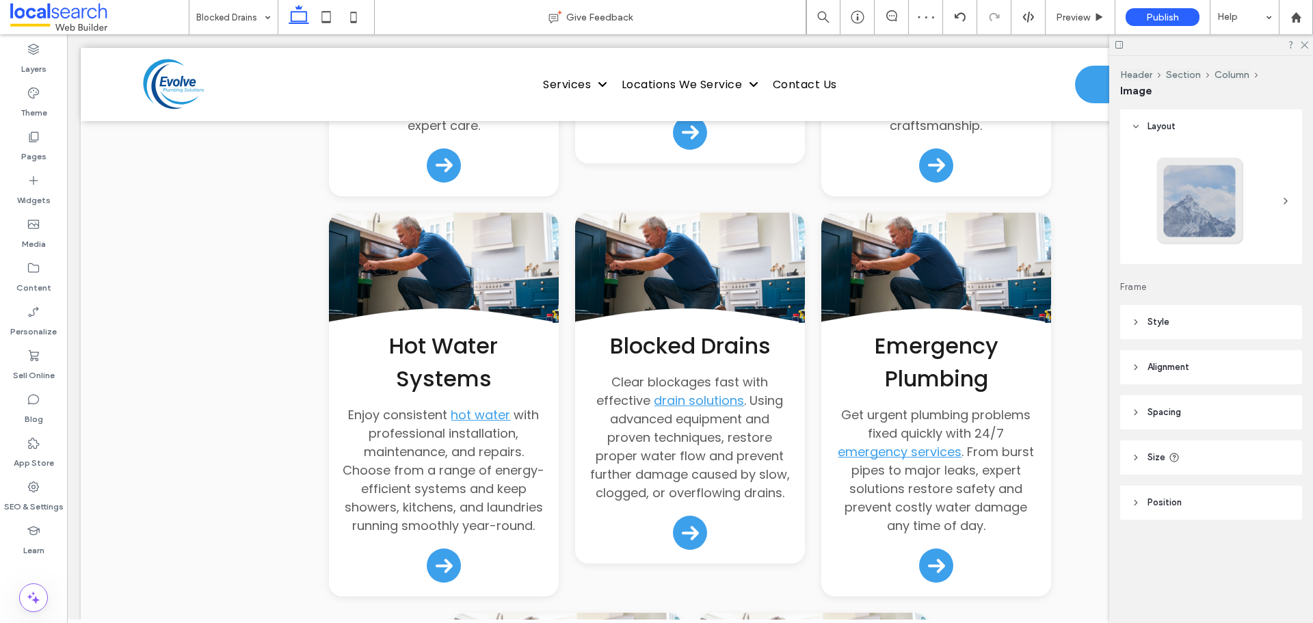
type input "***"
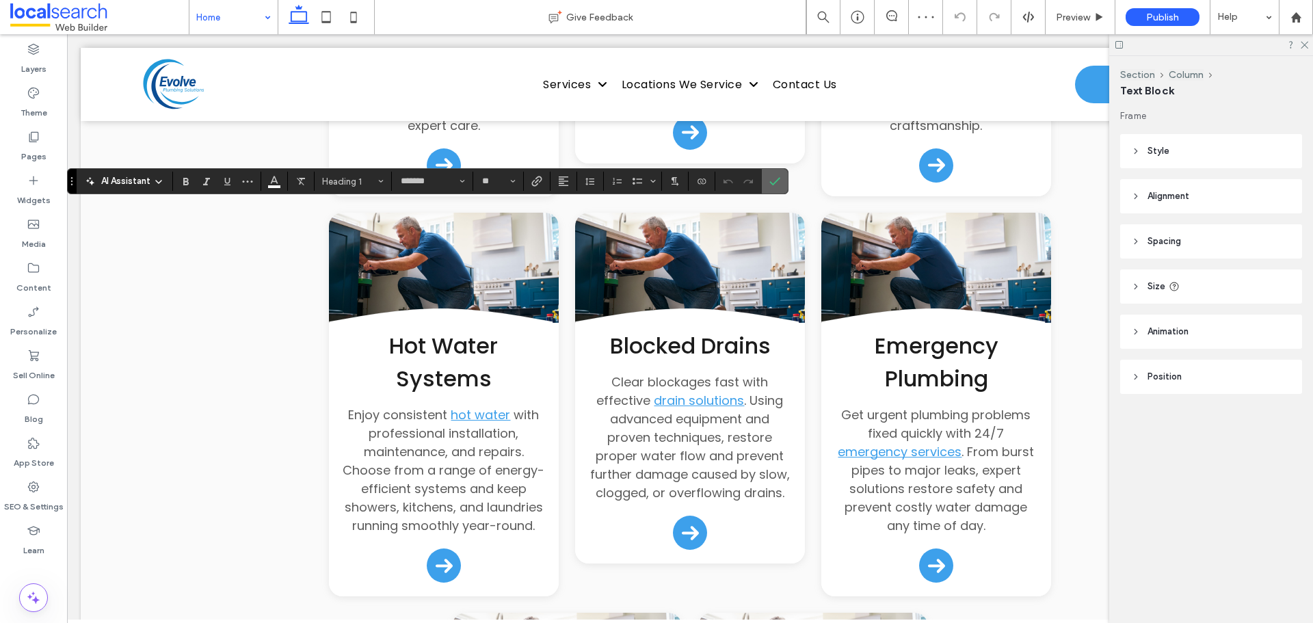
click at [771, 178] on icon "Confirm" at bounding box center [774, 181] width 11 height 11
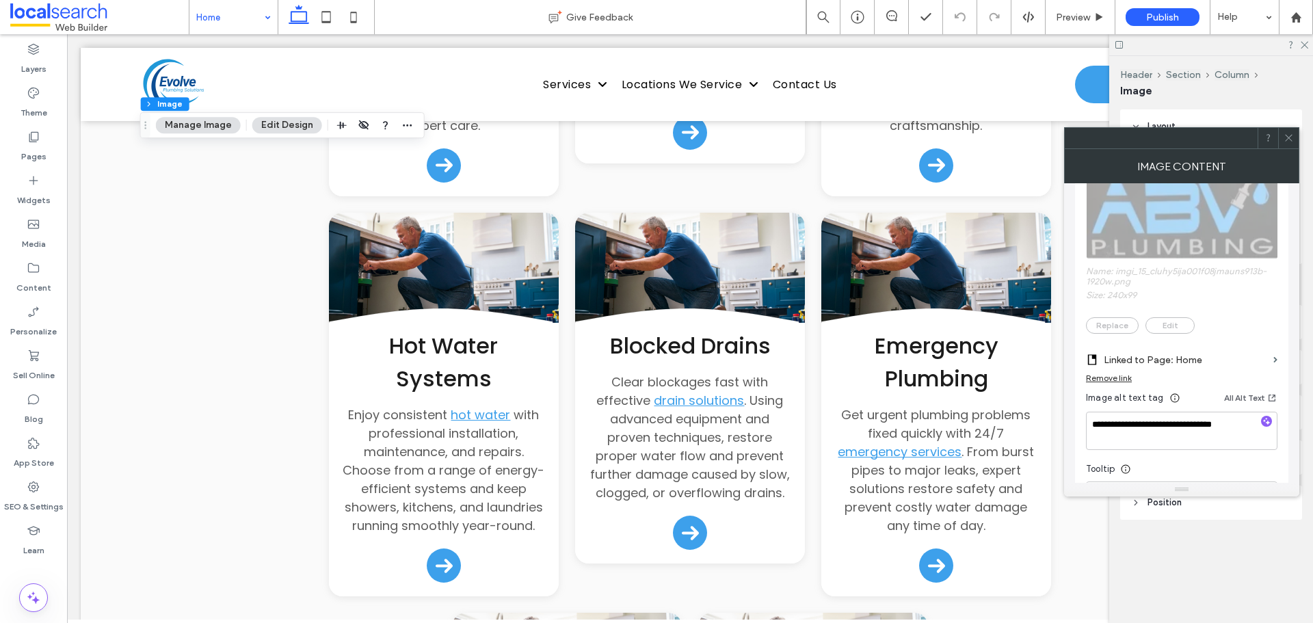
scroll to position [274, 0]
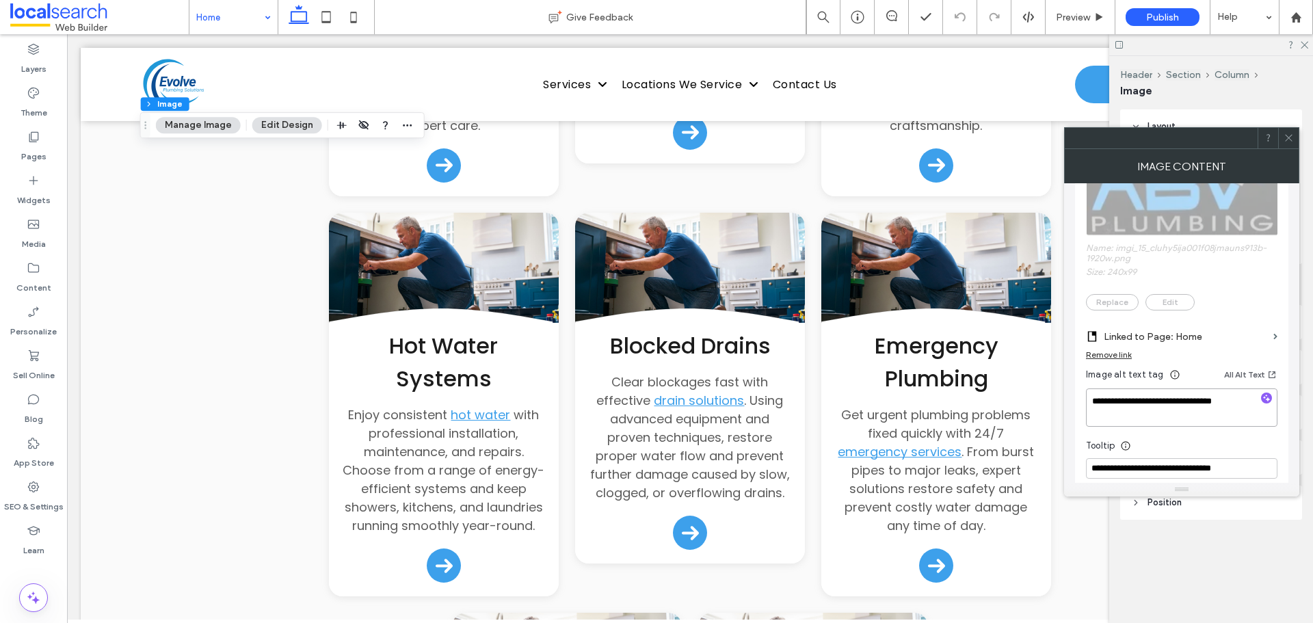
click at [1152, 409] on textarea "**********" at bounding box center [1181, 407] width 191 height 38
paste textarea "**********"
type textarea "**********"
click at [1155, 468] on input "**********" at bounding box center [1181, 468] width 191 height 21
paste input "**********"
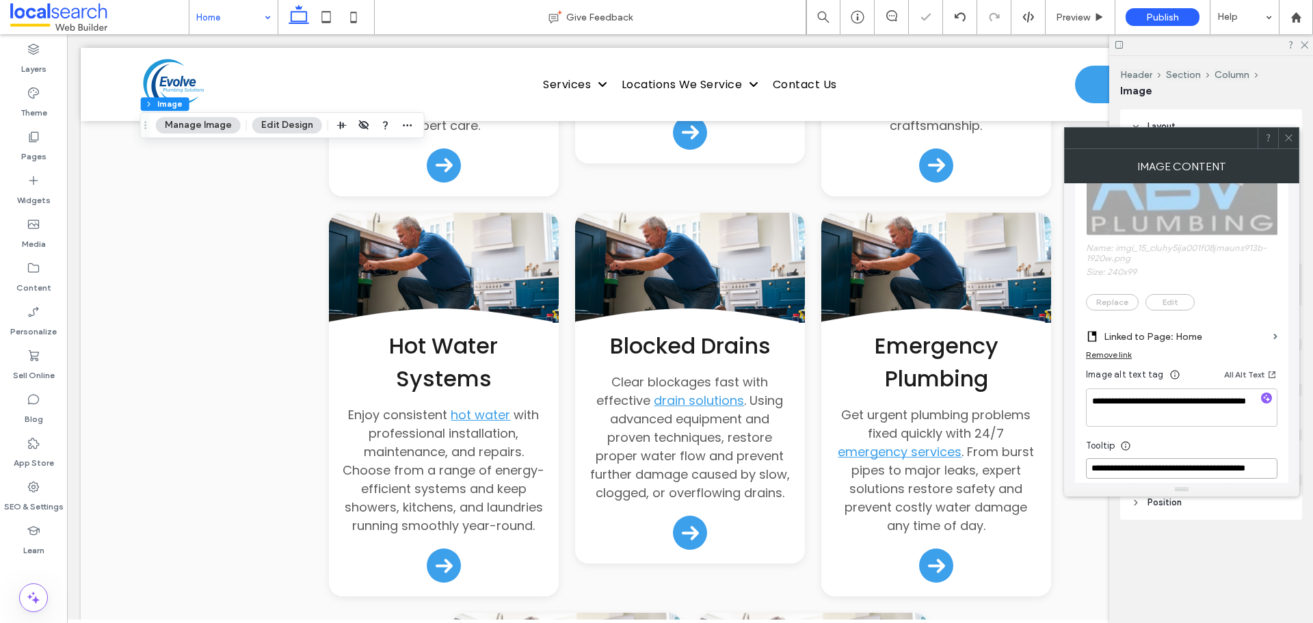
scroll to position [0, 18]
type input "**********"
click at [1286, 138] on icon at bounding box center [1289, 138] width 10 height 10
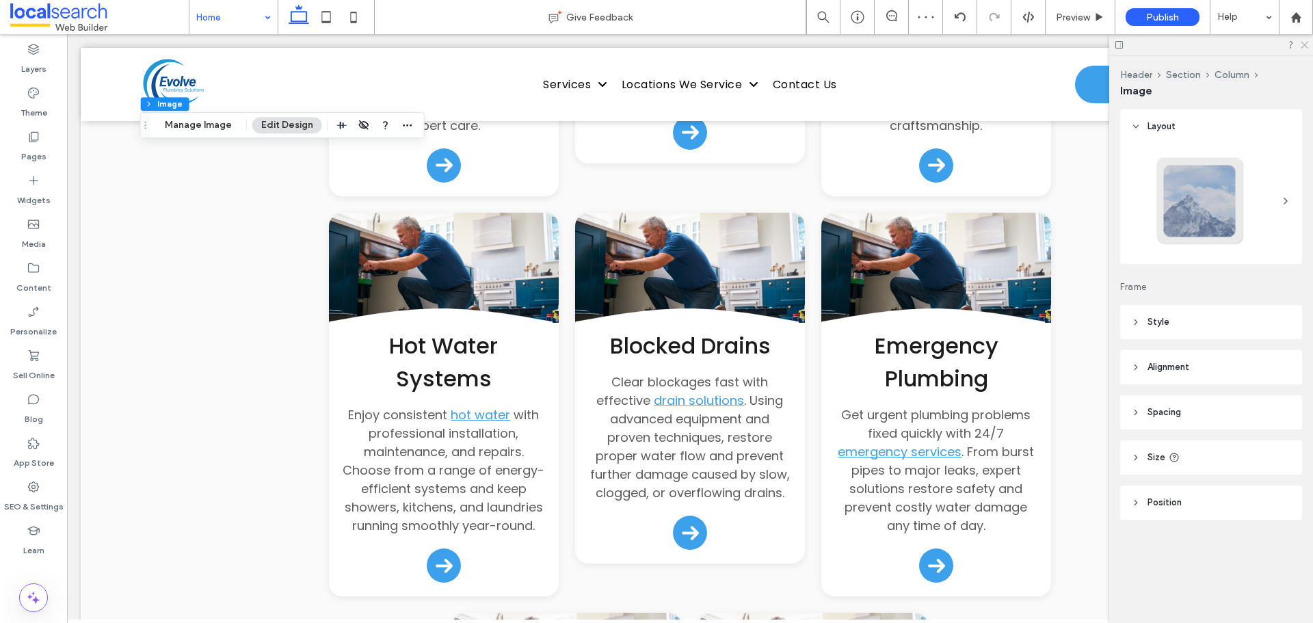
click at [1308, 46] on div at bounding box center [1211, 44] width 204 height 21
click at [1307, 47] on icon at bounding box center [1303, 44] width 9 height 9
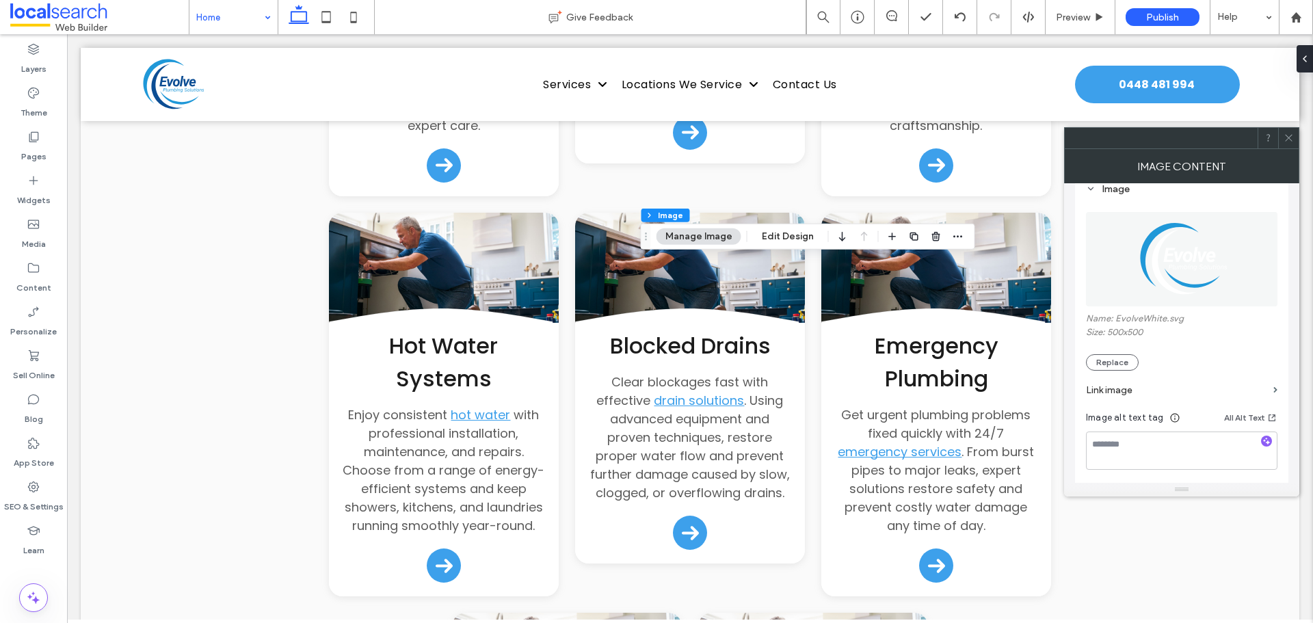
scroll to position [274, 0]
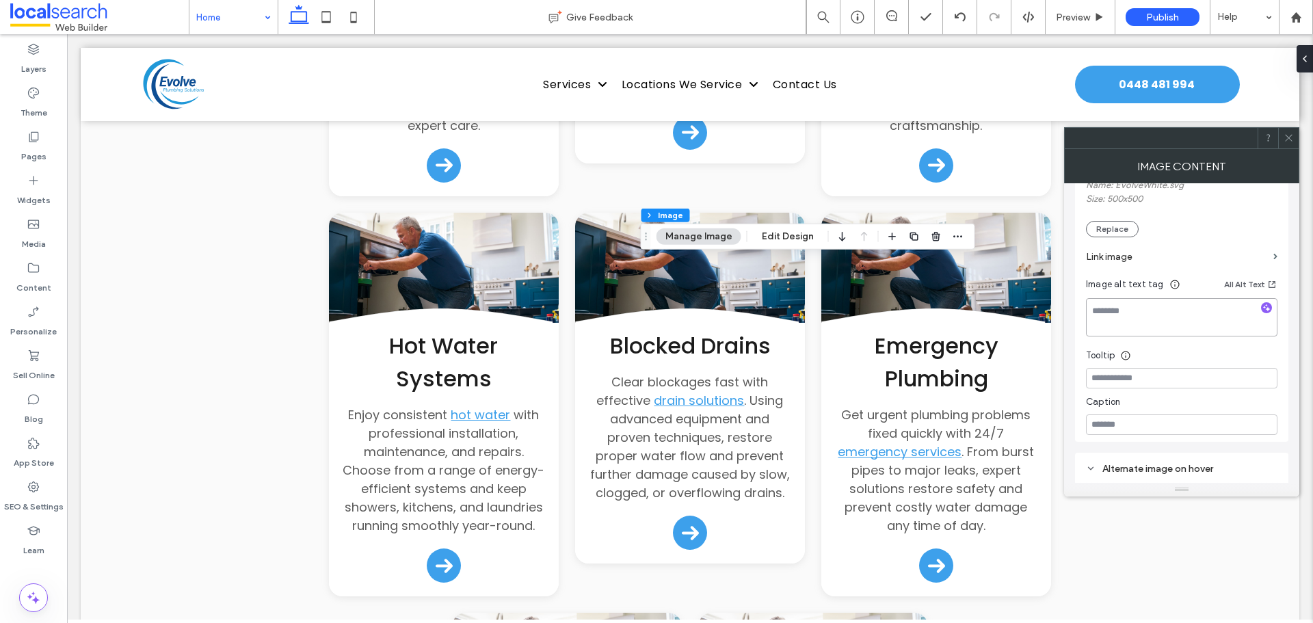
click at [1150, 313] on textarea at bounding box center [1181, 317] width 191 height 38
paste textarea "**********"
type textarea "**********"
click at [1138, 378] on input at bounding box center [1181, 378] width 191 height 21
paste input "**********"
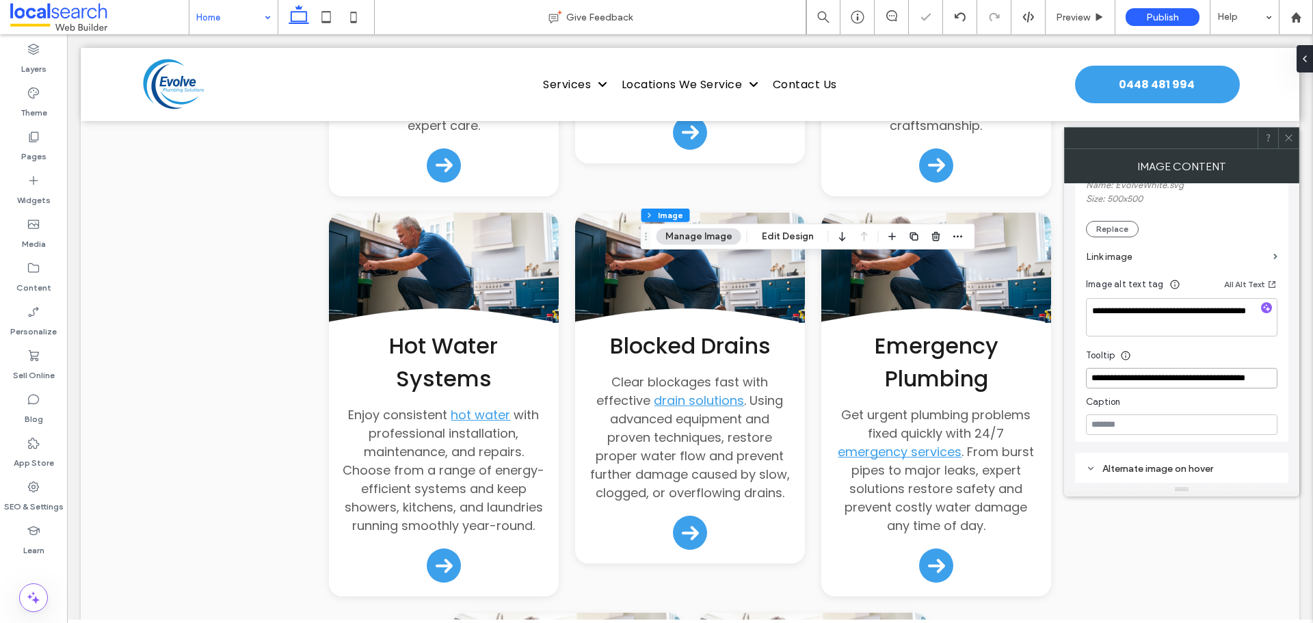
scroll to position [0, 18]
type input "**********"
click at [1291, 138] on icon at bounding box center [1289, 138] width 10 height 10
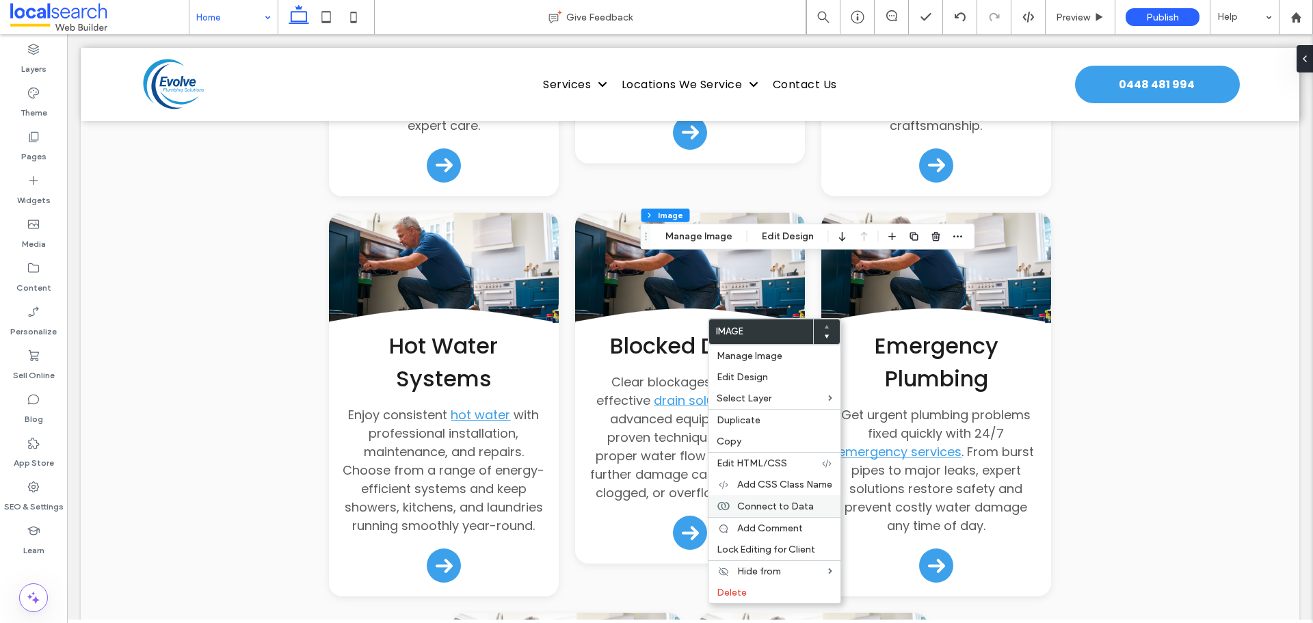
click at [780, 505] on span "Connect to Data" at bounding box center [775, 507] width 77 height 12
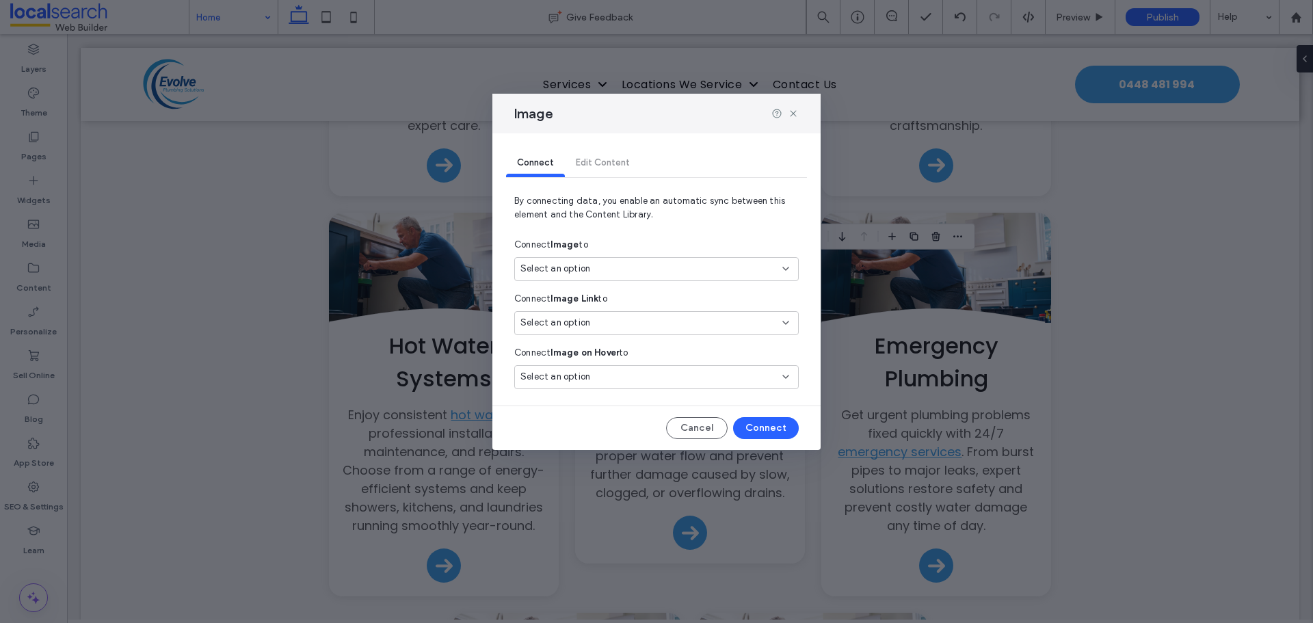
click at [613, 270] on div "Select an option" at bounding box center [648, 269] width 256 height 14
click at [612, 314] on div "Business logo" at bounding box center [656, 317] width 283 height 24
click at [763, 423] on button "Connect" at bounding box center [766, 428] width 66 height 22
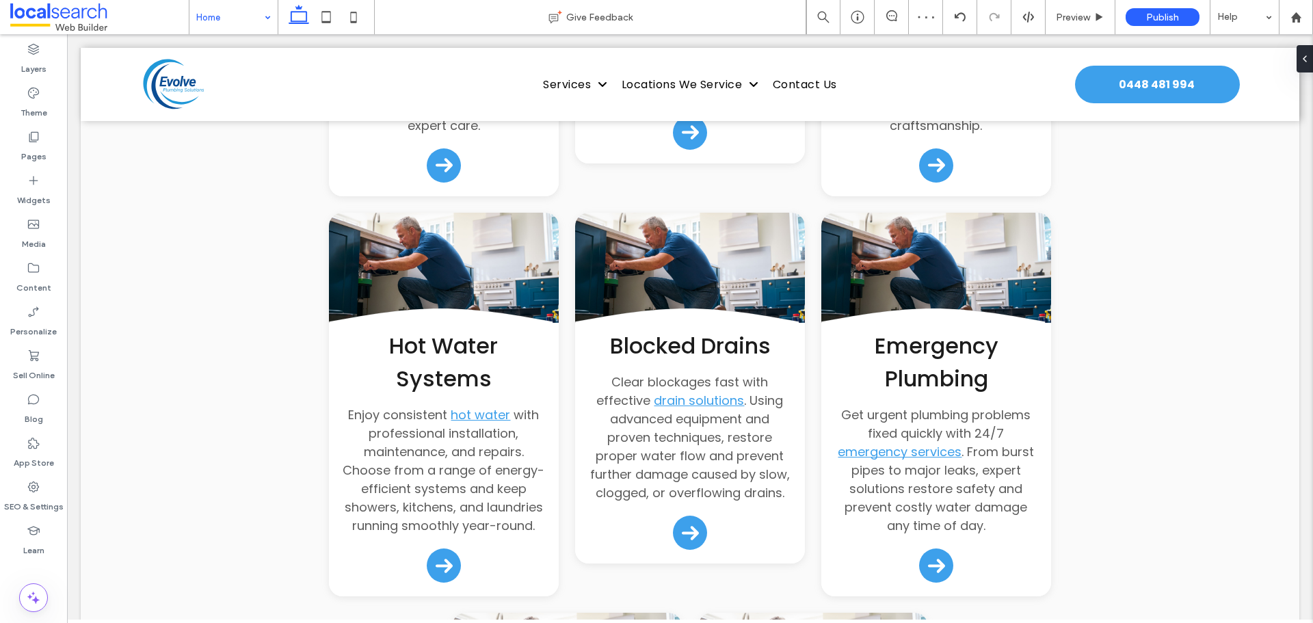
type input "***"
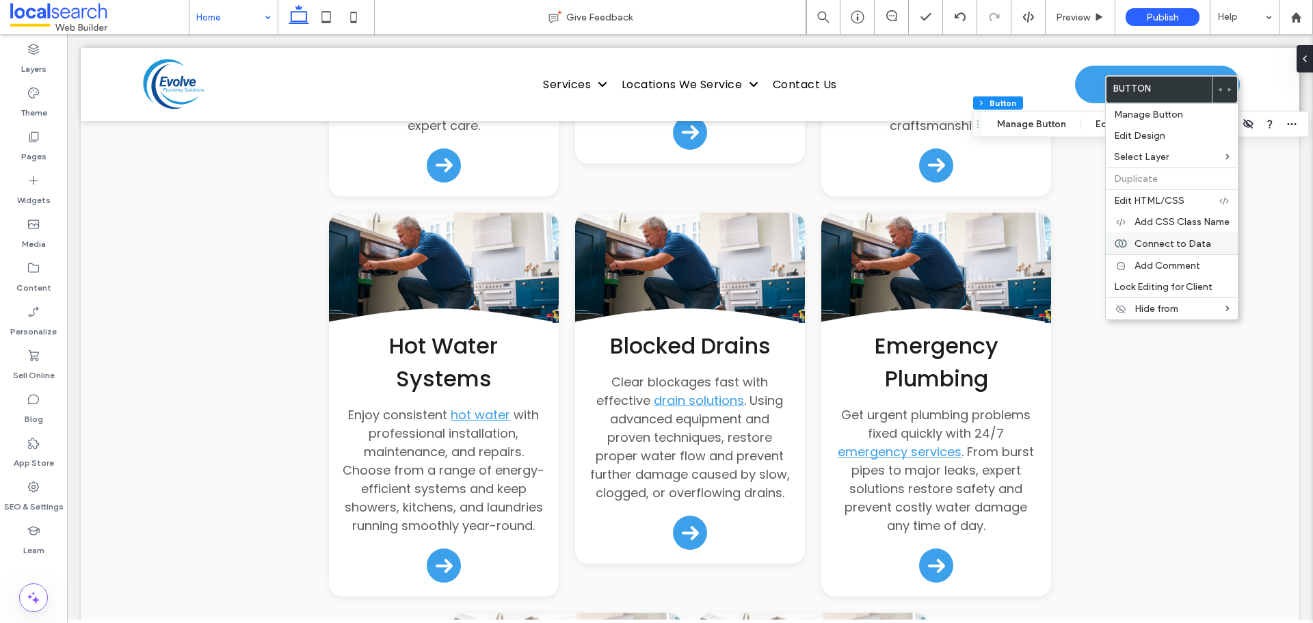
click at [1163, 238] on span "Connect to Data" at bounding box center [1173, 244] width 77 height 12
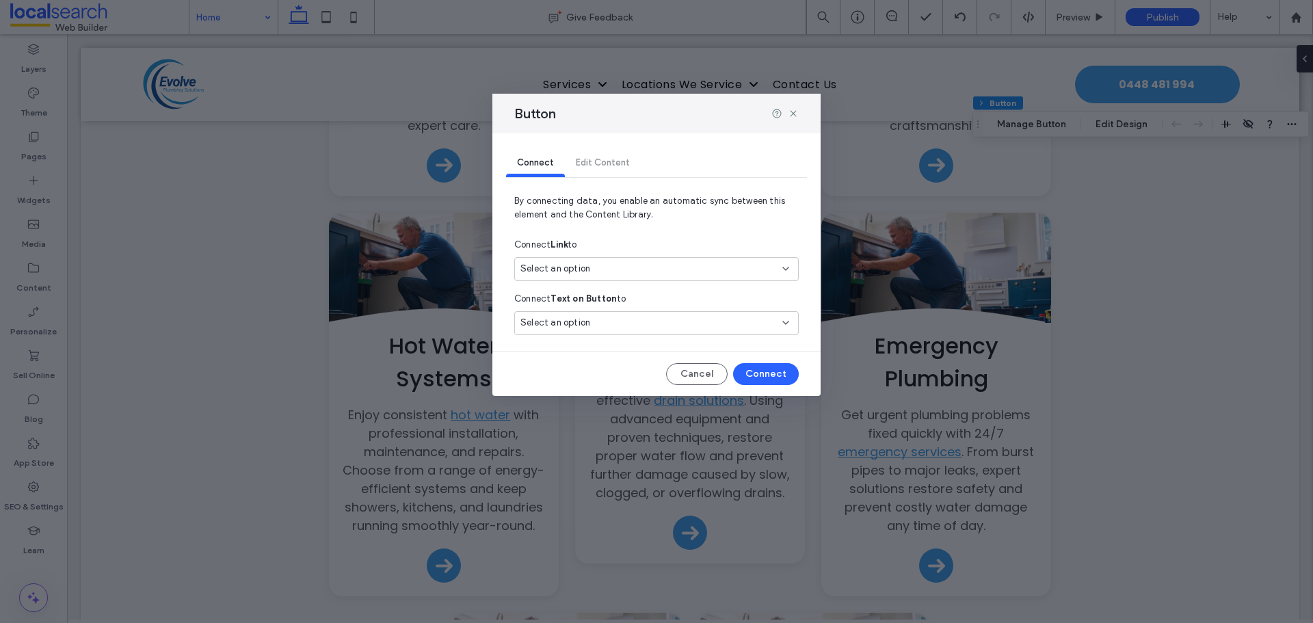
click at [700, 269] on div "Select an option" at bounding box center [648, 269] width 256 height 14
click at [656, 320] on span "0448 481 994" at bounding box center [696, 317] width 182 height 14
click at [764, 369] on button "Connect" at bounding box center [766, 374] width 66 height 22
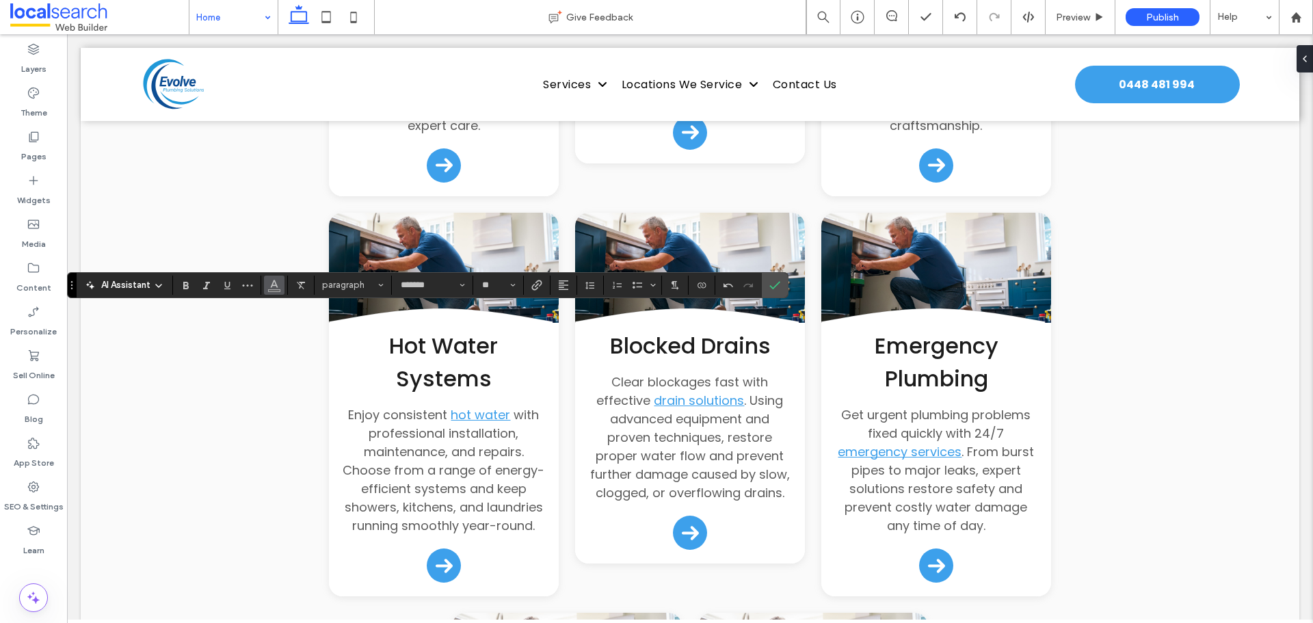
click at [278, 282] on icon "Color" at bounding box center [274, 283] width 11 height 11
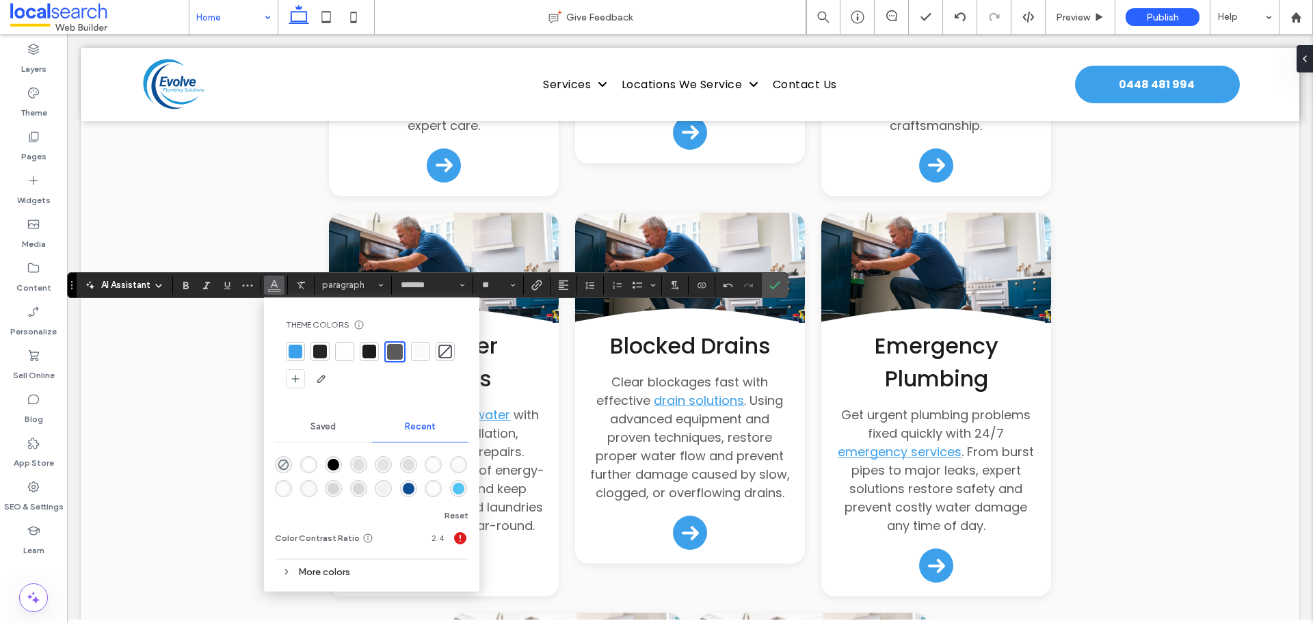
click at [340, 348] on div at bounding box center [345, 352] width 14 height 14
click at [782, 286] on label "Confirm" at bounding box center [775, 285] width 21 height 25
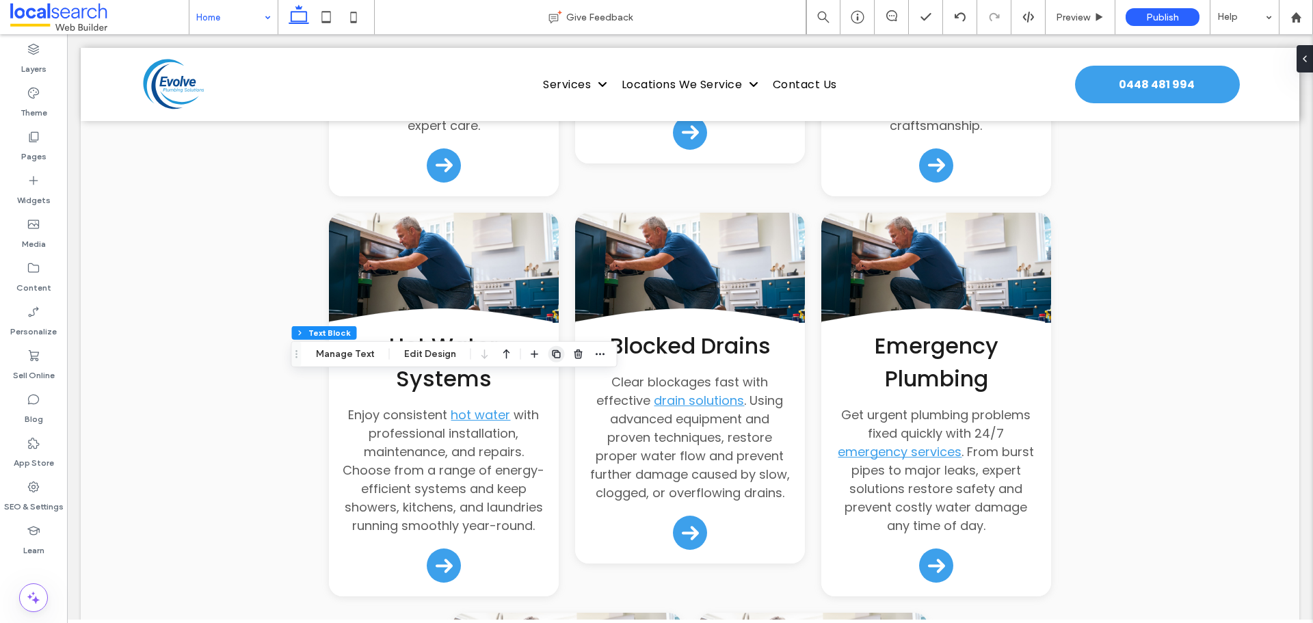
click at [552, 350] on use "button" at bounding box center [556, 354] width 8 height 8
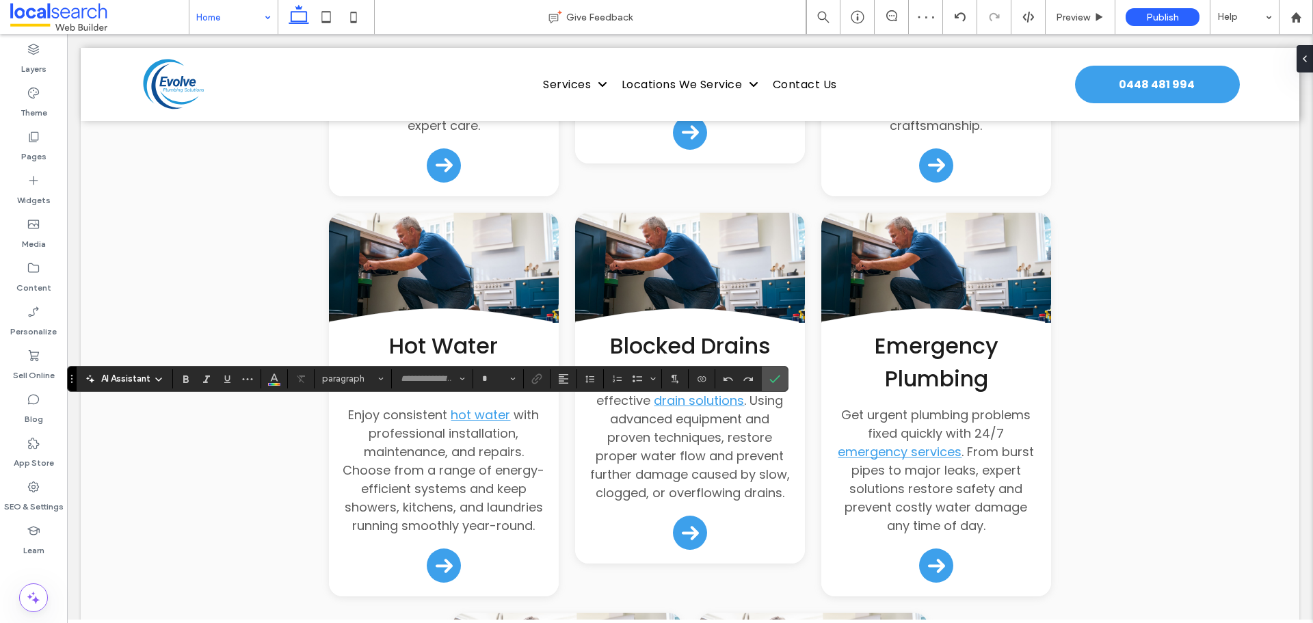
type input "*******"
type input "**"
click at [276, 375] on icon "Color" at bounding box center [274, 377] width 11 height 11
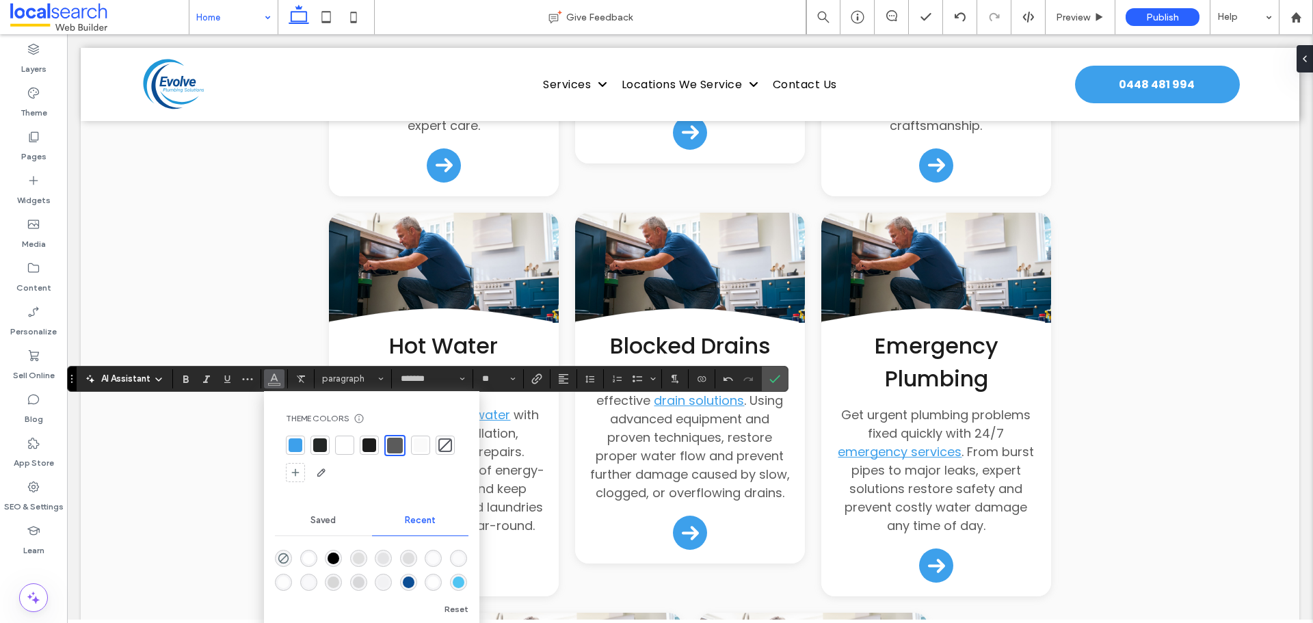
click at [343, 442] on div at bounding box center [345, 445] width 14 height 14
click at [768, 376] on label "Confirm" at bounding box center [775, 379] width 21 height 25
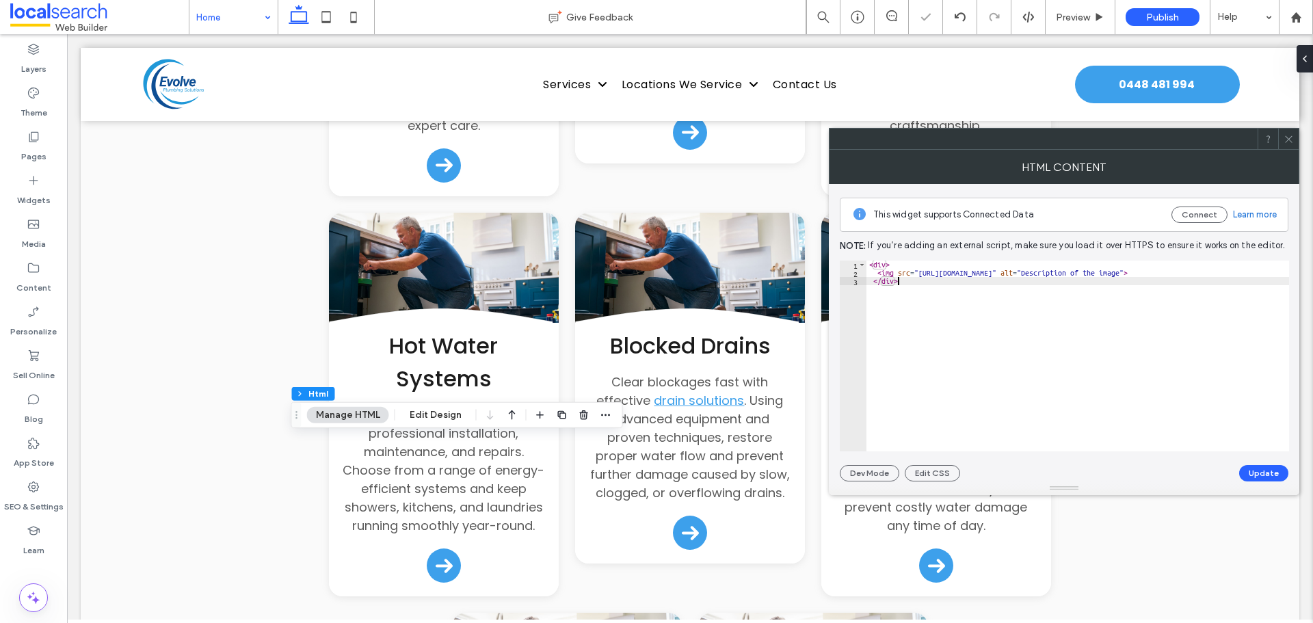
click at [933, 315] on div "< div > < img src = "https://irp.cdn-website.com/c397f65b/icon/certificate-of-t…" at bounding box center [1096, 364] width 461 height 207
paste textarea "**********"
type textarea "**********"
paste textarea "**********"
type textarea "**********"
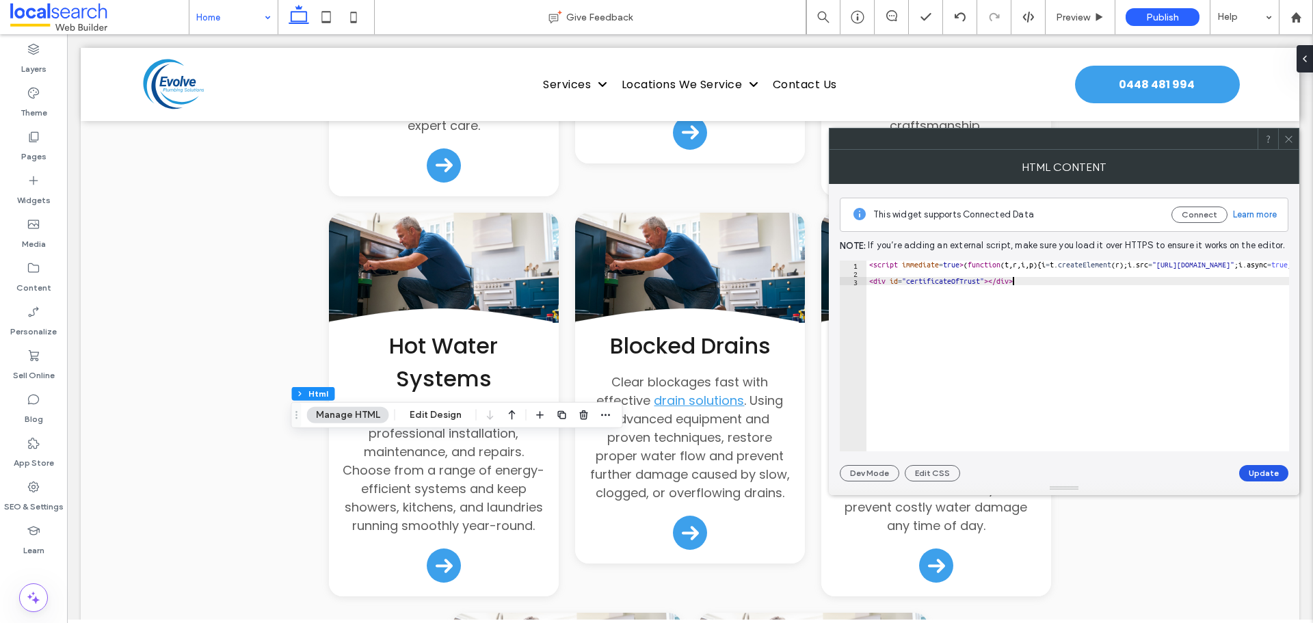
click at [1254, 475] on button "Update" at bounding box center [1263, 473] width 49 height 16
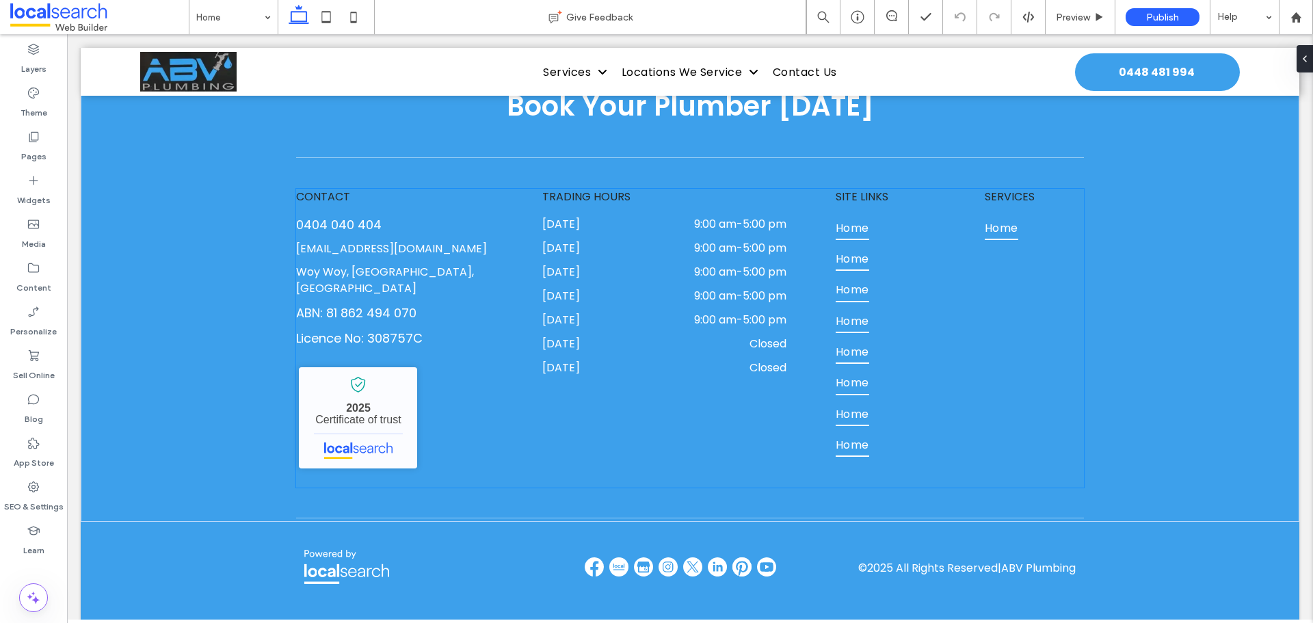
click at [845, 280] on span "Home" at bounding box center [853, 290] width 34 height 24
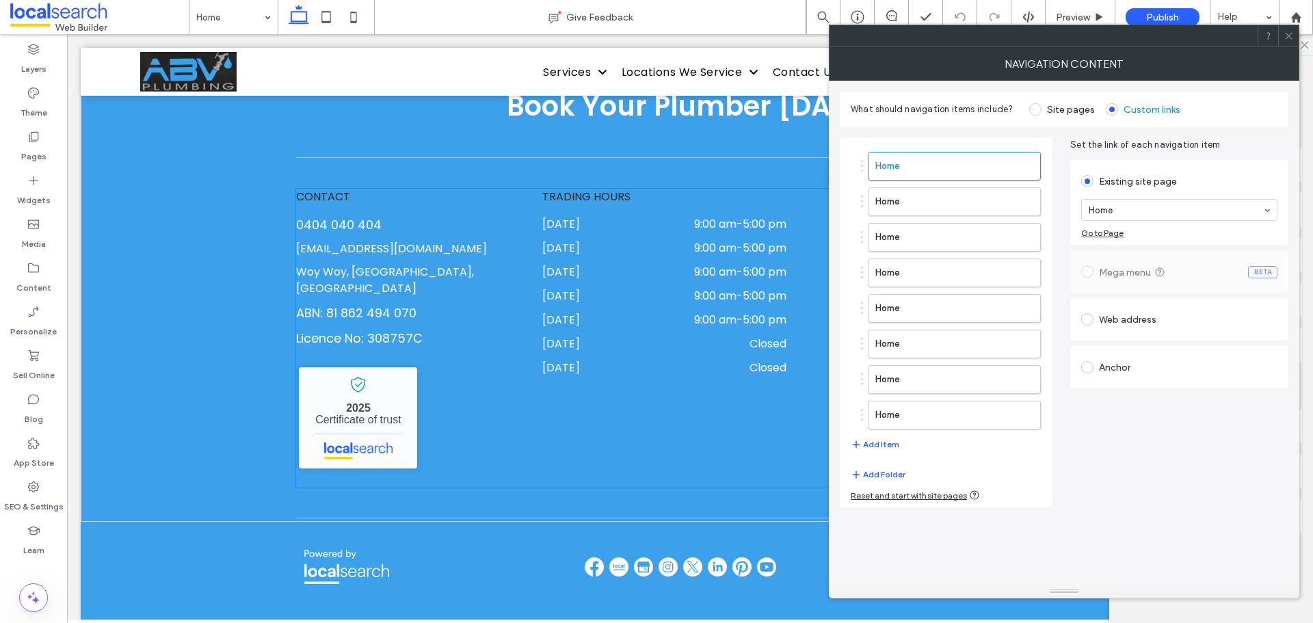
type input "***"
type input "****"
click at [955, 206] on label "Home" at bounding box center [932, 201] width 114 height 27
click at [953, 246] on label "Home" at bounding box center [932, 237] width 114 height 27
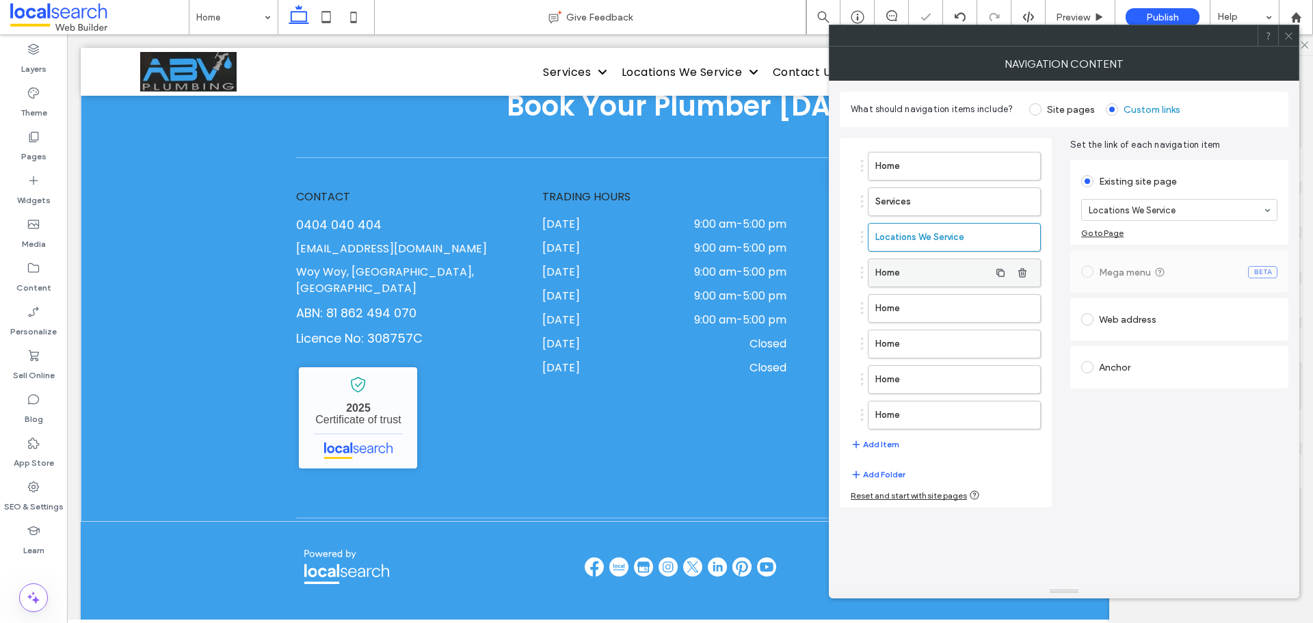
click at [938, 274] on label "Home" at bounding box center [932, 272] width 114 height 27
click at [1024, 310] on icon "button" at bounding box center [1022, 308] width 11 height 11
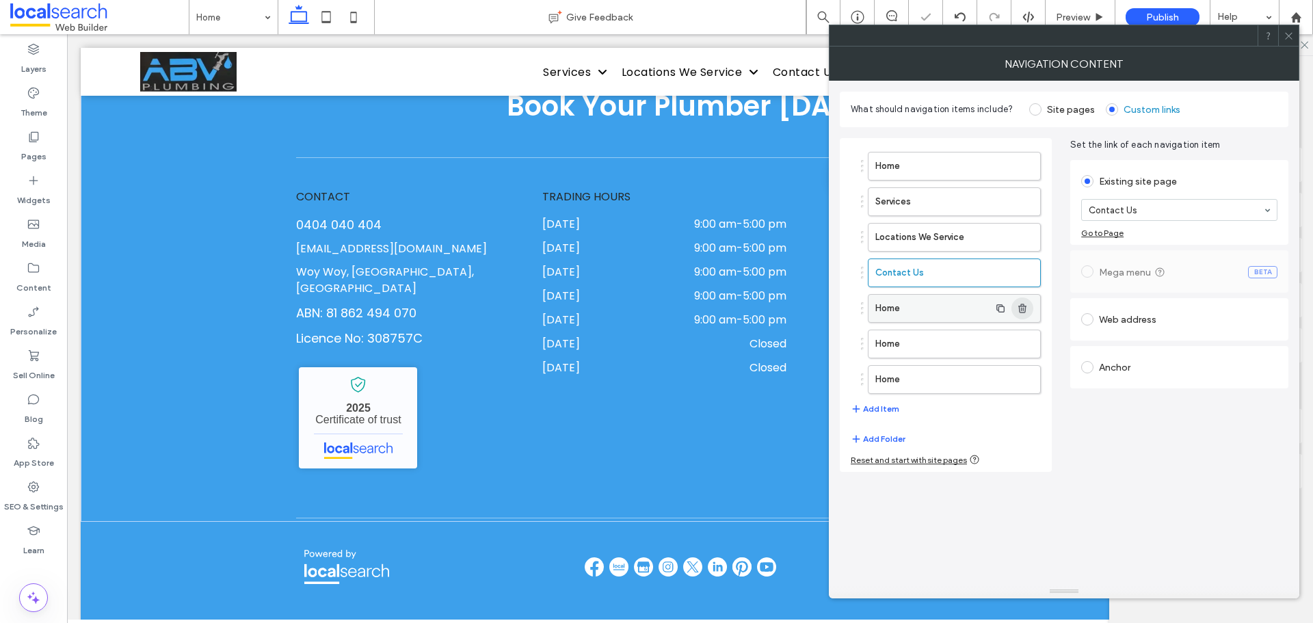
click at [1025, 313] on use "button" at bounding box center [1022, 308] width 8 height 9
click at [1022, 311] on icon "button" at bounding box center [1022, 308] width 11 height 11
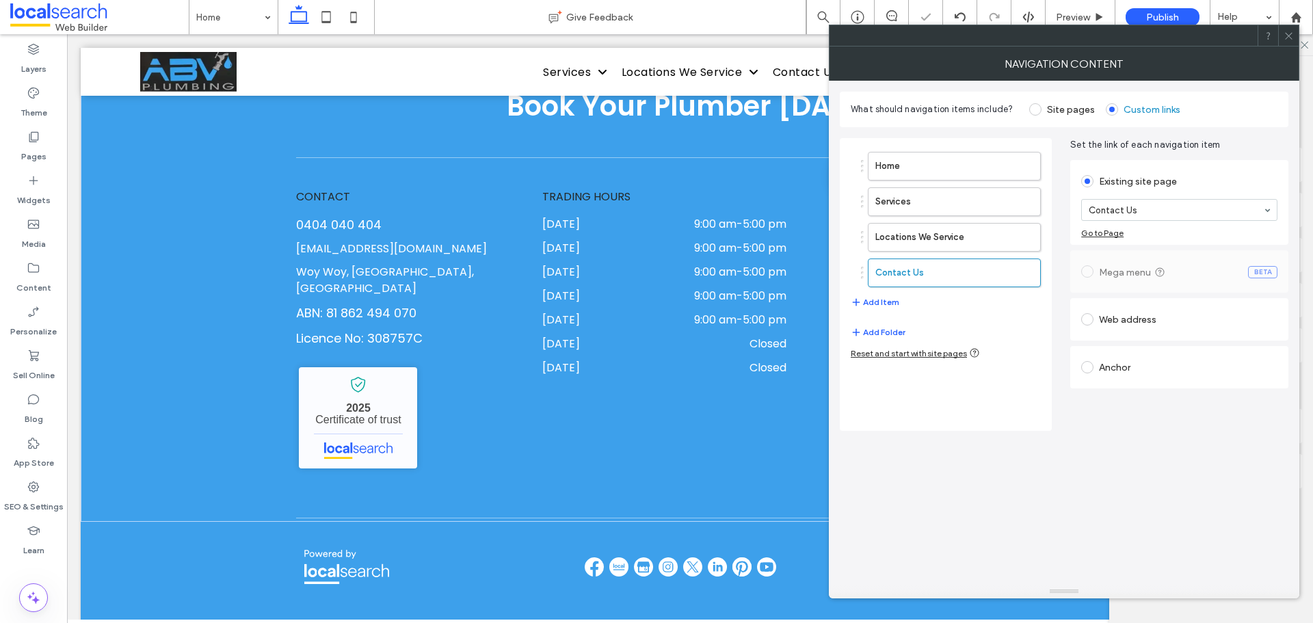
click at [1292, 40] on icon at bounding box center [1289, 36] width 10 height 10
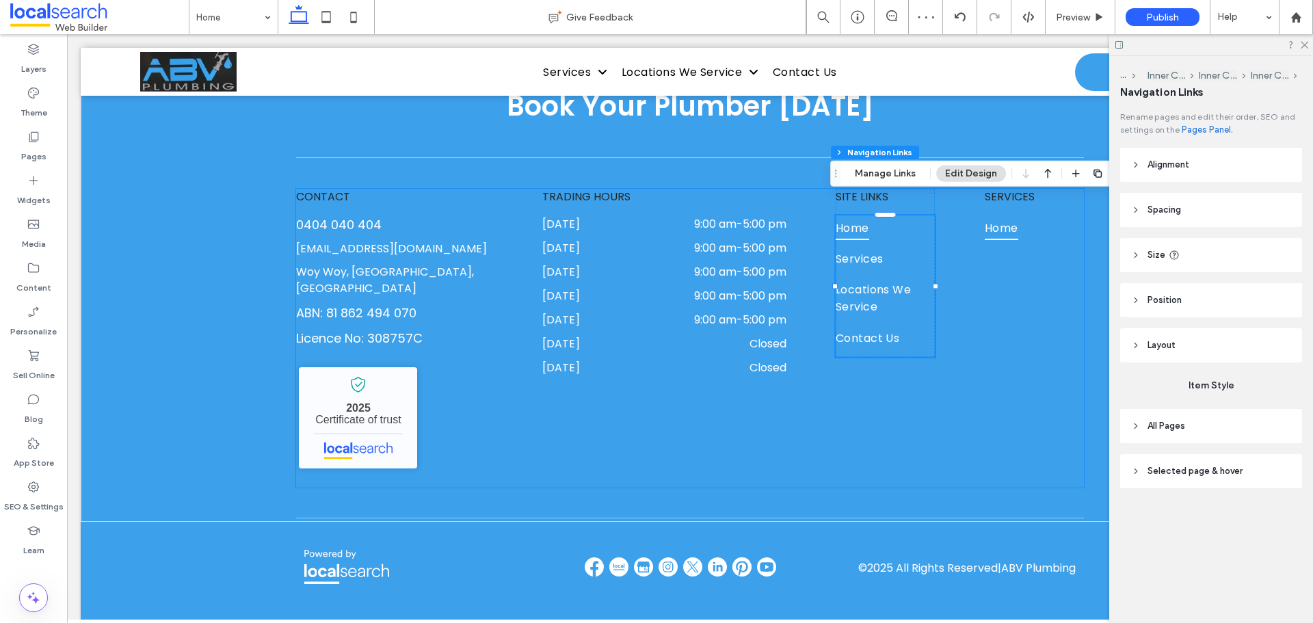
click at [1005, 302] on div "SITE LINKS Home Services Locations We Service Contact Us SERVICES Home" at bounding box center [960, 273] width 248 height 168
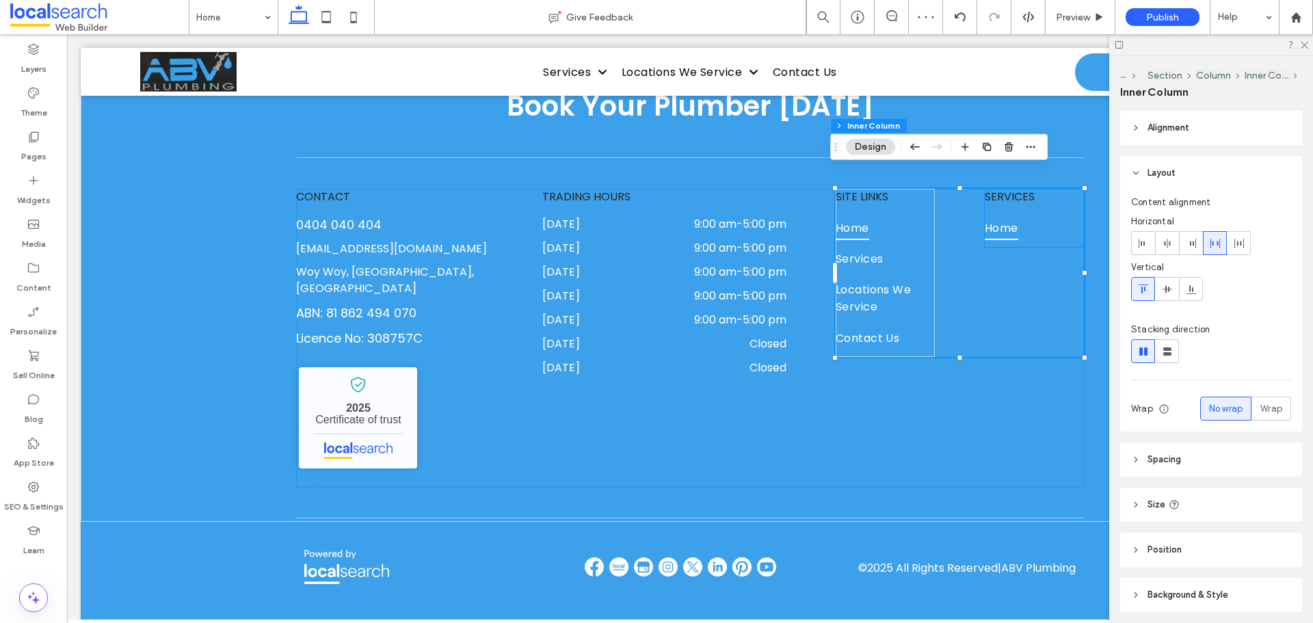
click at [1004, 215] on span "Home" at bounding box center [1002, 227] width 34 height 24
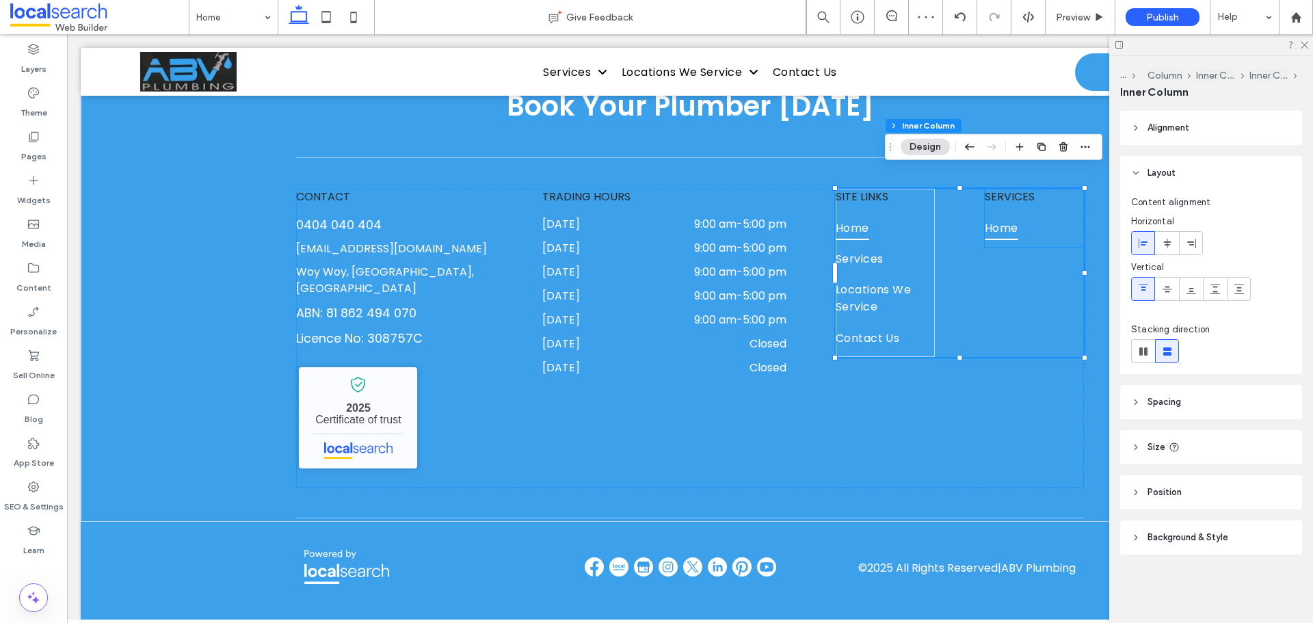
click at [1004, 215] on span "Home" at bounding box center [1002, 227] width 34 height 24
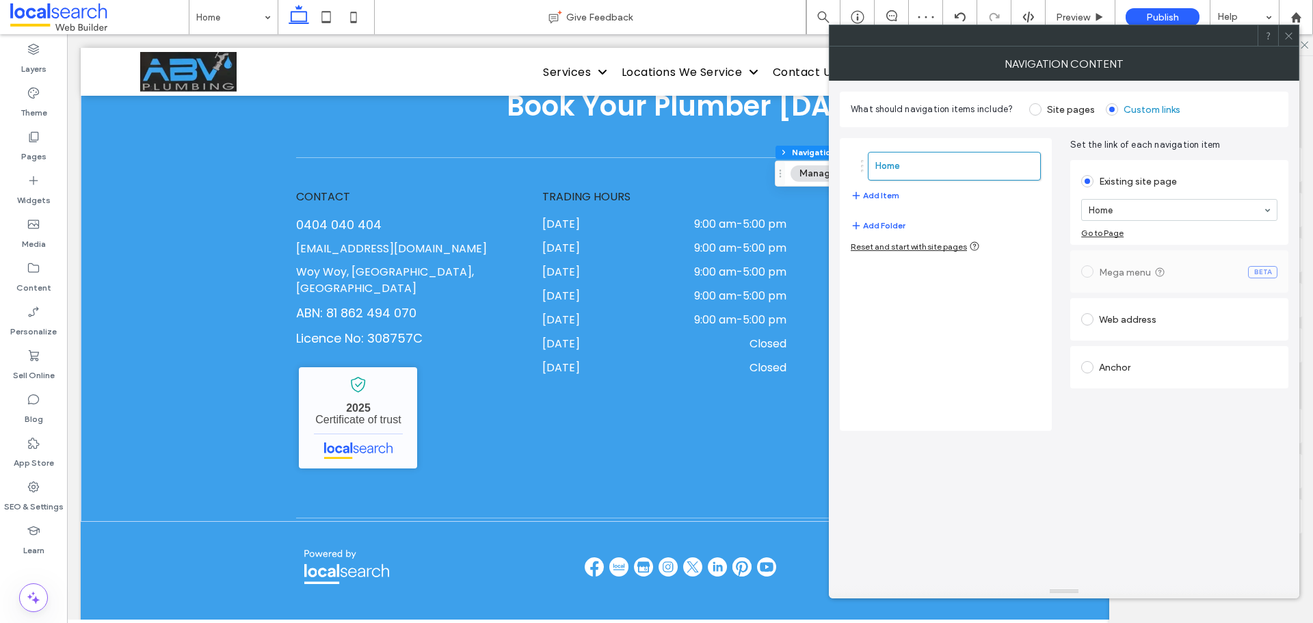
type input "***"
type input "****"
click at [1156, 222] on section "Home" at bounding box center [1179, 210] width 196 height 36
click at [877, 196] on button "Add Item" at bounding box center [875, 195] width 49 height 16
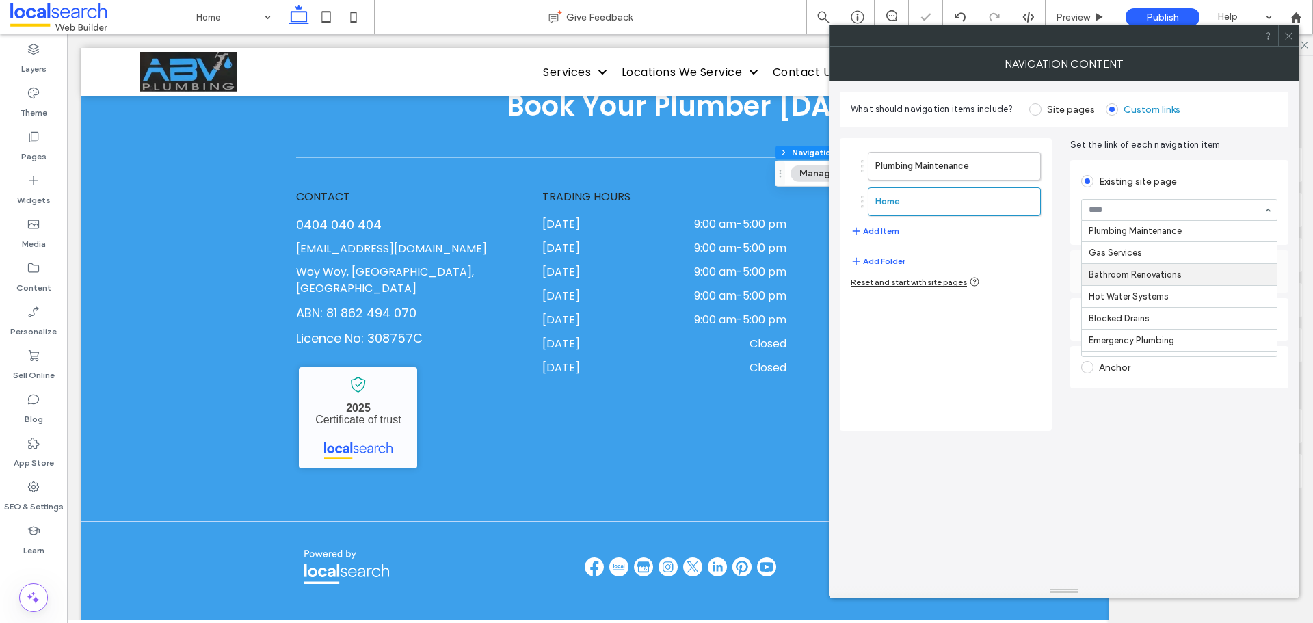
scroll to position [68, 0]
click at [891, 235] on button "Add Item" at bounding box center [875, 231] width 49 height 16
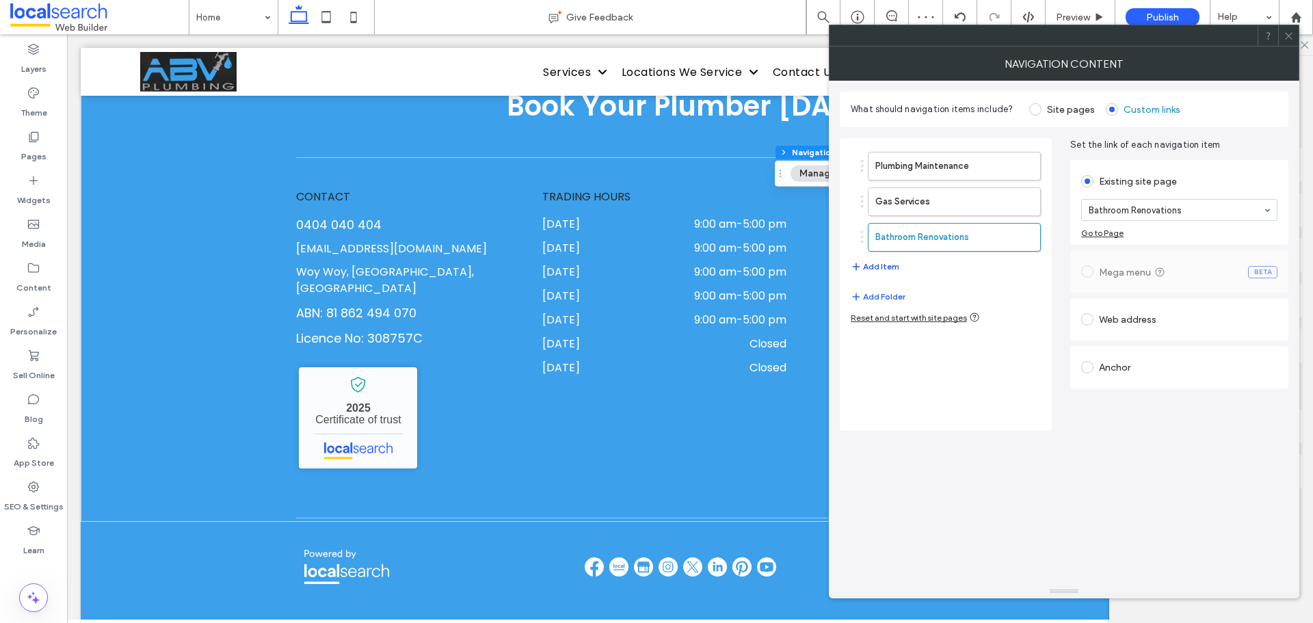
click at [879, 264] on button "Add Item" at bounding box center [875, 266] width 49 height 16
click at [881, 302] on button "Add Item" at bounding box center [875, 302] width 49 height 16
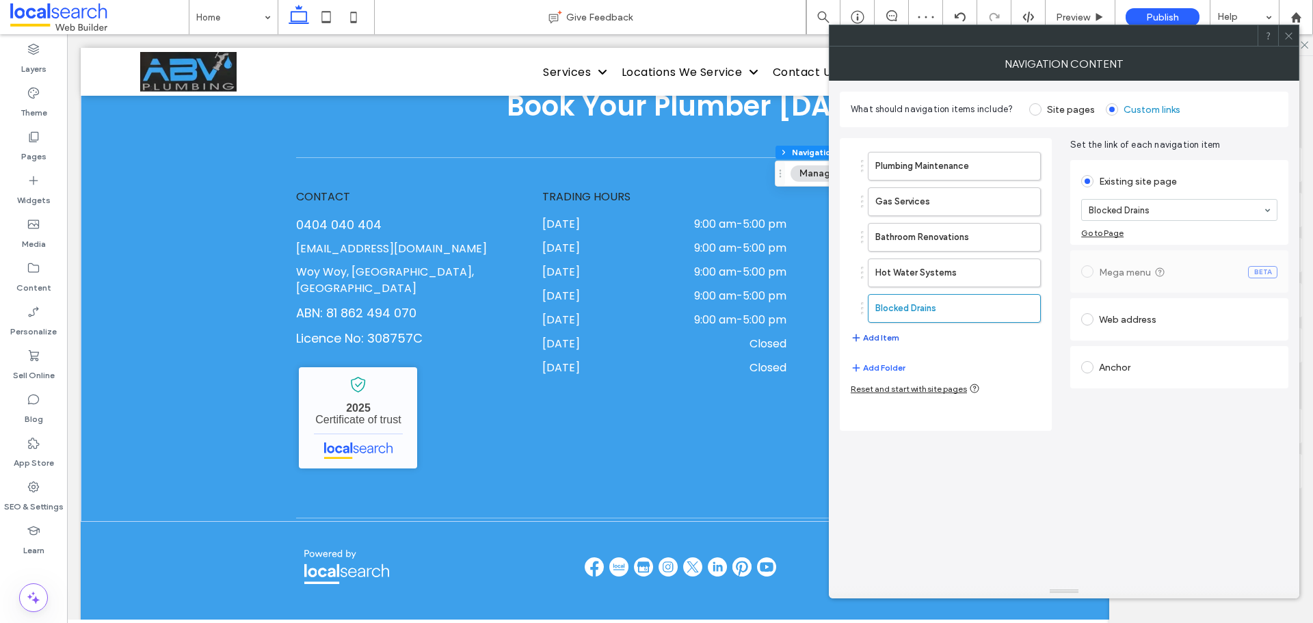
click at [892, 342] on button "Add Item" at bounding box center [875, 338] width 49 height 16
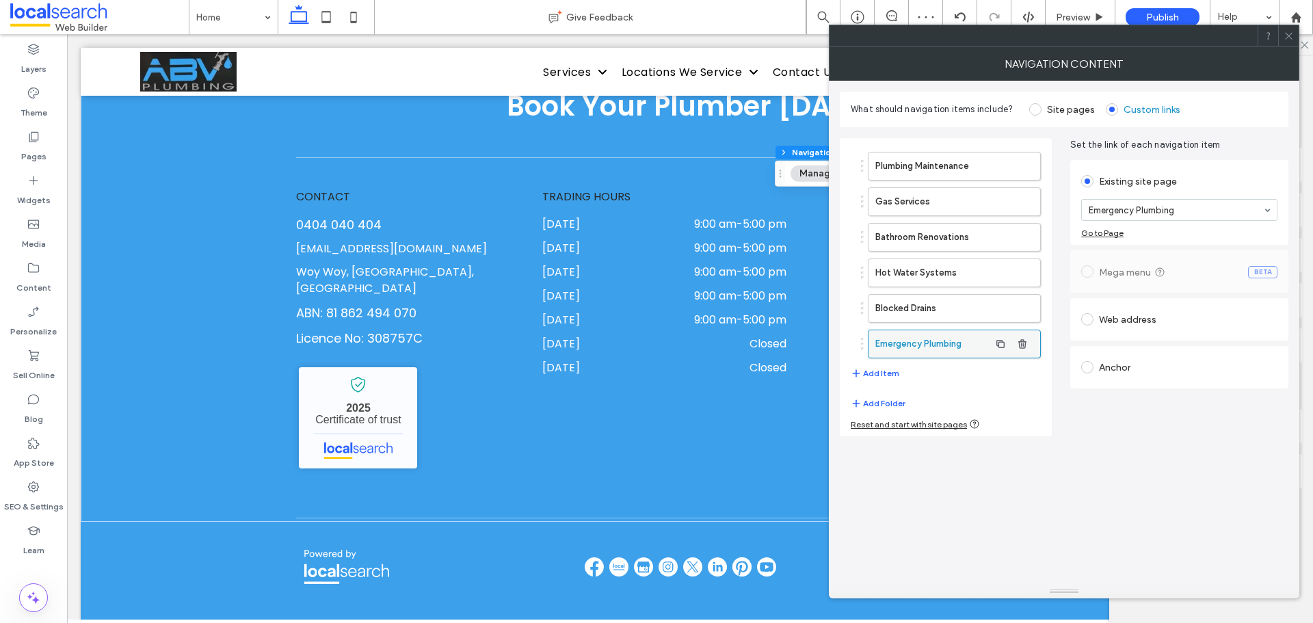
drag, startPoint x: 1171, startPoint y: 313, endPoint x: 1011, endPoint y: 331, distance: 161.0
click at [890, 374] on button "Add Item" at bounding box center [875, 373] width 49 height 16
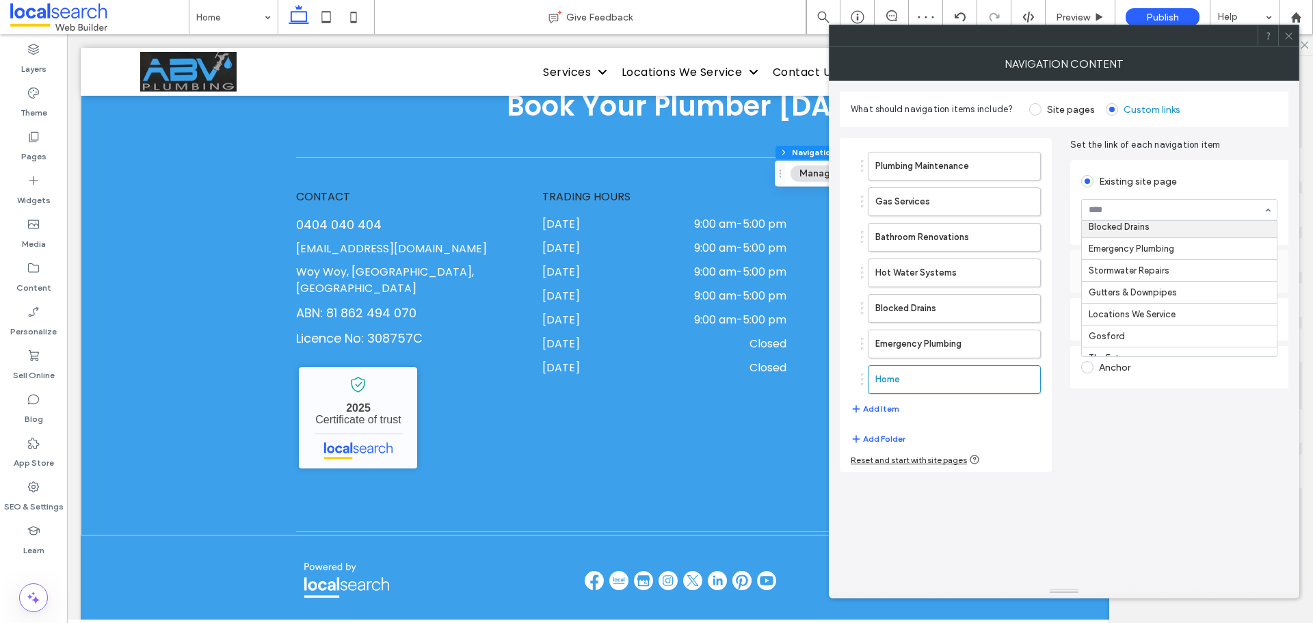
scroll to position [137, 0]
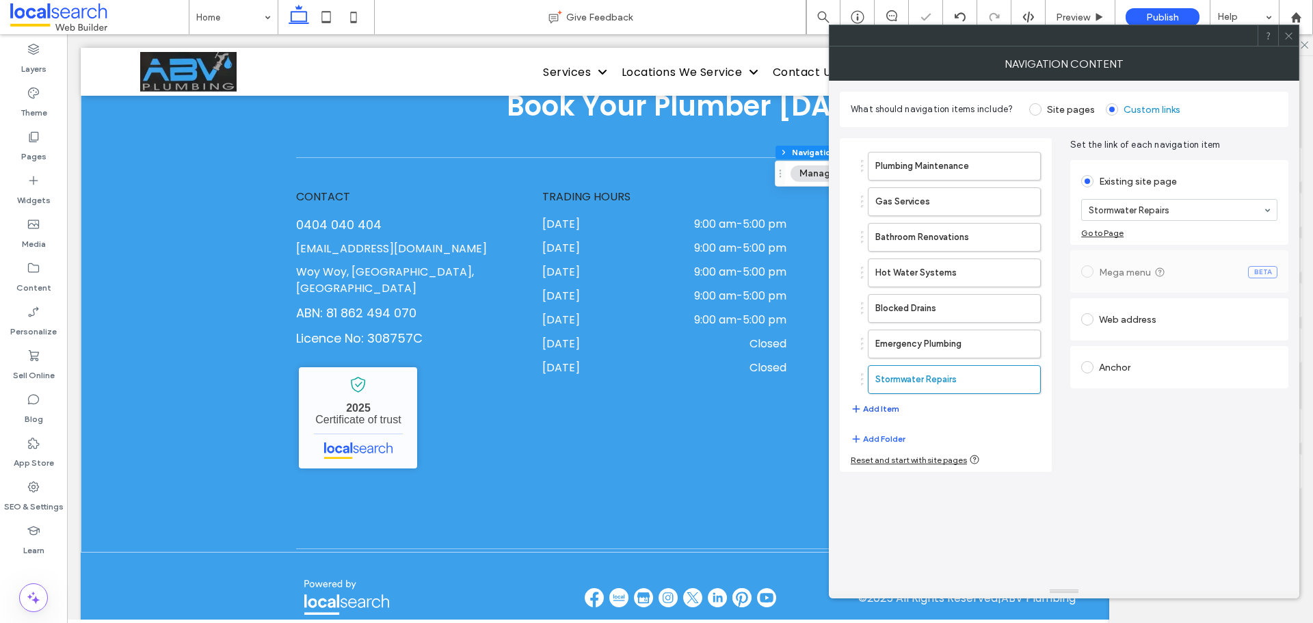
click at [892, 412] on button "Add Item" at bounding box center [875, 409] width 49 height 16
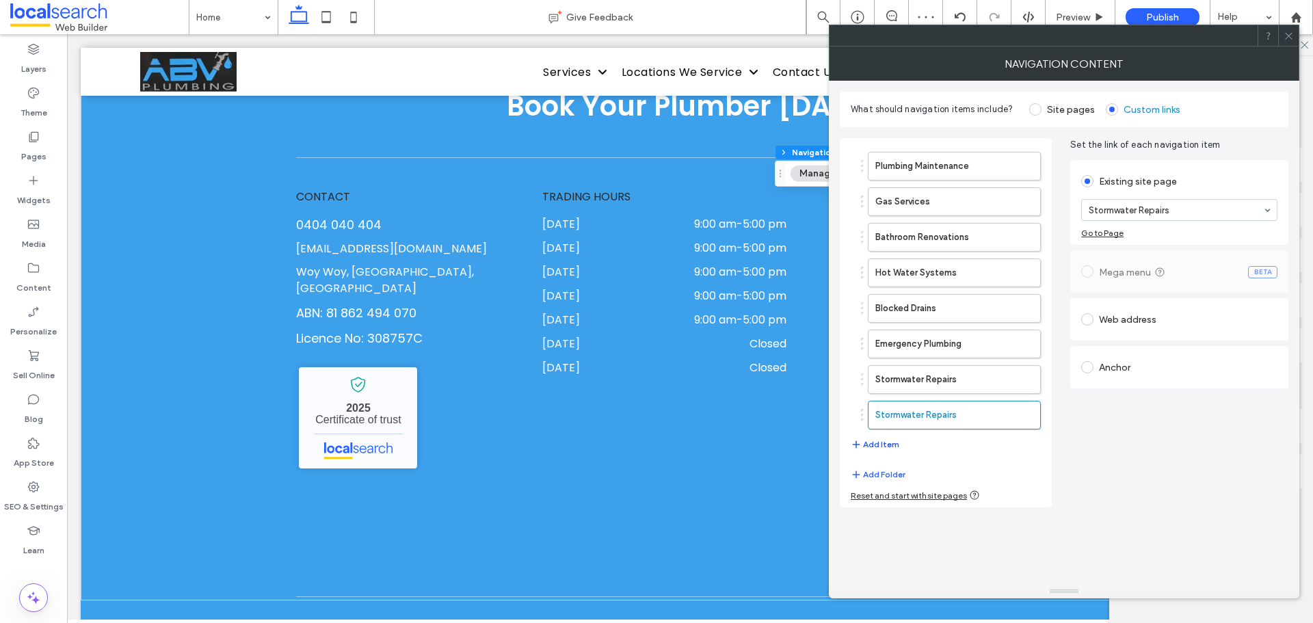
click at [899, 447] on div "Plumbing Maintenance Gas Services Bathroom Renovations Hot Water Systems Blocke…" at bounding box center [946, 302] width 190 height 315
click at [897, 447] on button "Add Item" at bounding box center [875, 444] width 49 height 16
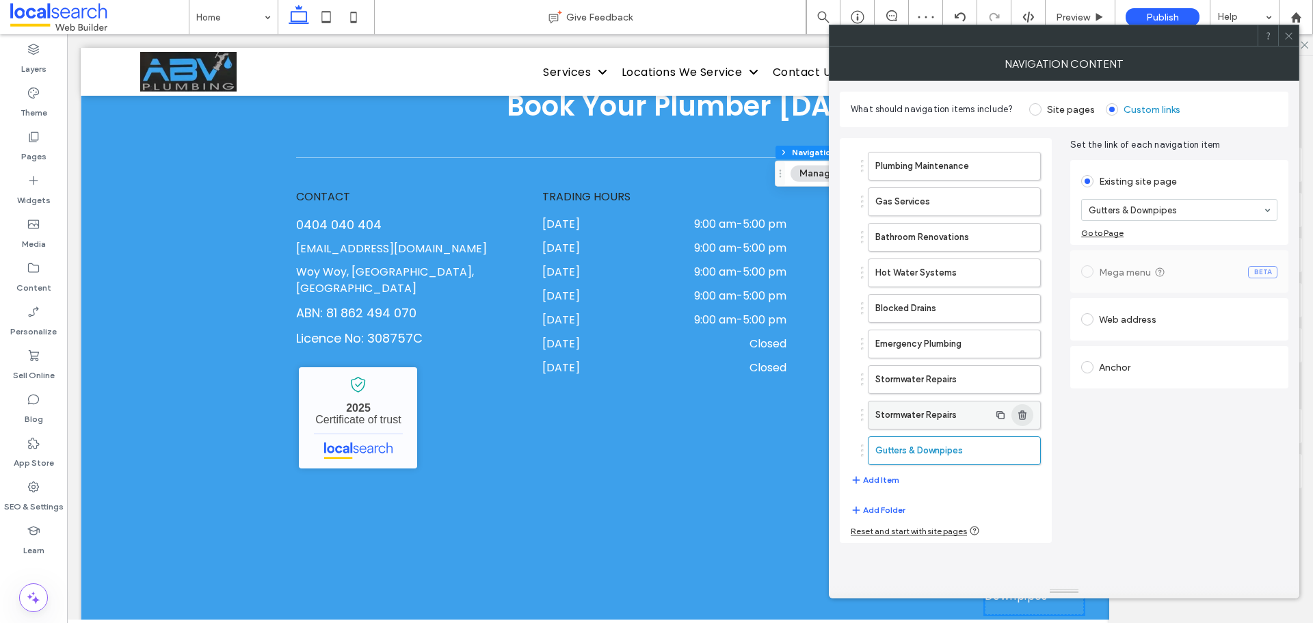
click at [1023, 417] on use "button" at bounding box center [1022, 414] width 8 height 9
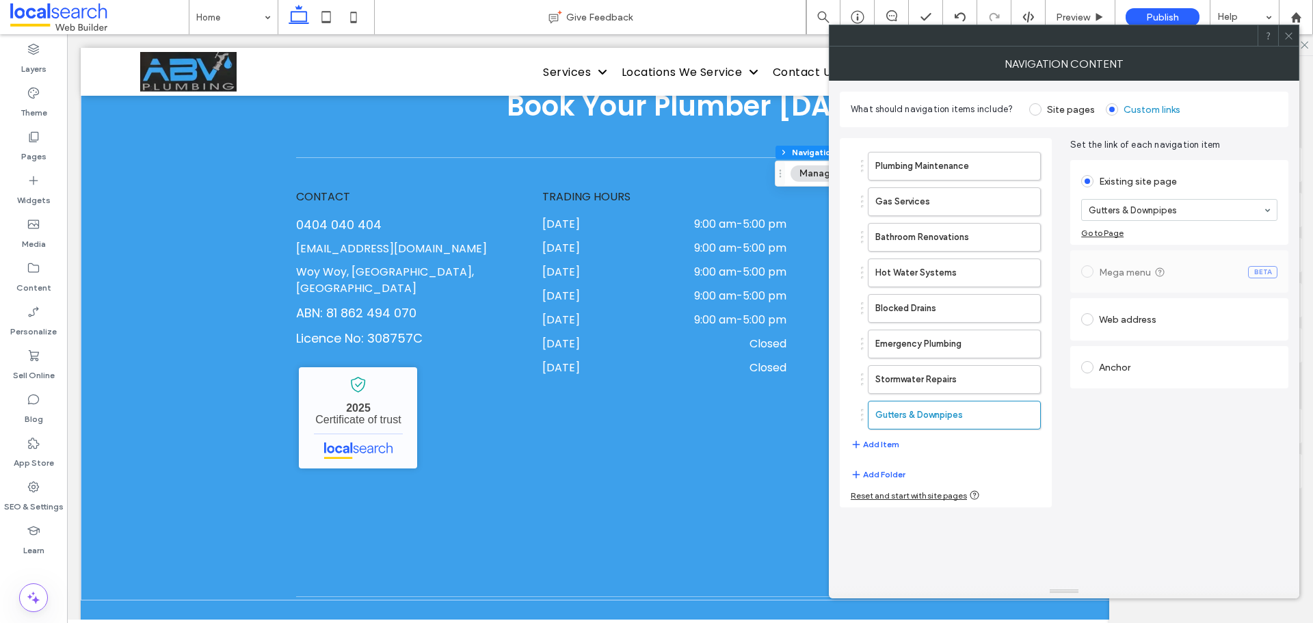
click at [1286, 34] on icon at bounding box center [1289, 36] width 10 height 10
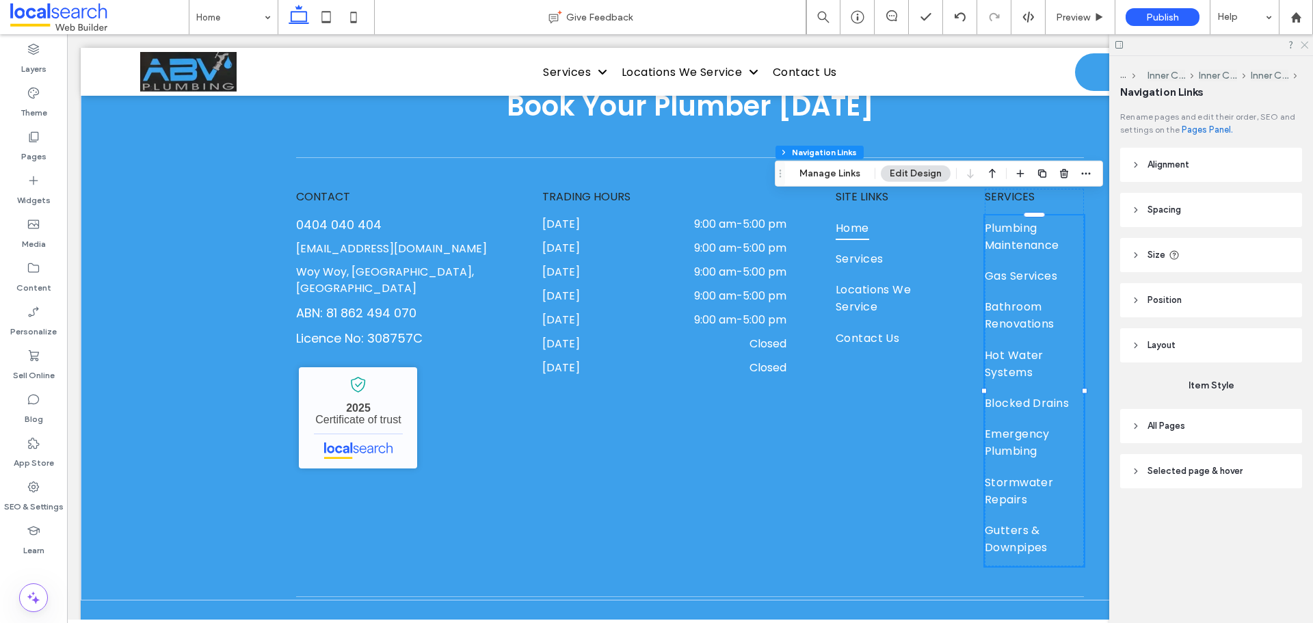
click at [1307, 43] on use at bounding box center [1305, 46] width 8 height 8
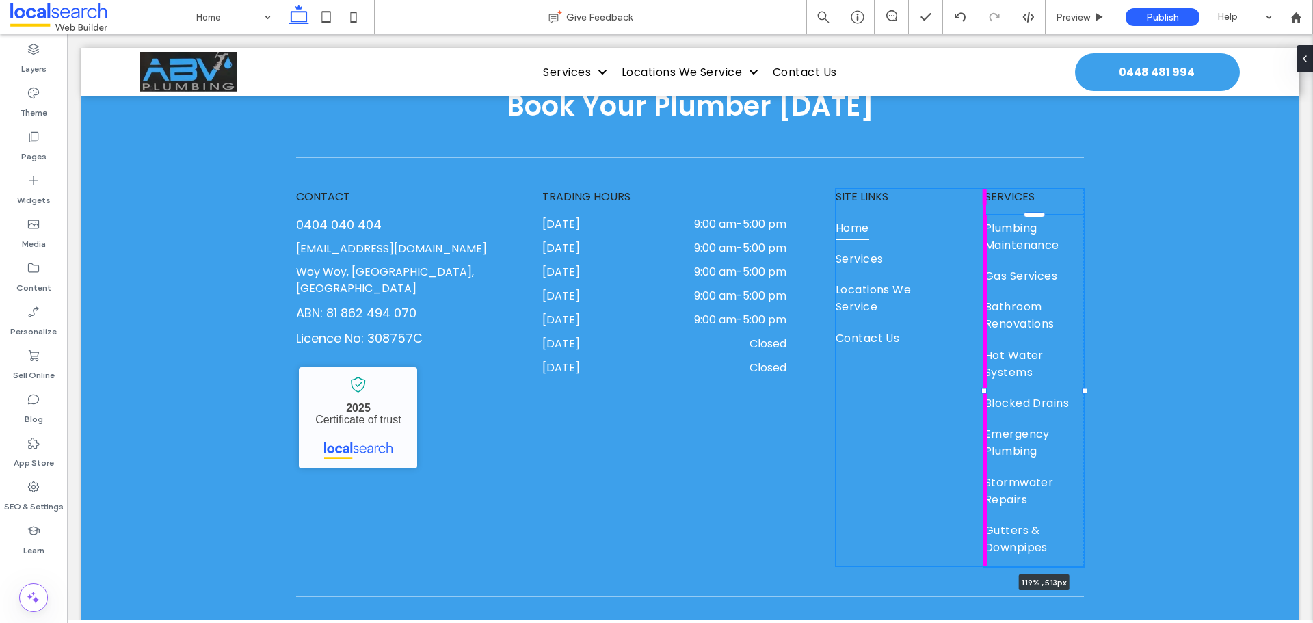
drag, startPoint x: 981, startPoint y: 371, endPoint x: 961, endPoint y: 376, distance: 20.6
click at [961, 376] on div "Book Your Plumber [DATE] CONTACT [PHONE_NUMBER] [EMAIL_ADDRESS][DOMAIN_NAME] [G…" at bounding box center [690, 277] width 821 height 648
drag, startPoint x: 1078, startPoint y: 373, endPoint x: 1091, endPoint y: 370, distance: 12.6
click at [1091, 370] on div "Book Your Plumber [DATE] CONTACT [PHONE_NUMBER] [EMAIL_ADDRESS][DOMAIN_NAME] [G…" at bounding box center [690, 277] width 821 height 648
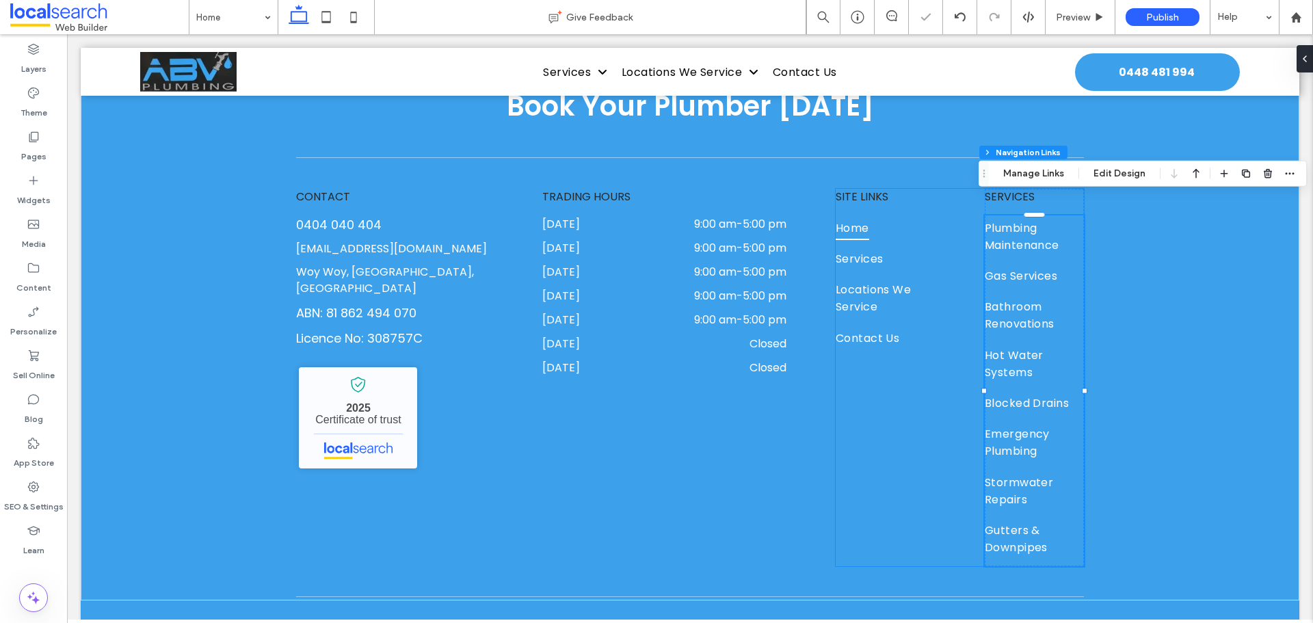
click at [921, 377] on div "SITE LINKS Home Services Locations We Service Contact Us SERVICES Plumbing Main…" at bounding box center [960, 377] width 248 height 377
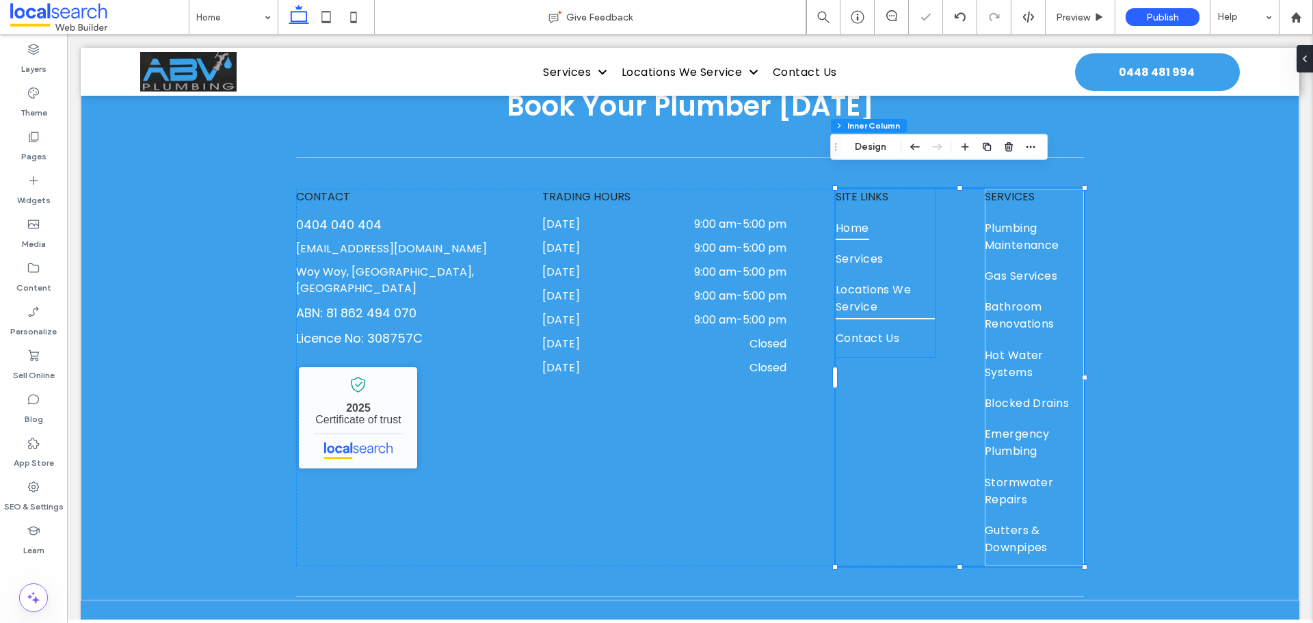
click at [922, 284] on span "Locations We Service" at bounding box center [885, 298] width 99 height 41
click at [930, 385] on div "SITE LINKS Home Services Locations We Service Contact Us SERVICES Plumbing Main…" at bounding box center [960, 377] width 248 height 377
click at [809, 451] on div "CONTACT [PHONE_NUMBER] [EMAIL_ADDRESS][DOMAIN_NAME] [GEOGRAPHIC_DATA], [GEOGRAP…" at bounding box center [690, 377] width 788 height 377
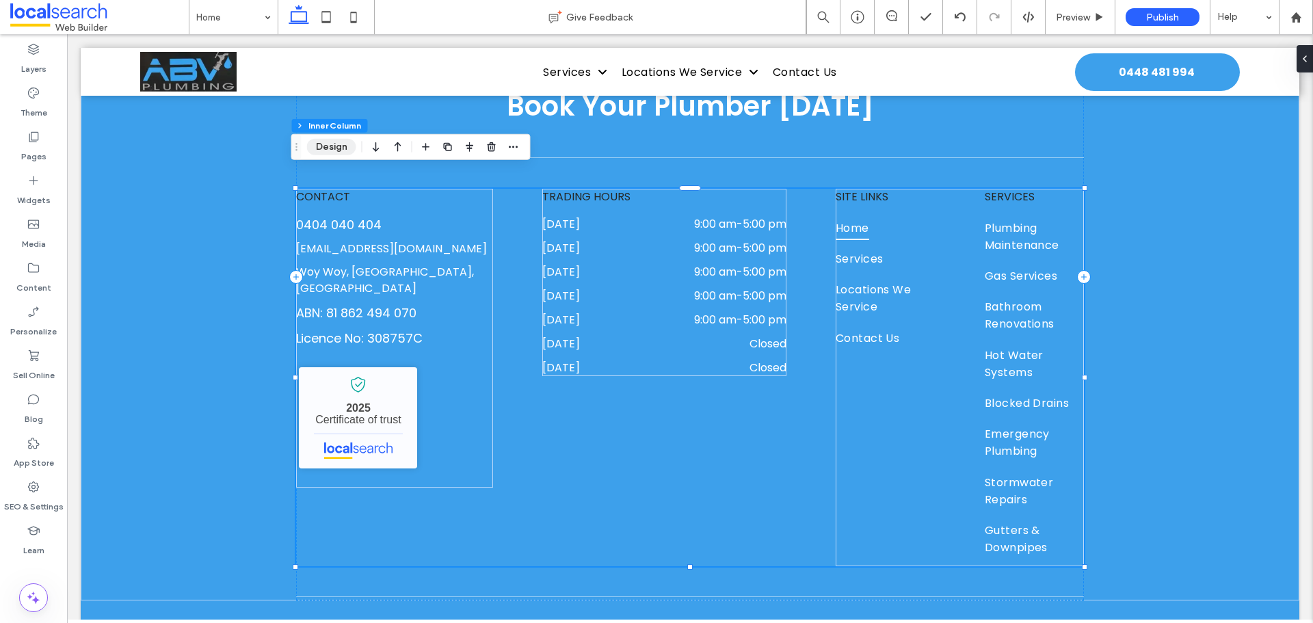
click at [334, 152] on button "Design" at bounding box center [331, 147] width 49 height 16
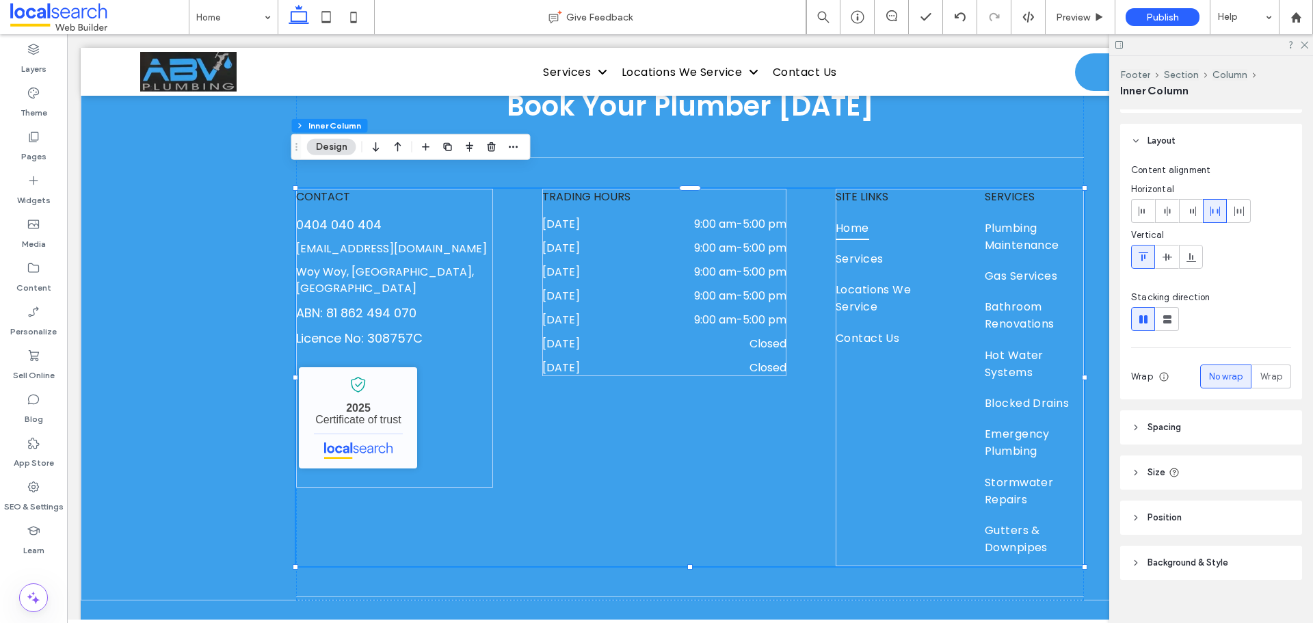
scroll to position [48, 0]
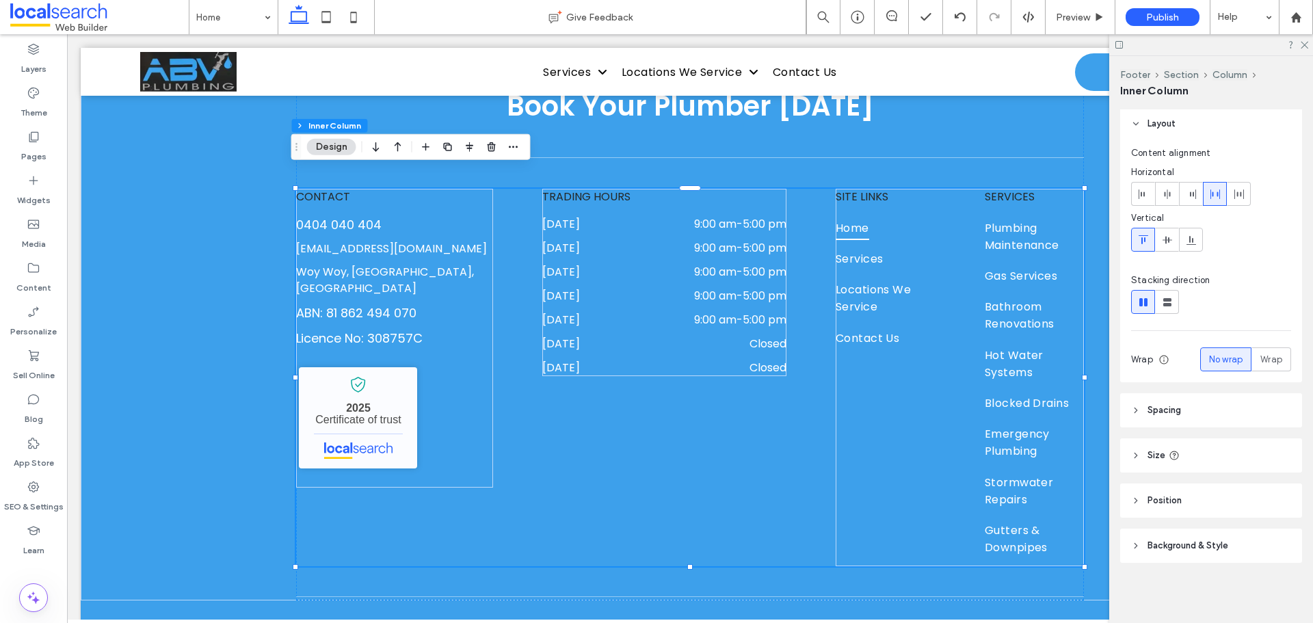
click at [1227, 407] on header "Spacing" at bounding box center [1211, 410] width 182 height 34
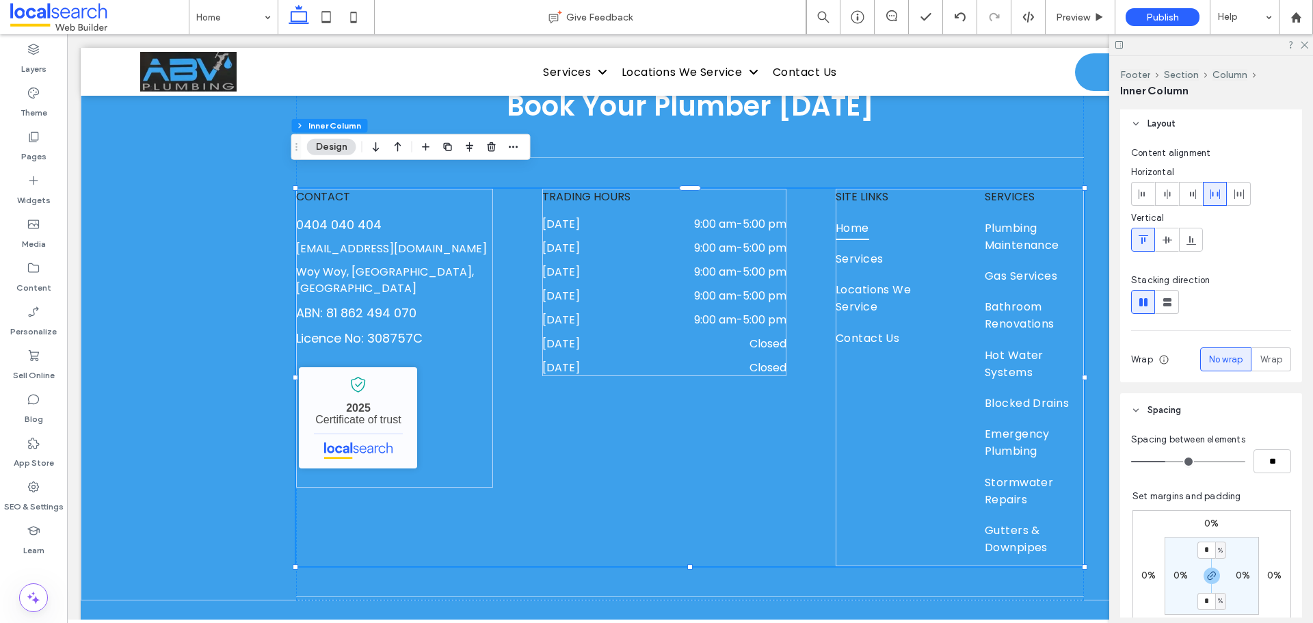
scroll to position [116, 0]
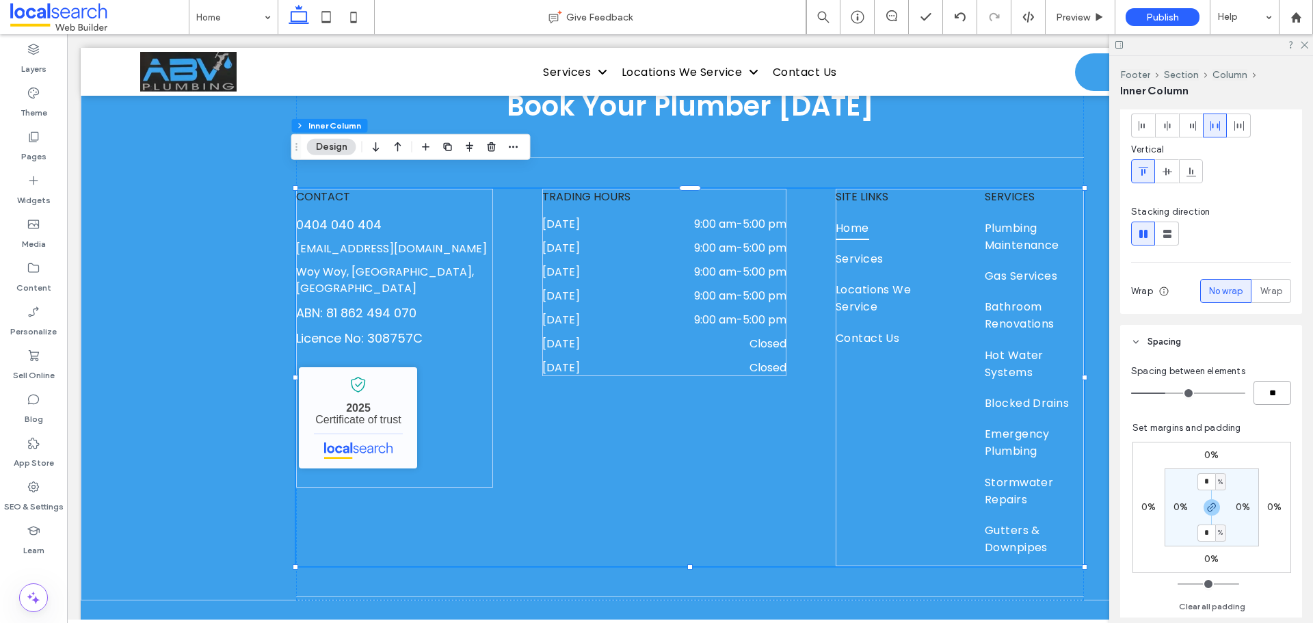
click at [1264, 397] on input "**" at bounding box center [1273, 393] width 38 height 24
type input "*"
type input "**"
click at [891, 466] on div "SITE LINKS Home Services Locations We Service Contact Us SERVICES Plumbing Main…" at bounding box center [960, 377] width 248 height 377
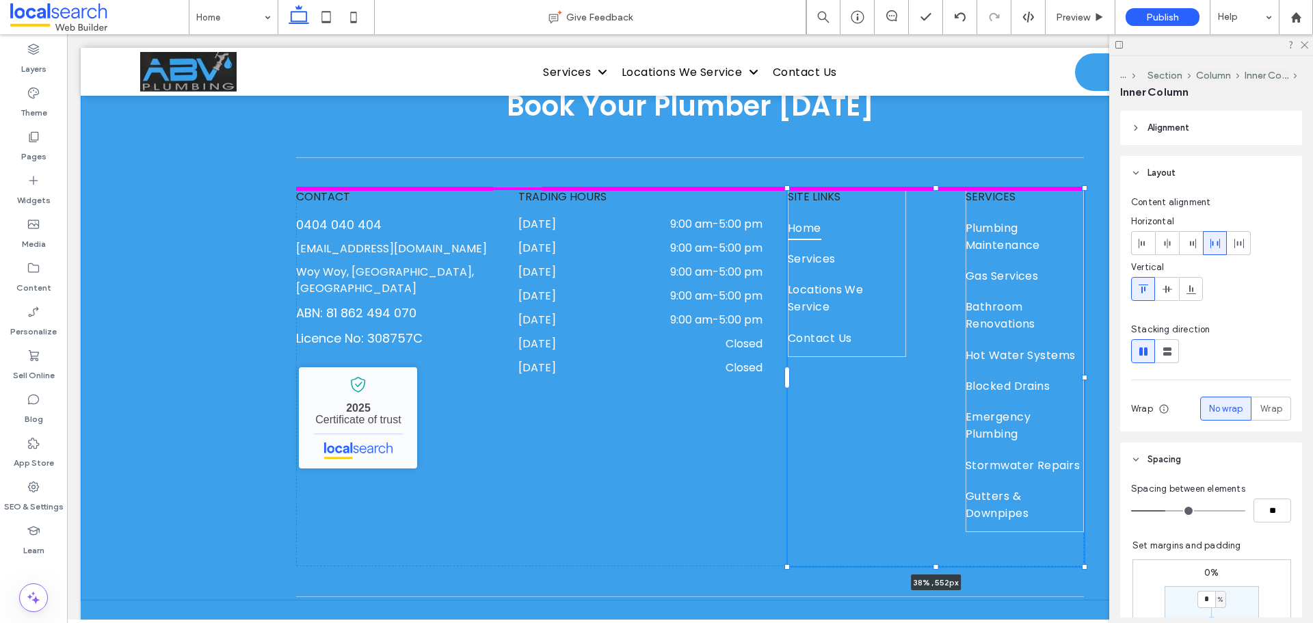
drag, startPoint x: 1079, startPoint y: 358, endPoint x: 1127, endPoint y: 357, distance: 47.9
click at [1127, 357] on div "Book Your Plumber [DATE] CONTACT [PHONE_NUMBER] [EMAIL_ADDRESS][DOMAIN_NAME] [G…" at bounding box center [690, 277] width 1219 height 648
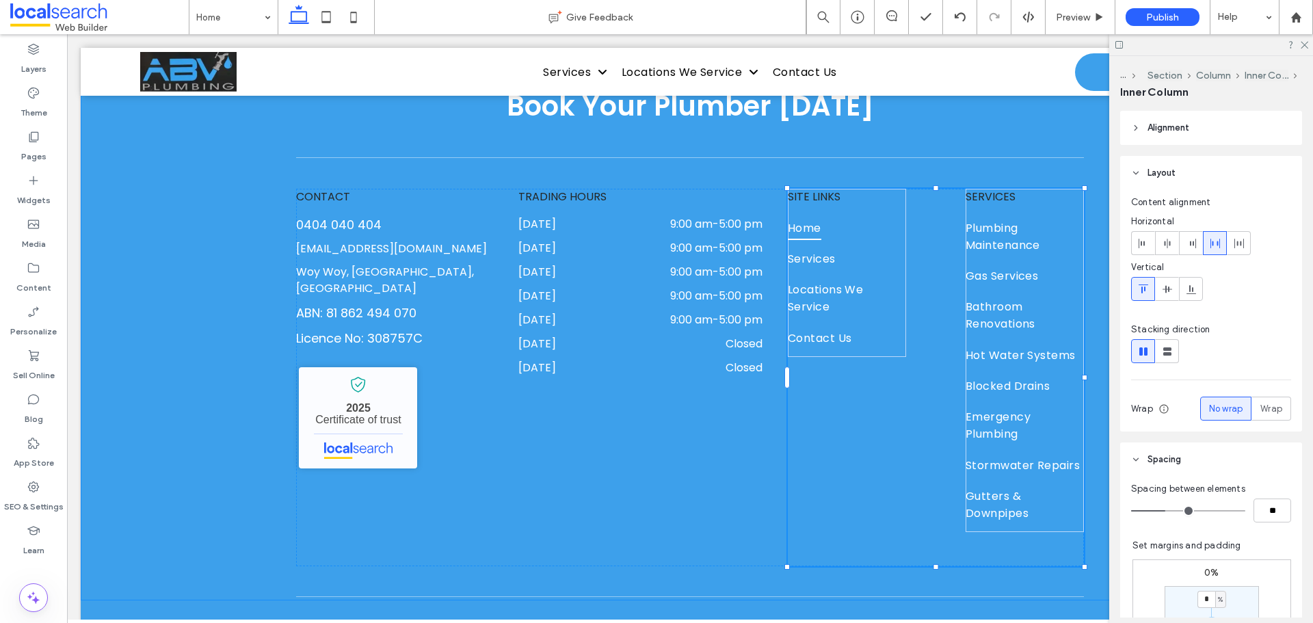
type input "**"
type input "****"
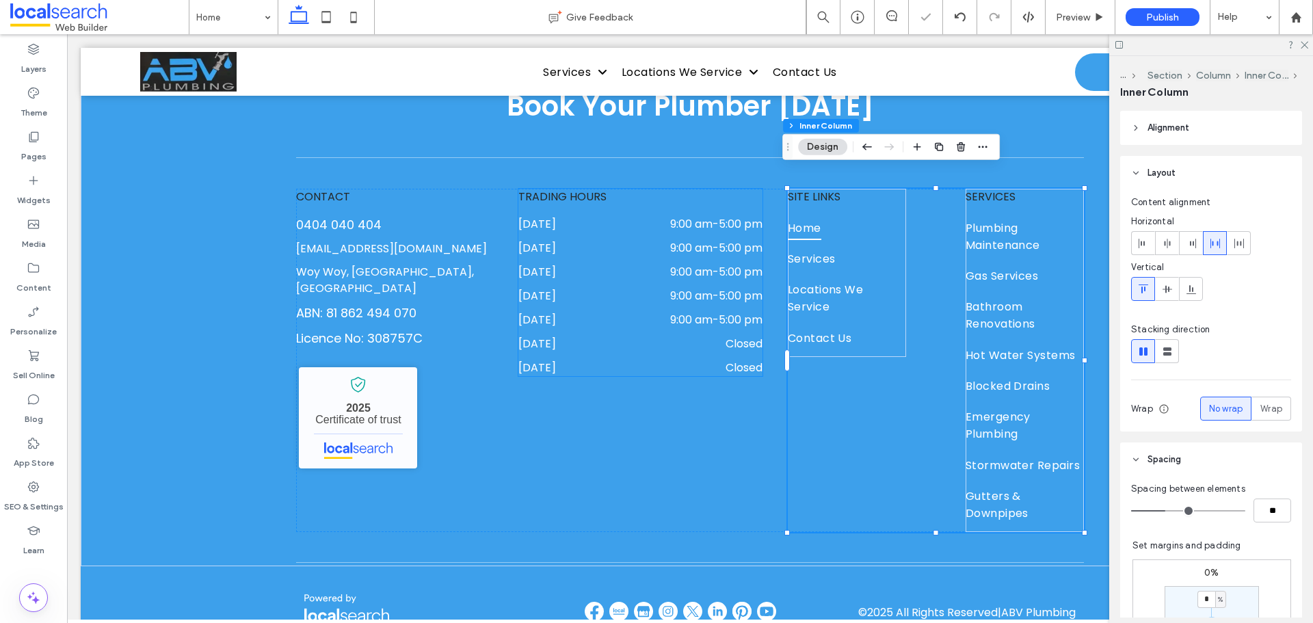
click at [645, 215] on div "[DATE] 9:00 am - 5:00 pm [DATE] 9:00 am - 5:00 pm [DATE] 9:00 am - 5:00 pm [DAT…" at bounding box center [640, 295] width 244 height 161
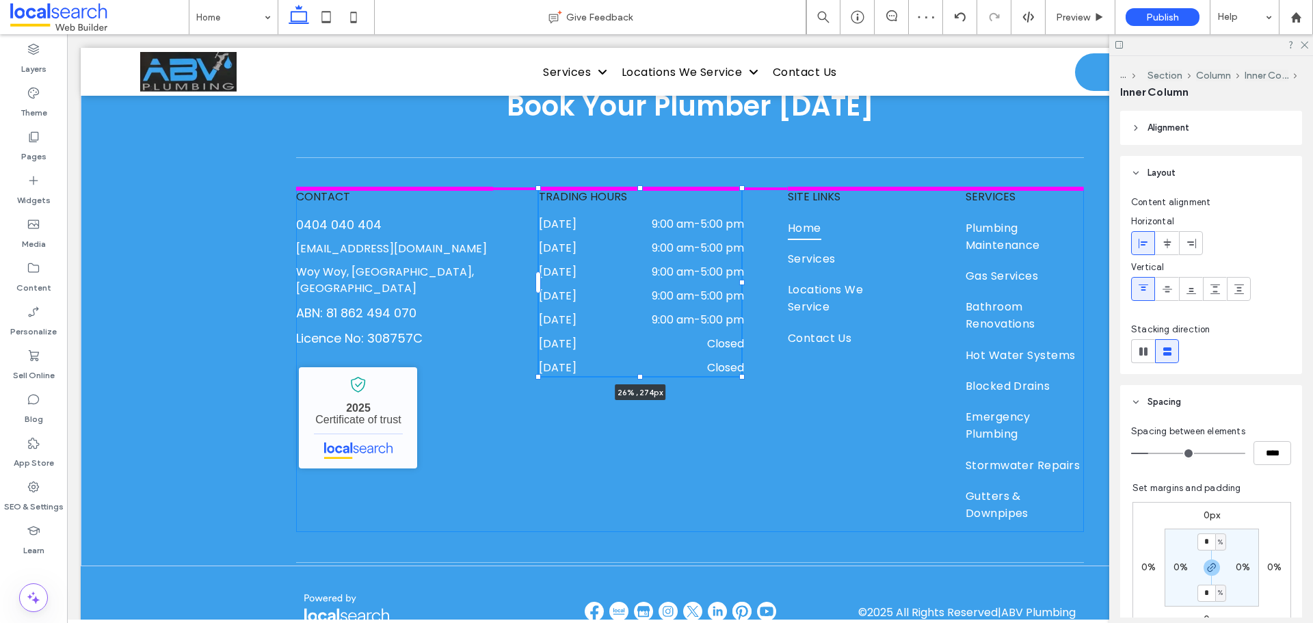
drag, startPoint x: 758, startPoint y: 264, endPoint x: 717, endPoint y: 268, distance: 41.2
click at [717, 268] on div "Book Your Plumber [DATE] CONTACT [PHONE_NUMBER] [EMAIL_ADDRESS][DOMAIN_NAME] [G…" at bounding box center [690, 259] width 821 height 613
type input "**"
type input "****"
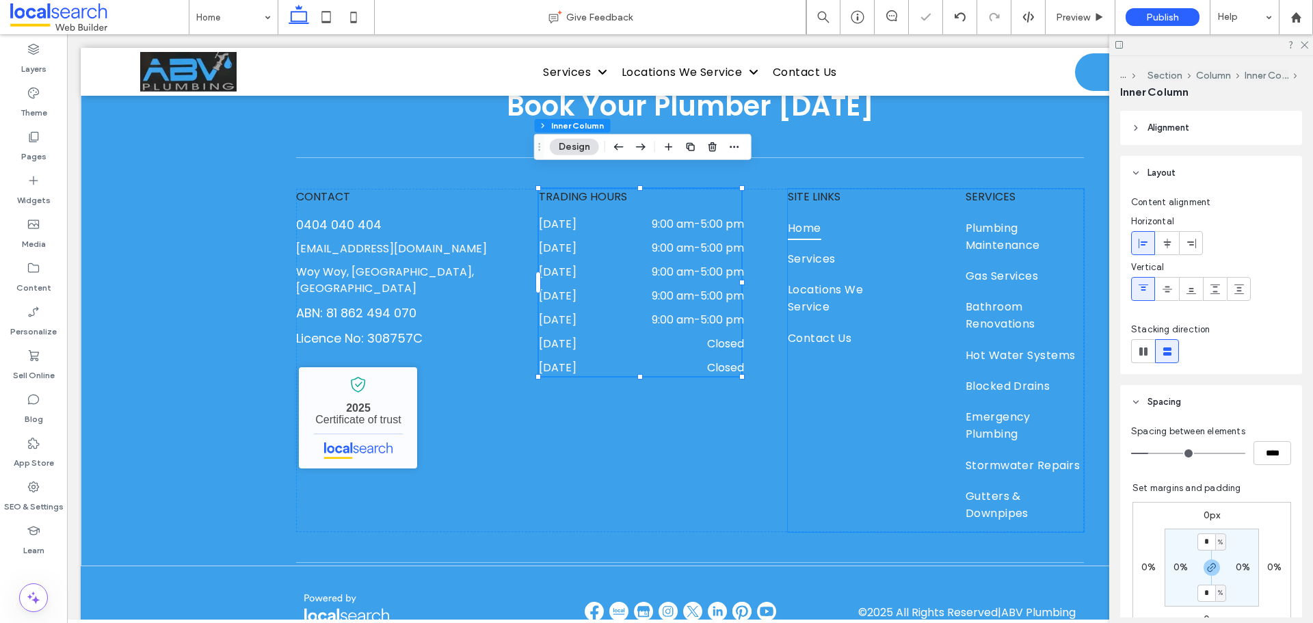
click at [889, 345] on div "SITE LINKS Home Services Locations We Service Contact Us SERVICES Plumbing Main…" at bounding box center [936, 360] width 296 height 343
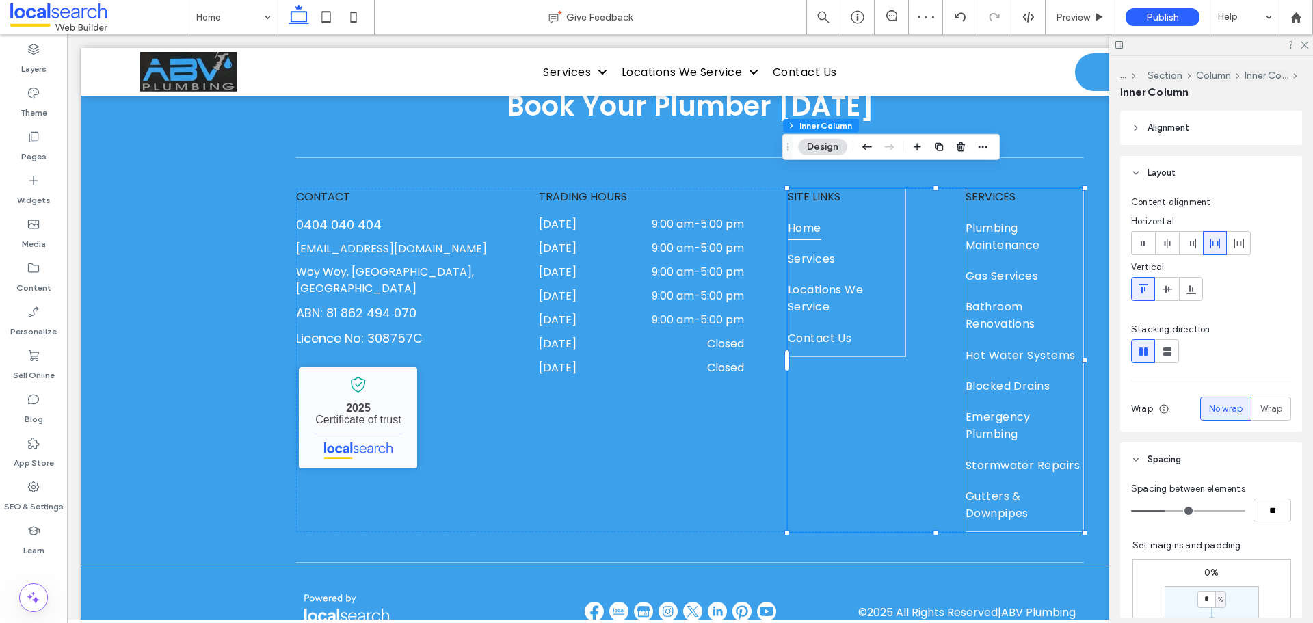
click at [949, 374] on div "SITE LINKS Home Services Locations We Service Contact Us SERVICES Plumbing Main…" at bounding box center [936, 360] width 296 height 343
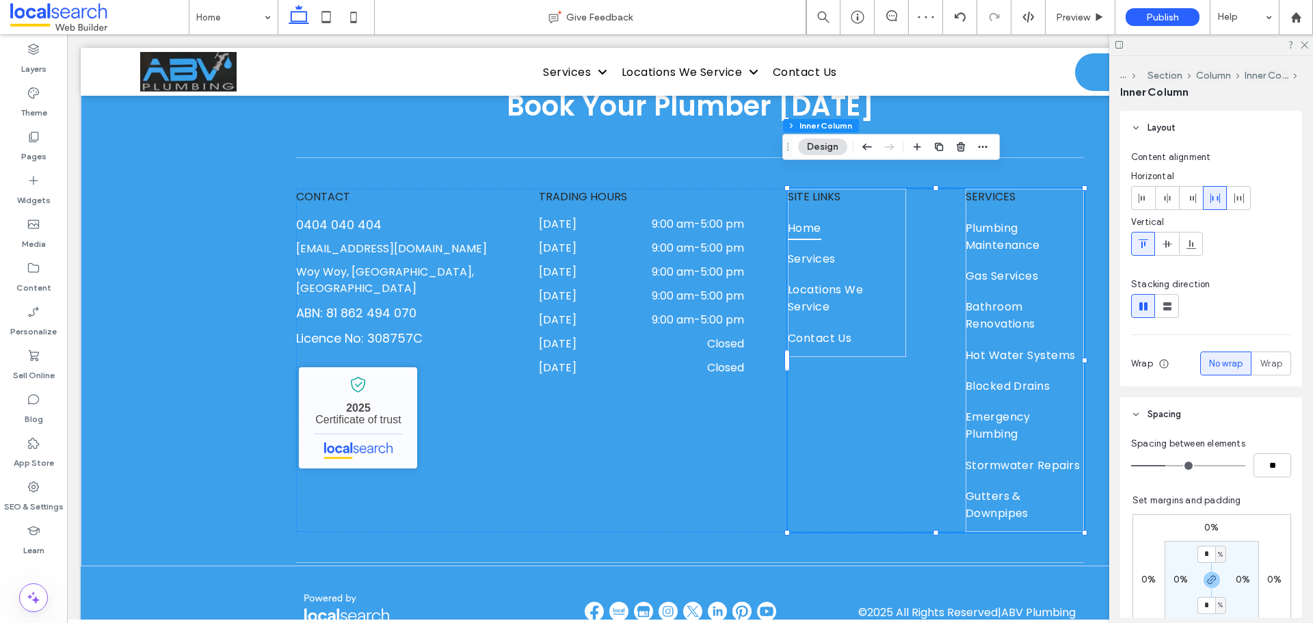
scroll to position [68, 0]
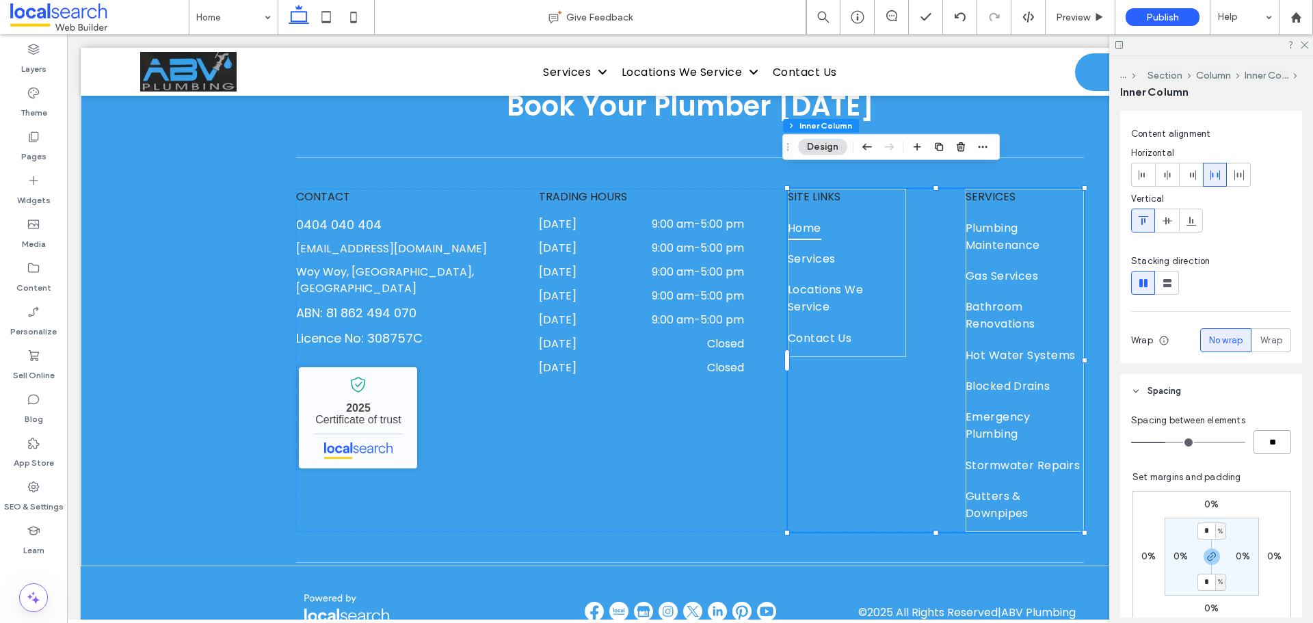
click at [1258, 442] on input "**" at bounding box center [1273, 442] width 38 height 24
type input "*"
type input "**"
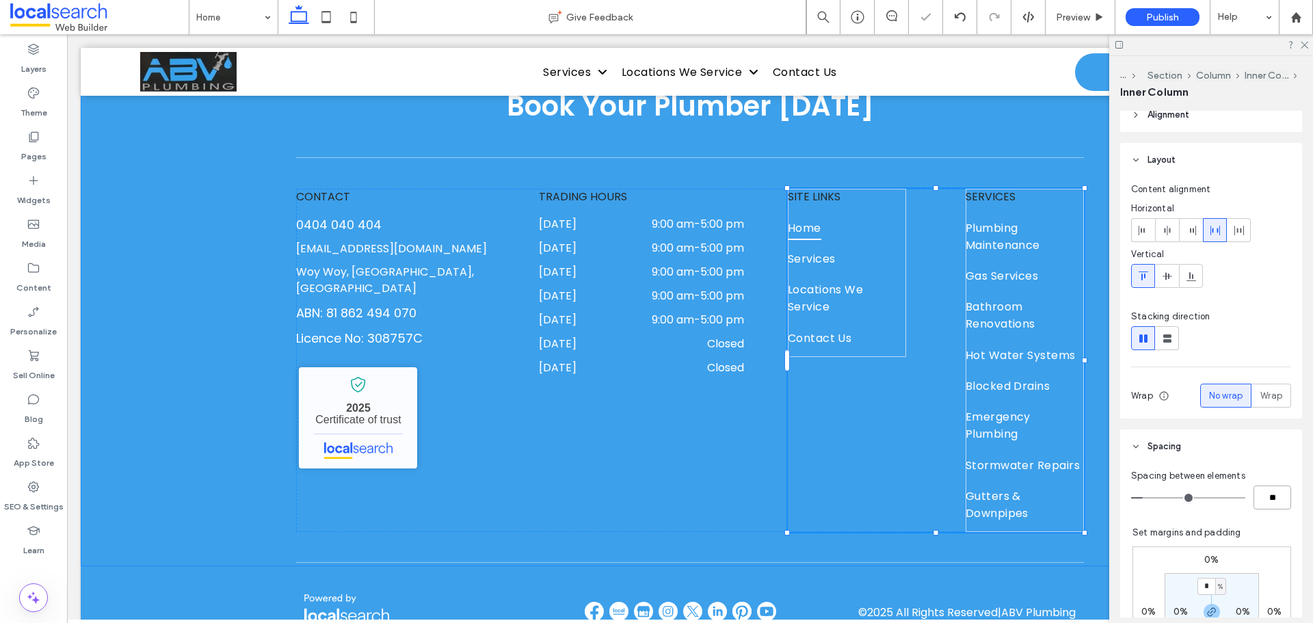
scroll to position [0, 0]
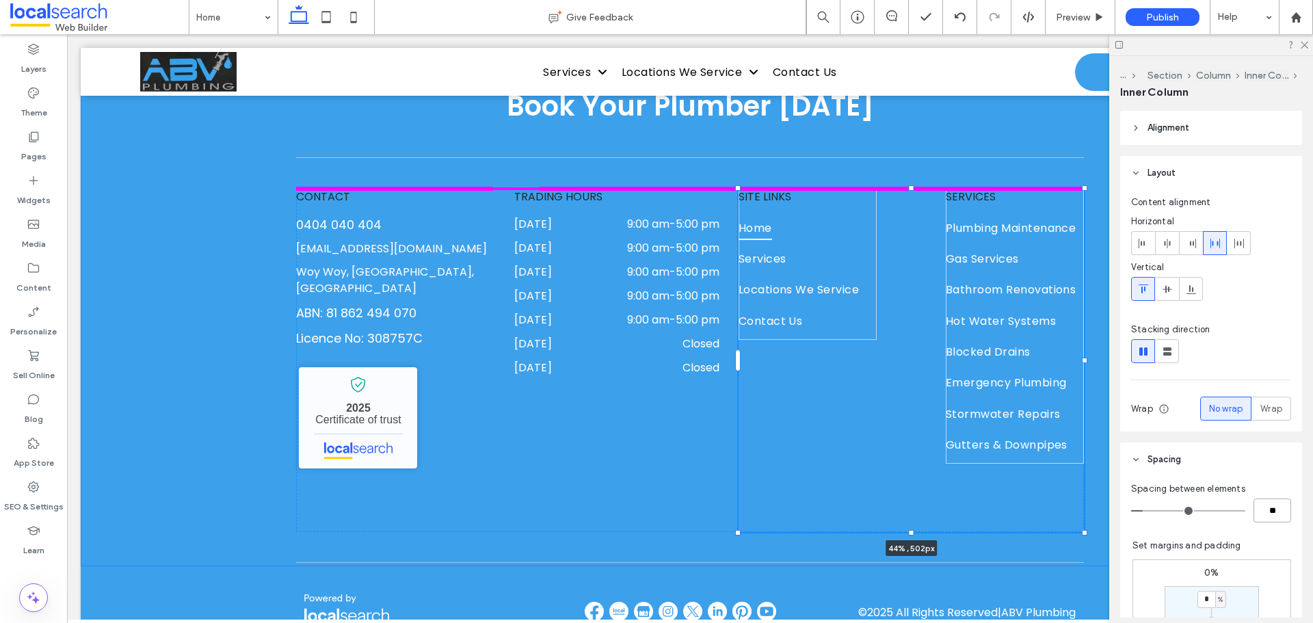
drag, startPoint x: 1078, startPoint y: 341, endPoint x: 1188, endPoint y: 380, distance: 116.2
click at [1128, 343] on div "Book Your Plumber [DATE] CONTACT [PHONE_NUMBER] [EMAIL_ADDRESS][DOMAIN_NAME] [G…" at bounding box center [690, 259] width 1219 height 613
type input "**"
type input "****"
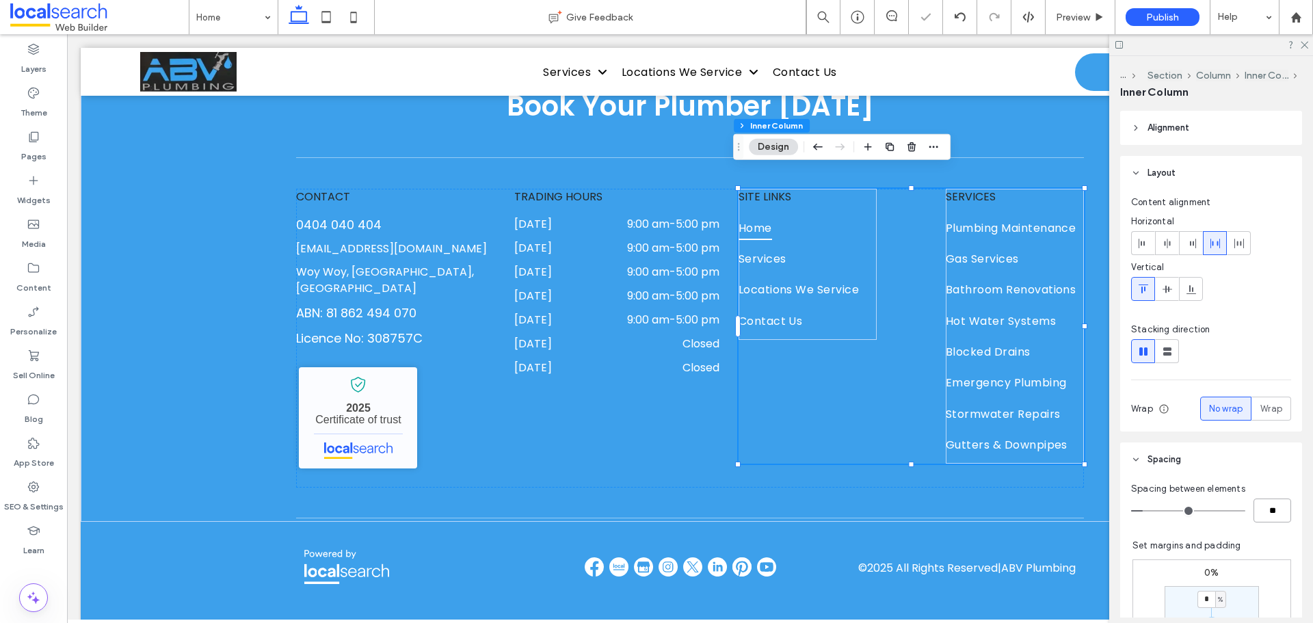
click at [886, 254] on div "SITE LINKS Home Services Locations We Service Contact Us SERVICES Plumbing Main…" at bounding box center [911, 326] width 345 height 275
click at [858, 248] on link "Services" at bounding box center [808, 262] width 138 height 31
click at [865, 247] on link "Services" at bounding box center [808, 262] width 138 height 31
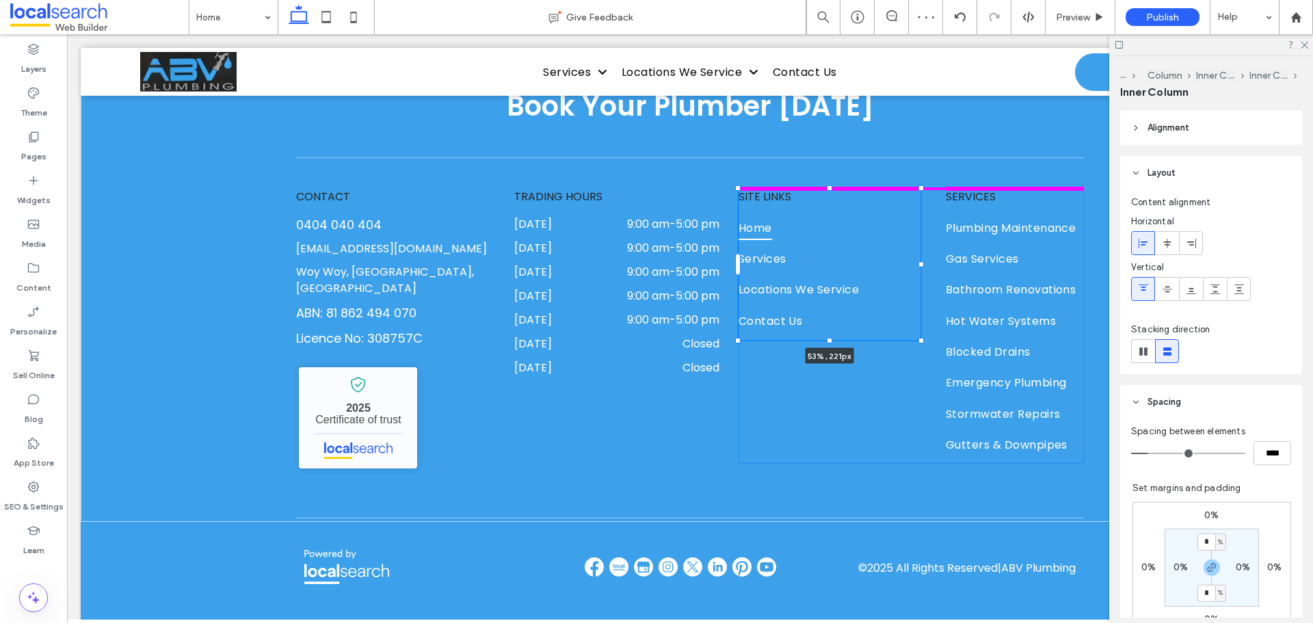
drag, startPoint x: 871, startPoint y: 246, endPoint x: 914, endPoint y: 247, distance: 43.8
click at [918, 262] on div at bounding box center [920, 264] width 5 height 5
type input "**"
type input "****"
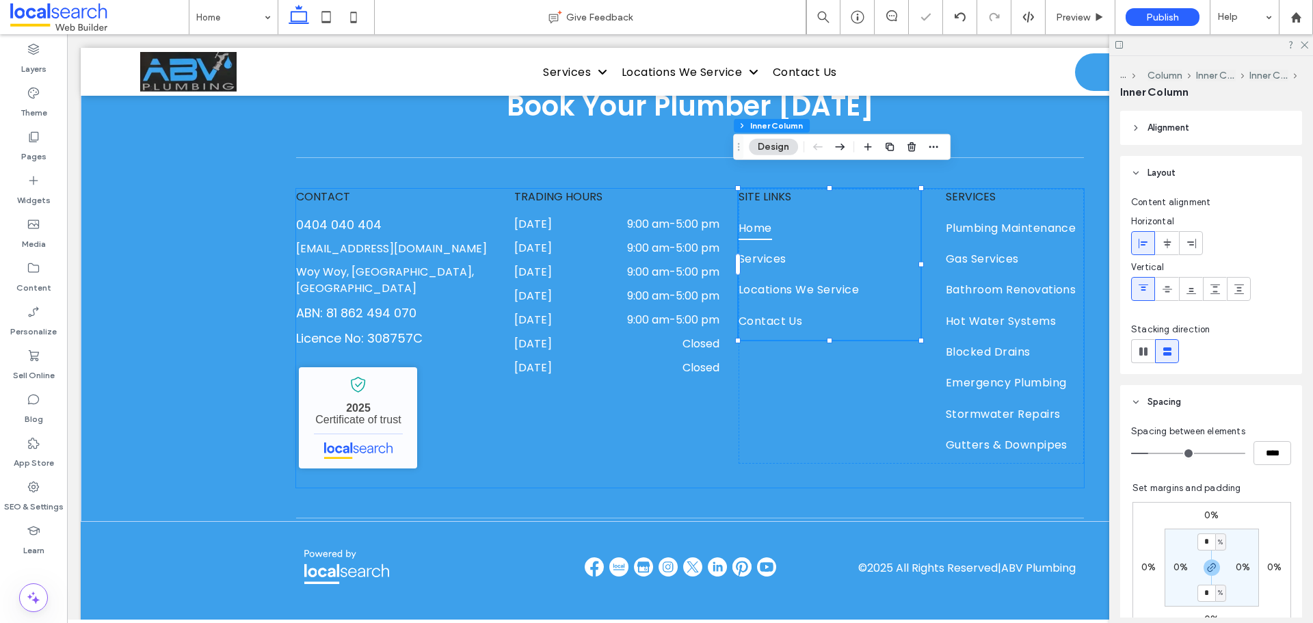
click at [706, 410] on div "CONTACT [PHONE_NUMBER] [EMAIL_ADDRESS][DOMAIN_NAME] [GEOGRAPHIC_DATA], [GEOGRAP…" at bounding box center [690, 338] width 788 height 299
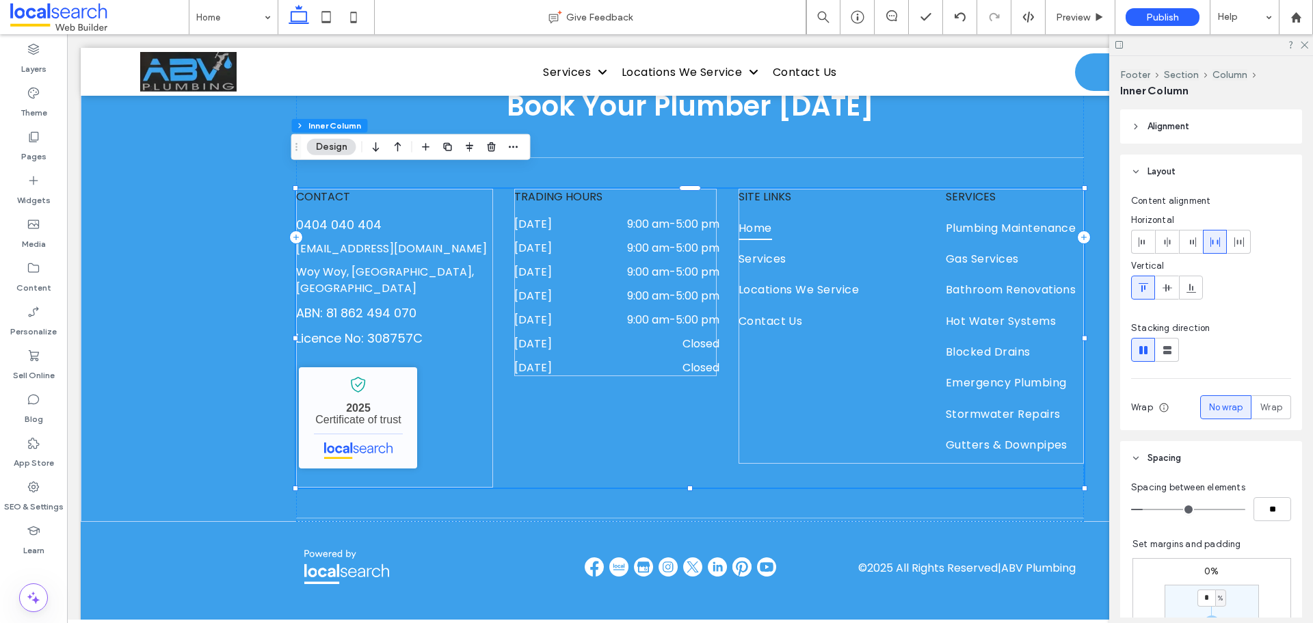
scroll to position [68, 0]
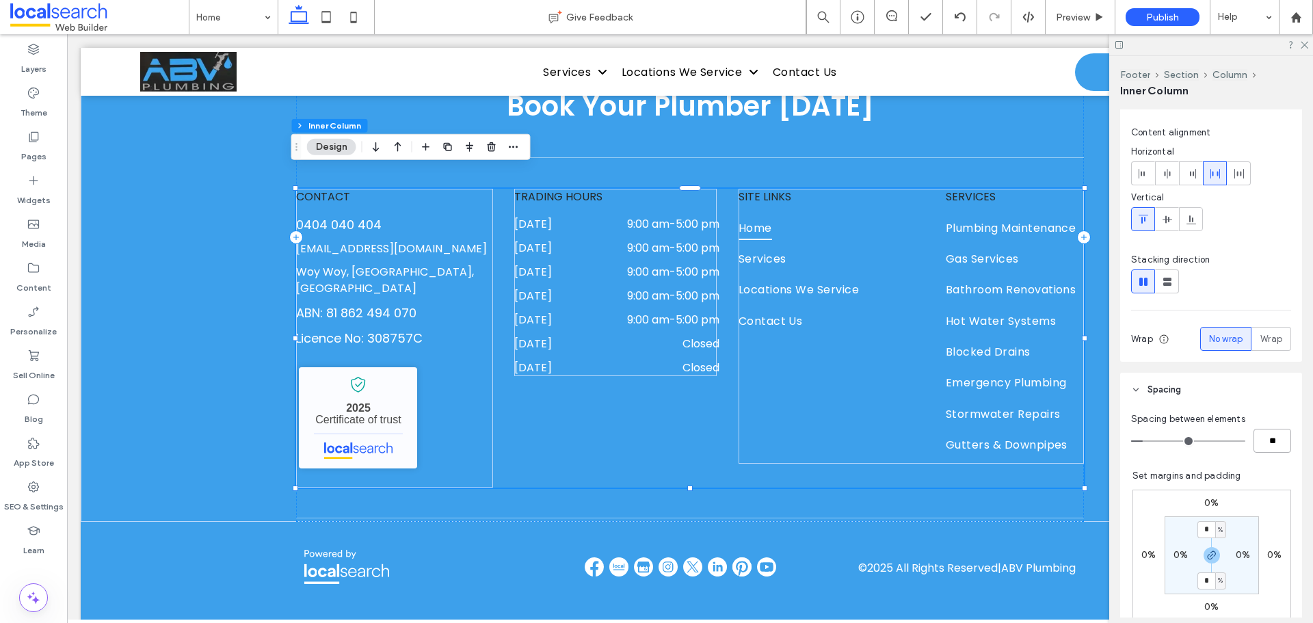
click at [1262, 440] on input "**" at bounding box center [1273, 441] width 38 height 24
type input "*"
type input "**"
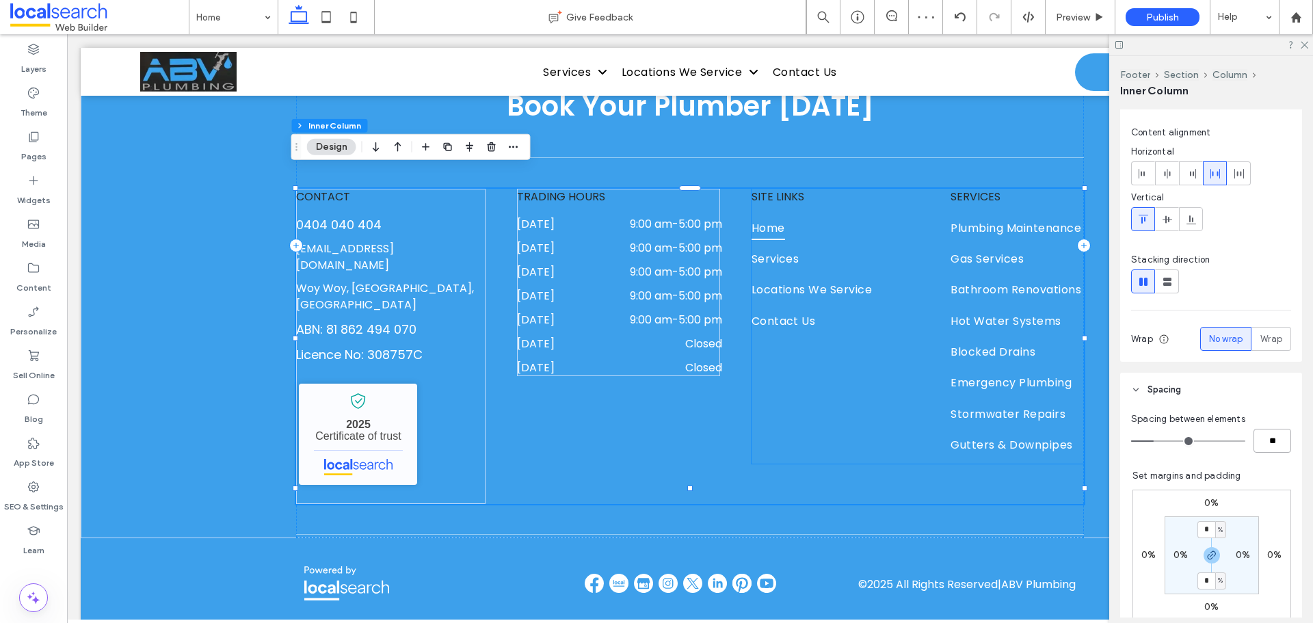
click at [909, 388] on div "SITE LINKS Home Services Locations We Service Contact Us SERVICES Plumbing Main…" at bounding box center [918, 326] width 332 height 275
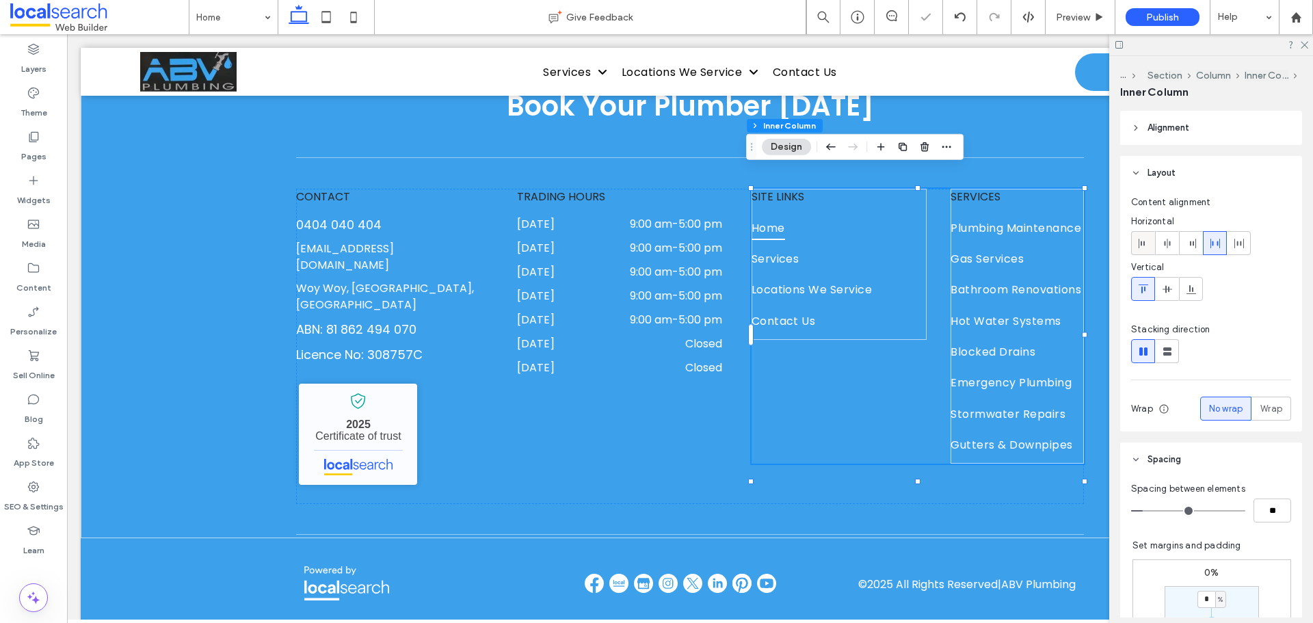
click at [1141, 243] on use at bounding box center [1142, 244] width 6 height 10
click at [731, 413] on div "CONTACT [PHONE_NUMBER] [EMAIL_ADDRESS][DOMAIN_NAME] [GEOGRAPHIC_DATA], [GEOGRAP…" at bounding box center [690, 346] width 788 height 315
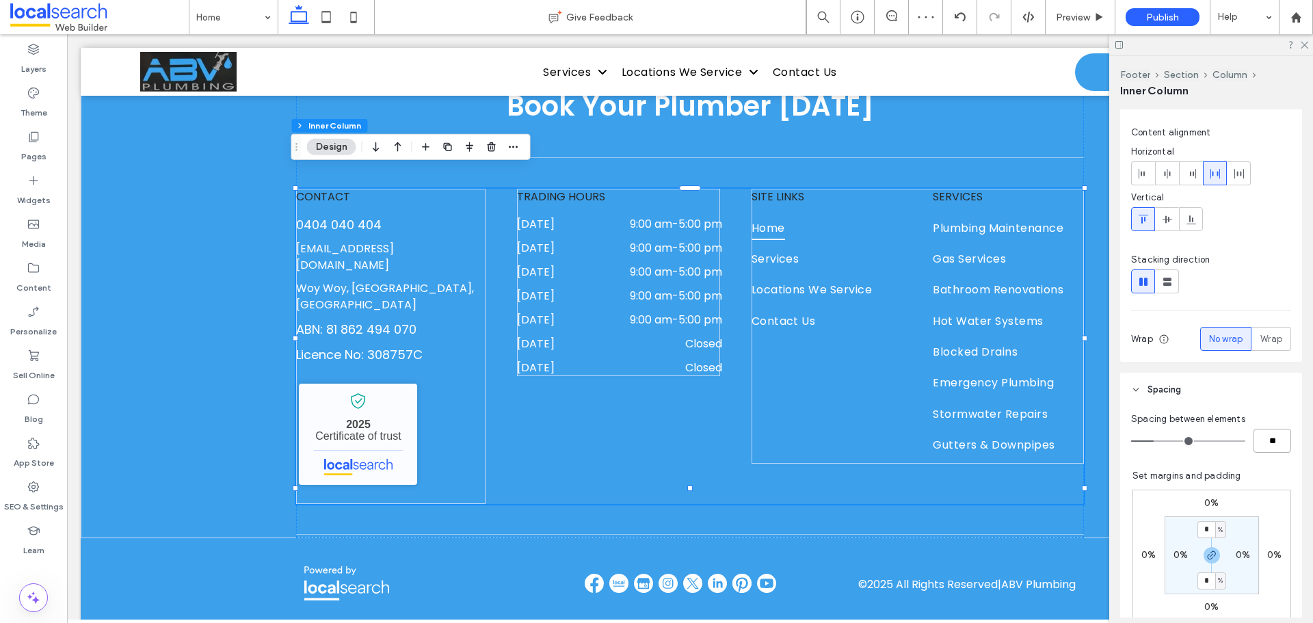
click at [1266, 434] on input "**" at bounding box center [1273, 441] width 38 height 24
type input "*"
type input "**"
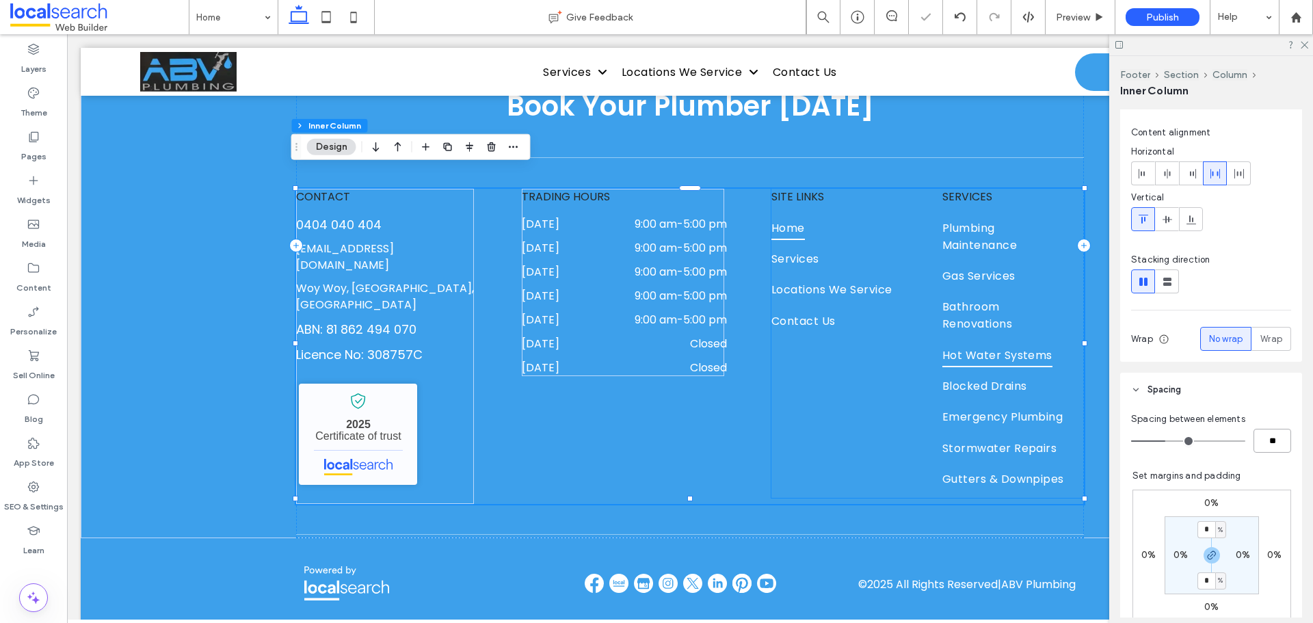
click at [1018, 343] on span "Hot Water Systems" at bounding box center [997, 355] width 110 height 24
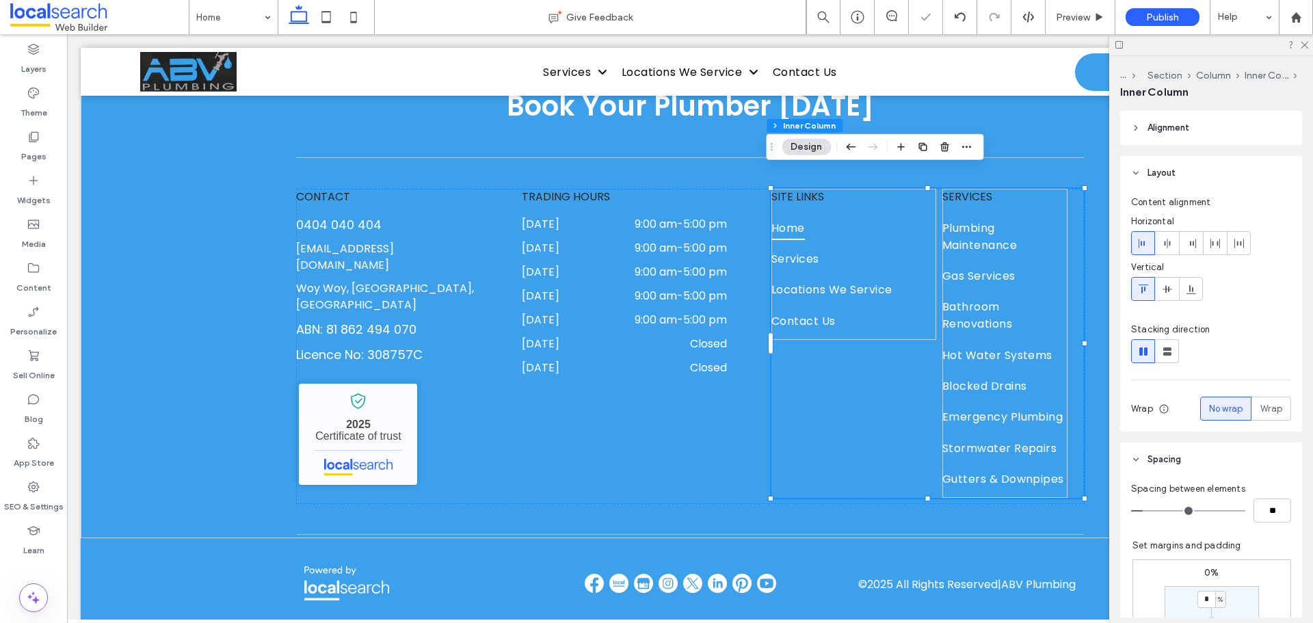
click at [905, 357] on div "SITE LINKS Home Services Locations We Service Contact Us SERVICES Plumbing Main…" at bounding box center [927, 343] width 313 height 309
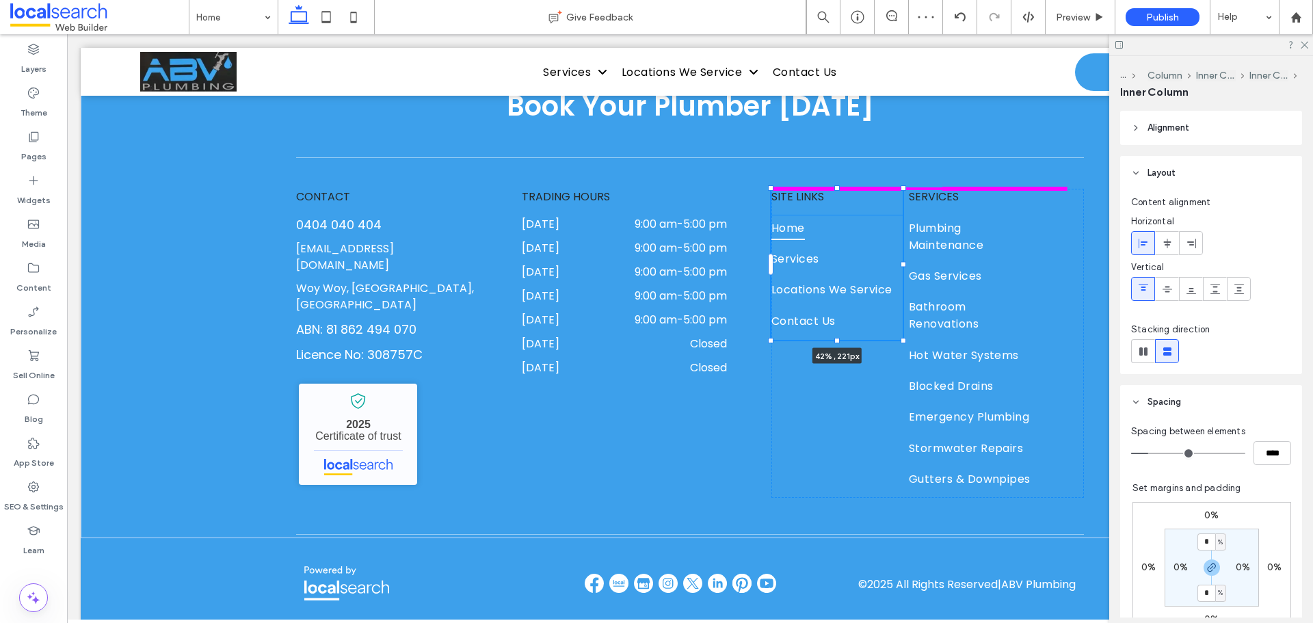
drag, startPoint x: 932, startPoint y: 243, endPoint x: 899, endPoint y: 252, distance: 34.7
click at [899, 252] on div "Book Your Plumber [DATE] CONTACT [PHONE_NUMBER] [EMAIL_ADDRESS][DOMAIN_NAME] [G…" at bounding box center [690, 245] width 821 height 585
type input "**"
type input "****"
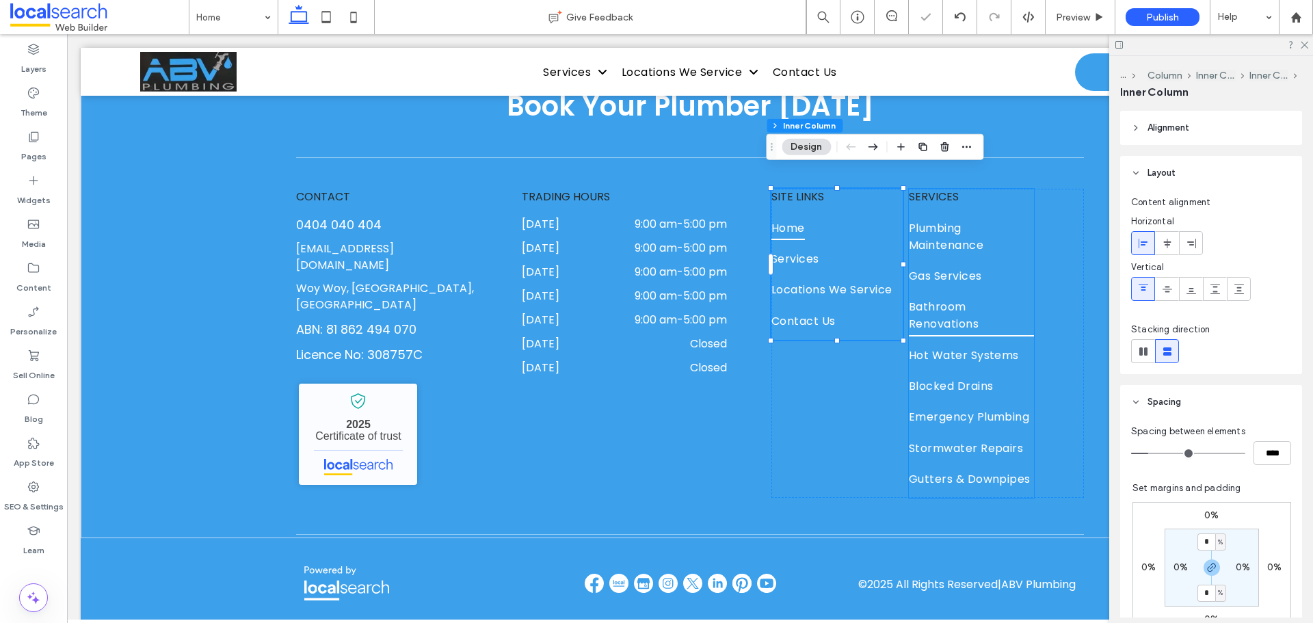
click at [996, 306] on span "Bathroom Renovations" at bounding box center [971, 315] width 125 height 41
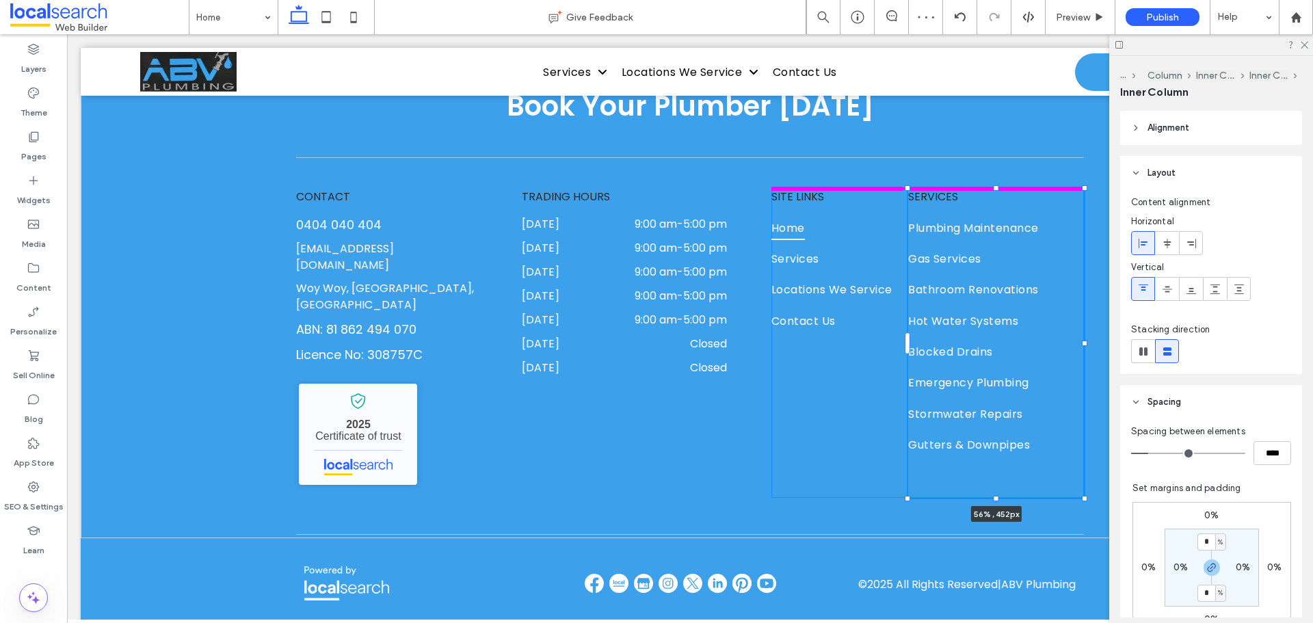
drag, startPoint x: 1031, startPoint y: 325, endPoint x: 1082, endPoint y: 319, distance: 51.7
click at [1082, 319] on div "Book Your Plumber [DATE] CONTACT [PHONE_NUMBER] [EMAIL_ADDRESS][DOMAIN_NAME] [G…" at bounding box center [690, 245] width 821 height 585
type input "**"
type input "****"
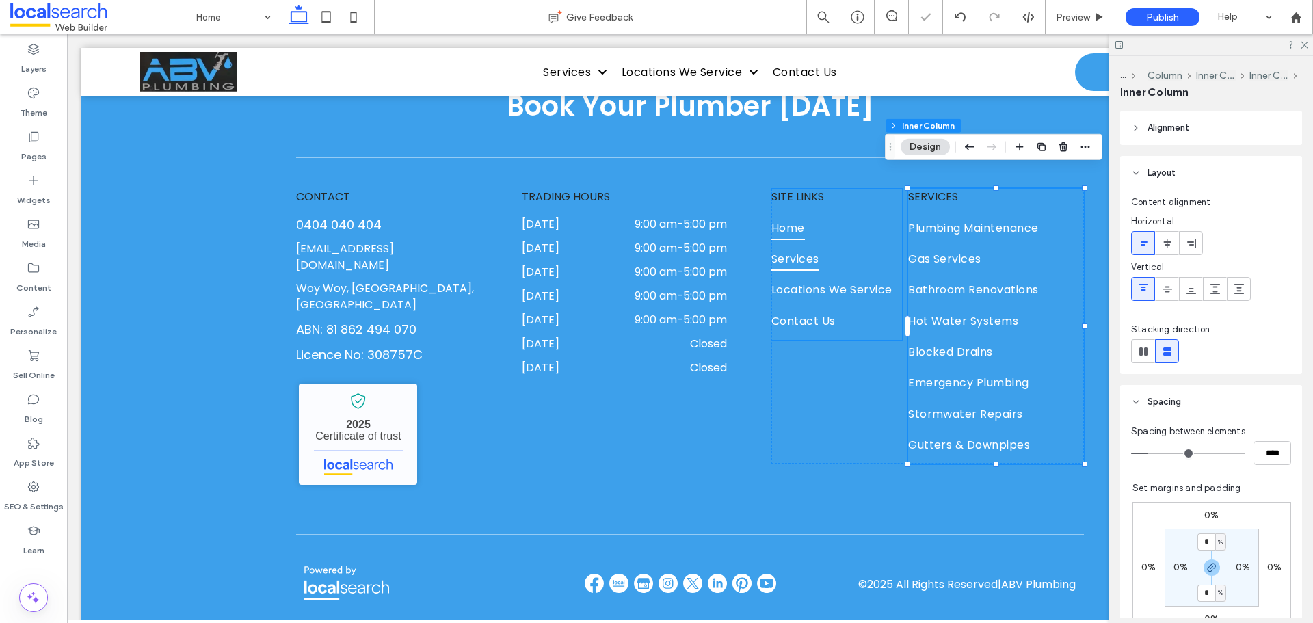
click at [879, 247] on link "Services" at bounding box center [836, 262] width 131 height 31
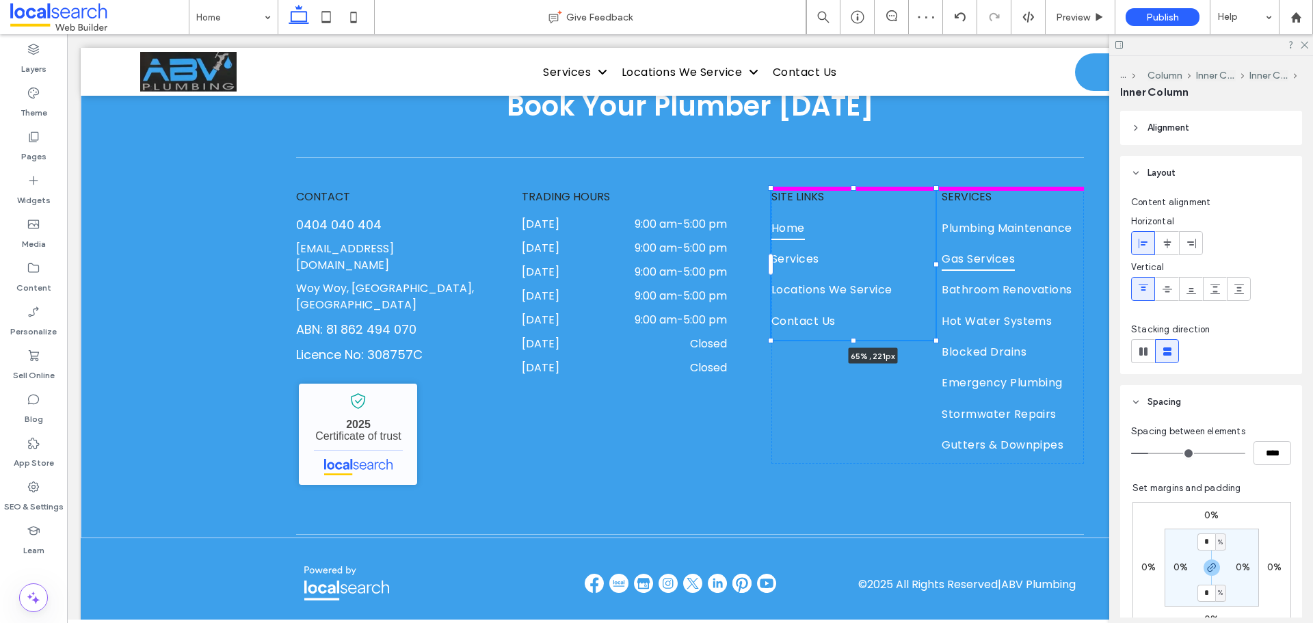
drag, startPoint x: 897, startPoint y: 244, endPoint x: 970, endPoint y: 249, distance: 72.6
click at [970, 249] on div "Book Your Plumber [DATE] CONTACT [PHONE_NUMBER] [EMAIL_ADDRESS][DOMAIN_NAME] [G…" at bounding box center [690, 245] width 821 height 585
type input "**"
type input "****"
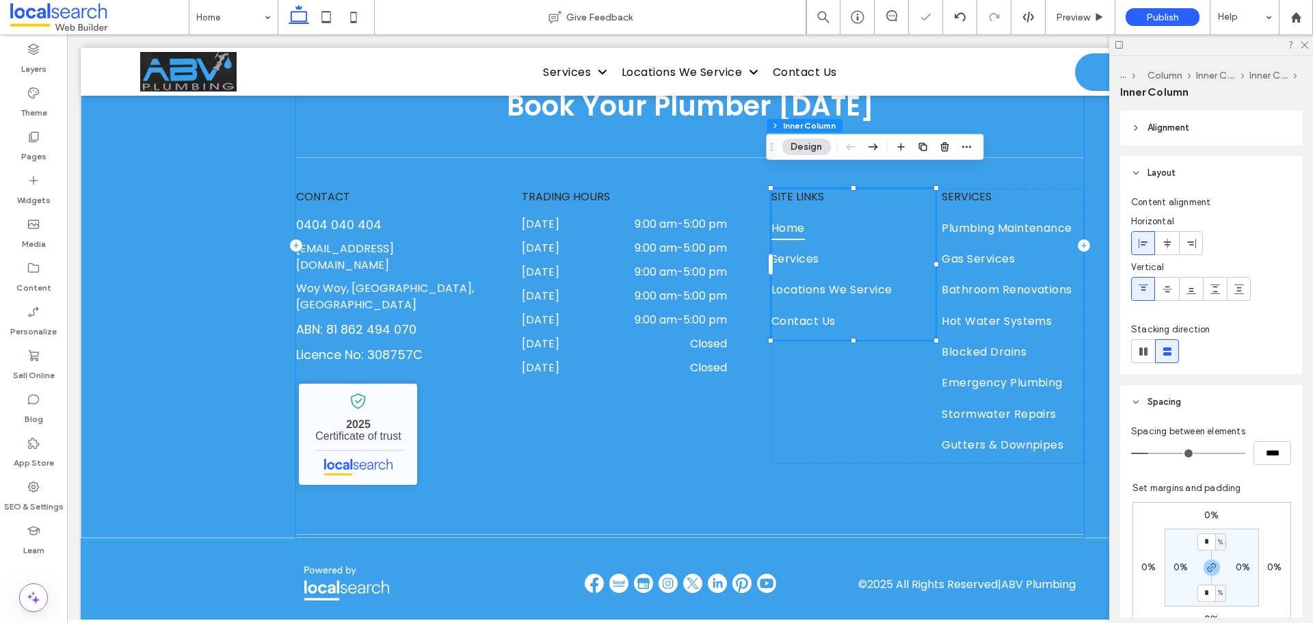
click at [886, 483] on div "Book Your Plumber [DATE] CONTACT [PHONE_NUMBER] [EMAIL_ADDRESS][DOMAIN_NAME] [G…" at bounding box center [690, 245] width 788 height 585
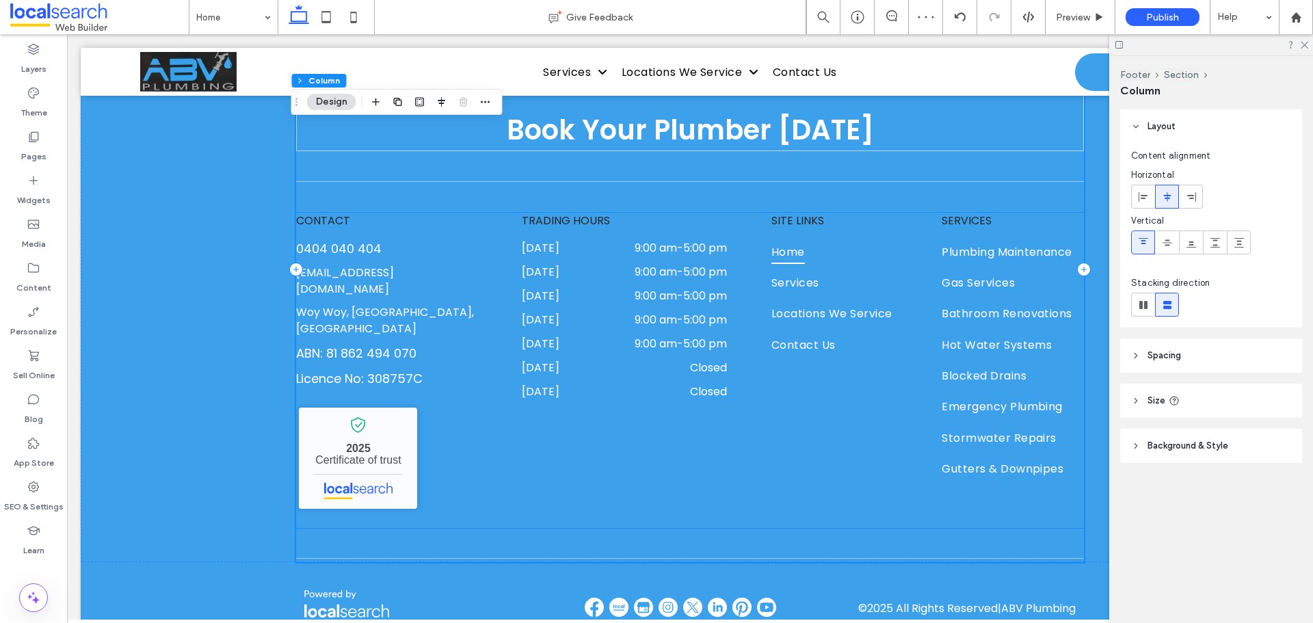
scroll to position [4730, 0]
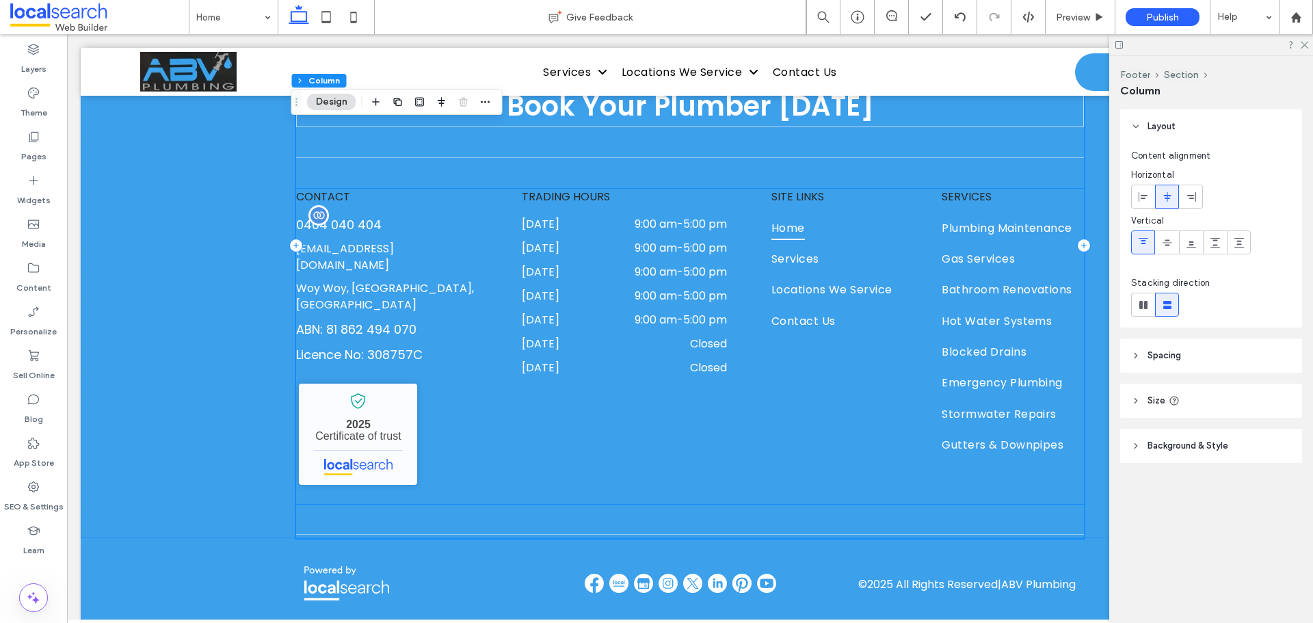
click at [346, 216] on link "0404 040 404" at bounding box center [338, 224] width 85 height 17
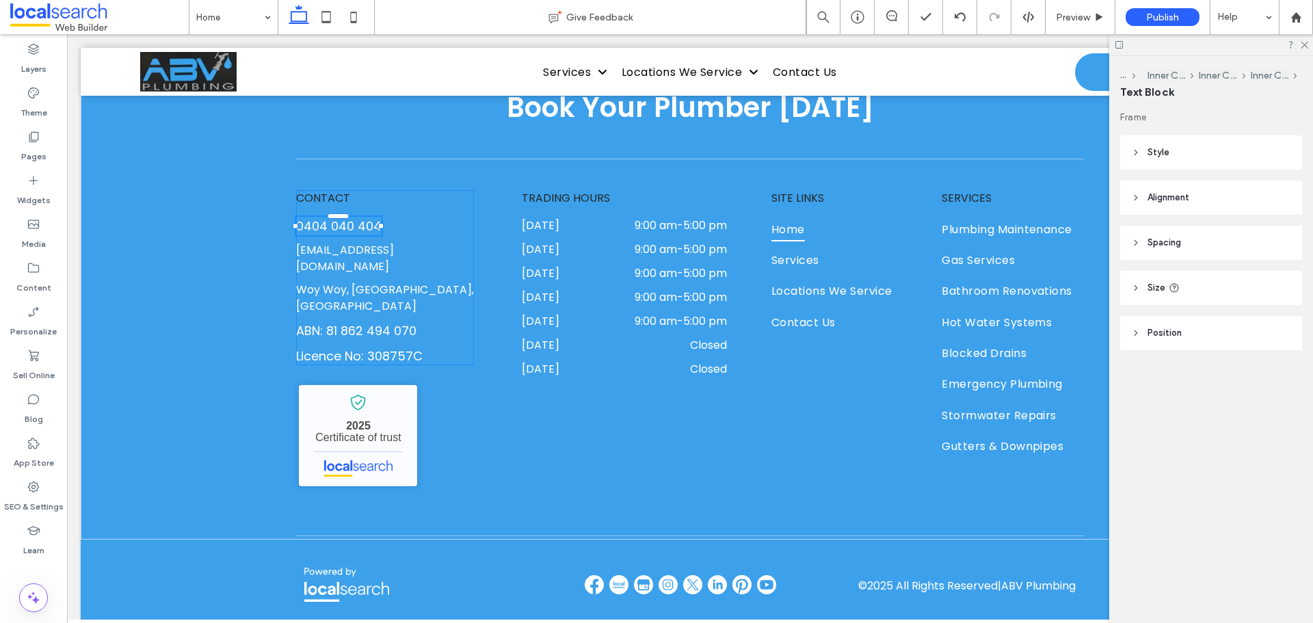
type input "*******"
type input "**"
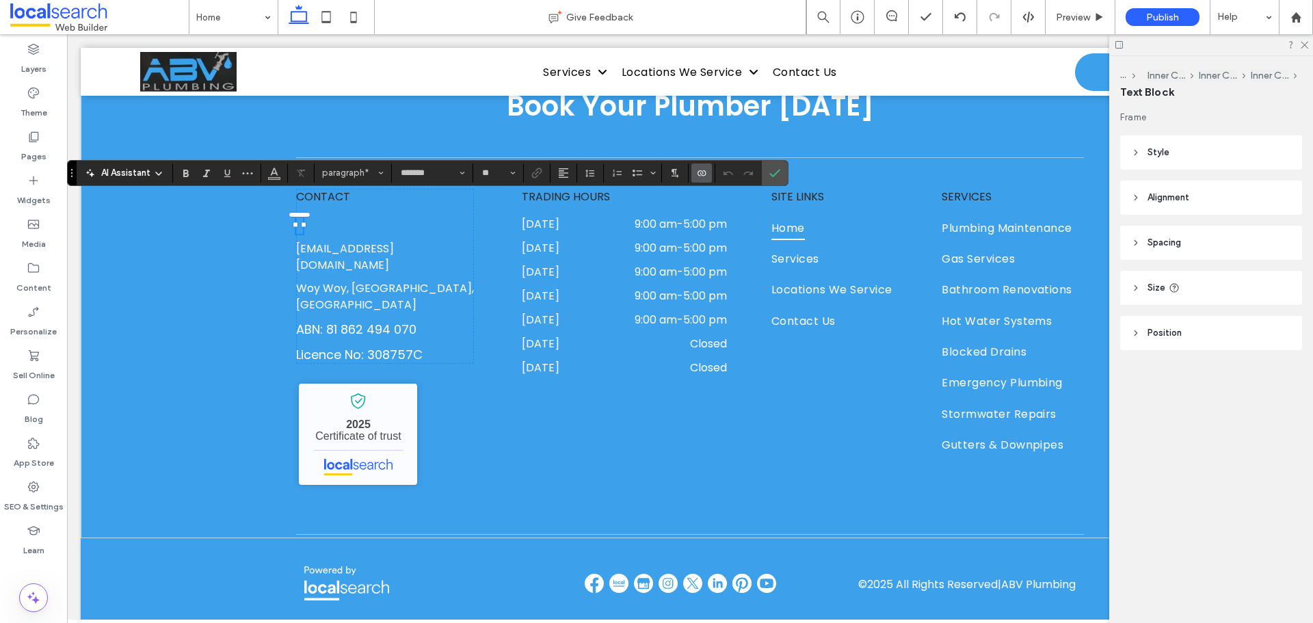
click at [696, 170] on icon "Connect To Data" at bounding box center [701, 173] width 11 height 11
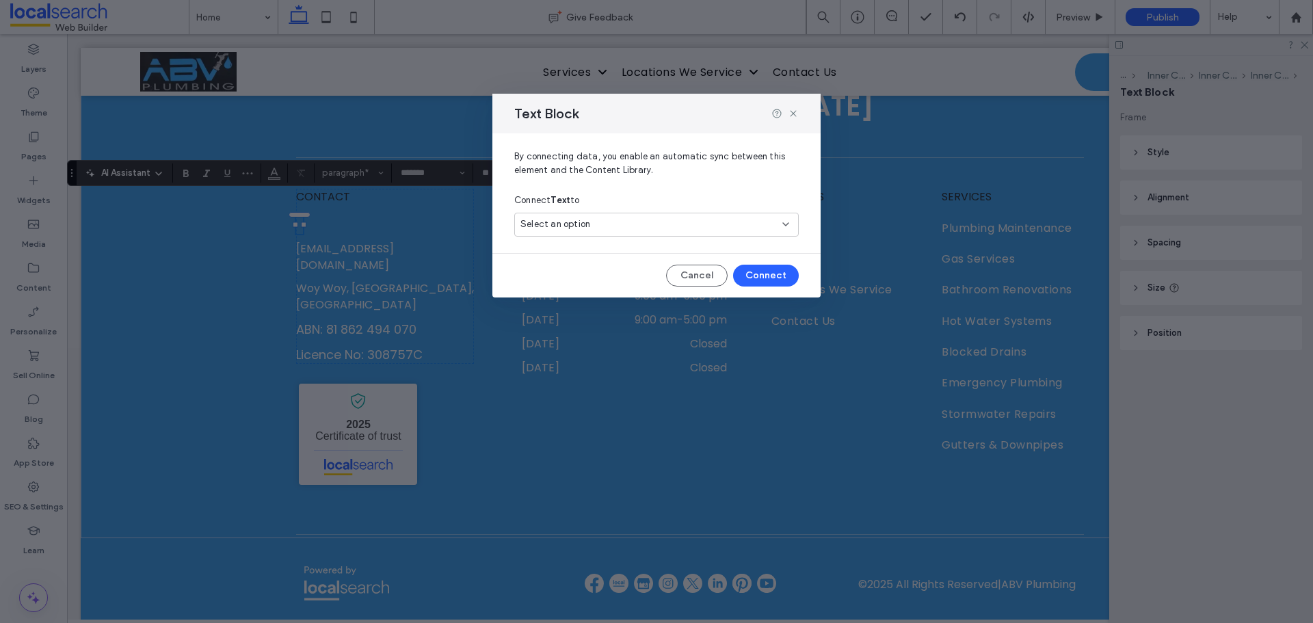
click at [695, 218] on div "Select an option" at bounding box center [648, 224] width 256 height 14
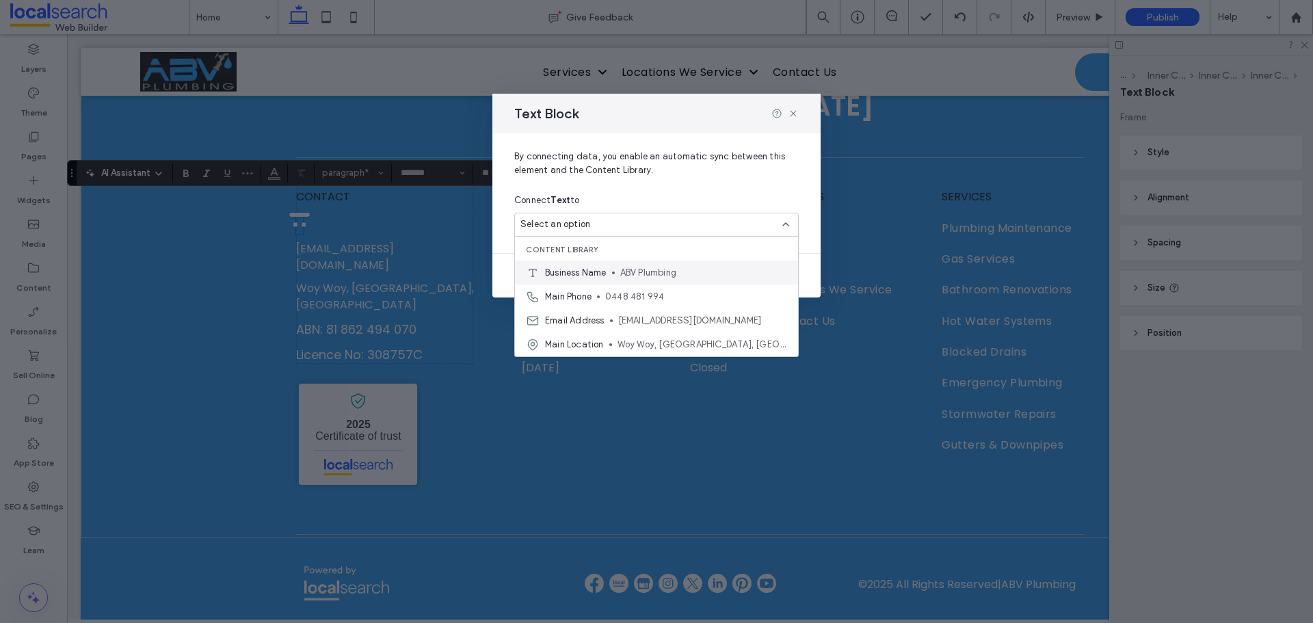
click at [689, 270] on span "ABV Plumbing" at bounding box center [703, 273] width 167 height 14
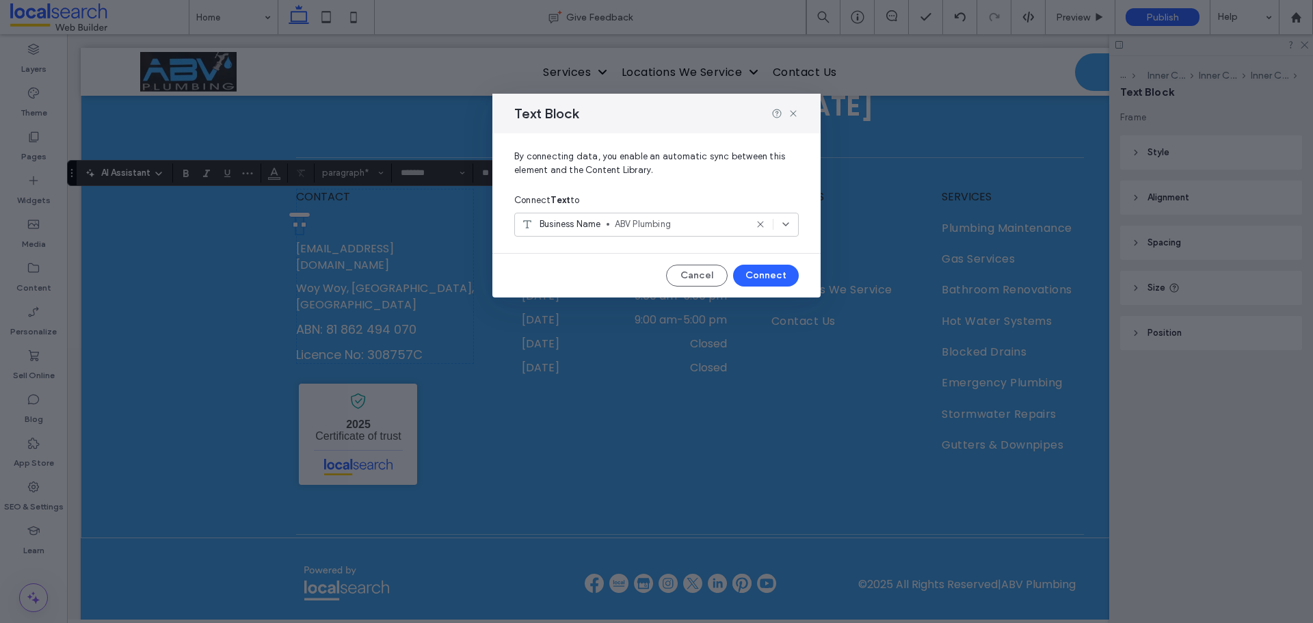
click at [675, 220] on span "ABV Plumbing" at bounding box center [680, 224] width 131 height 14
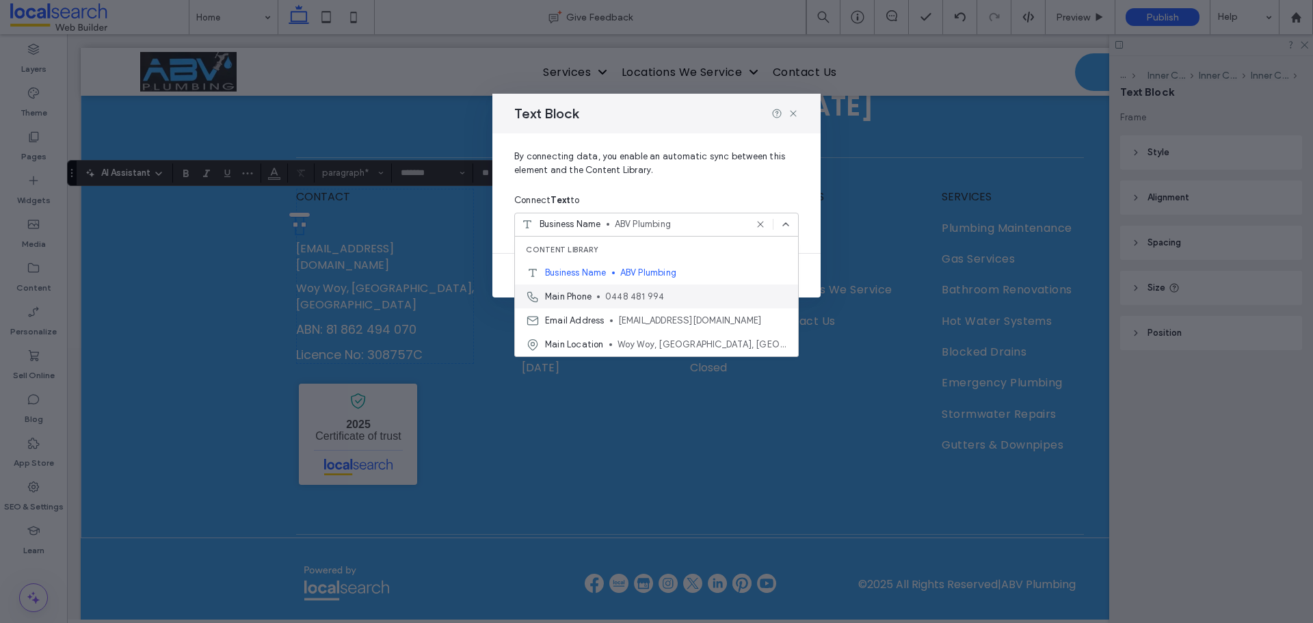
click at [668, 292] on span "0448 481 994" at bounding box center [696, 297] width 182 height 14
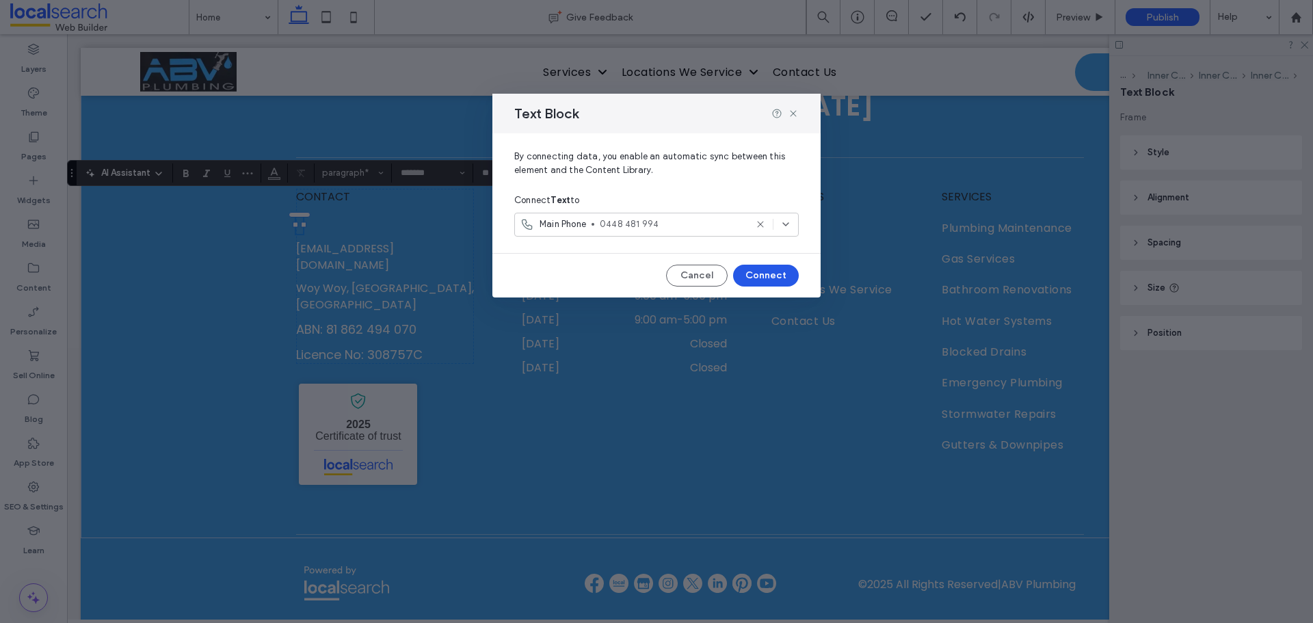
click at [771, 272] on button "Connect" at bounding box center [766, 276] width 66 height 22
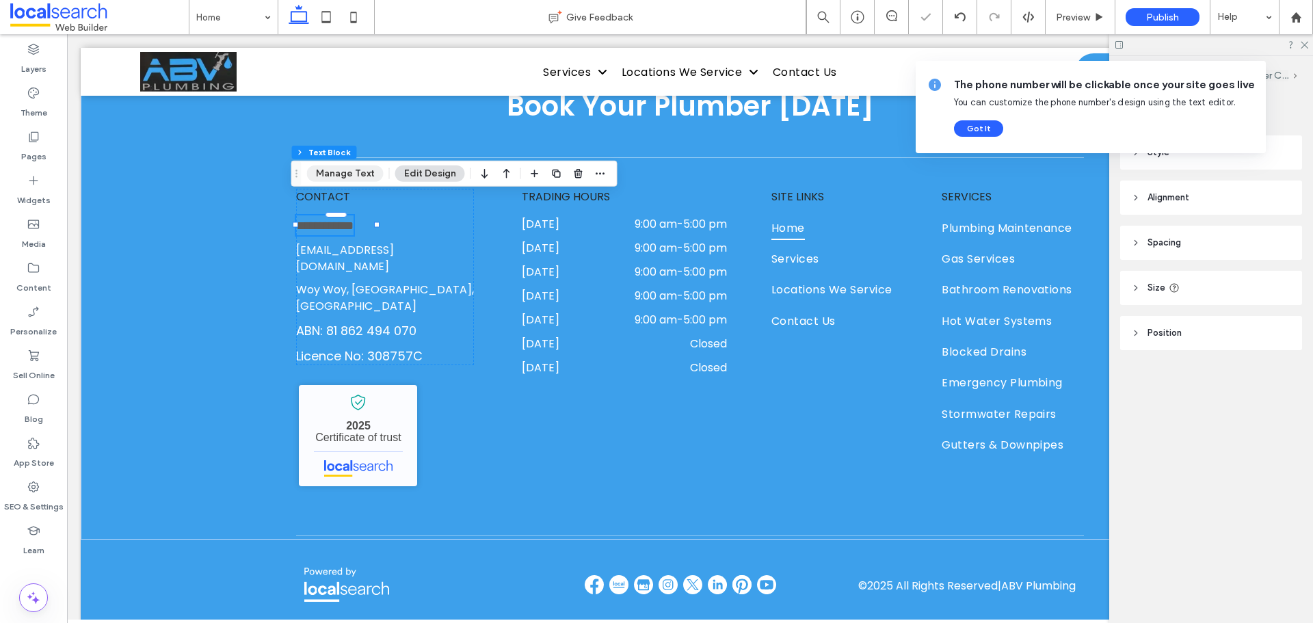
click at [329, 174] on button "Manage Text" at bounding box center [345, 173] width 77 height 16
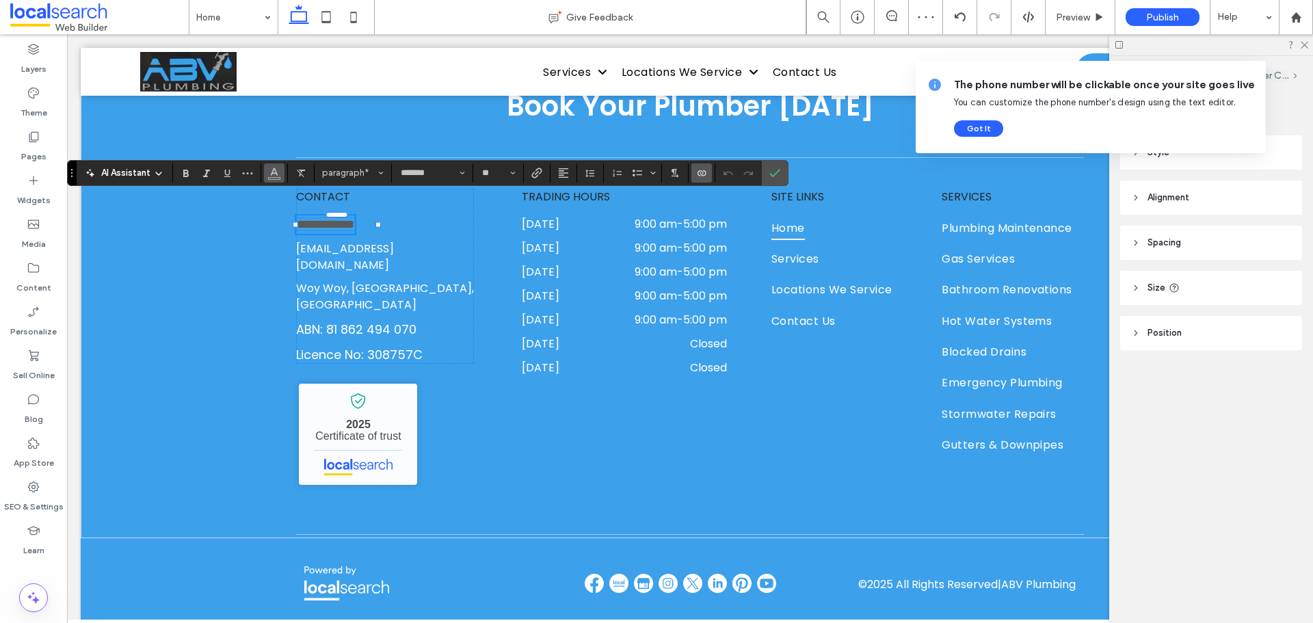
click at [280, 177] on button "Color" at bounding box center [274, 172] width 21 height 19
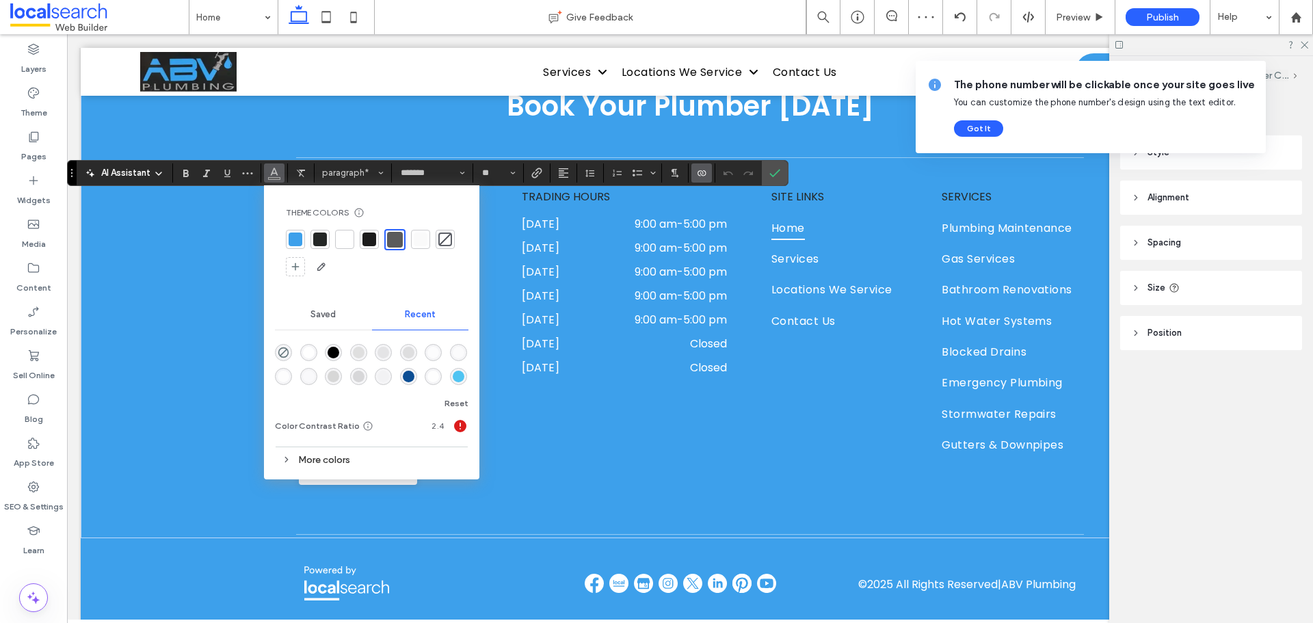
click at [351, 240] on div at bounding box center [344, 239] width 19 height 19
drag, startPoint x: 783, startPoint y: 178, endPoint x: 552, endPoint y: 207, distance: 232.9
click at [783, 178] on label "Confirm" at bounding box center [775, 173] width 21 height 25
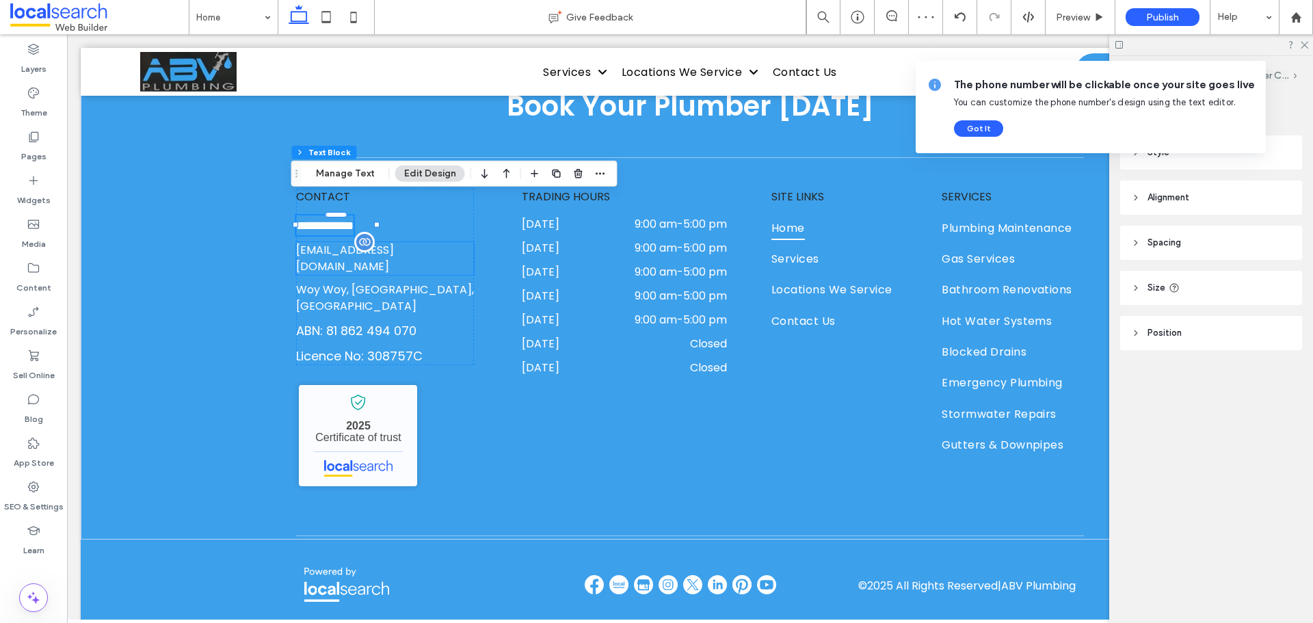
click at [382, 242] on link "[EMAIL_ADDRESS][DOMAIN_NAME]" at bounding box center [345, 258] width 98 height 32
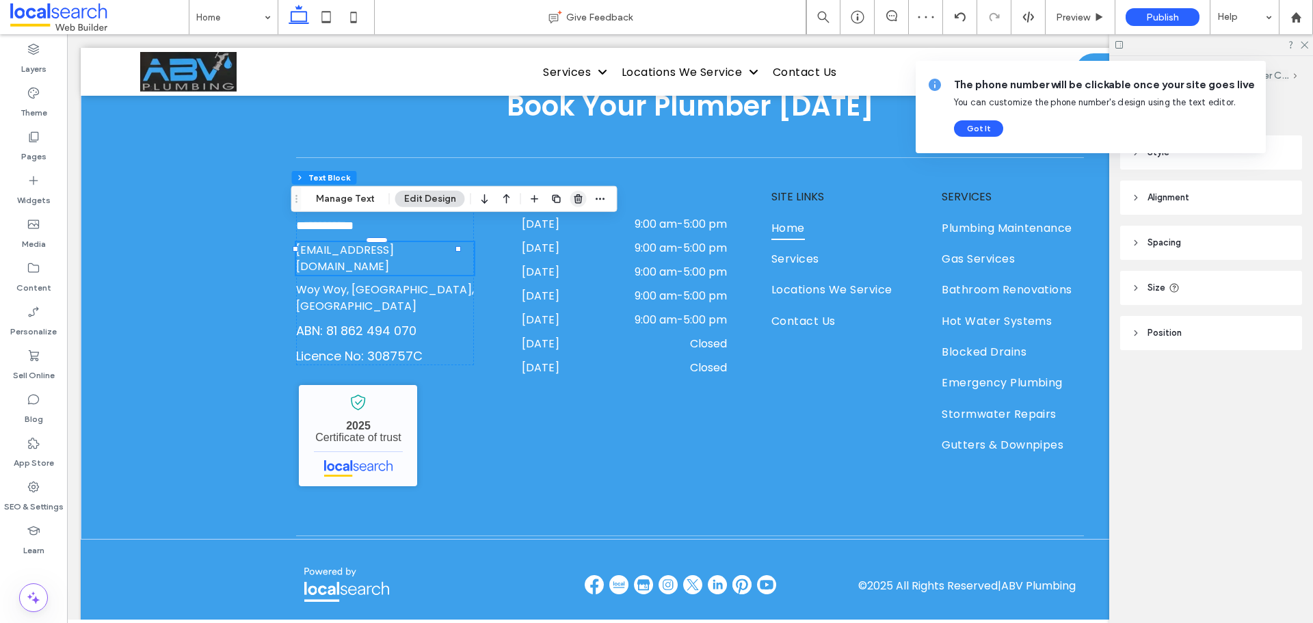
click at [573, 196] on icon "button" at bounding box center [578, 199] width 11 height 11
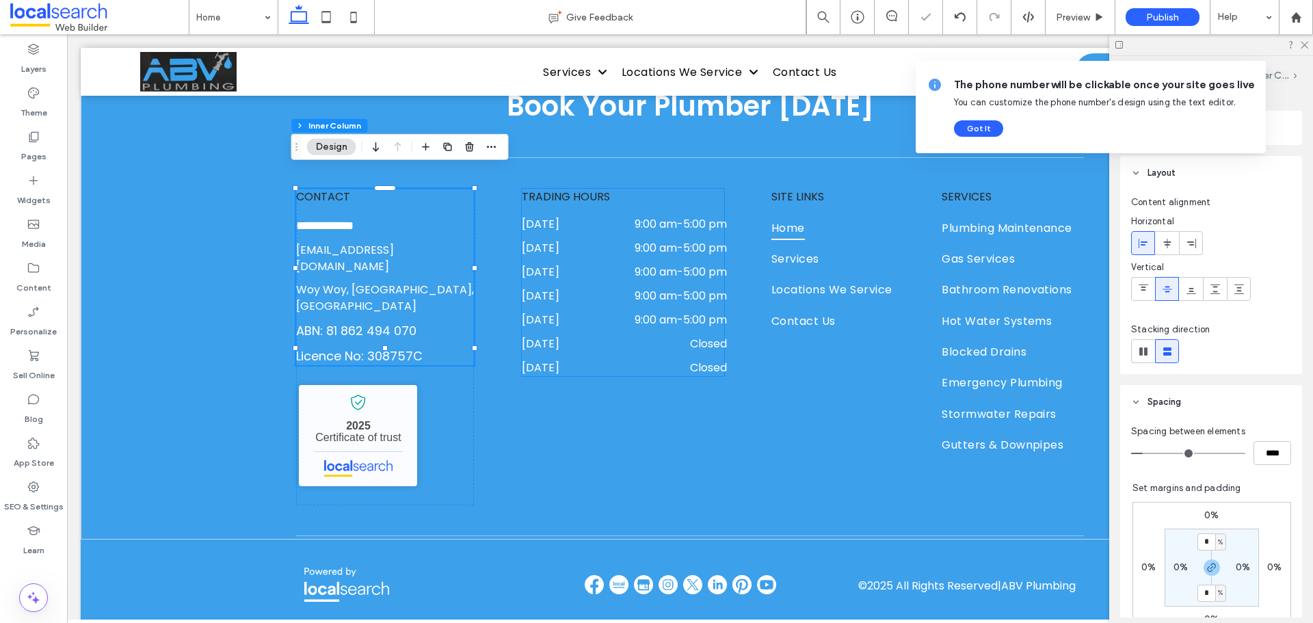
scroll to position [4717, 0]
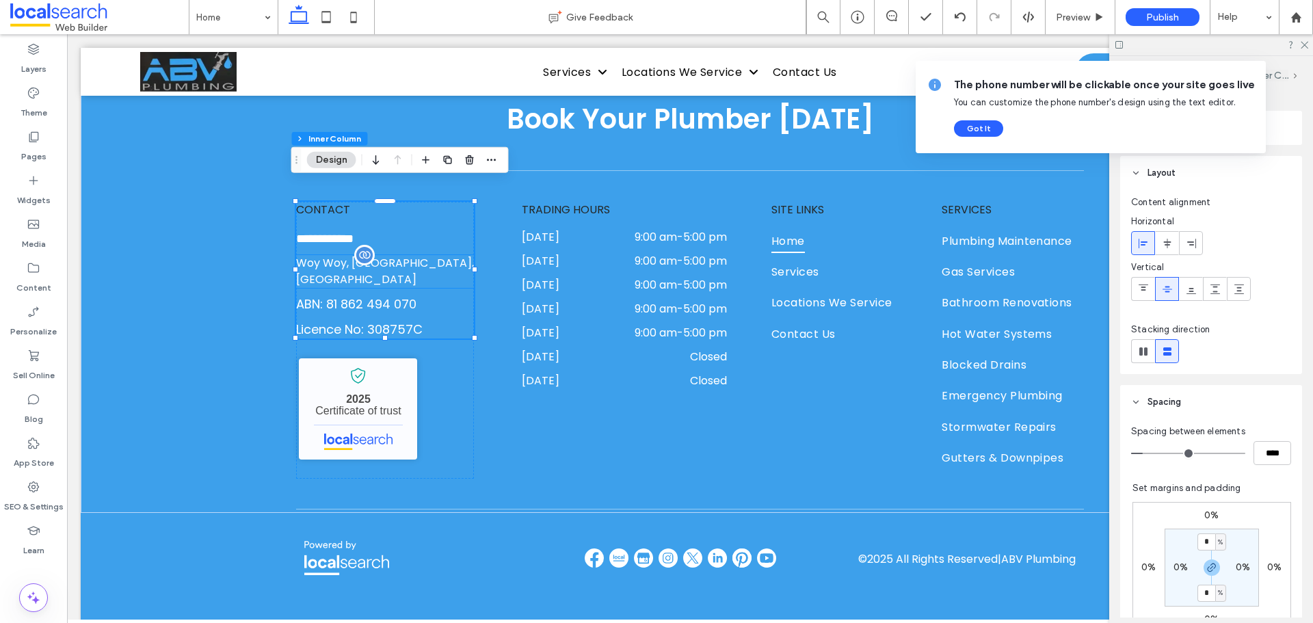
click at [348, 255] on p "Woy Woy, [GEOGRAPHIC_DATA], [GEOGRAPHIC_DATA]" at bounding box center [385, 271] width 178 height 33
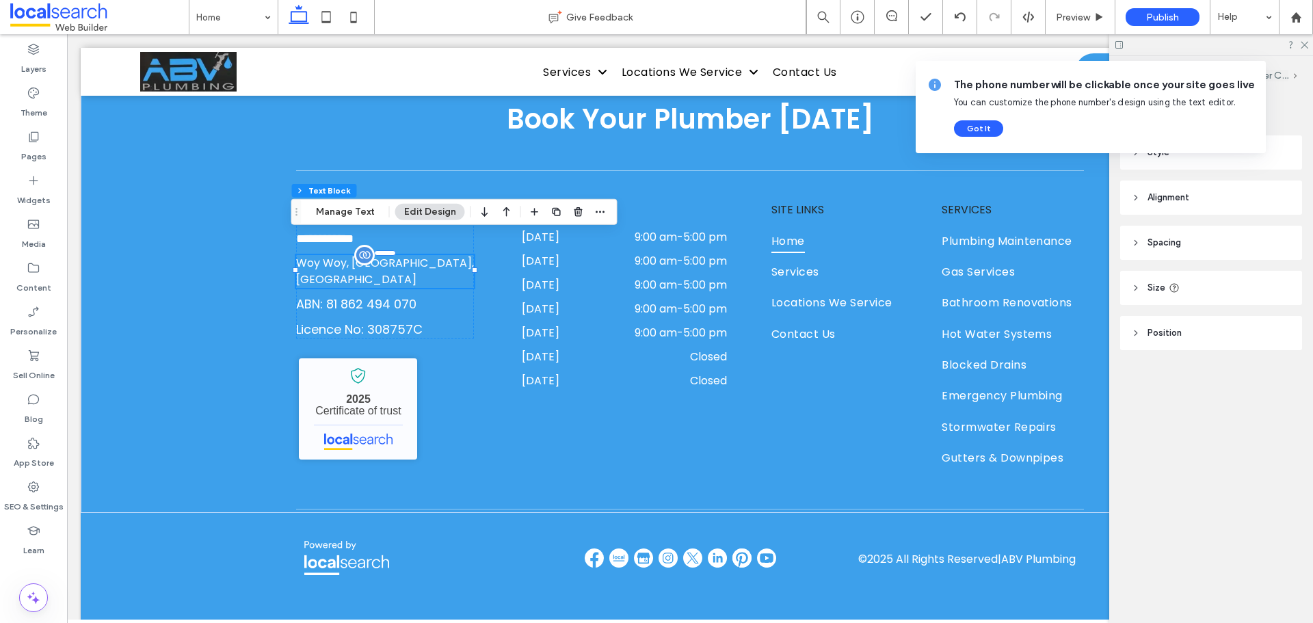
click at [348, 255] on div "Woy Woy, [GEOGRAPHIC_DATA], [GEOGRAPHIC_DATA]" at bounding box center [385, 271] width 178 height 33
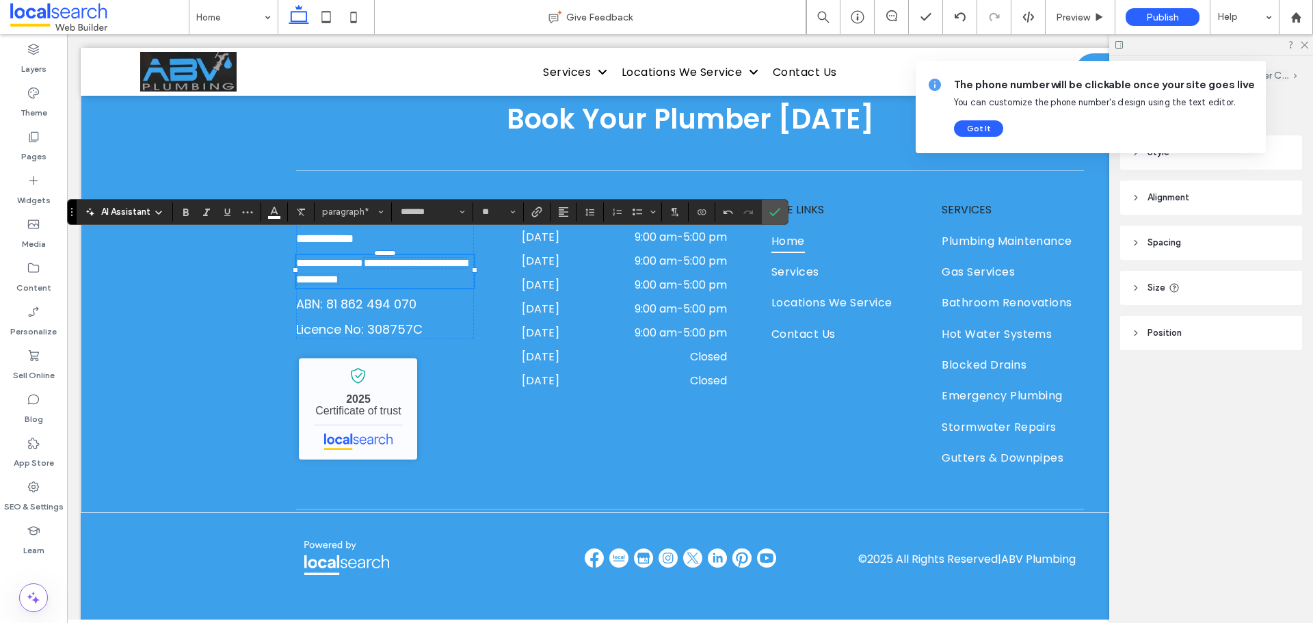
scroll to position [4716, 0]
type input "**"
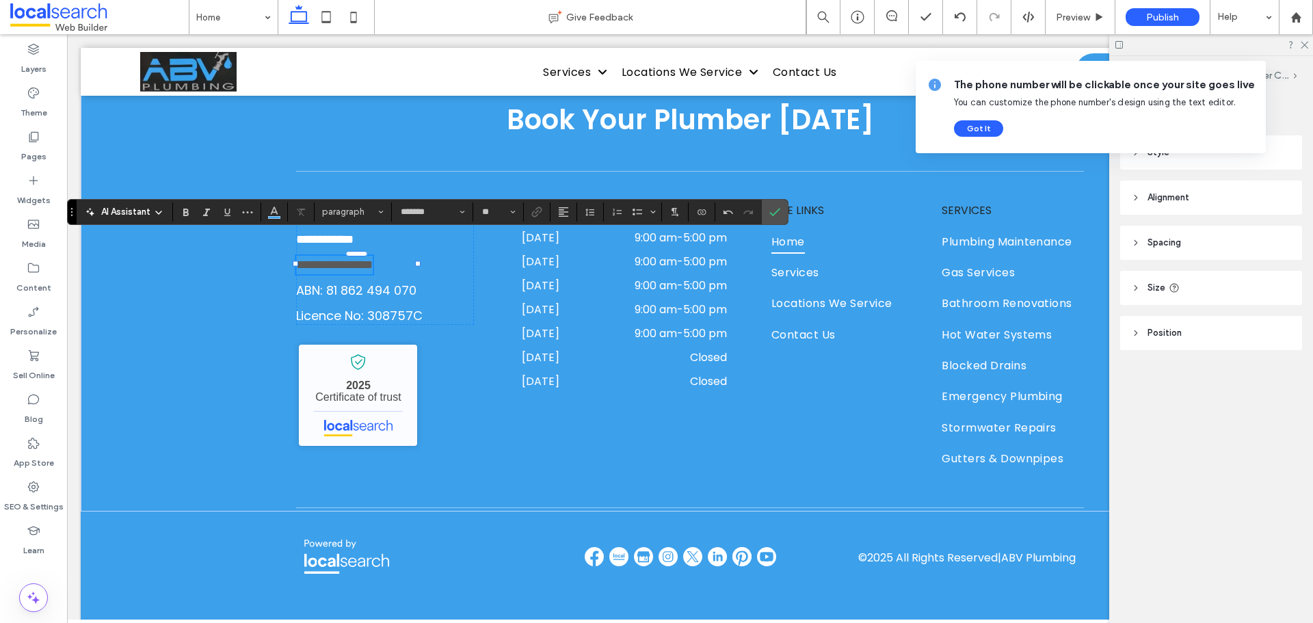
click at [373, 258] on span "**********" at bounding box center [334, 264] width 77 height 12
click at [536, 214] on icon "Link" at bounding box center [536, 212] width 11 height 11
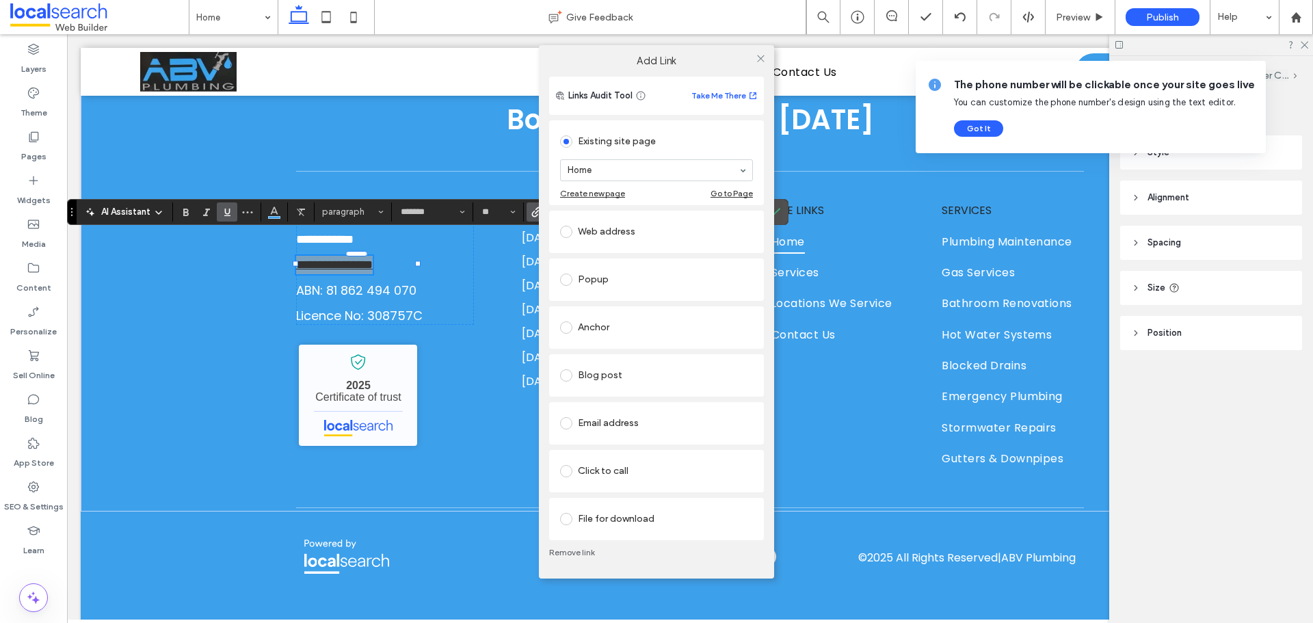
click at [602, 228] on div "Web address" at bounding box center [656, 232] width 193 height 22
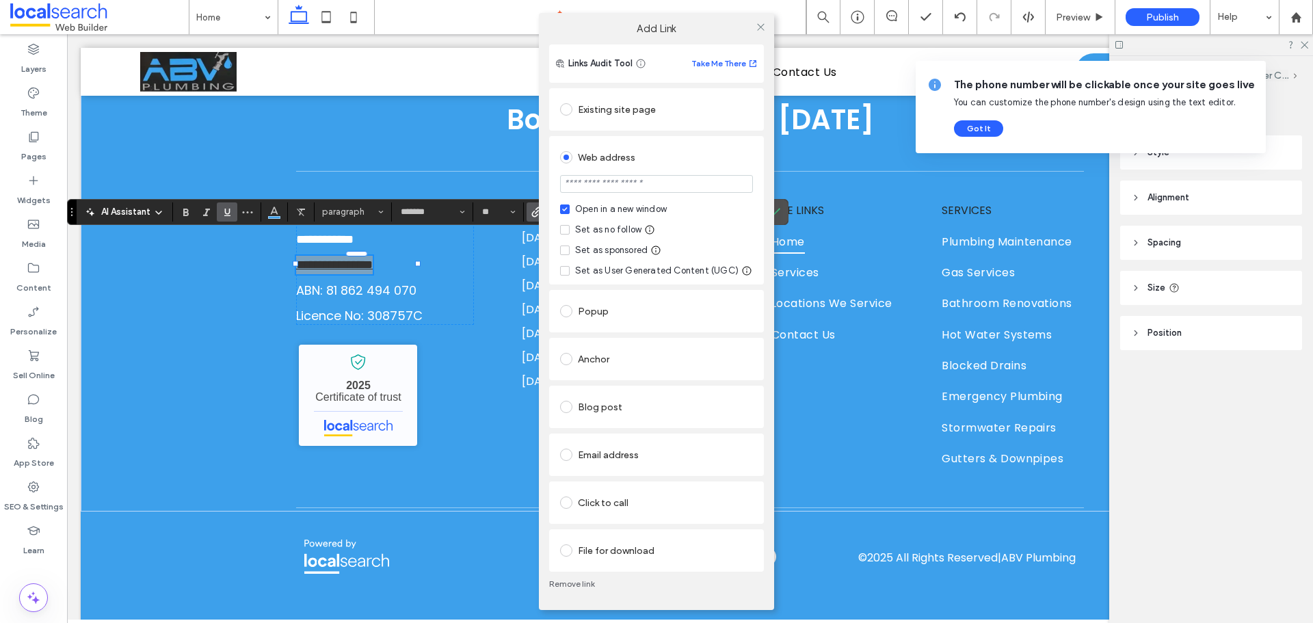
click at [605, 184] on input "url" at bounding box center [656, 184] width 193 height 18
type input "**********"
click at [596, 228] on div "Set as no follow" at bounding box center [608, 230] width 66 height 14
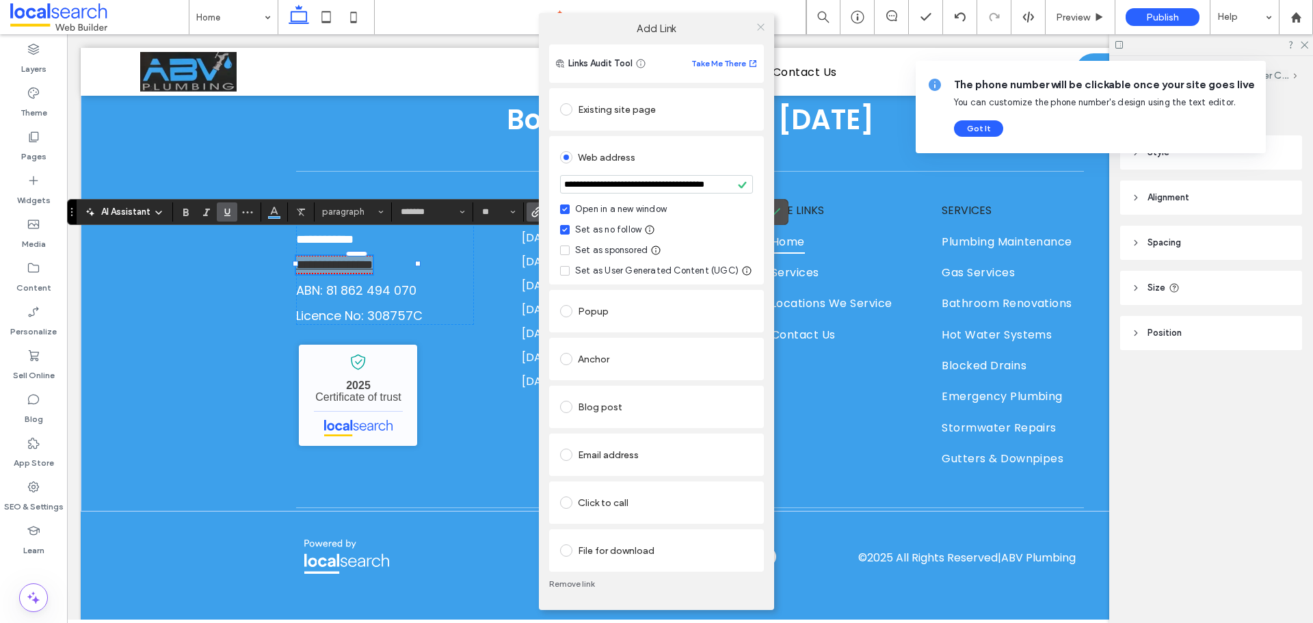
click at [758, 27] on icon at bounding box center [761, 27] width 10 height 10
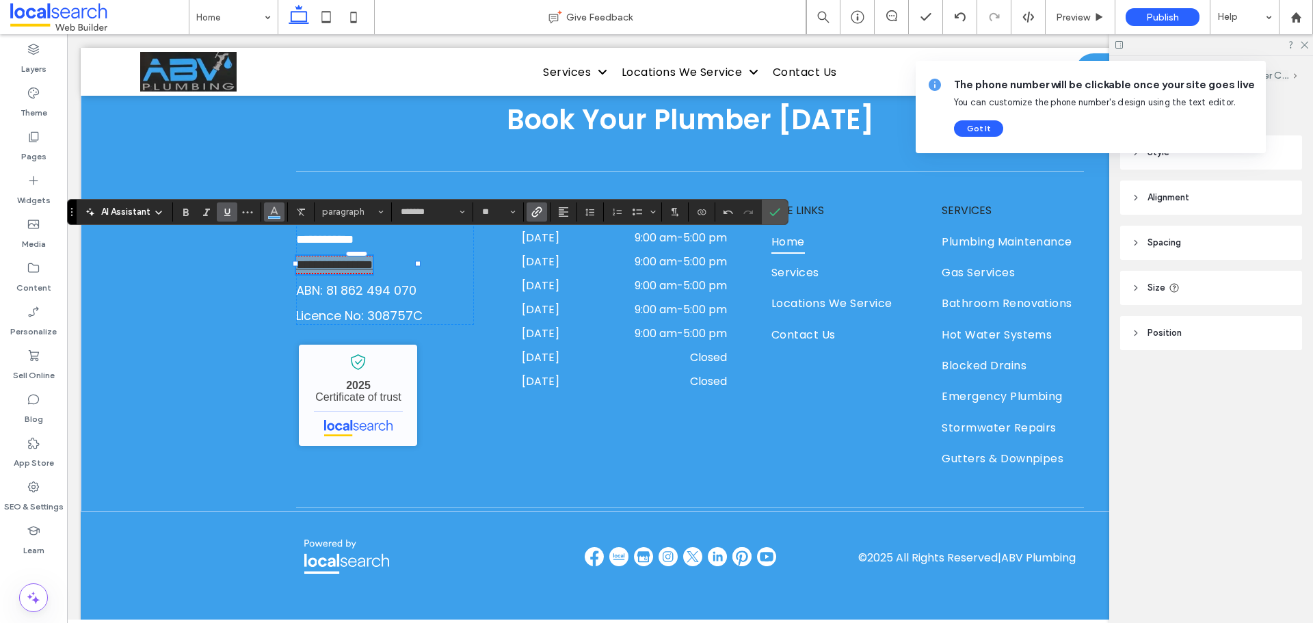
click at [265, 208] on button "Color" at bounding box center [274, 211] width 21 height 19
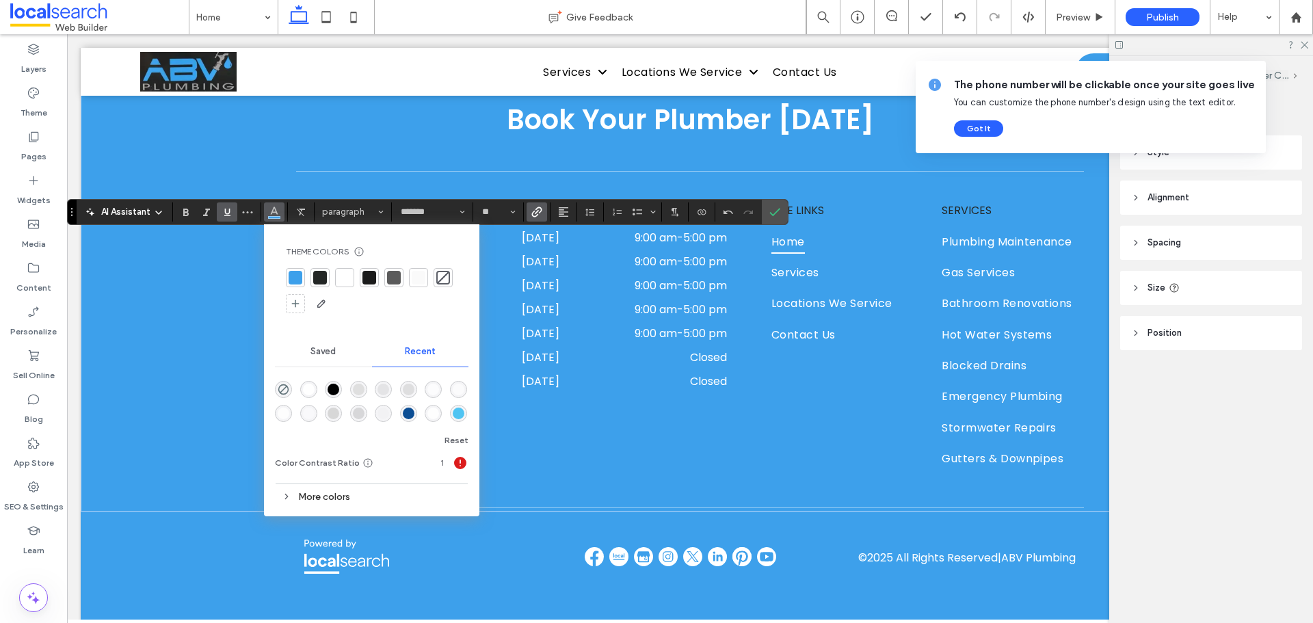
click at [338, 276] on div at bounding box center [345, 278] width 14 height 14
click at [226, 215] on icon "Underline" at bounding box center [227, 212] width 11 height 11
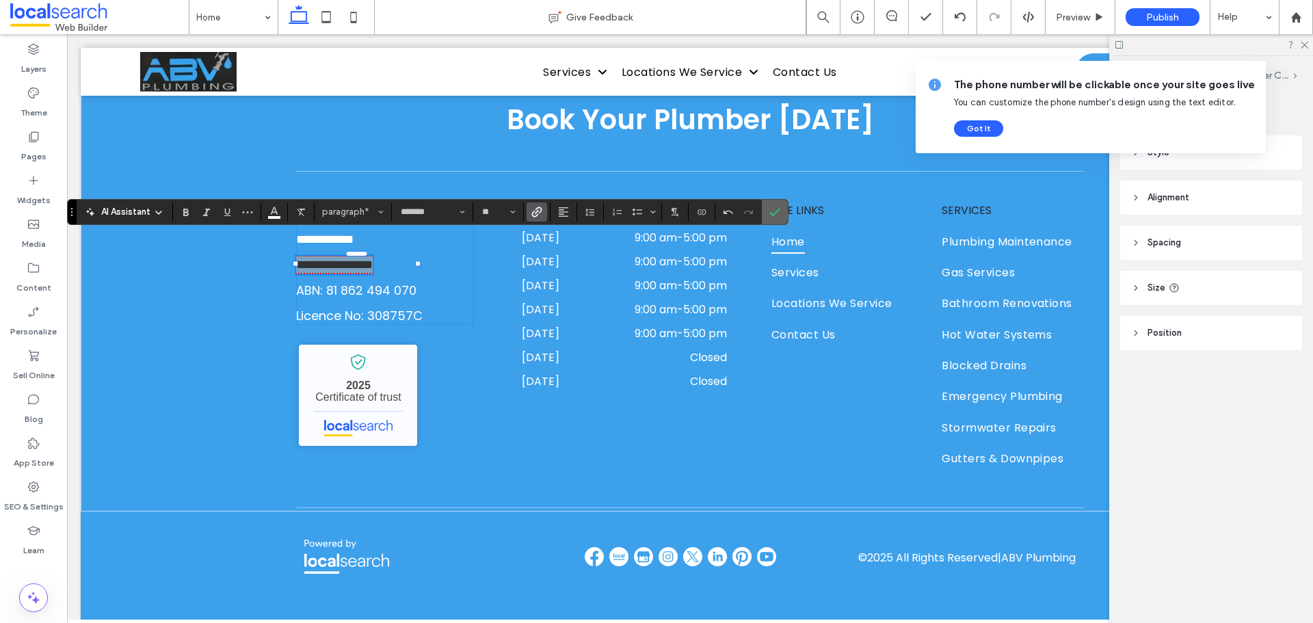
click at [777, 207] on icon "Confirm" at bounding box center [774, 212] width 11 height 11
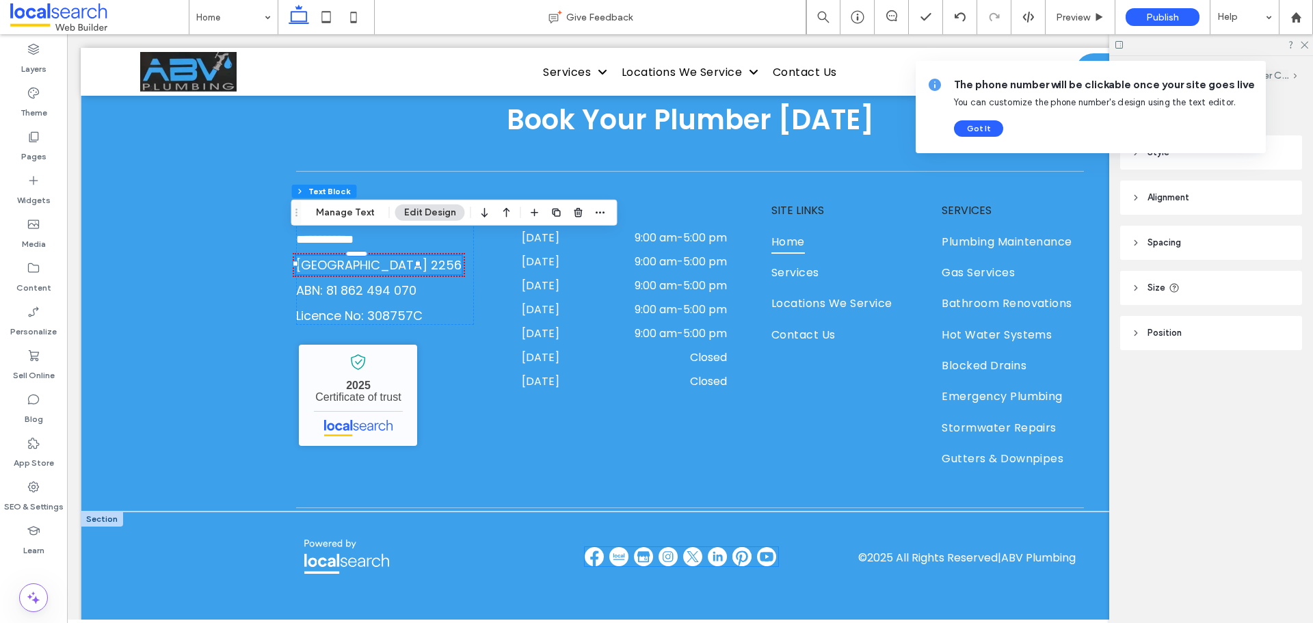
click at [667, 547] on img at bounding box center [668, 556] width 19 height 19
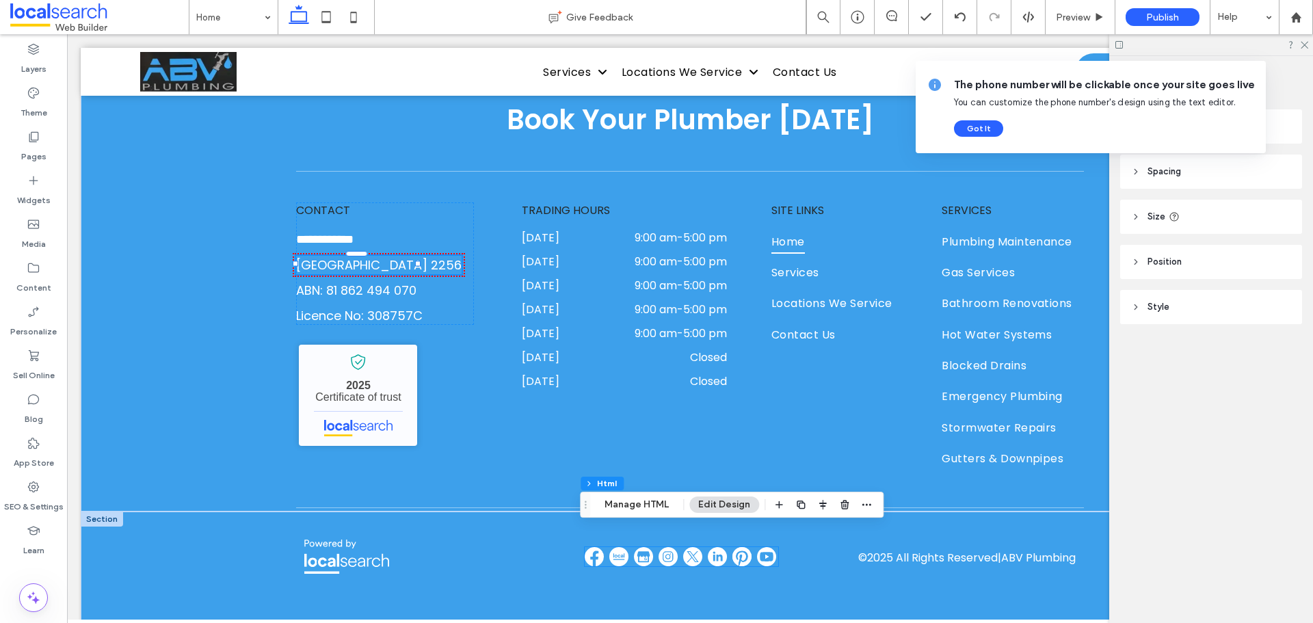
click at [667, 547] on div at bounding box center [682, 556] width 194 height 19
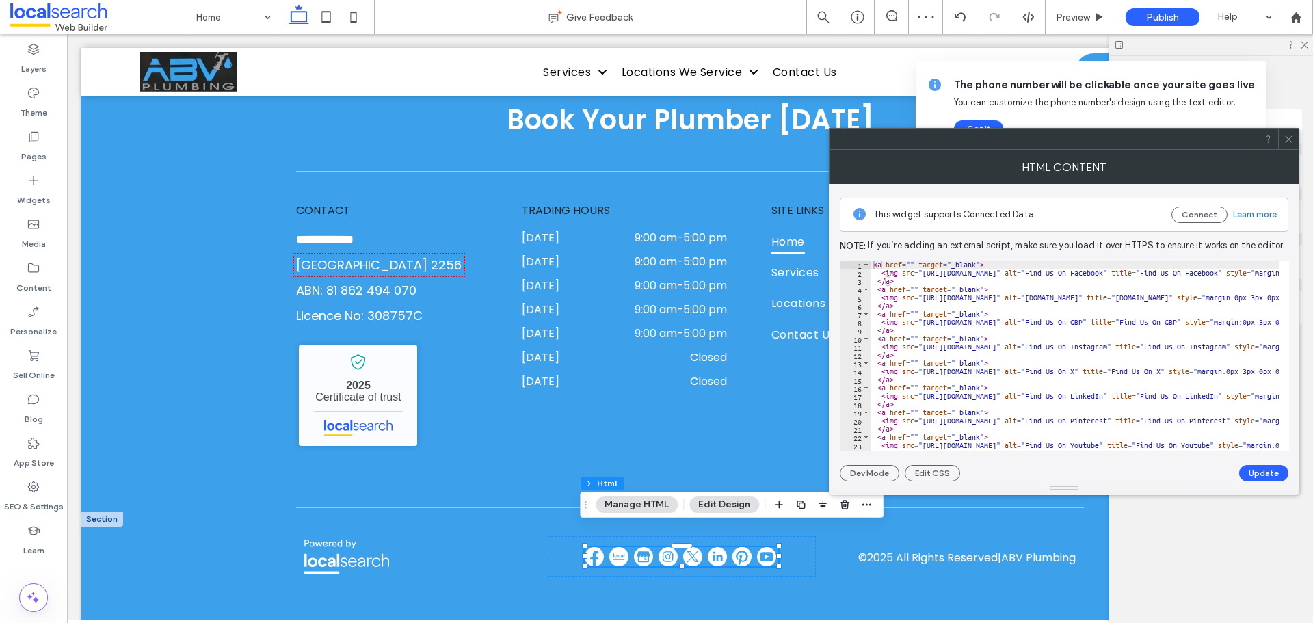
paste textarea "**********"
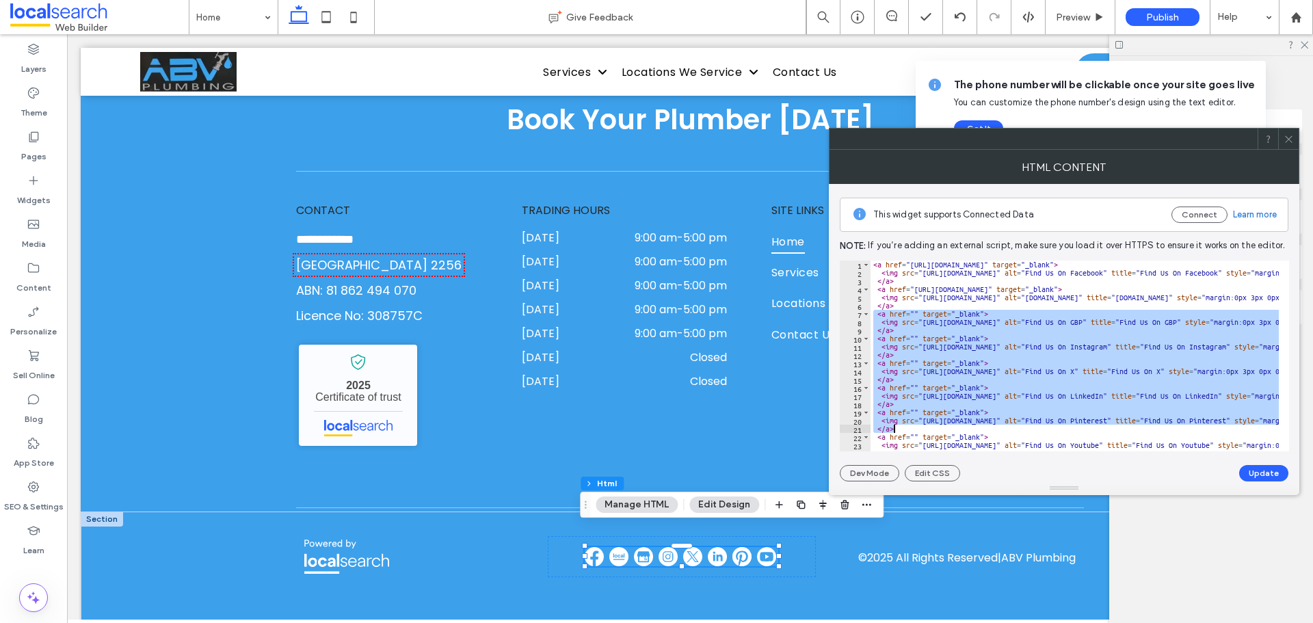
scroll to position [16, 0]
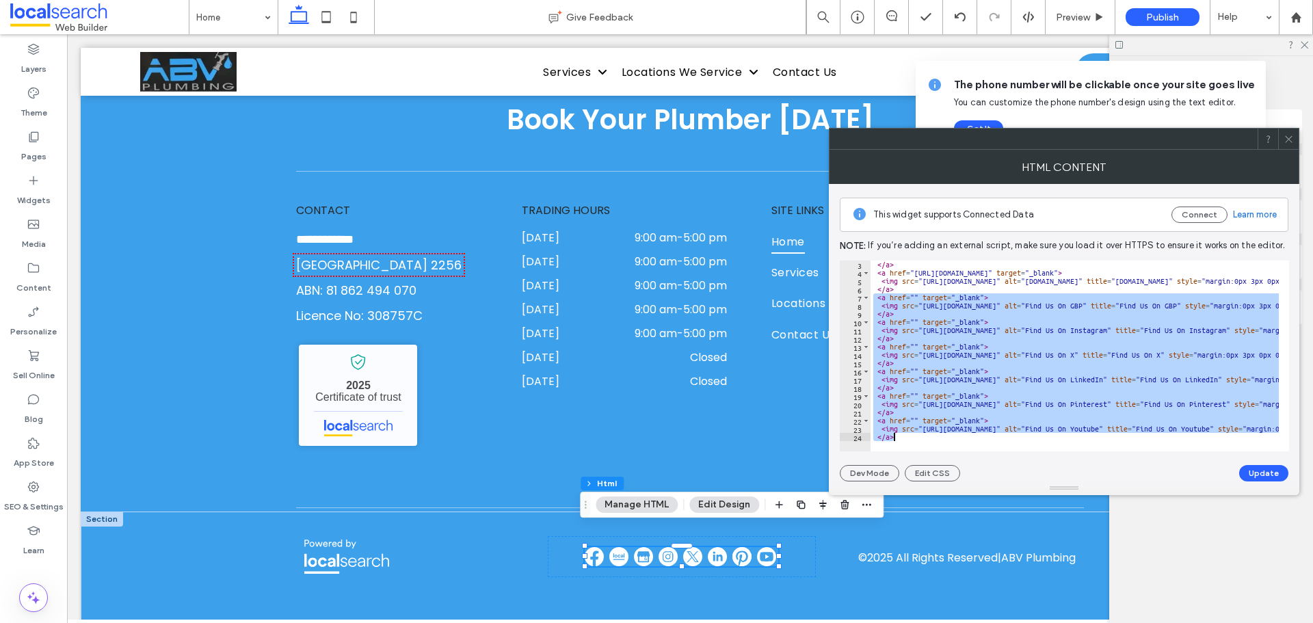
drag, startPoint x: 875, startPoint y: 317, endPoint x: 1014, endPoint y: 448, distance: 191.1
click at [1014, 448] on div "**********" at bounding box center [1064, 356] width 449 height 191
type textarea "**********"
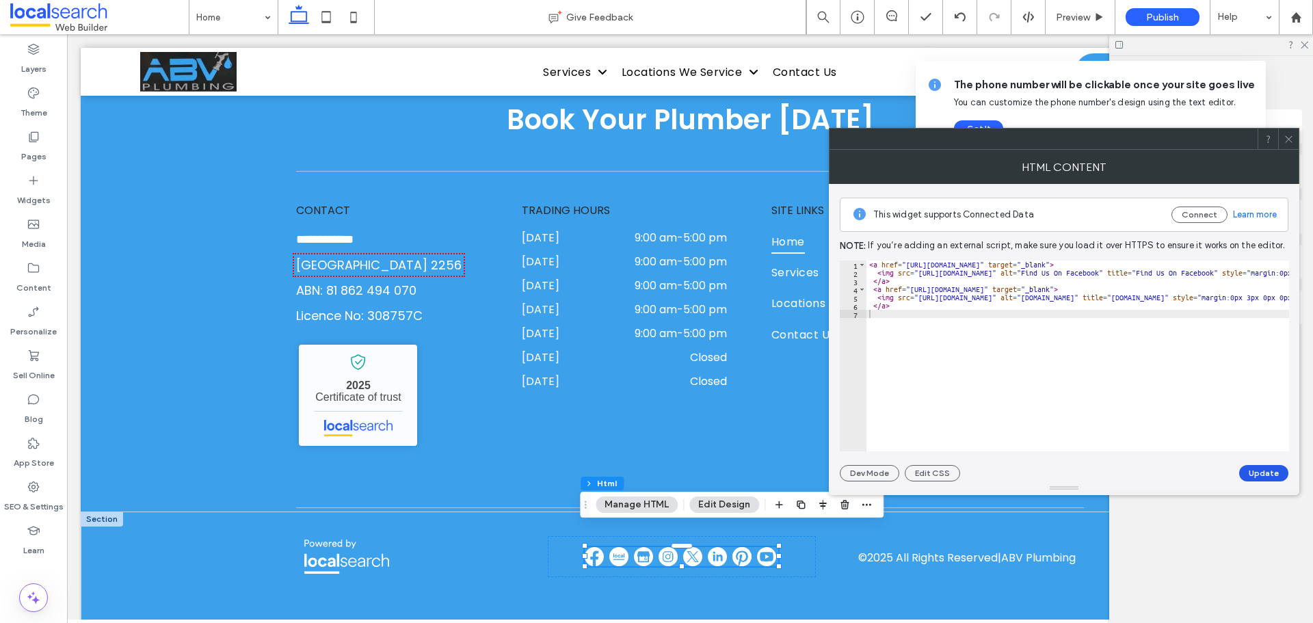
click at [1249, 468] on button "Update" at bounding box center [1263, 473] width 49 height 16
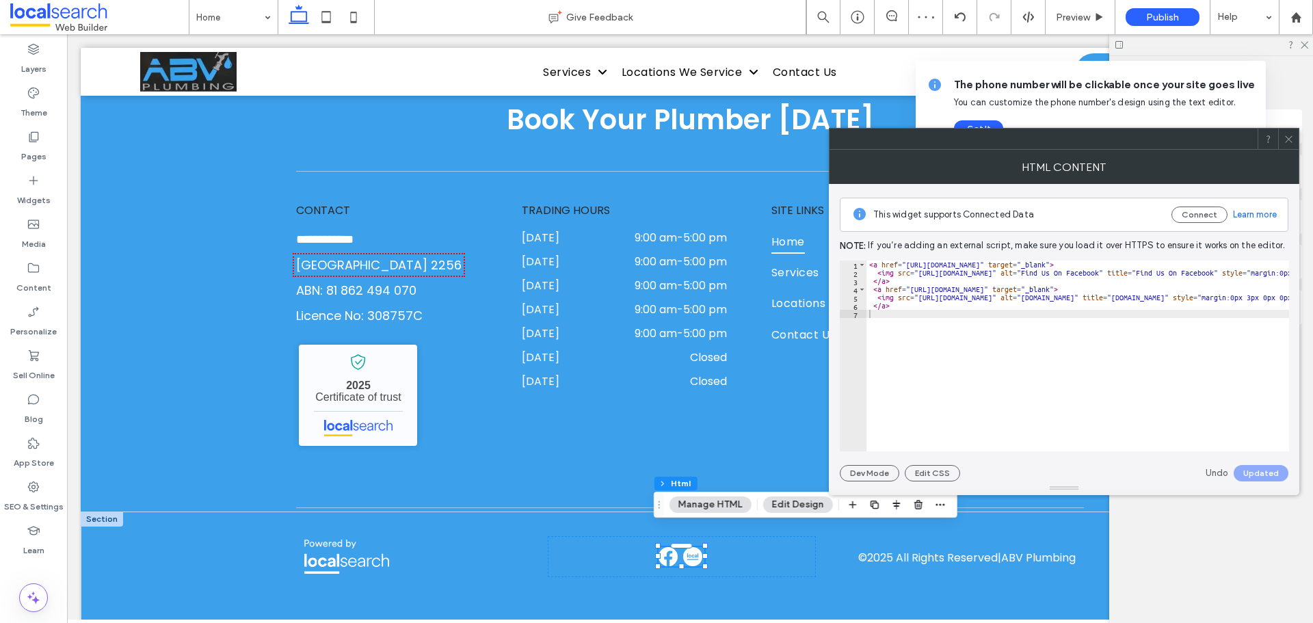
click at [1286, 135] on icon at bounding box center [1289, 139] width 10 height 10
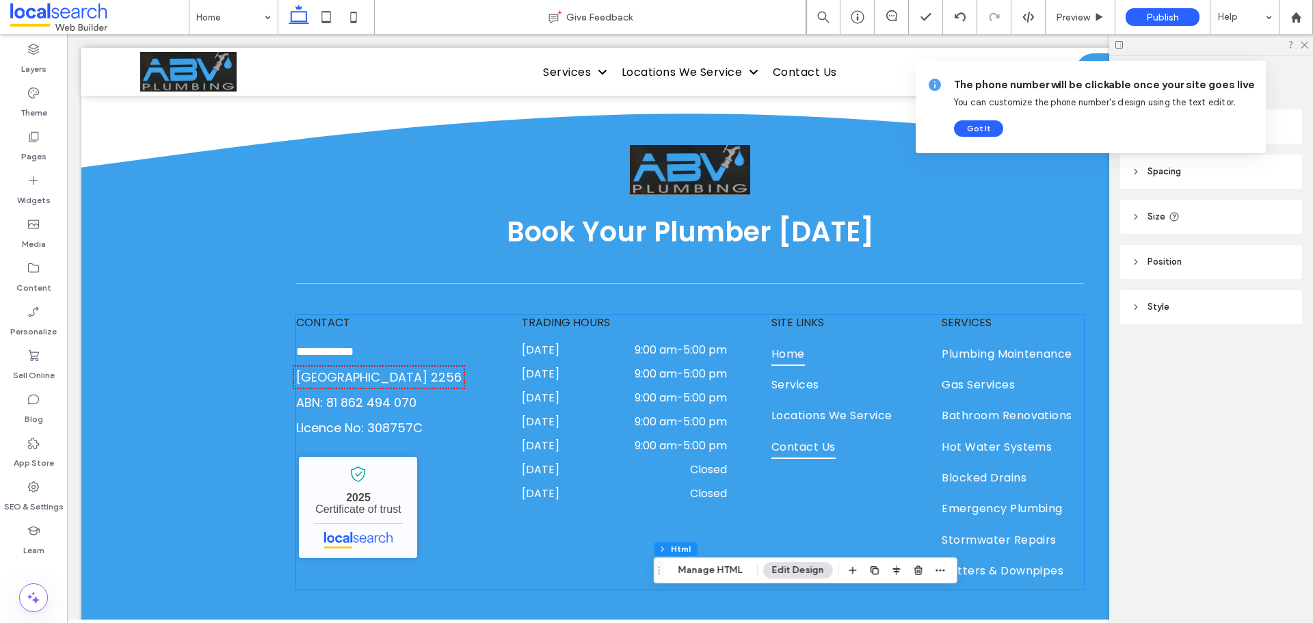
scroll to position [4647, 0]
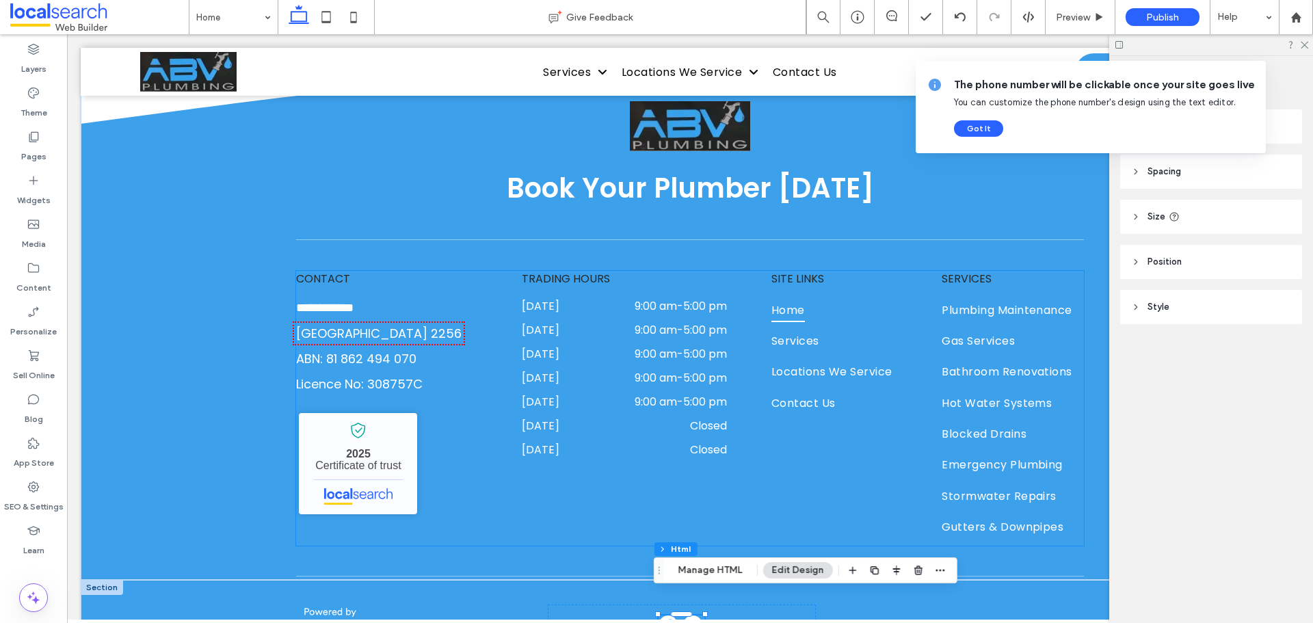
click at [329, 271] on span "CONTACT" at bounding box center [323, 279] width 54 height 16
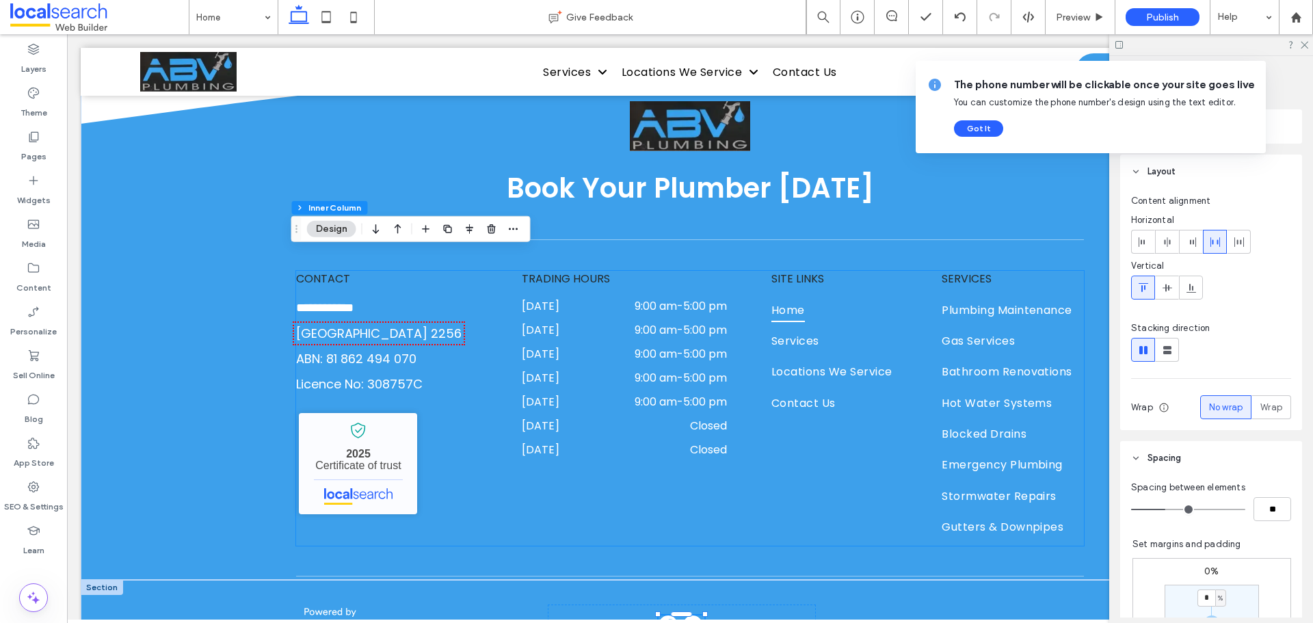
click at [329, 271] on span "CONTACT" at bounding box center [323, 279] width 54 height 16
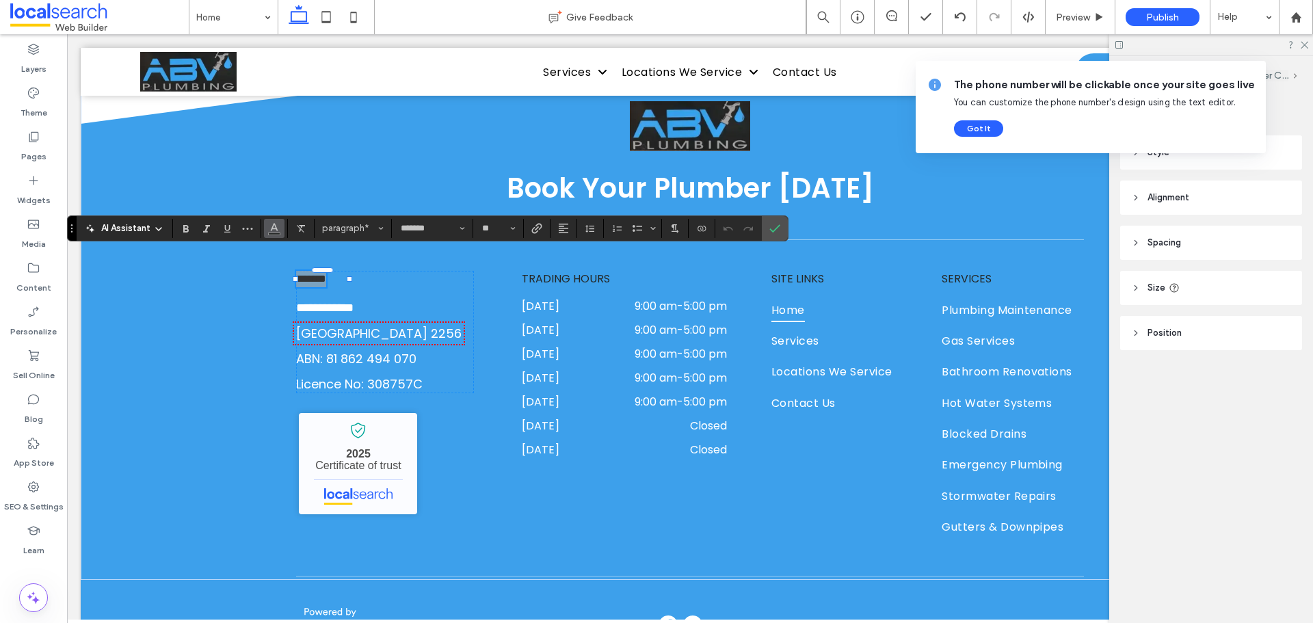
click at [269, 226] on icon "Color" at bounding box center [274, 227] width 11 height 11
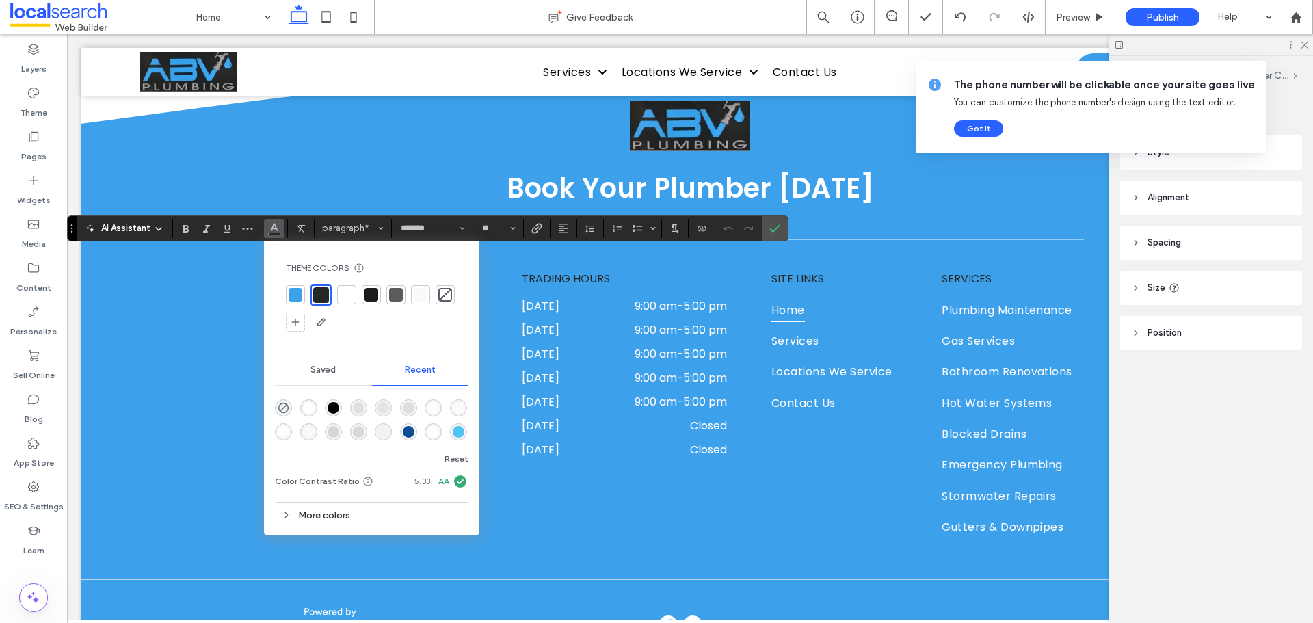
click at [344, 291] on div at bounding box center [347, 295] width 14 height 14
click at [777, 233] on icon "Confirm" at bounding box center [774, 228] width 11 height 11
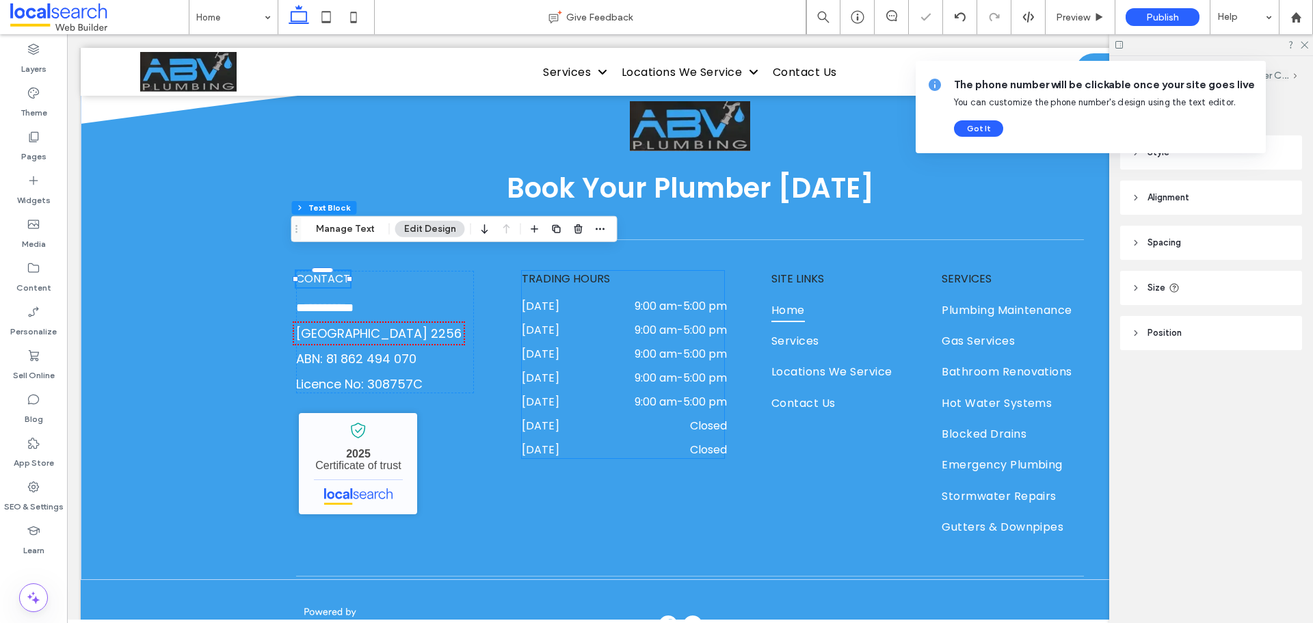
click at [567, 271] on span "TRADING HOURS" at bounding box center [566, 279] width 88 height 16
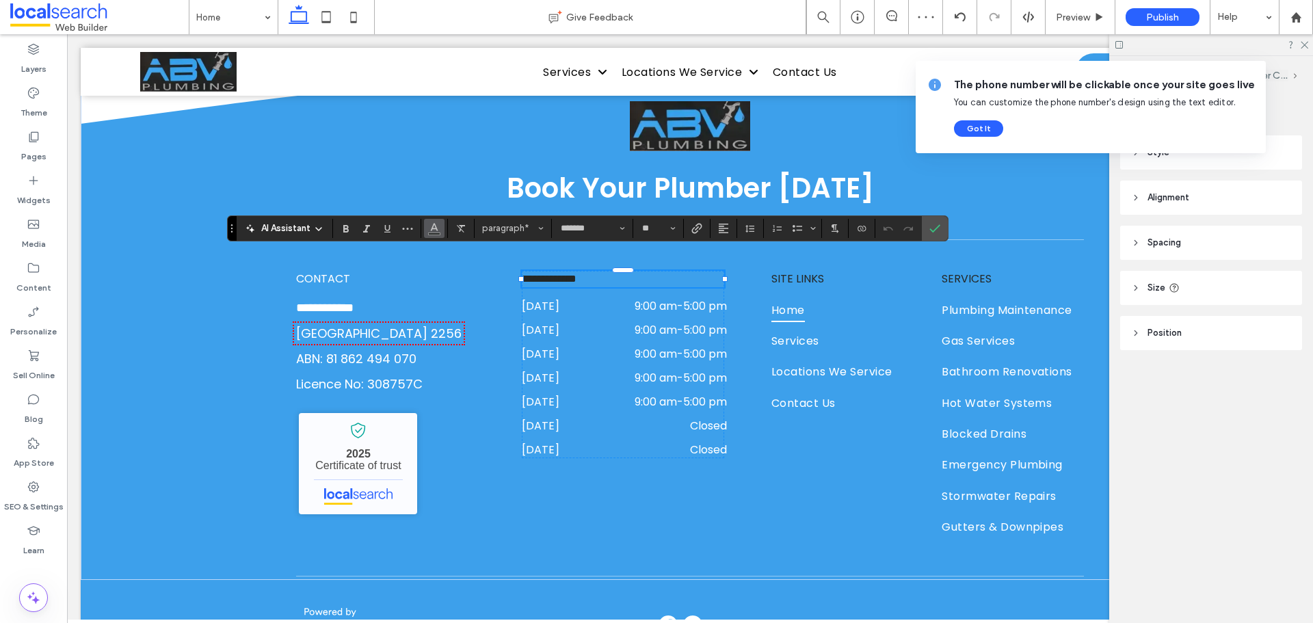
click at [435, 230] on icon "Color" at bounding box center [434, 227] width 11 height 11
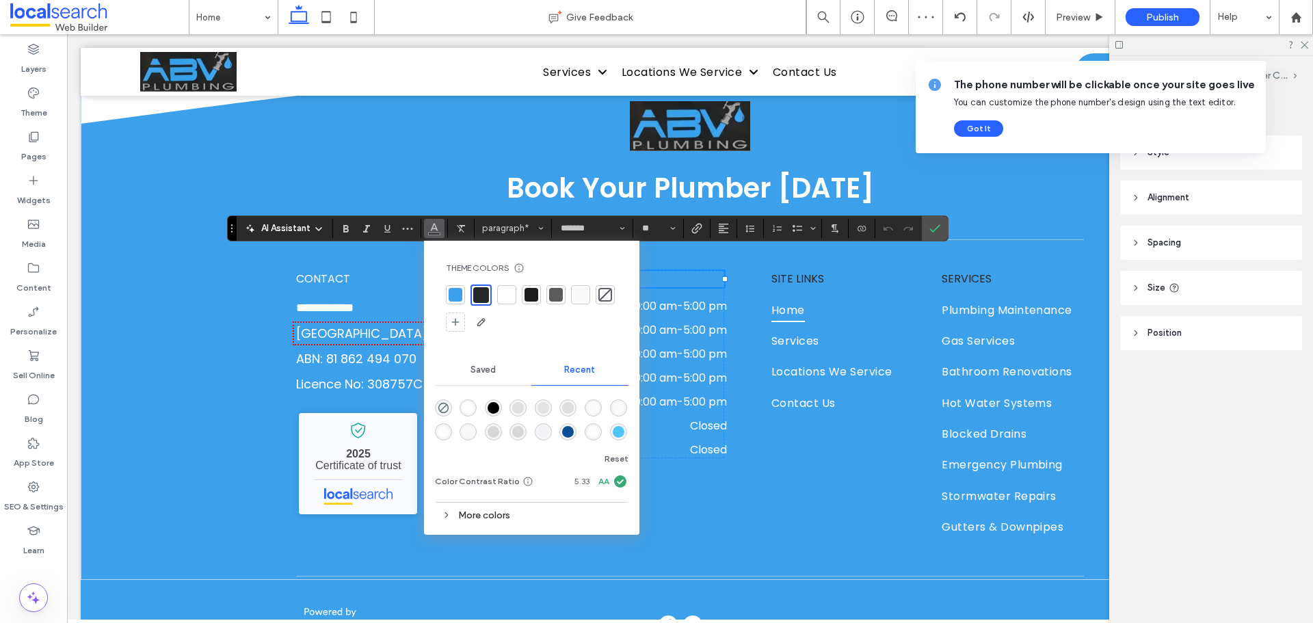
click at [509, 293] on div at bounding box center [507, 295] width 14 height 14
click at [939, 228] on icon "Confirm" at bounding box center [934, 228] width 11 height 11
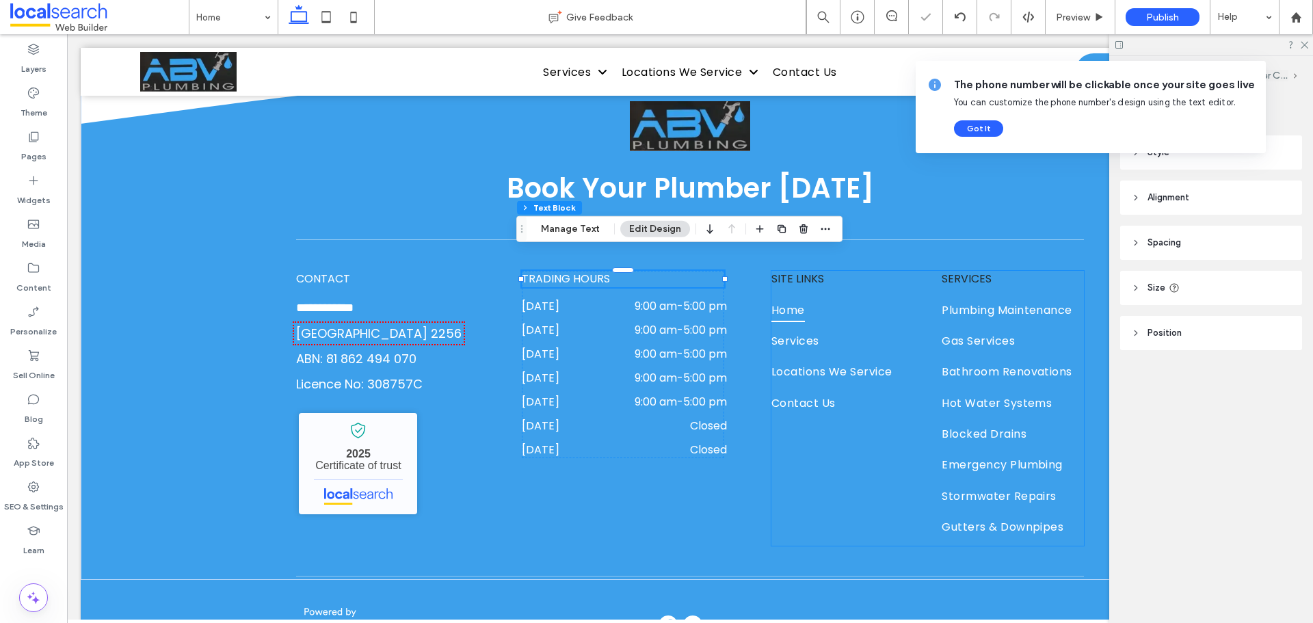
click at [783, 271] on span "SITE LINKS" at bounding box center [797, 279] width 53 height 16
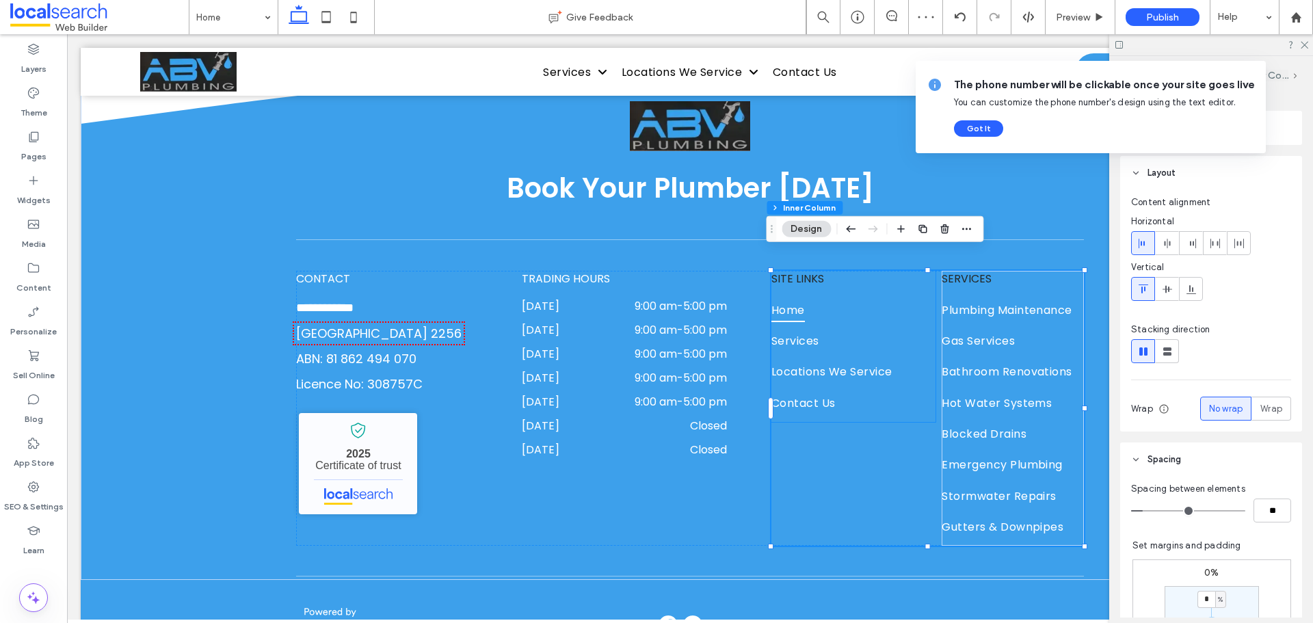
click at [794, 271] on span "SITE LINKS" at bounding box center [797, 279] width 53 height 16
click at [793, 271] on span "SITE LINKS" at bounding box center [797, 279] width 53 height 16
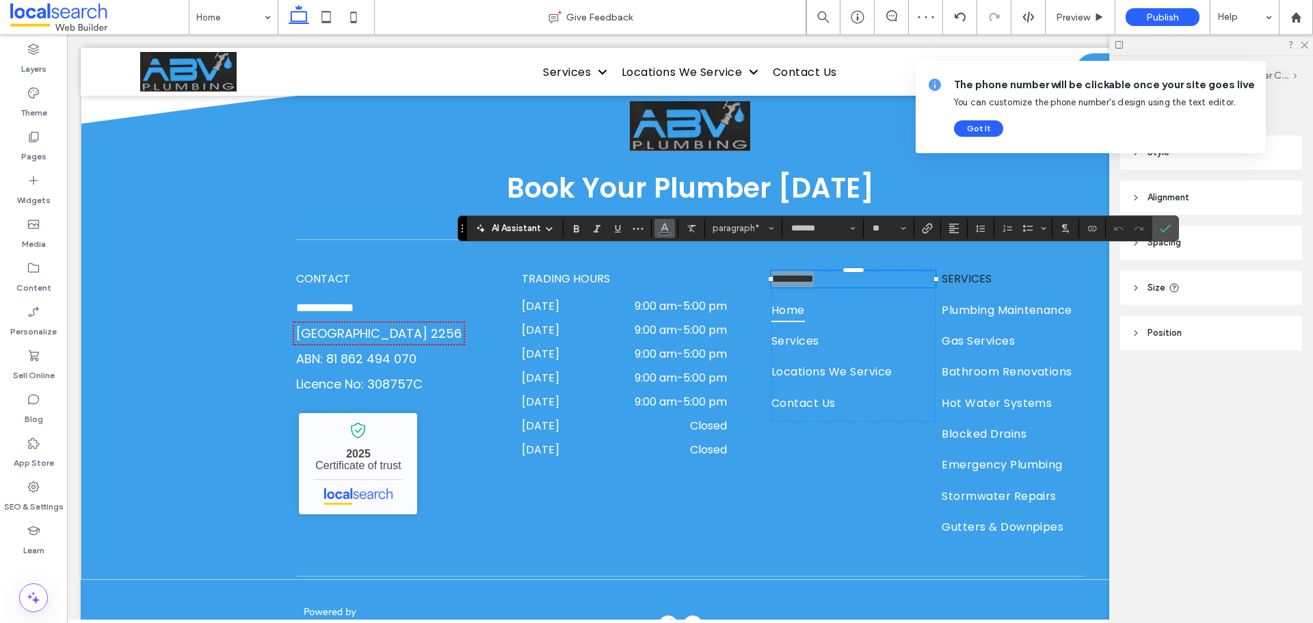
click at [661, 227] on icon "Color" at bounding box center [664, 227] width 11 height 11
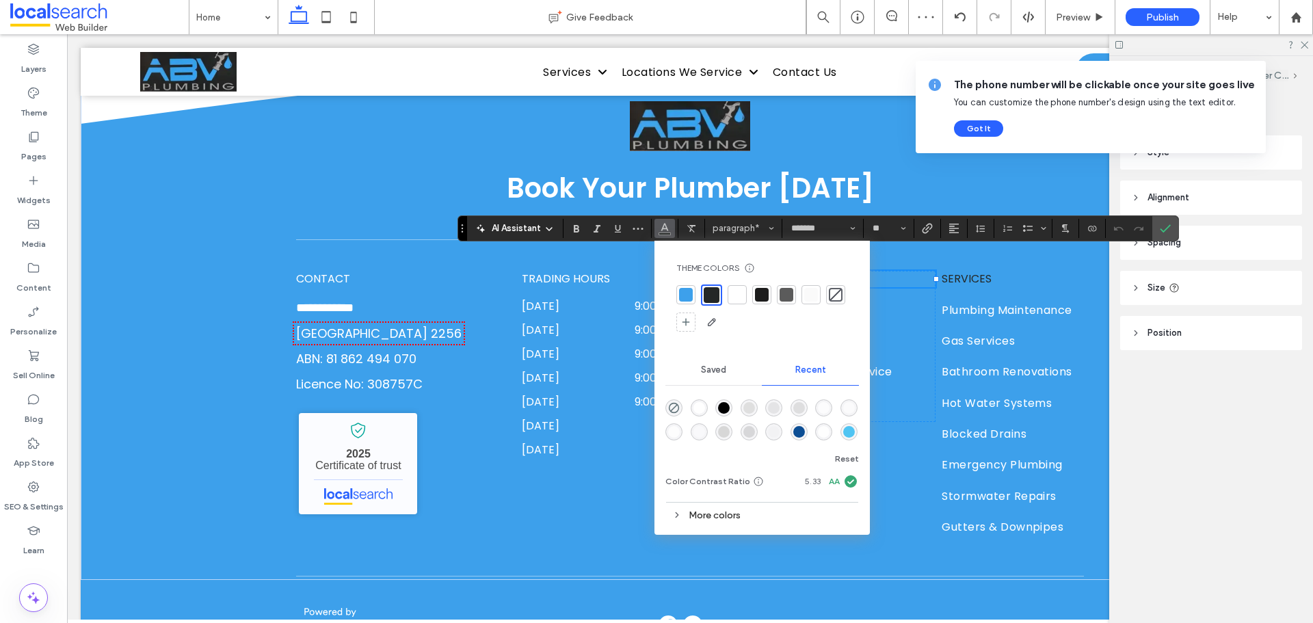
click at [737, 294] on div at bounding box center [737, 295] width 14 height 14
click at [1169, 224] on icon "Confirm" at bounding box center [1165, 228] width 11 height 11
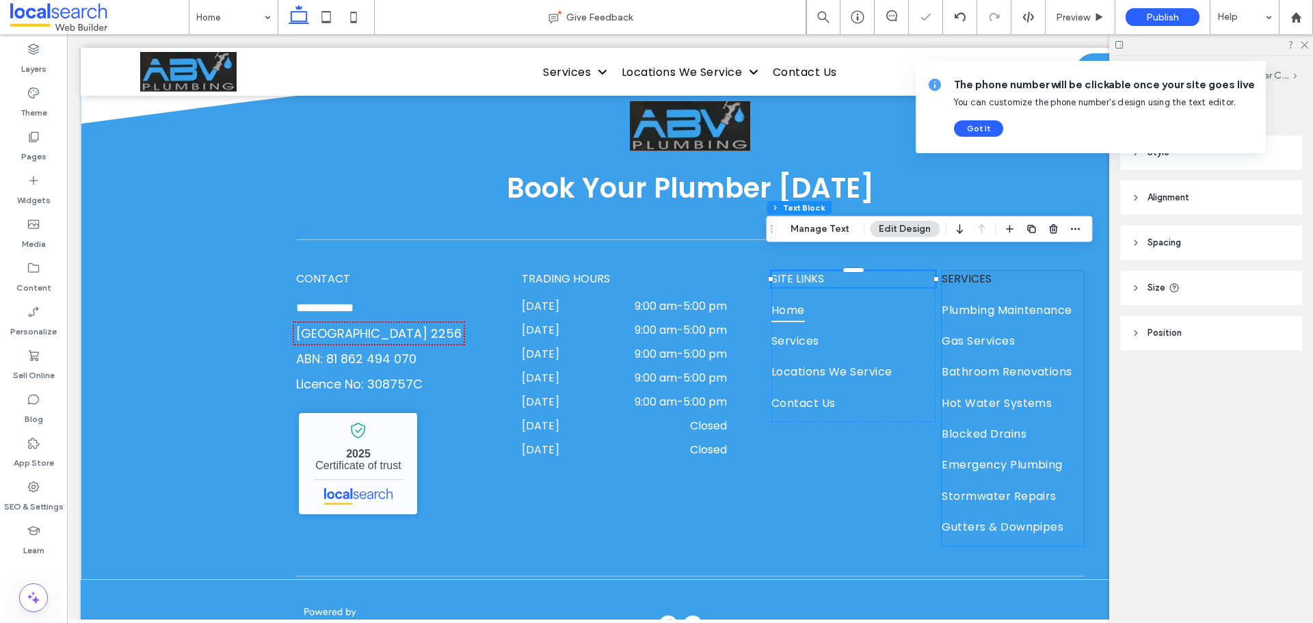
click at [979, 271] on span "SERVICES" at bounding box center [967, 279] width 50 height 16
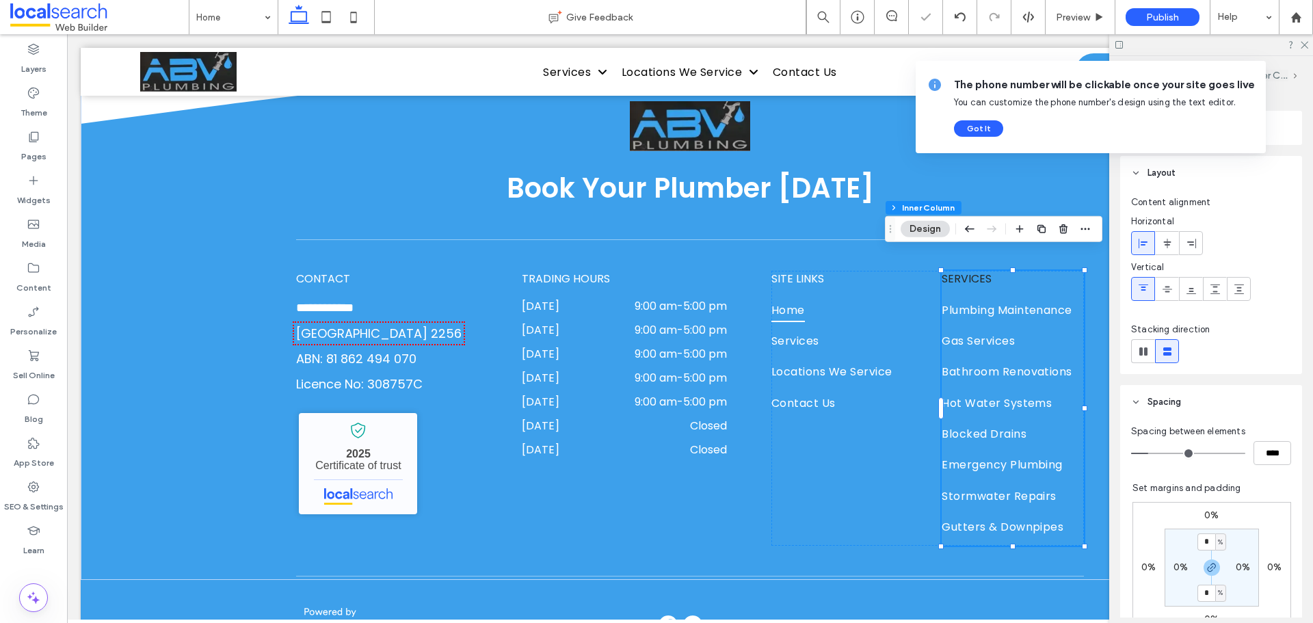
click at [979, 271] on span "SERVICES" at bounding box center [967, 279] width 50 height 16
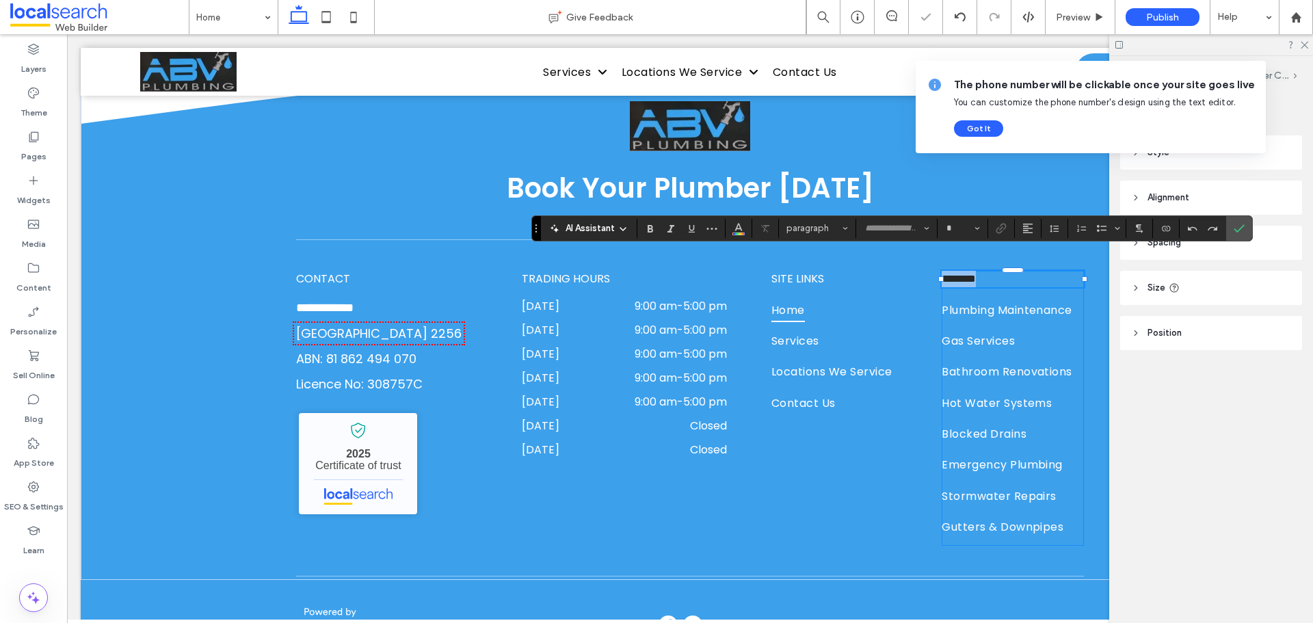
type input "*******"
type input "**"
click at [727, 232] on section at bounding box center [739, 228] width 27 height 19
click at [733, 230] on icon "Color" at bounding box center [738, 227] width 11 height 11
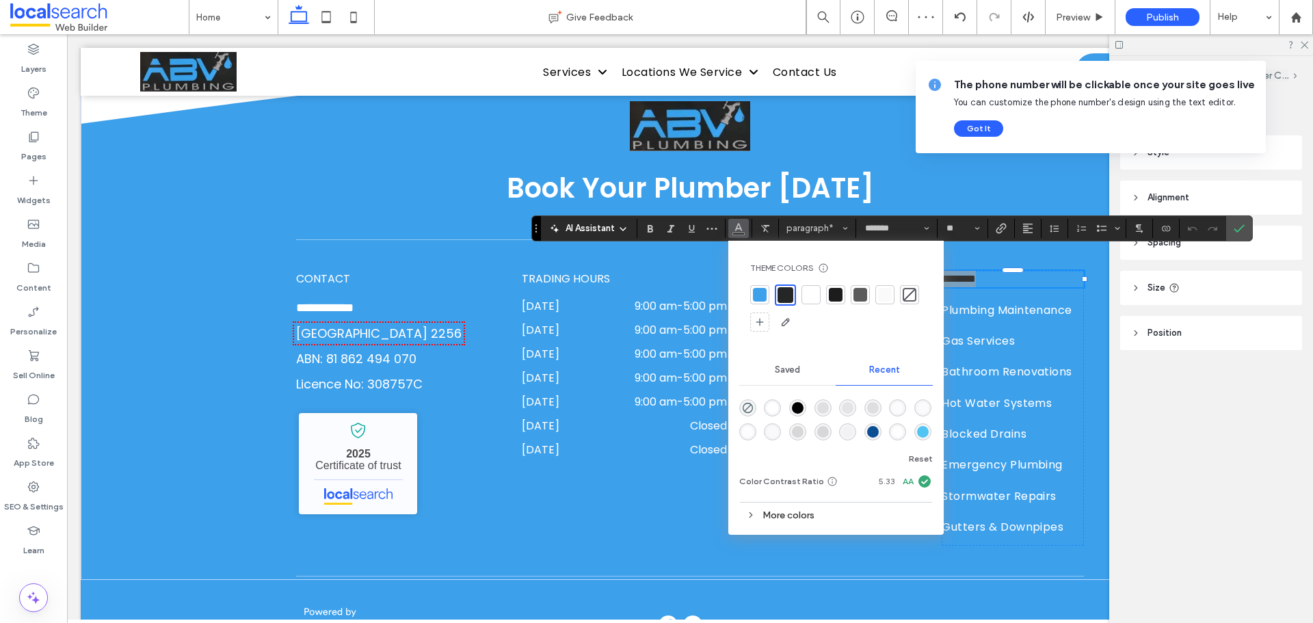
click at [803, 292] on div at bounding box center [810, 294] width 19 height 19
click at [1237, 226] on icon "Confirm" at bounding box center [1239, 228] width 11 height 11
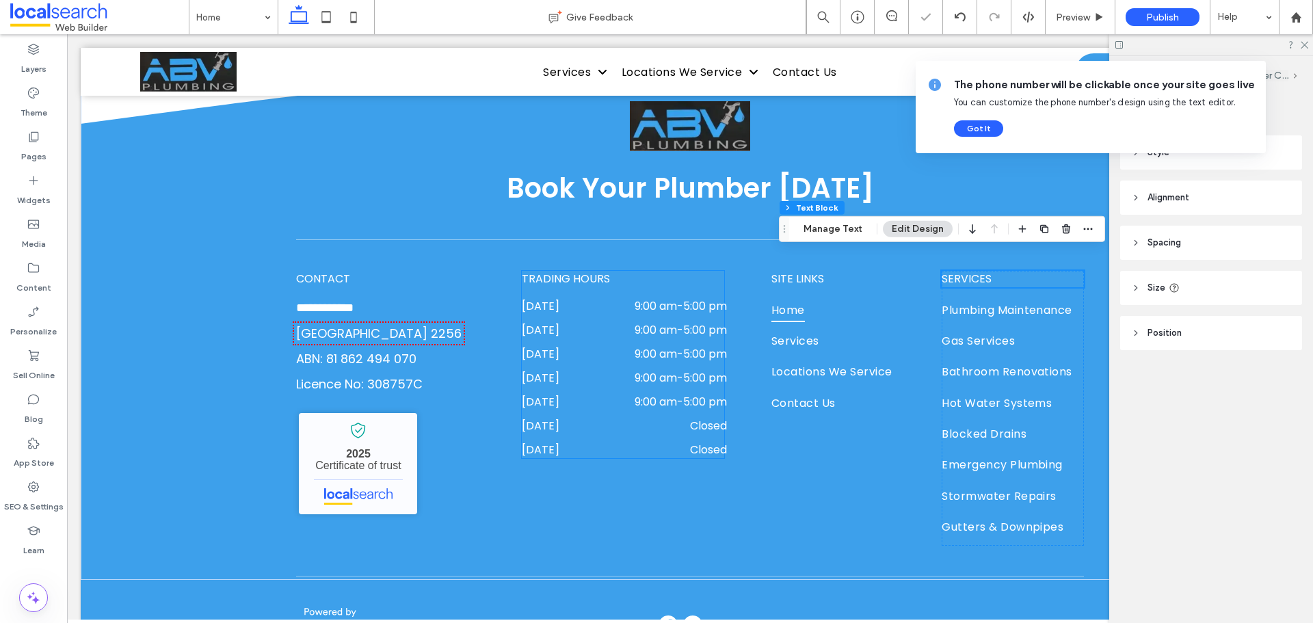
scroll to position [4716, 0]
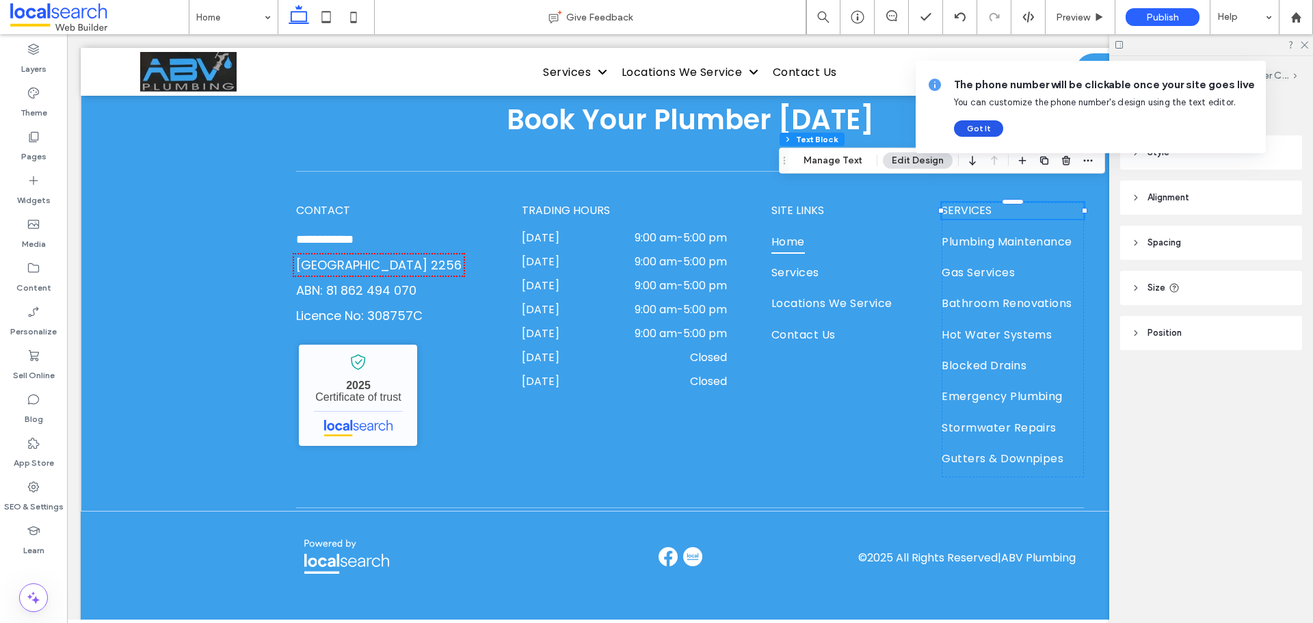
click at [989, 132] on button "Got It" at bounding box center [978, 128] width 49 height 16
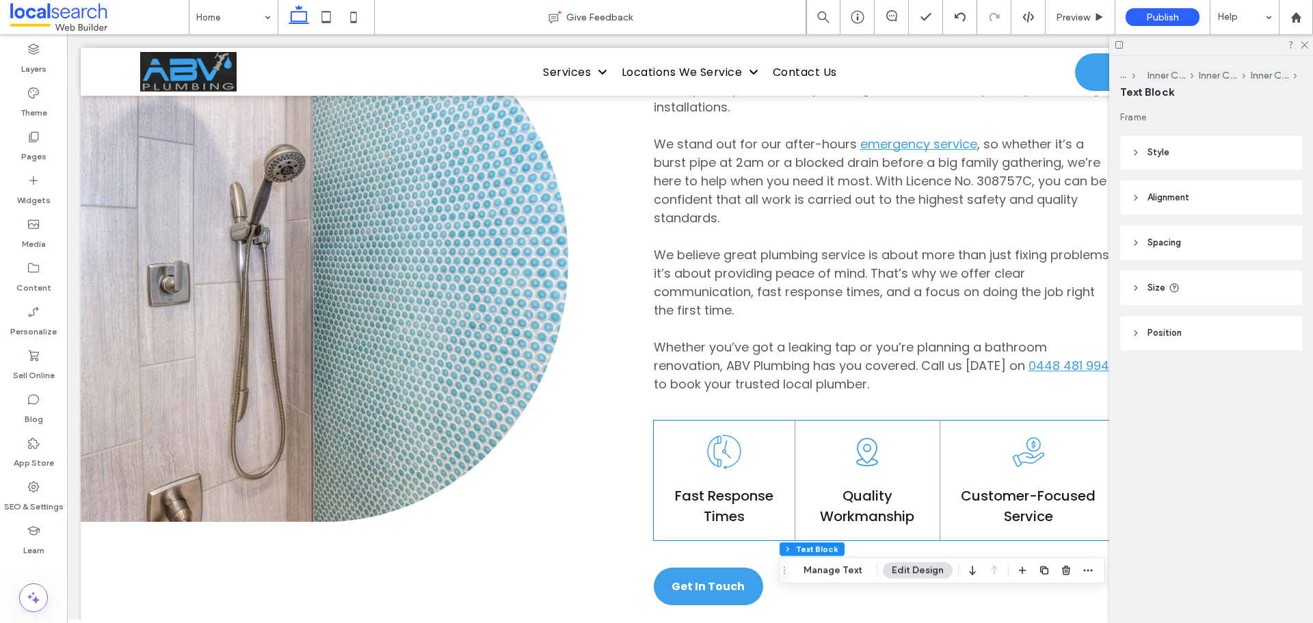
scroll to position [750, 0]
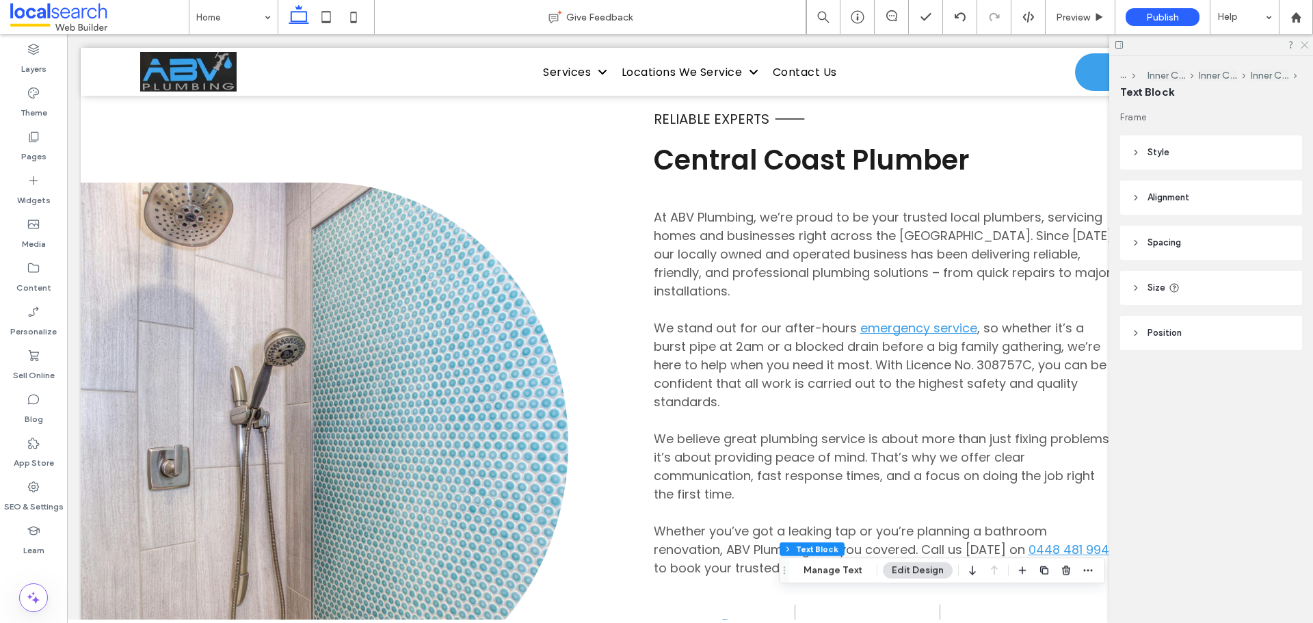
click at [1303, 47] on icon at bounding box center [1303, 44] width 9 height 9
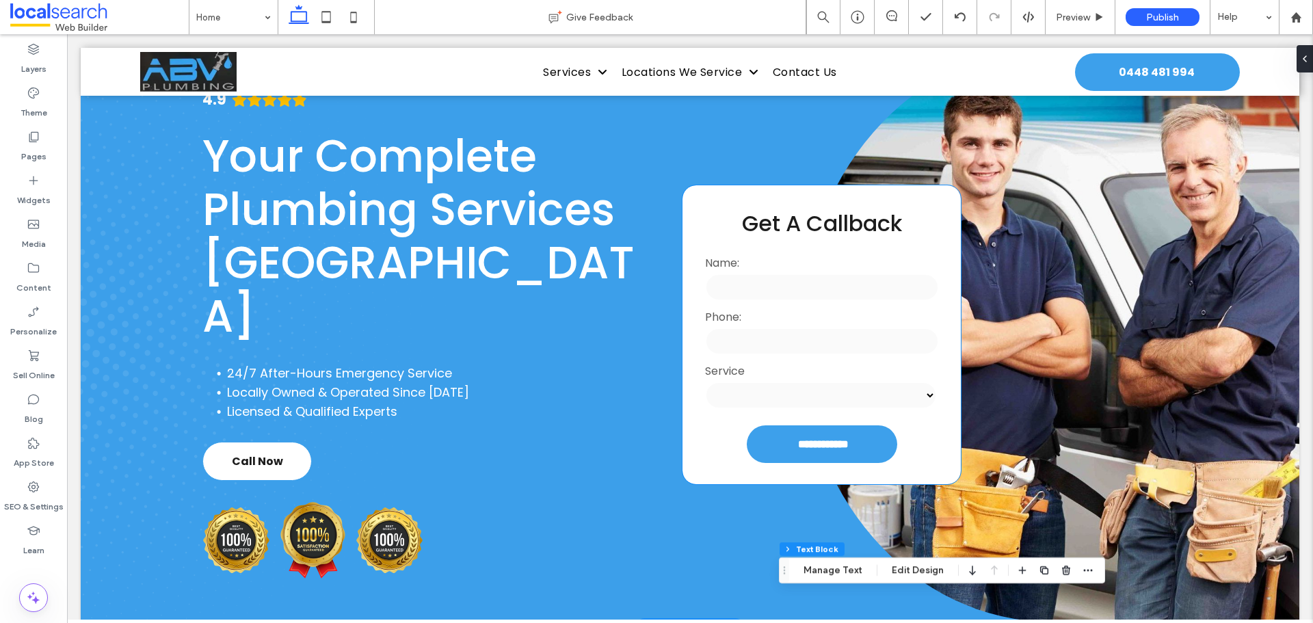
scroll to position [0, 0]
